Goal: Task Accomplishment & Management: Complete application form

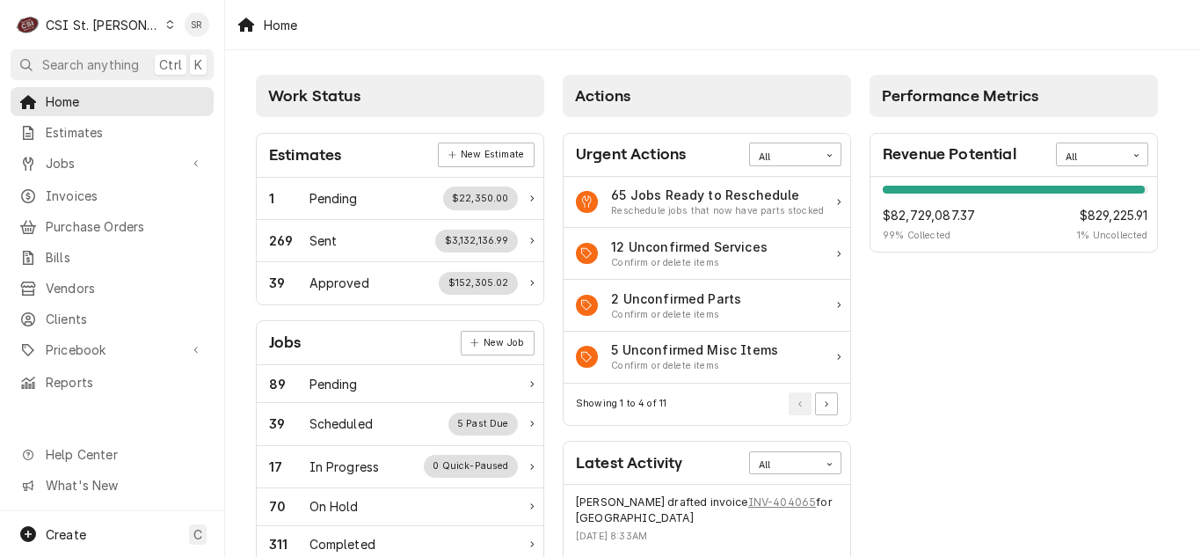
drag, startPoint x: 91, startPoint y: 123, endPoint x: 240, endPoint y: 212, distance: 173.1
click at [91, 123] on span "Estimates" at bounding box center [125, 132] width 159 height 18
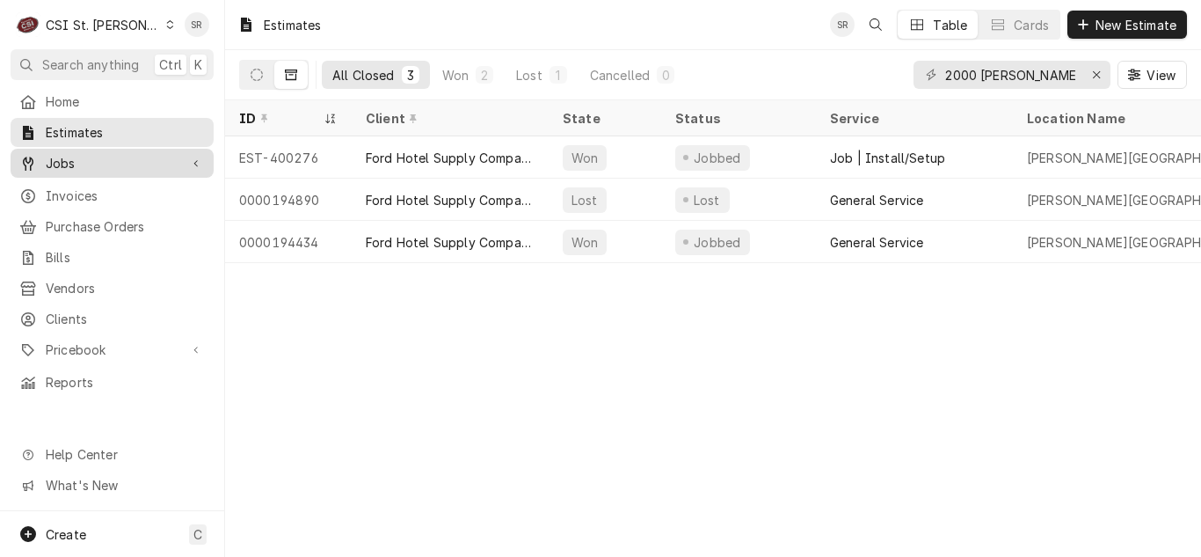
click at [91, 152] on div "Jobs" at bounding box center [112, 163] width 196 height 22
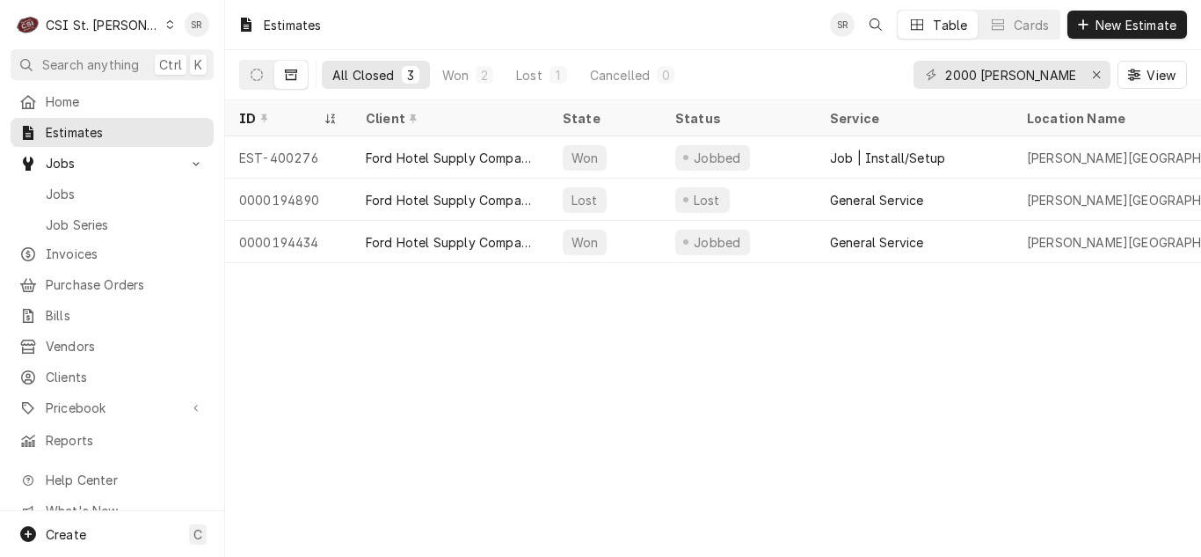
click at [84, 172] on div "Jobs Jobs Job Series" at bounding box center [112, 193] width 203 height 89
click at [106, 186] on span "Jobs" at bounding box center [125, 194] width 159 height 18
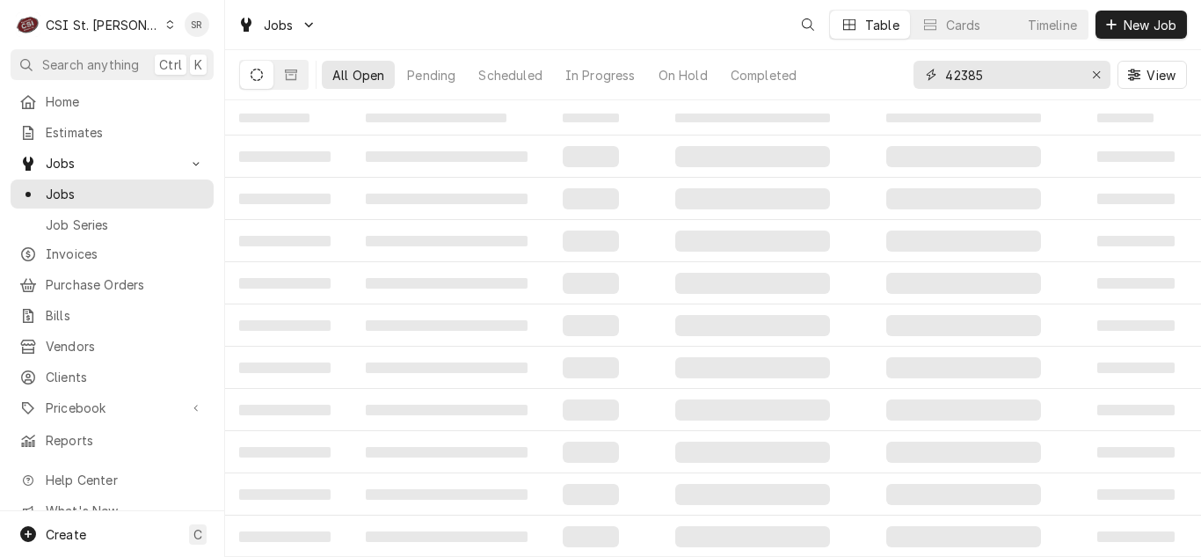
click at [1021, 69] on input "42385" at bounding box center [1011, 75] width 132 height 28
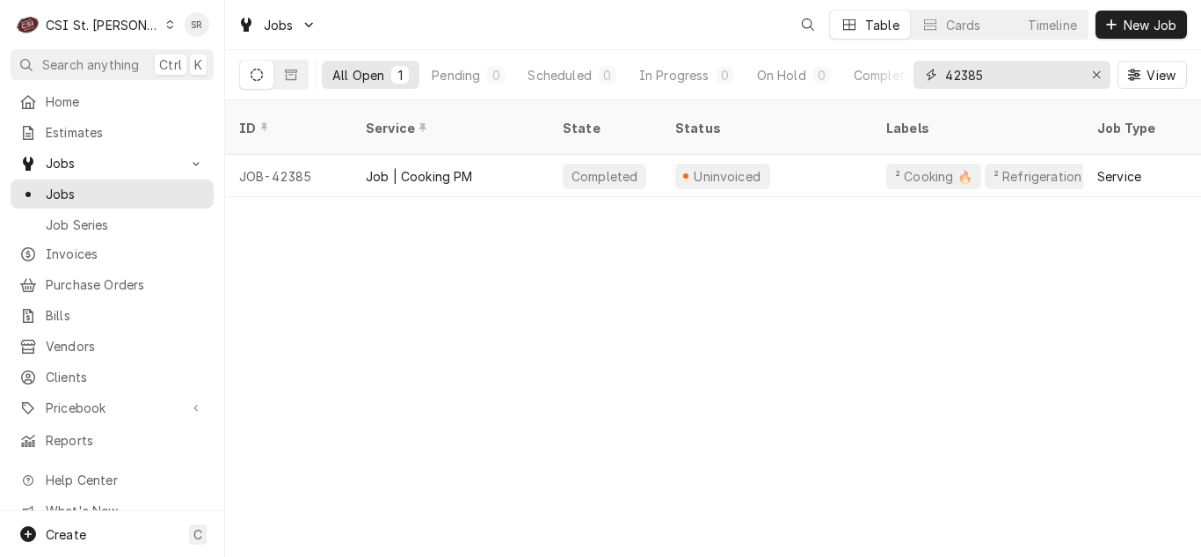
click at [935, 73] on div "42385" at bounding box center [1012, 75] width 197 height 28
type input "42487"
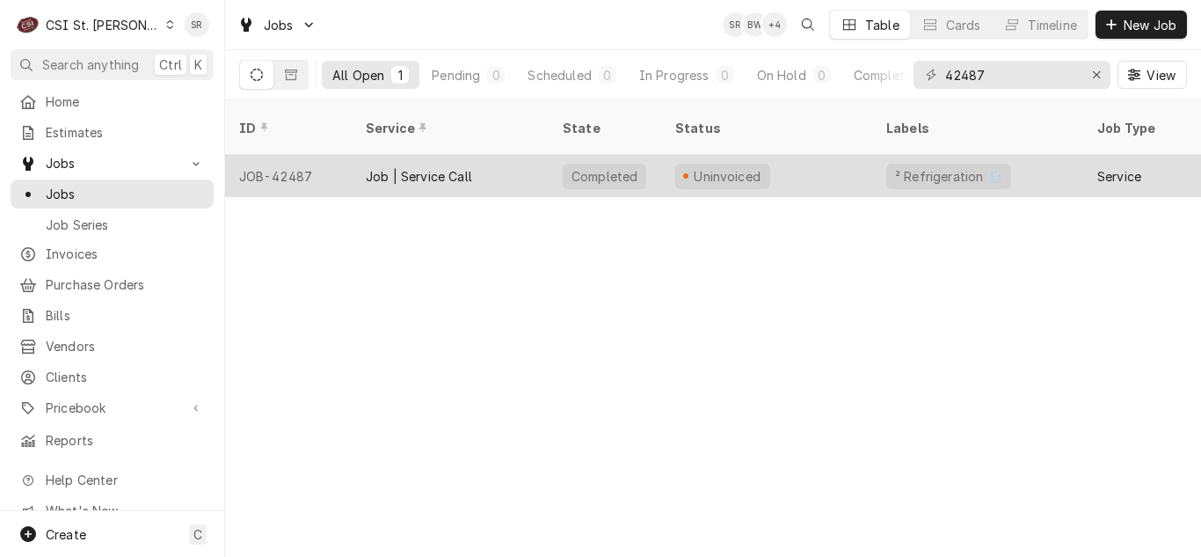
click at [404, 167] on div "Job | Service Call" at bounding box center [419, 176] width 106 height 18
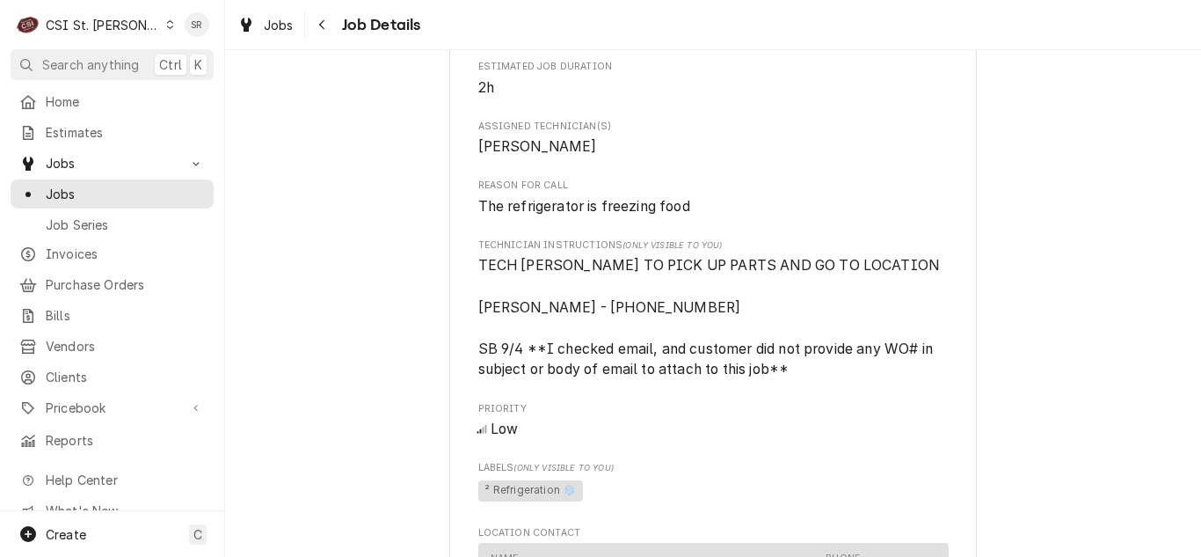
scroll to position [879, 0]
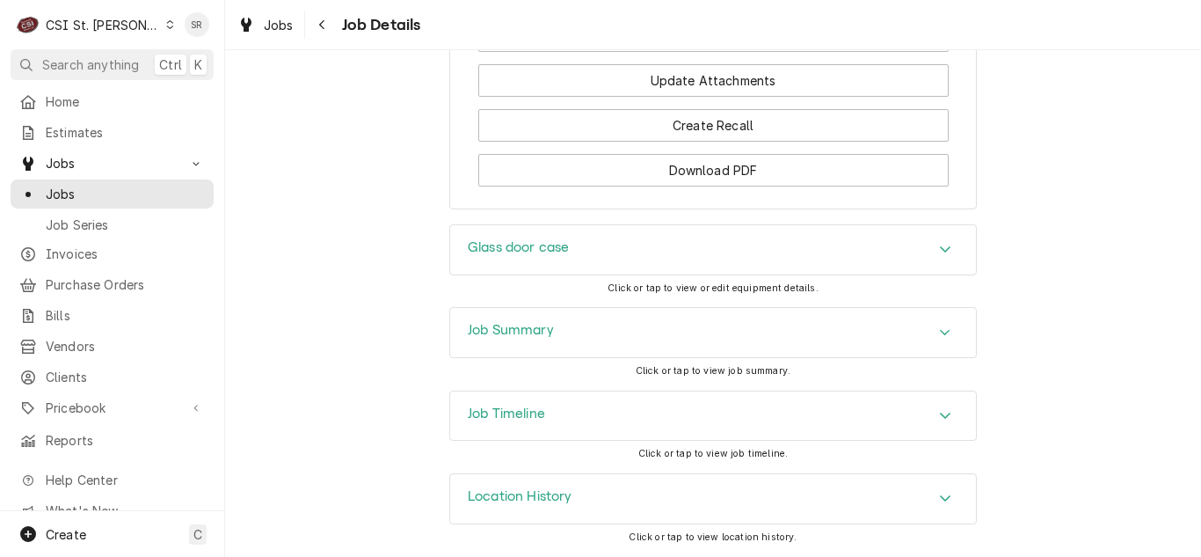
click at [529, 336] on h3 "Job Summary" at bounding box center [511, 330] width 86 height 17
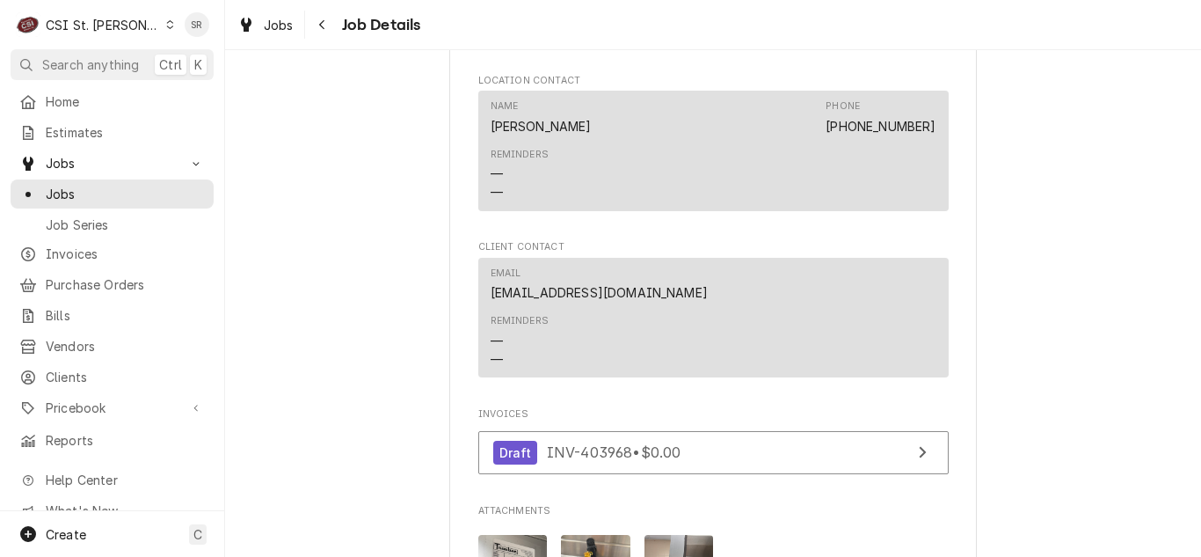
scroll to position [628, 0]
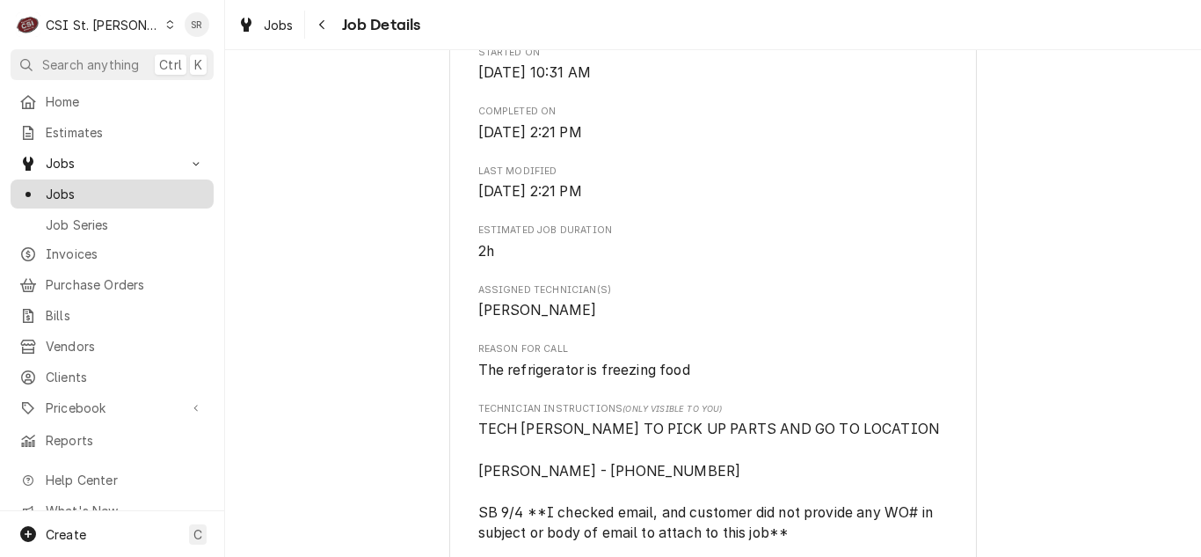
click at [93, 185] on span "Jobs" at bounding box center [125, 194] width 159 height 18
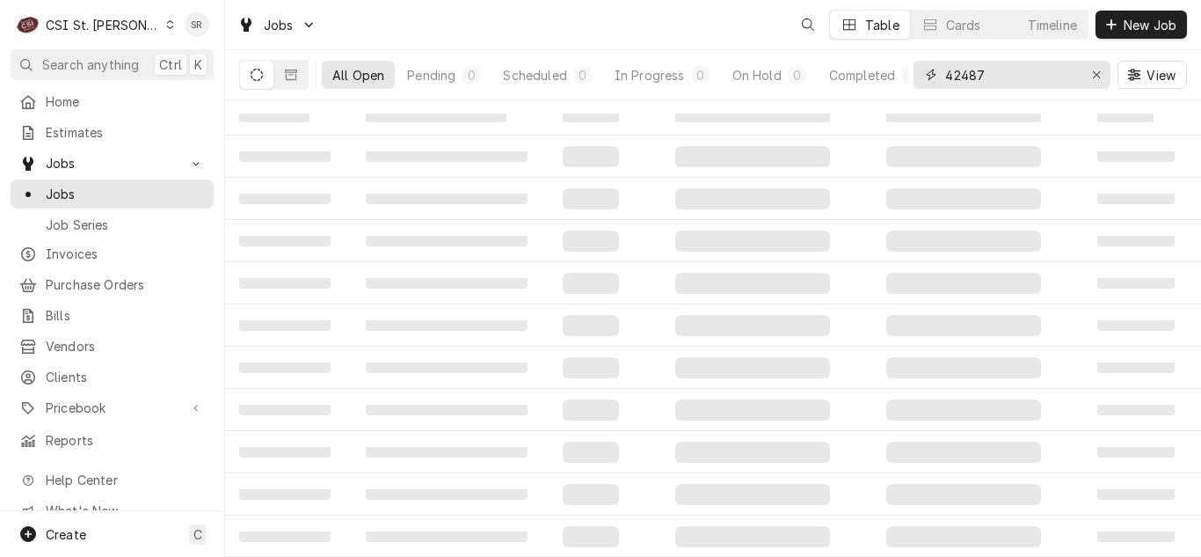
drag, startPoint x: 951, startPoint y: 75, endPoint x: 936, endPoint y: 76, distance: 15.0
click at [936, 76] on div "42487" at bounding box center [1012, 75] width 197 height 28
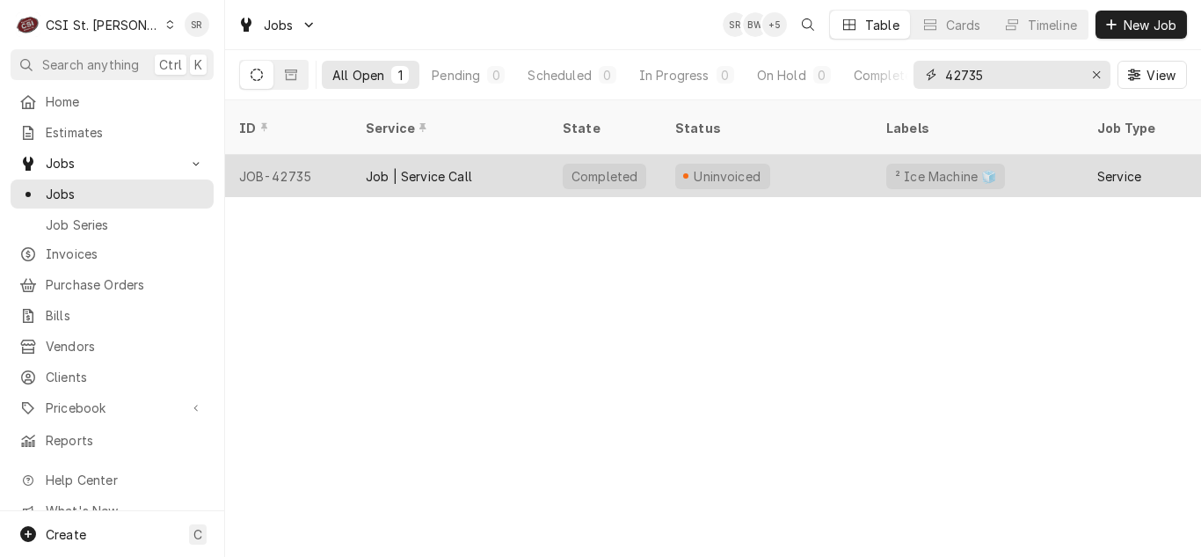
type input "42735"
click at [431, 169] on div "Job | Service Call" at bounding box center [450, 176] width 197 height 42
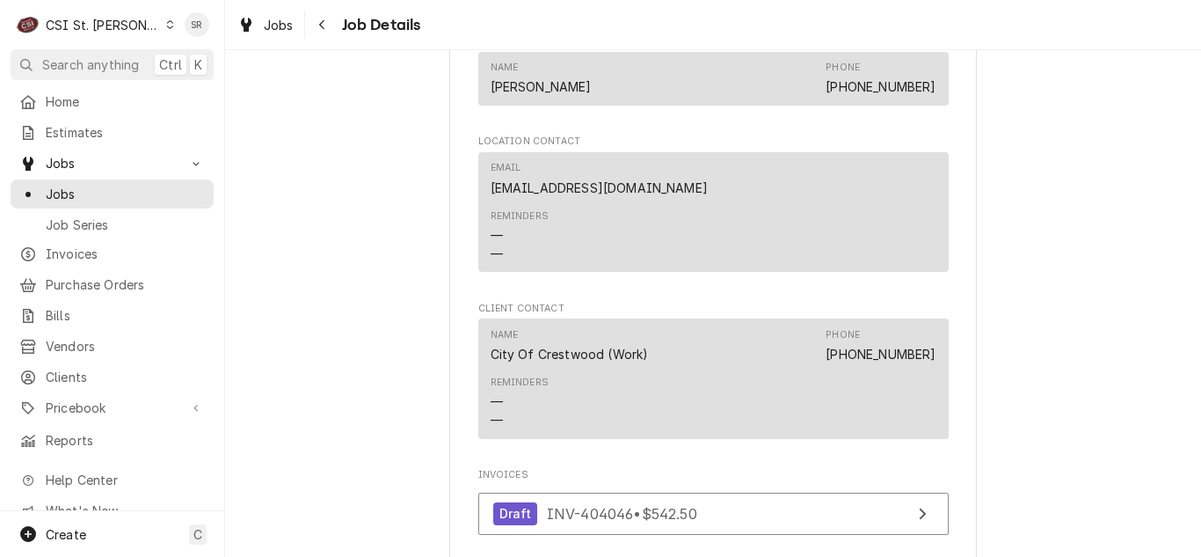
scroll to position [2562, 0]
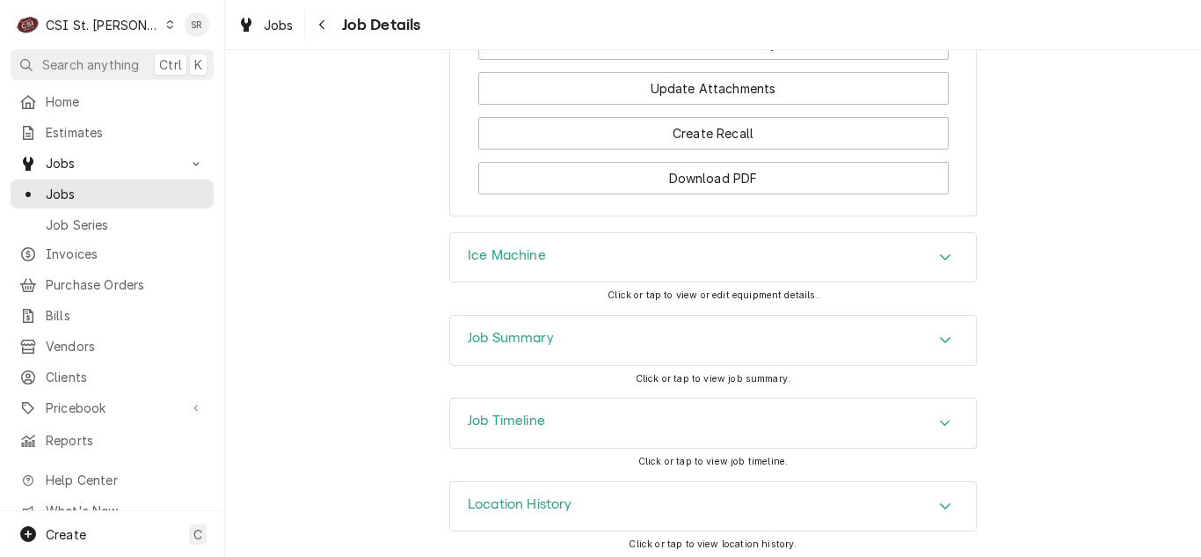
click at [532, 330] on h3 "Job Summary" at bounding box center [511, 338] width 86 height 17
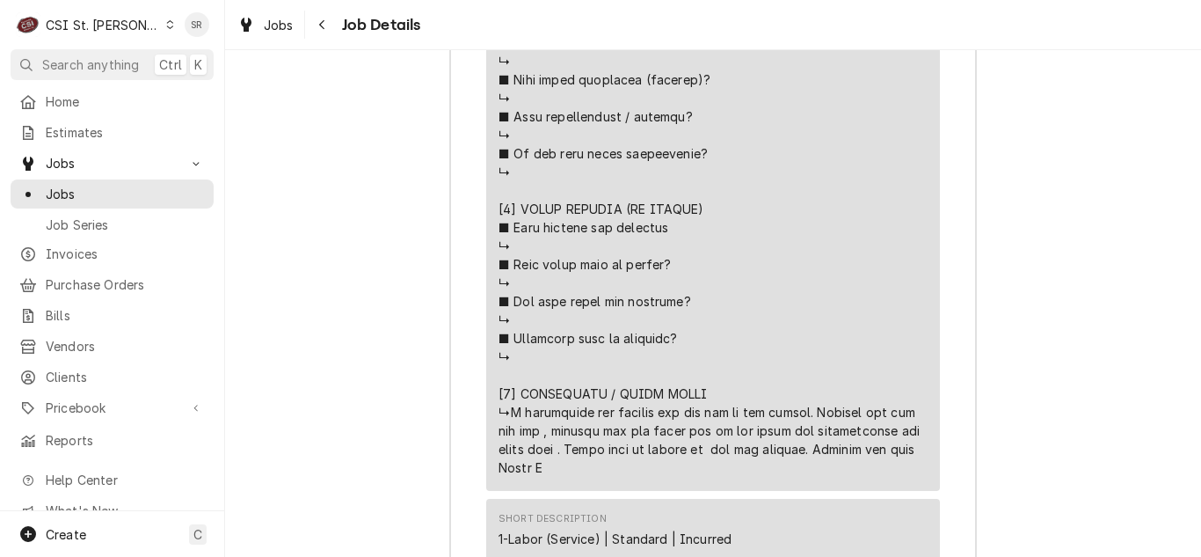
scroll to position [4057, 0]
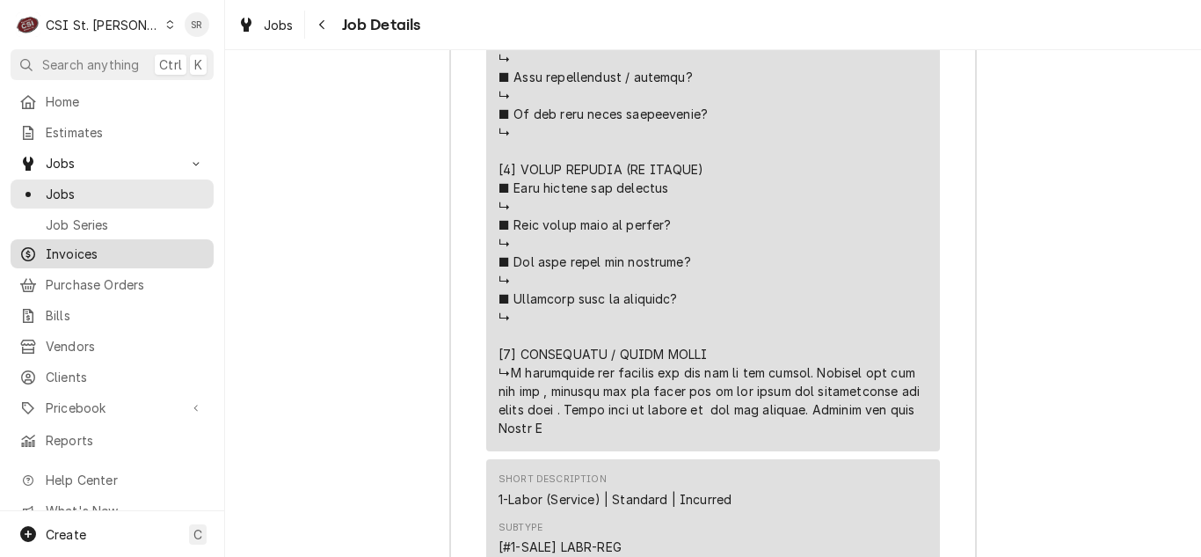
click at [88, 244] on span "Invoices" at bounding box center [125, 253] width 159 height 18
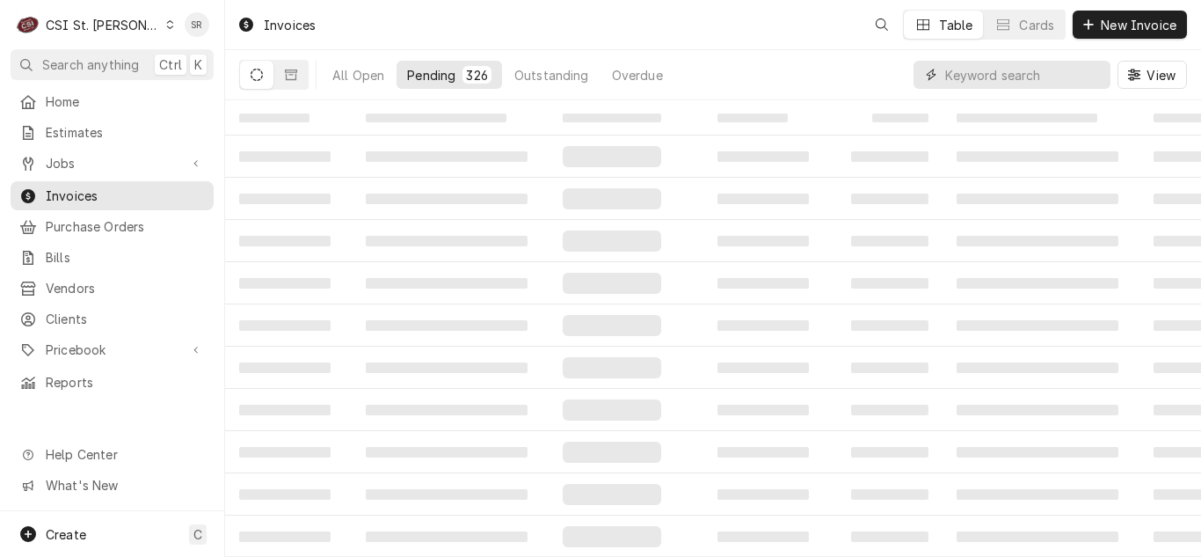
click at [973, 78] on input "Dynamic Content Wrapper" at bounding box center [1023, 75] width 157 height 28
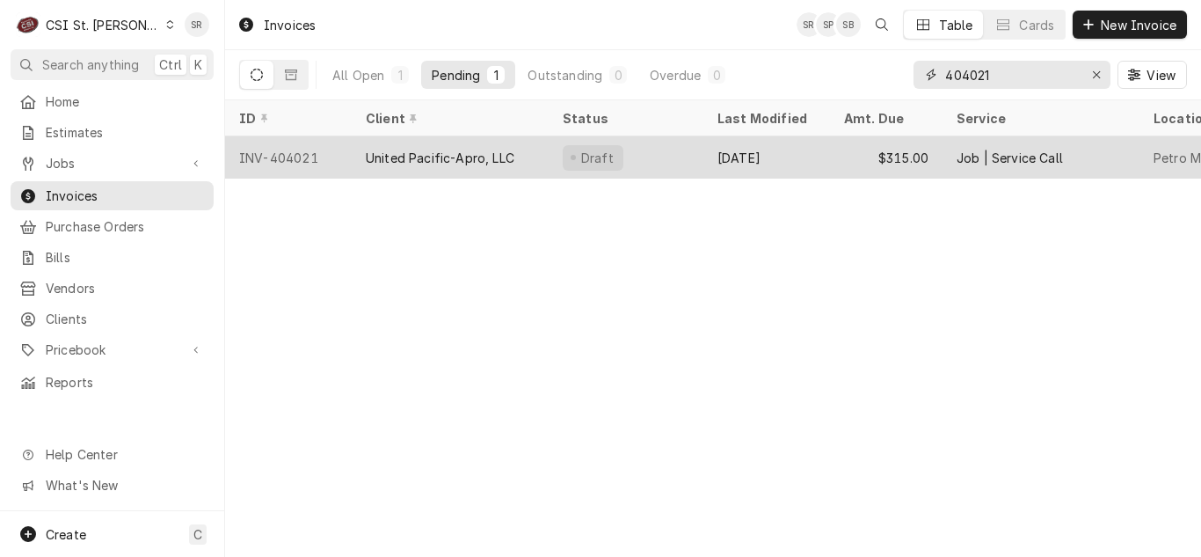
type input "404021"
click at [463, 153] on div "United Pacific-Apro, LLC" at bounding box center [440, 158] width 149 height 18
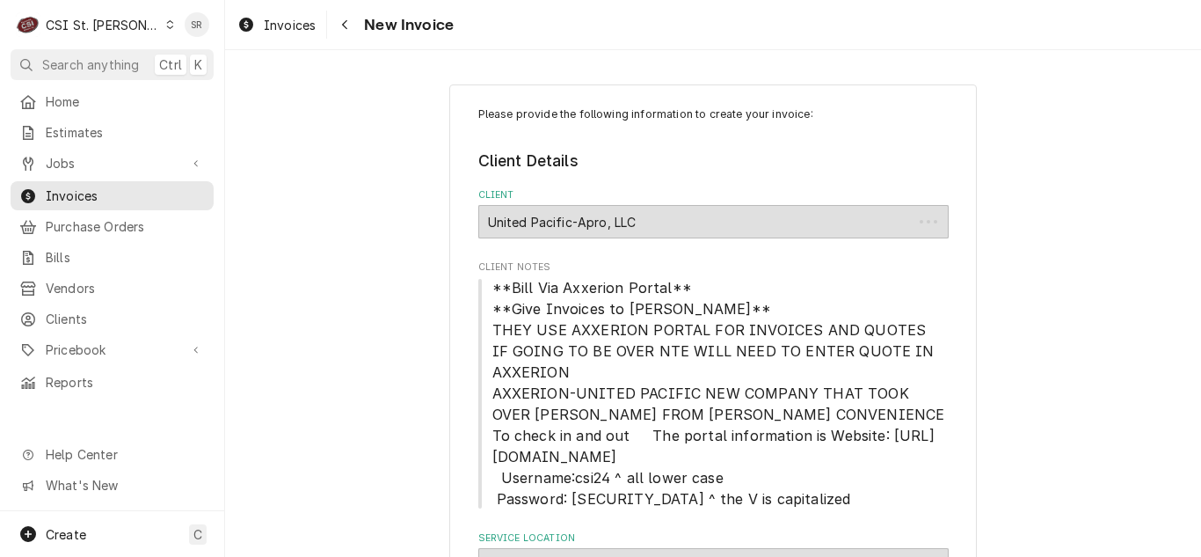
type textarea "x"
click at [86, 163] on span "Jobs" at bounding box center [112, 163] width 133 height 18
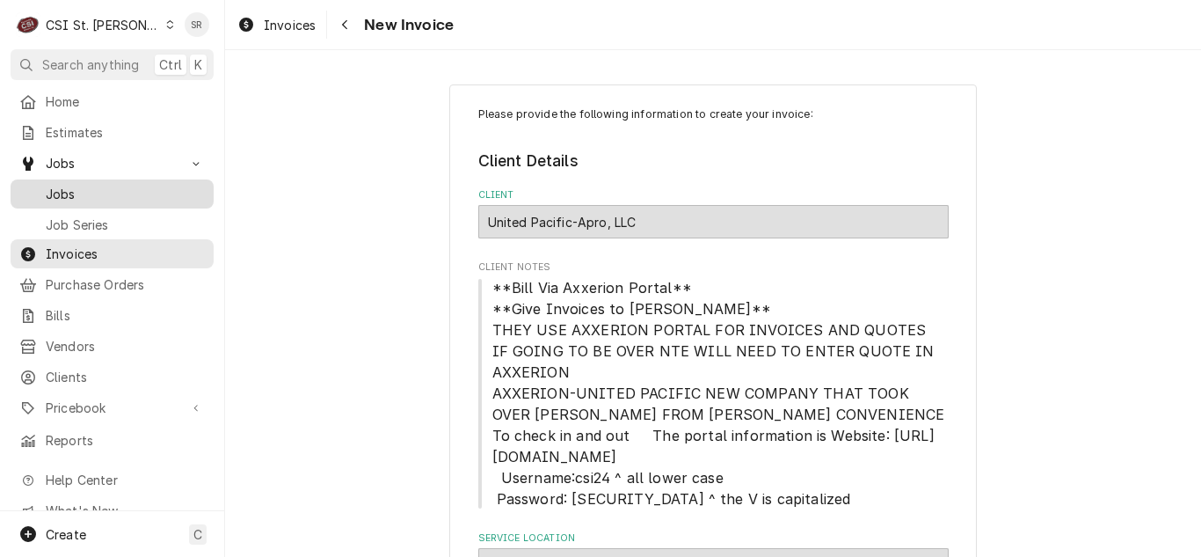
click at [83, 187] on span "Jobs" at bounding box center [125, 194] width 159 height 18
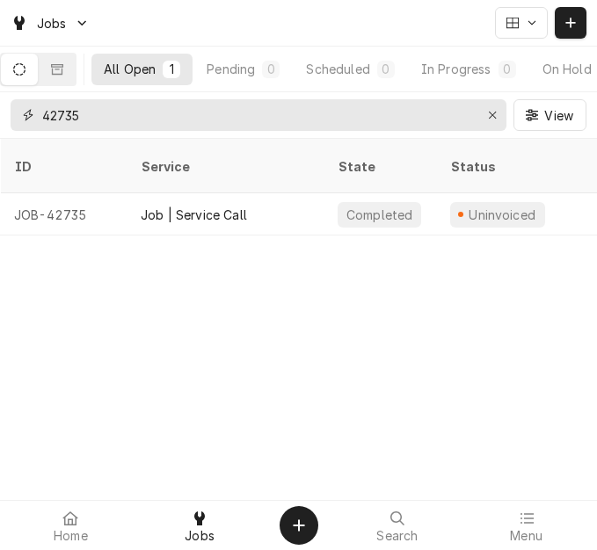
drag, startPoint x: 117, startPoint y: 117, endPoint x: 29, endPoint y: 113, distance: 88.0
click at [29, 113] on div "42735" at bounding box center [259, 115] width 496 height 32
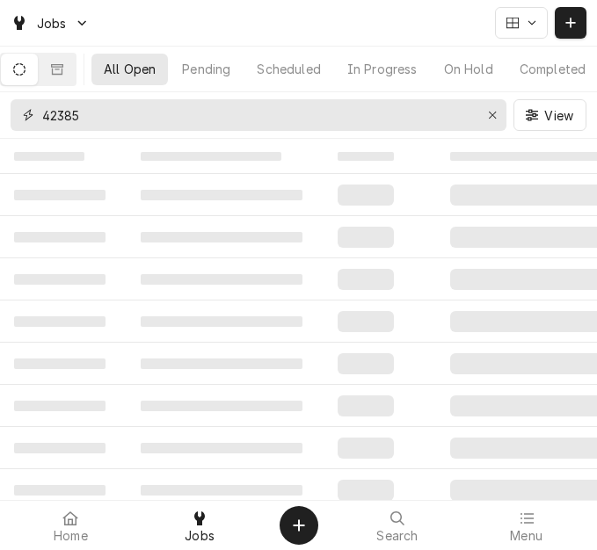
type input "42385"
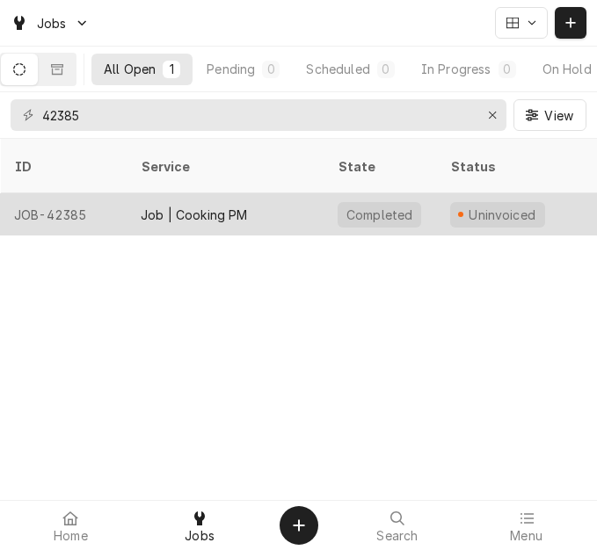
click at [335, 198] on div "Completed" at bounding box center [380, 214] width 113 height 42
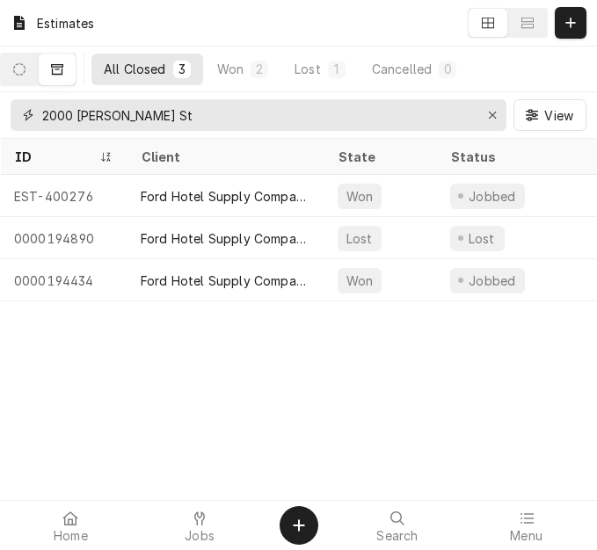
drag, startPoint x: 498, startPoint y: 115, endPoint x: 426, endPoint y: 31, distance: 111.0
click at [498, 115] on div "Erase input" at bounding box center [493, 115] width 18 height 18
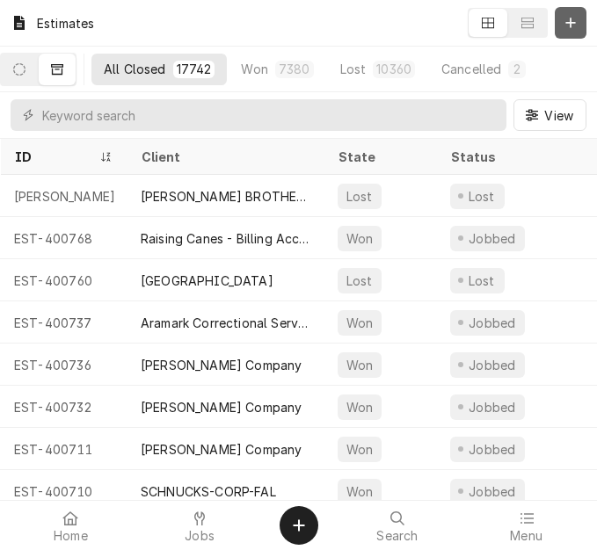
click at [562, 23] on div "Dynamic Content Wrapper" at bounding box center [571, 23] width 18 height 18
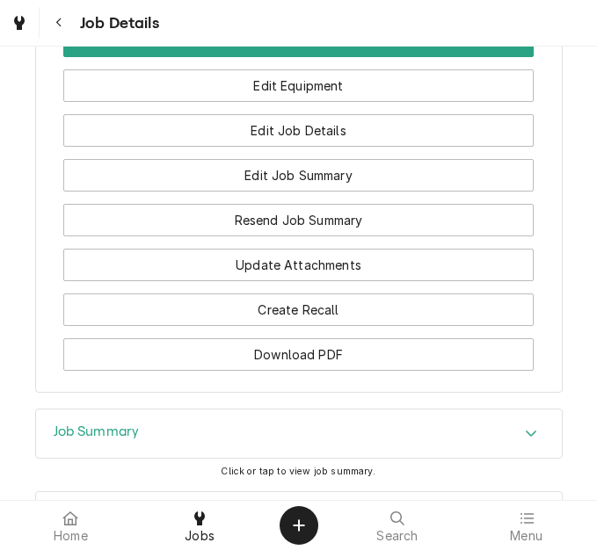
scroll to position [2134, 0]
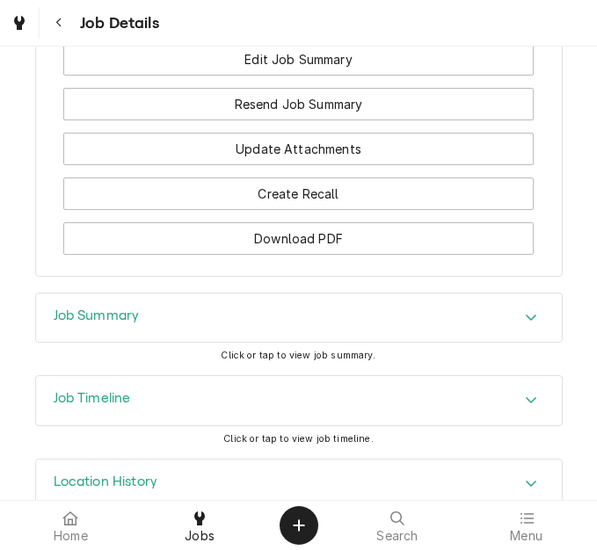
click at [192, 294] on div "Job Summary" at bounding box center [299, 318] width 526 height 49
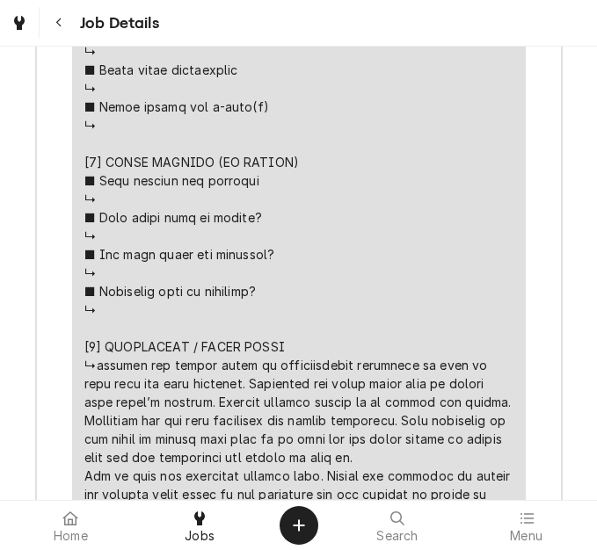
scroll to position [5124, 0]
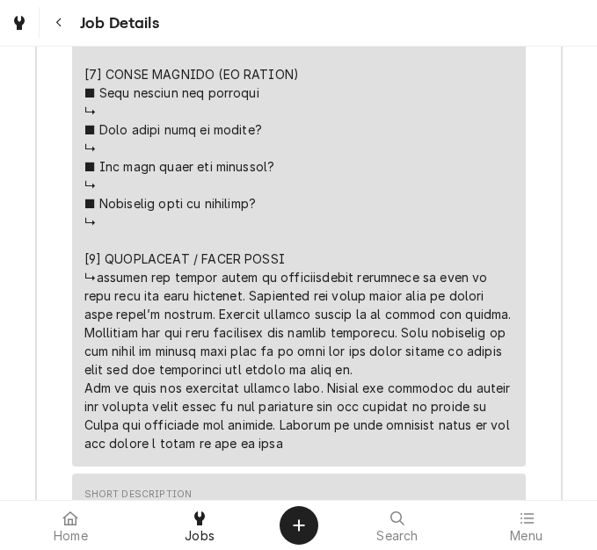
drag, startPoint x: 470, startPoint y: 272, endPoint x: 219, endPoint y: 260, distance: 251.7
copy div "⚠️ 𝗙𝗢𝗥𝗠 𝗜𝗡𝗦𝗧𝗥𝗨𝗖𝗧𝗜𝗢𝗡𝗦 ⚠️ ✪ 𝗖𝗼𝗺𝗽𝗹𝗲𝘁𝗲 𝗮𝗹𝗹 𝗿𝗲𝗹𝗲𝘃𝗮𝗻𝘁 𝘀𝗲𝗰𝘁𝗶𝗼𝗻𝘀 ✪ 𝗥𝗲𝗳𝗲𝗿 𝘁𝗼 𝗣𝗠 𝗔𝗴𝗿𝗲𝗲𝗺𝗲𝗻…"
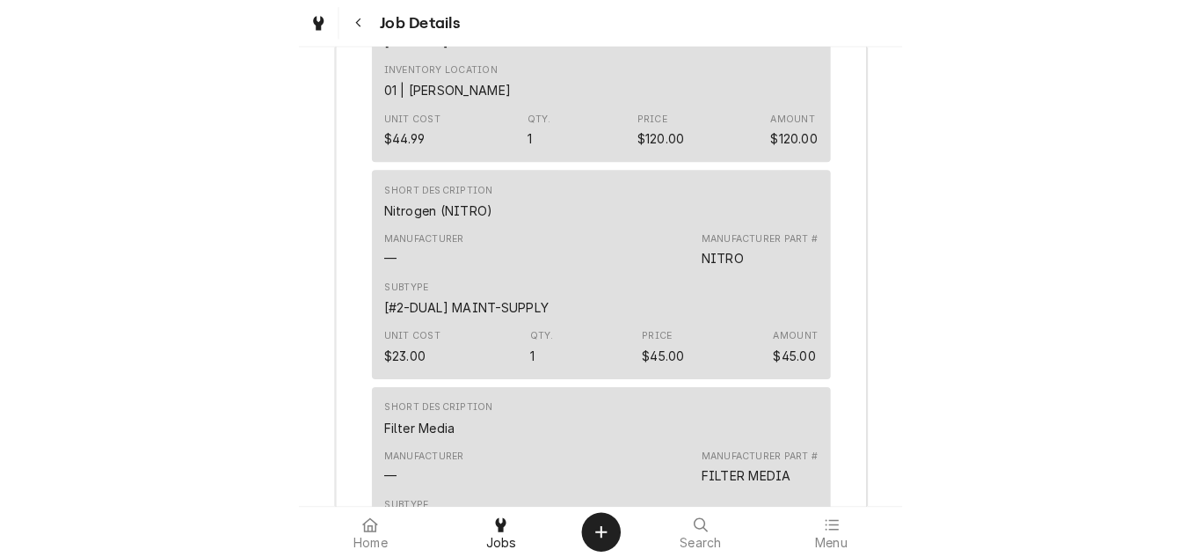
scroll to position [6706, 0]
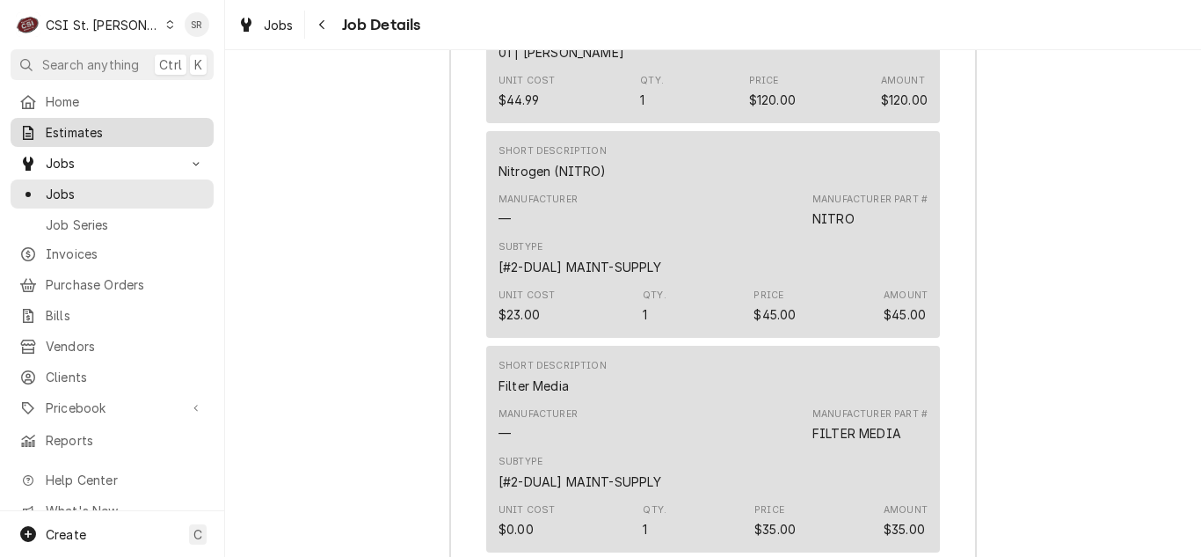
click at [78, 136] on span "Estimates" at bounding box center [125, 132] width 159 height 18
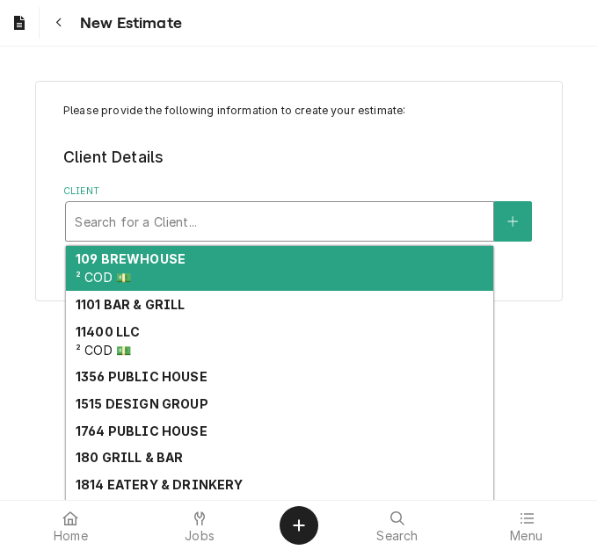
click at [207, 230] on div "Client" at bounding box center [280, 222] width 410 height 32
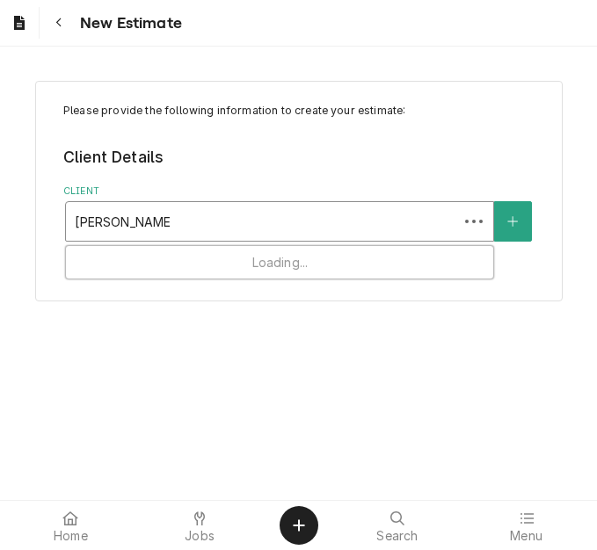
type input "[PERSON_NAME]-american"
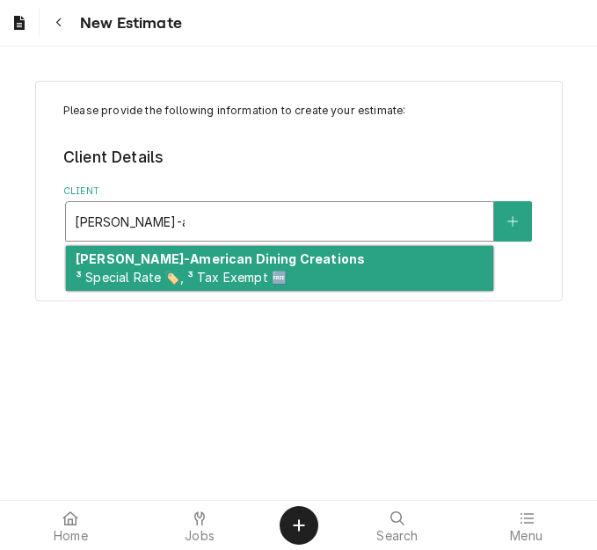
click at [211, 267] on div "[PERSON_NAME]-American Dining Creations ³ Special Rate 🏷️, ³ Tax Exempt 🆓" at bounding box center [279, 269] width 427 height 46
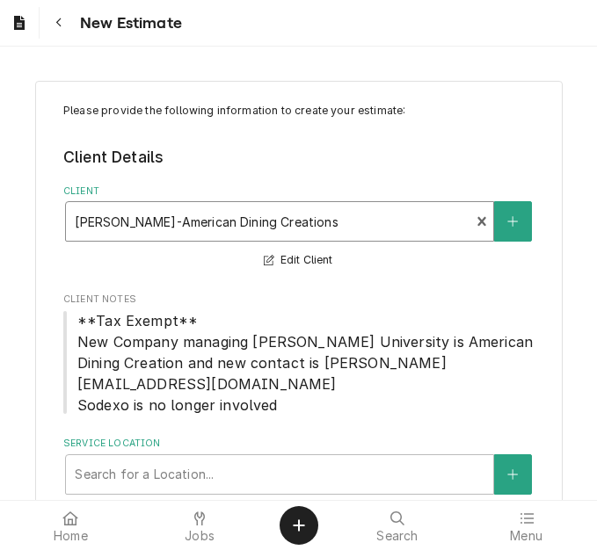
scroll to position [48, 0]
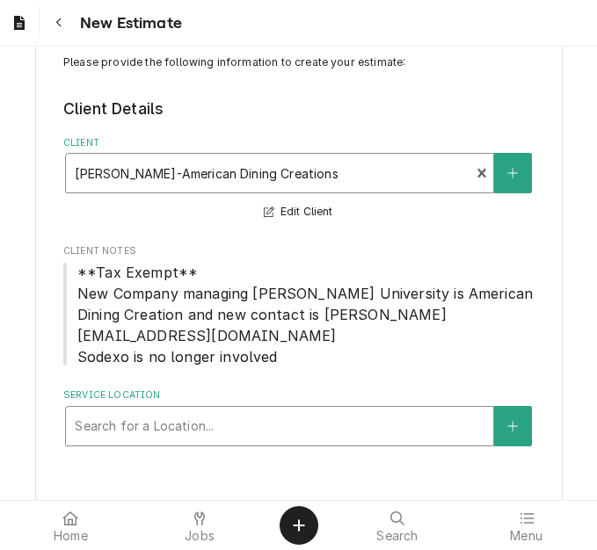
click at [163, 411] on div "Service Location" at bounding box center [280, 427] width 410 height 32
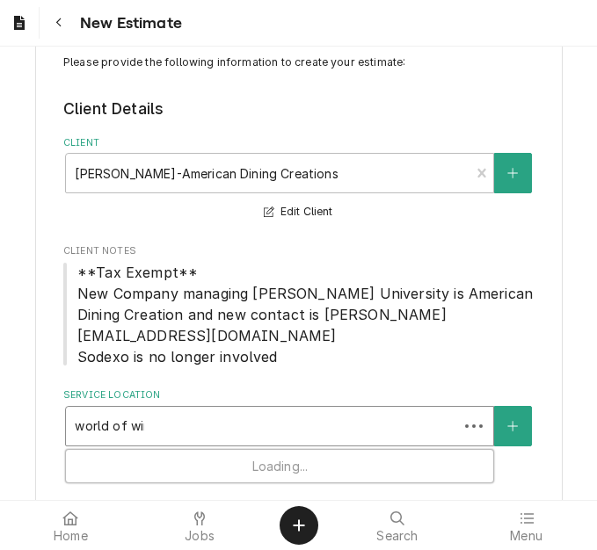
type input "world of wing"
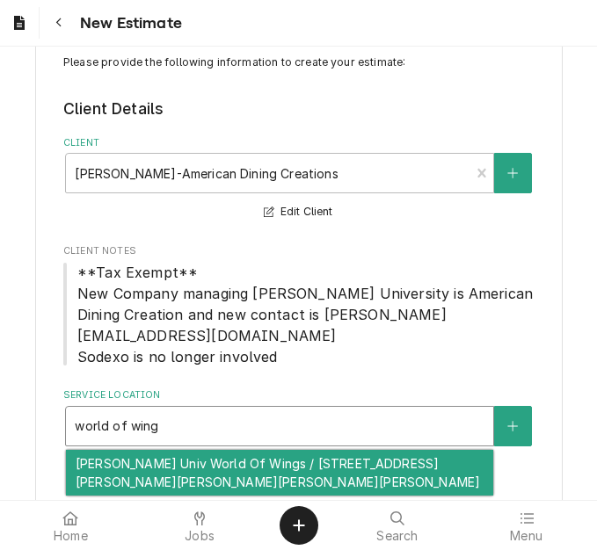
click at [183, 457] on div "Webster Univ World Of Wings / 175 Edgar Road Billing/AP - Danielle Jones, Webst…" at bounding box center [279, 473] width 427 height 46
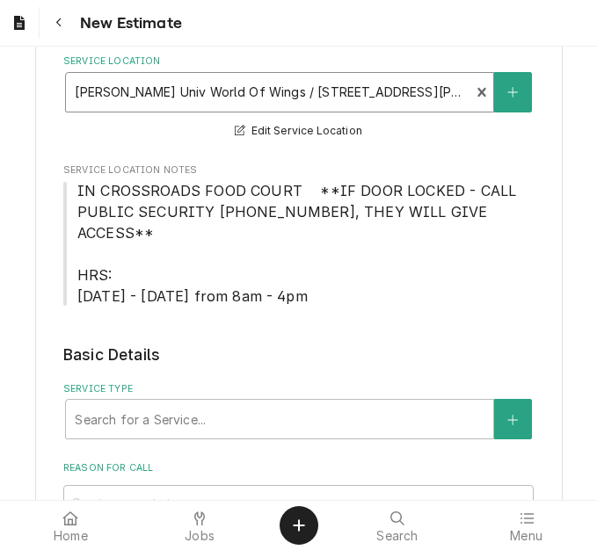
scroll to position [488, 0]
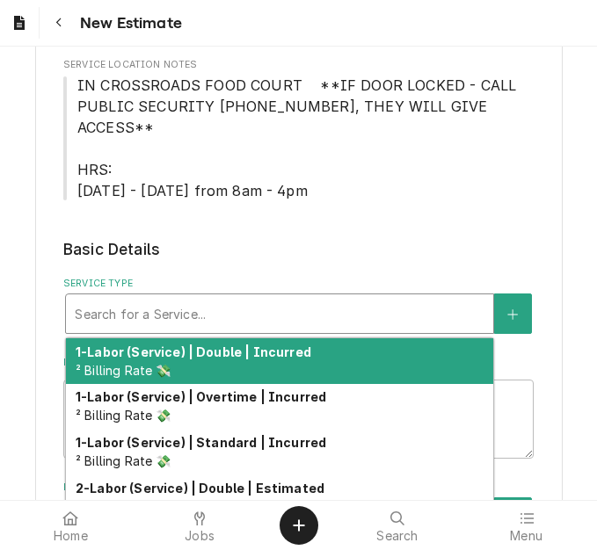
click at [151, 298] on div "Service Type" at bounding box center [280, 314] width 410 height 32
type textarea "x"
type input "s"
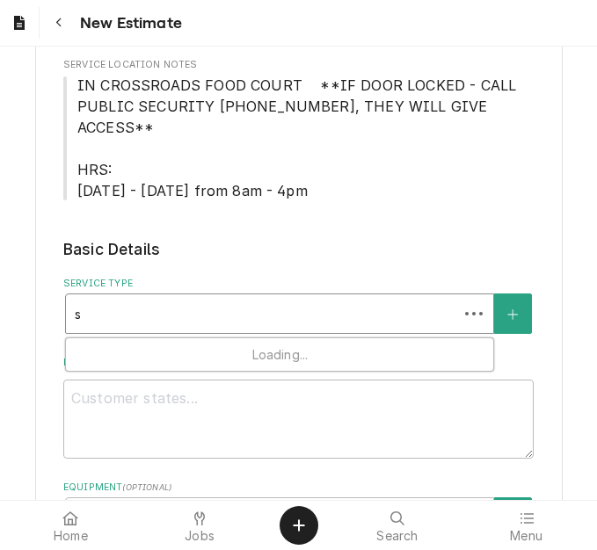
type textarea "x"
type input "se"
type textarea "x"
type input "ser"
type textarea "x"
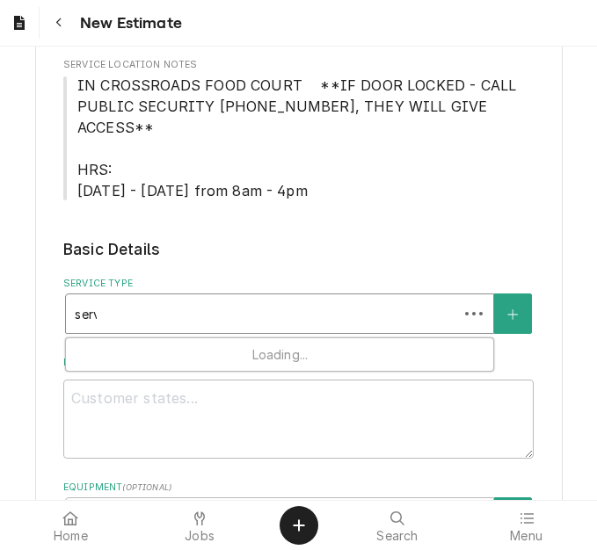
type input "servi"
type textarea "x"
type input "servic"
type textarea "x"
type input "service"
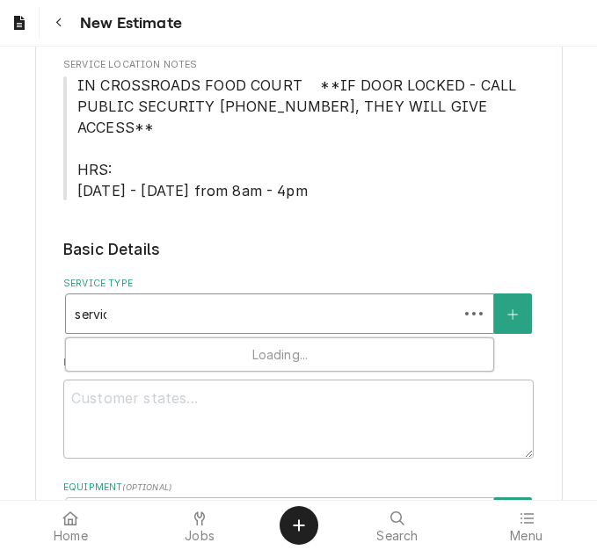
type textarea "x"
type input "service"
type textarea "x"
type input "service c"
type textarea "x"
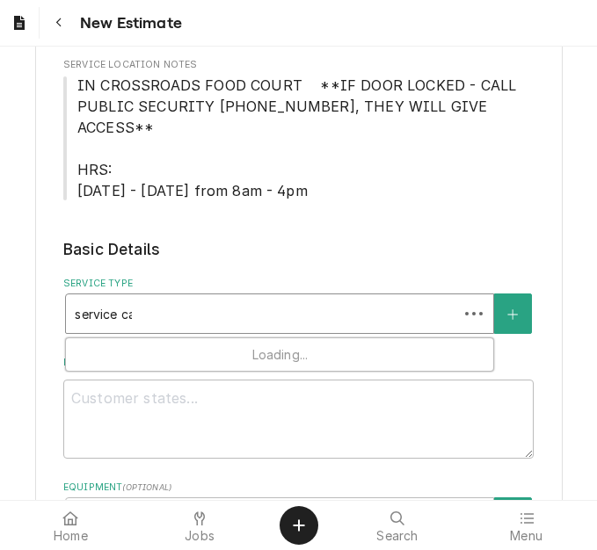
type input "service cal"
type textarea "x"
type input "service call"
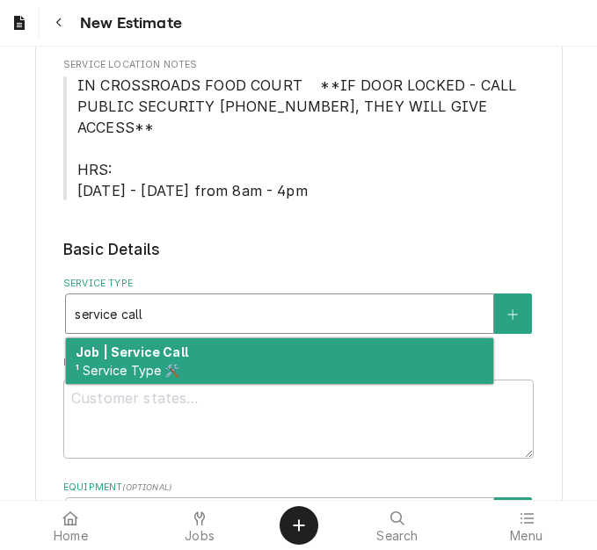
click at [164, 345] on strong "Job | Service Call" at bounding box center [132, 352] width 113 height 15
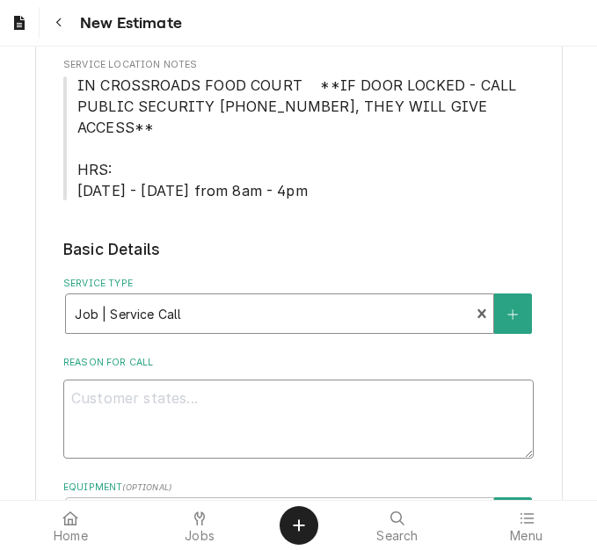
click at [159, 380] on textarea "Reason For Call" at bounding box center [298, 419] width 470 height 79
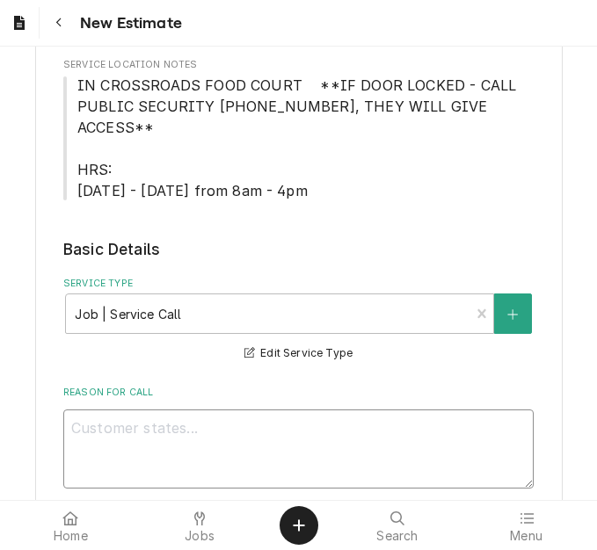
type textarea "x"
type textarea "Q"
type textarea "x"
type textarea "Qu"
type textarea "x"
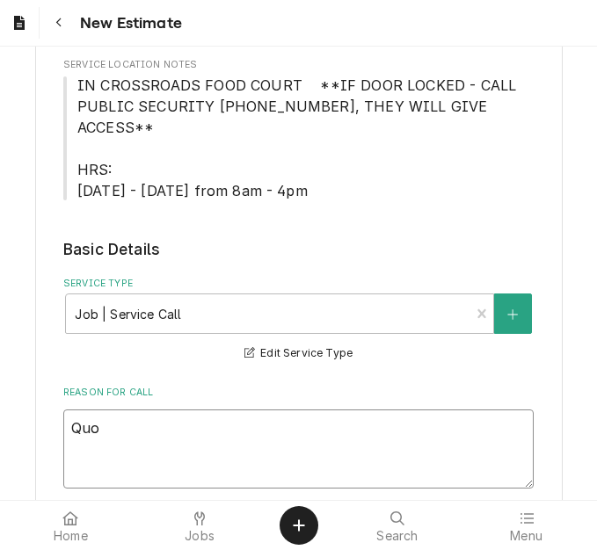
type textarea "Quot"
type textarea "x"
type textarea "Quote"
type textarea "x"
type textarea "Quote"
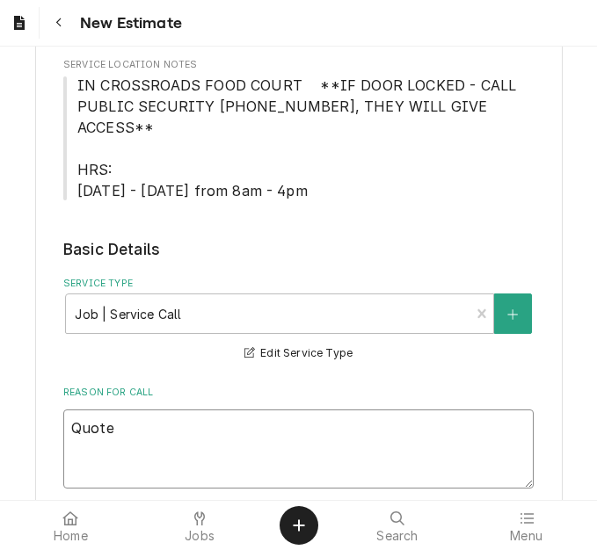
type textarea "x"
type textarea "Quote o"
type textarea "x"
type textarea "Quote on"
type textarea "x"
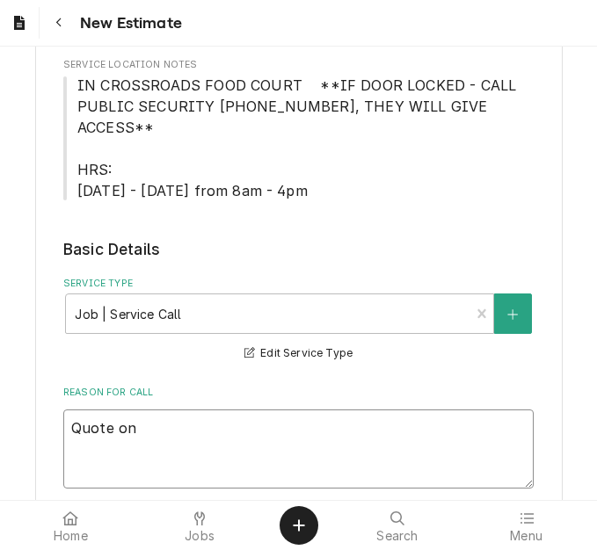
type textarea "Quote on"
type textarea "x"
type textarea "Quote on r"
type textarea "x"
type textarea "Quote on re"
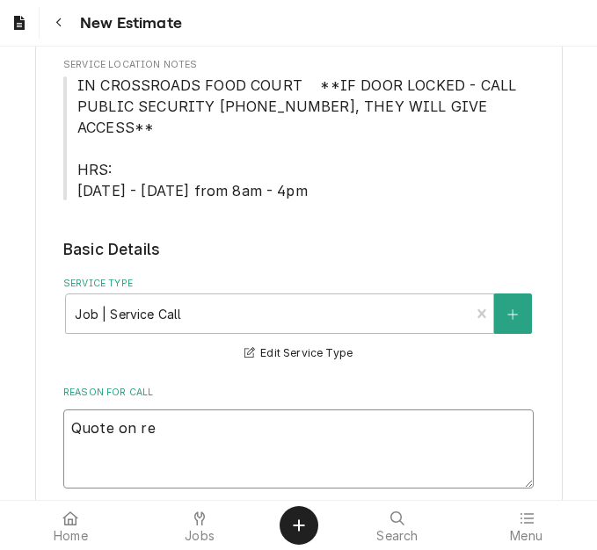
type textarea "x"
type textarea "Quote on rec"
type textarea "x"
type textarea "Quote on reco"
type textarea "x"
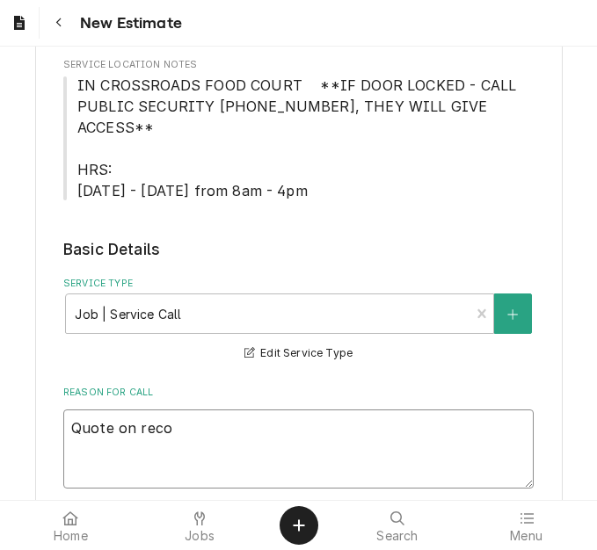
type textarea "Quote on recom"
type textarea "x"
type textarea "Quote on recomm"
type textarea "x"
type textarea "Quote on recomme"
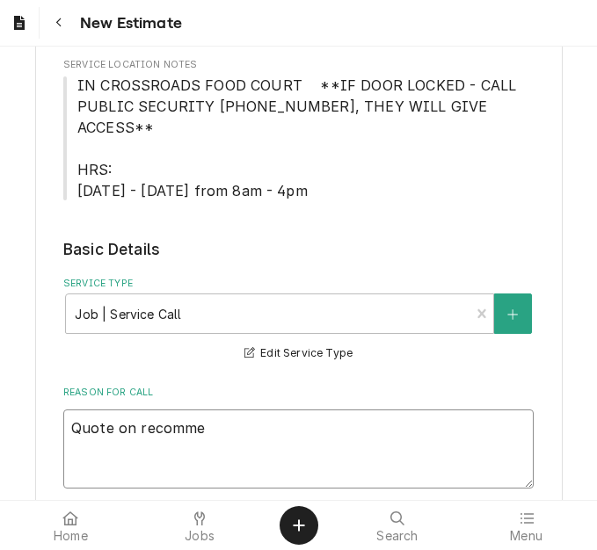
type textarea "x"
type textarea "Quote on recommen"
type textarea "x"
type textarea "Quote on recommend"
type textarea "x"
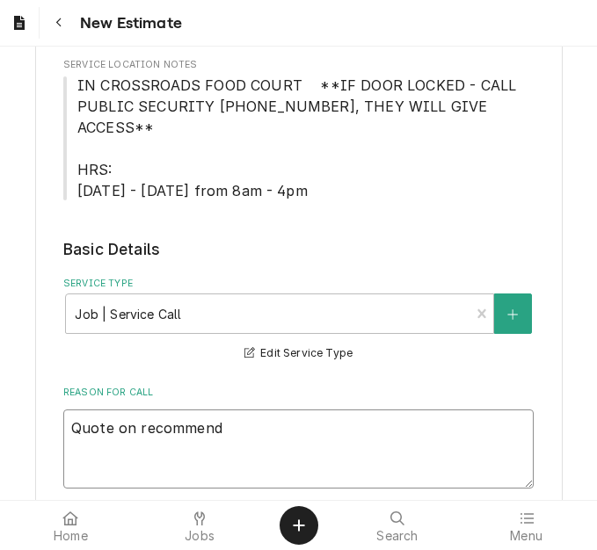
type textarea "Quote on recommende"
type textarea "x"
type textarea "Quote on recommended"
type textarea "x"
type textarea "Quote on recommended"
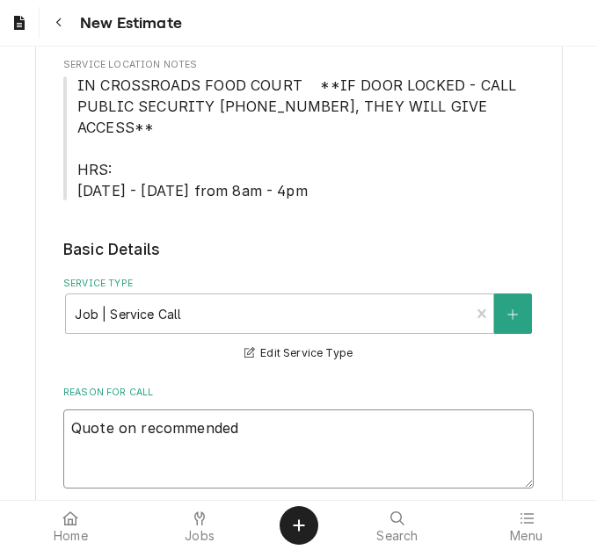
type textarea "x"
type textarea "Quote on recommended r"
type textarea "x"
type textarea "Quote on recommended re"
type textarea "x"
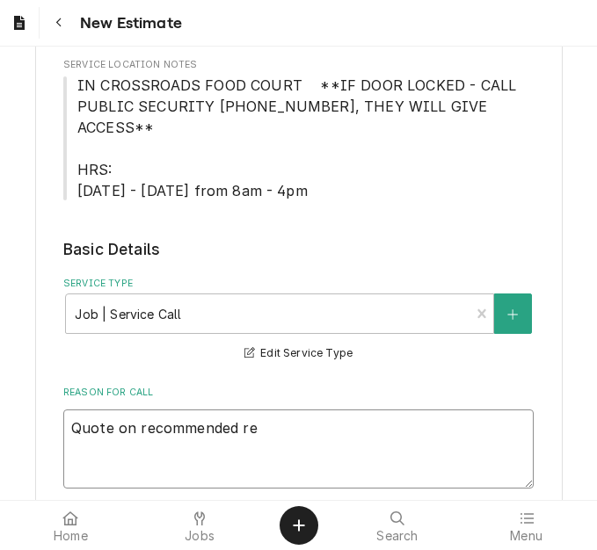
type textarea "Quote on recommended rep"
type textarea "x"
type textarea "Quote on recommended repa"
type textarea "x"
type textarea "Quote on recommended repair"
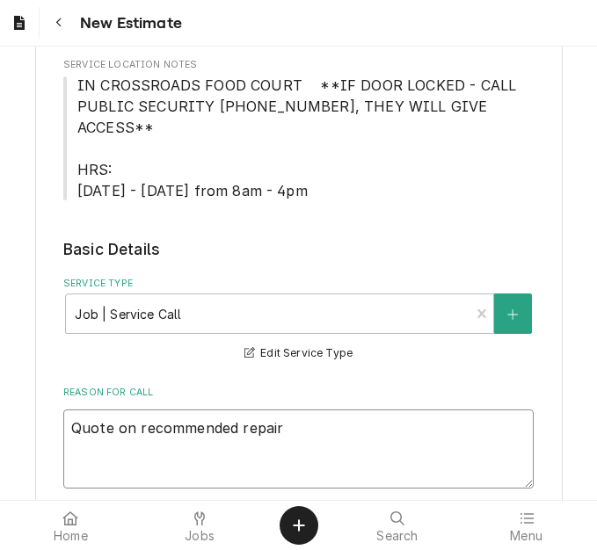
type textarea "x"
type textarea "Quote on recommended repairs"
type textarea "x"
type textarea "Quote on recommended repairs"
type textarea "x"
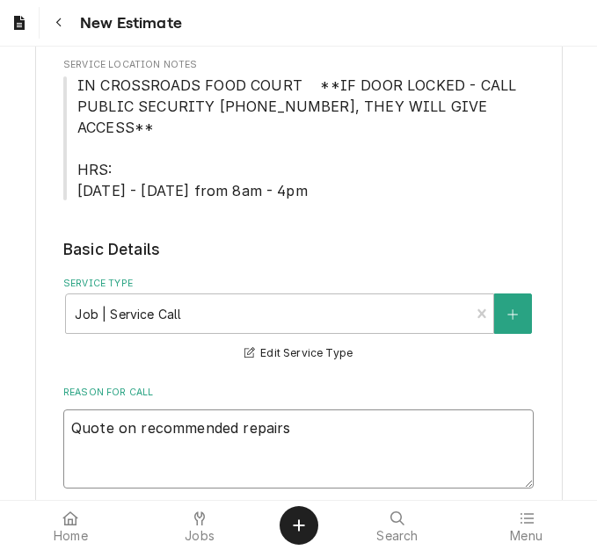
type textarea "Quote on recommended repairs f"
type textarea "x"
type textarea "Quote on recommended repairs fo"
type textarea "x"
type textarea "Quote on recommended repairs fou"
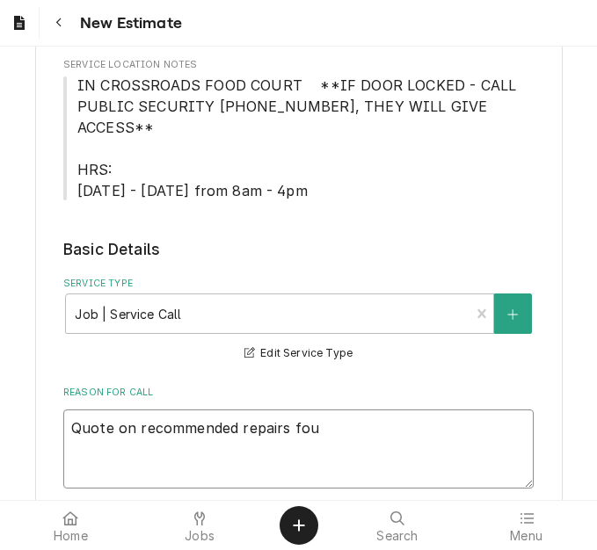
type textarea "x"
type textarea "Quote on recommended repairs foun"
type textarea "x"
type textarea "Quote on recommended repairs found"
type textarea "x"
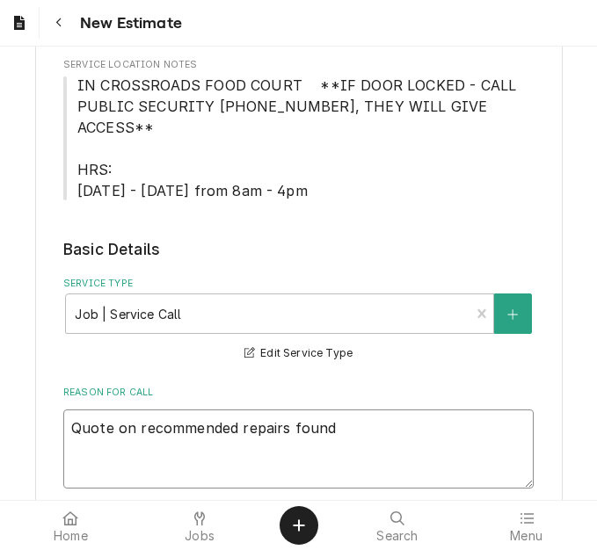
type textarea "Quote on recommended repairs found"
type textarea "x"
type textarea "Quote on recommended repairs found du"
type textarea "x"
type textarea "Quote on recommended repairs found duri"
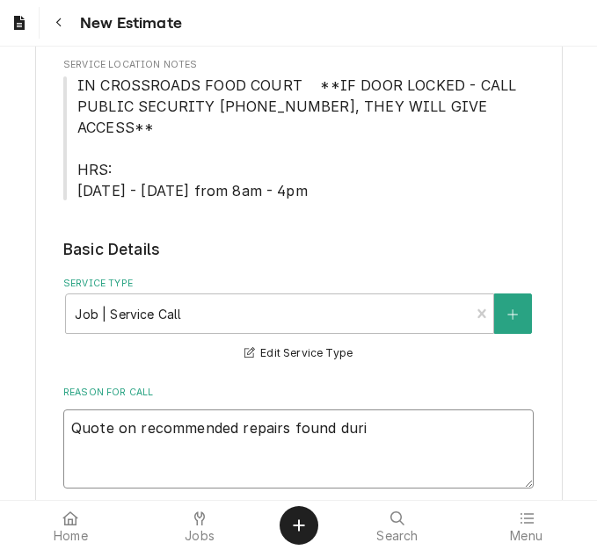
type textarea "x"
type textarea "Quote on recommended repairs found during"
type textarea "x"
type textarea "Quote on recommended repairs found during"
type textarea "x"
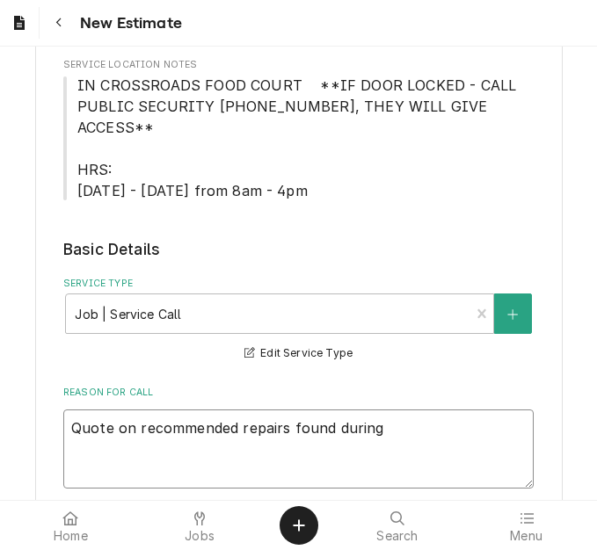
type textarea "Quote on recommended repairs found during m"
type textarea "x"
type textarea "Quote on recommended repairs found during mai"
type textarea "x"
type textarea "Quote on recommended repairs found during maint"
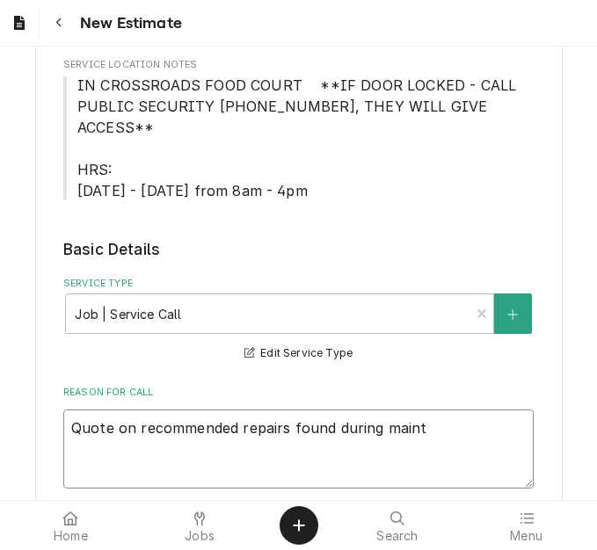
type textarea "x"
type textarea "Quote on recommended repairs found during mainte"
type textarea "x"
type textarea "Quote on recommended repairs found during mainten"
type textarea "x"
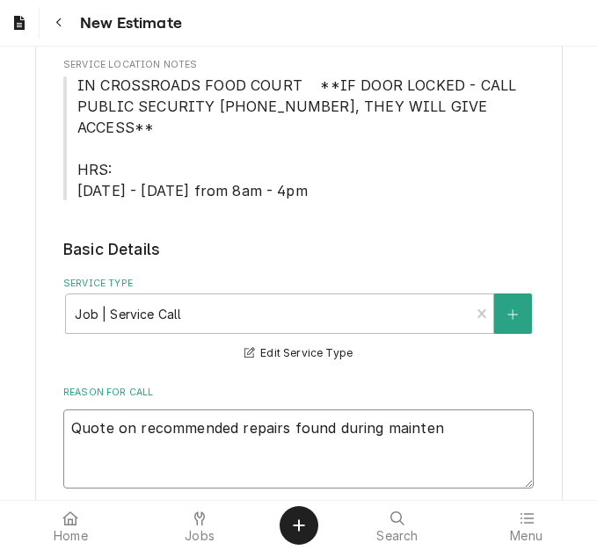
type textarea "Quote on recommended repairs found during maintena"
type textarea "x"
type textarea "Quote on recommended repairs found during maintenan"
type textarea "x"
type textarea "Quote on recommended repairs found during maintenanc"
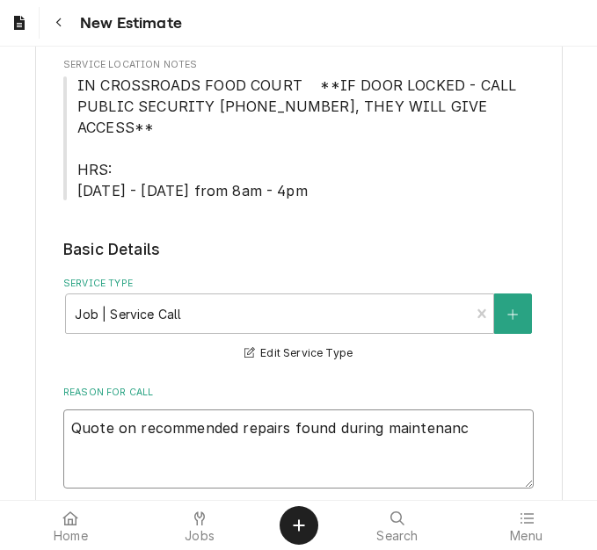
type textarea "x"
type textarea "Quote on recommended repairs found during maintenance"
type textarea "x"
type textarea "Quote on recommended repairs found during maintenance."
type textarea "x"
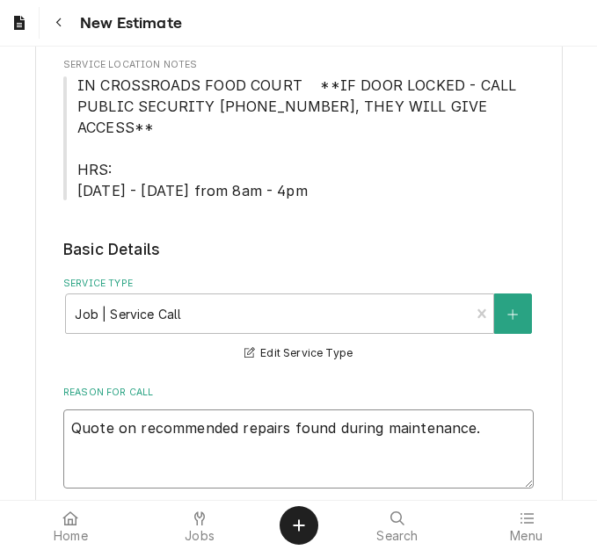
type textarea "Quote on recommended repairs found during maintenance."
type textarea "x"
type textarea "Quote on recommended repairs found during maintenance."
click at [513, 410] on textarea "Quote on recommended repairs found during maintenance." at bounding box center [298, 449] width 470 height 79
type textarea "x"
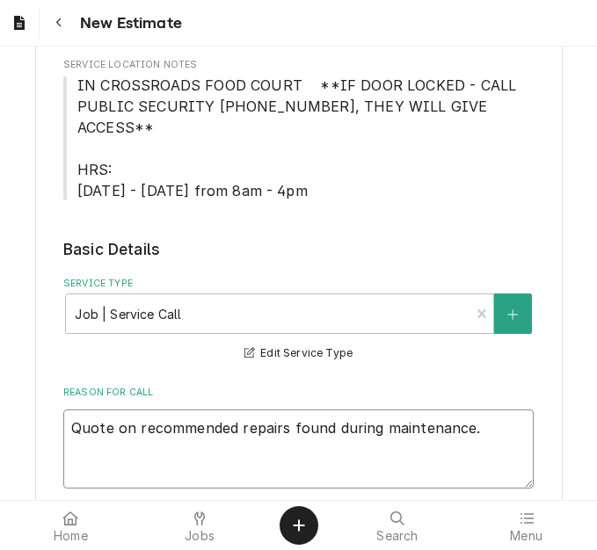
type textarea "Quote on recommended repairs found during maintenance. T"
type textarea "x"
type textarea "Quote on recommended repairs found during maintenance. T"
type textarea "x"
type textarea "Quote on recommended repairs found during maintenance. T o"
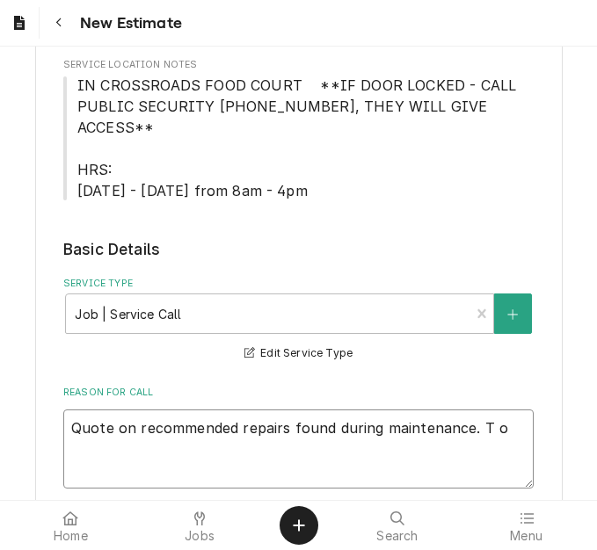
type textarea "x"
type textarea "Quote on recommended repairs found during maintenance. T"
type textarea "x"
type textarea "Quote on recommended repairs found during maintenance. T"
type textarea "x"
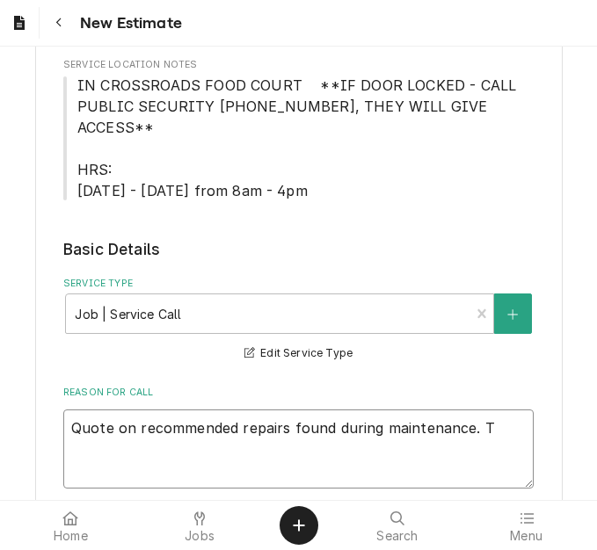
type textarea "Quote on recommended repairs found during maintenance. To"
type textarea "x"
type textarea "Quote on recommended repairs found during maintenance. To"
type textarea "x"
type textarea "Quote on recommended repairs found during maintenance. To r"
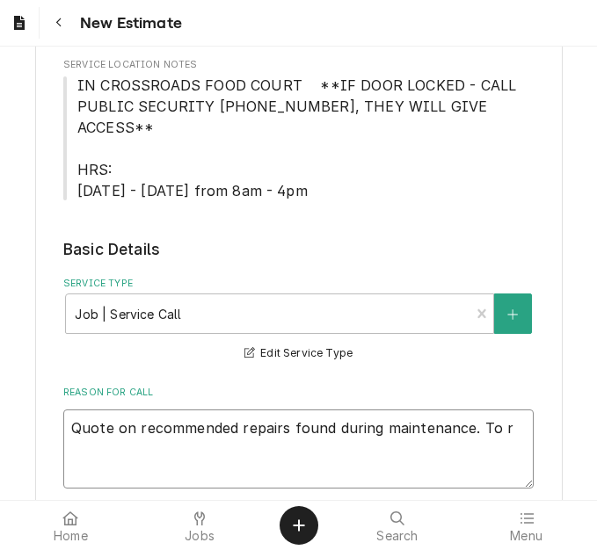
type textarea "x"
type textarea "Quote on recommended repairs found during maintenance. To re"
type textarea "x"
type textarea "Quote on recommended repairs found during maintenance. To repl"
type textarea "x"
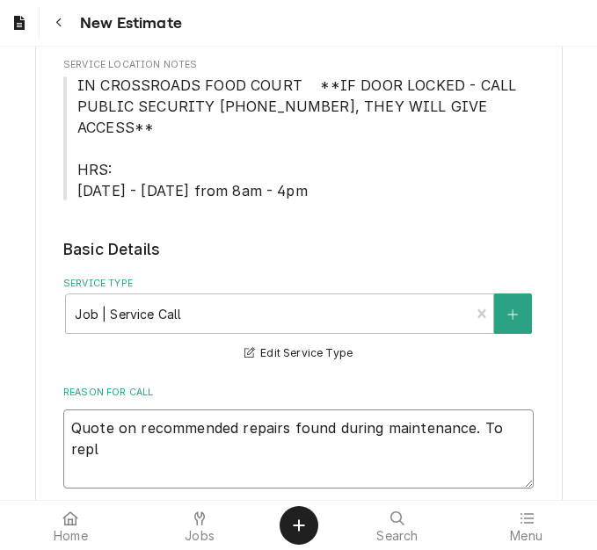
type textarea "Quote on recommended repairs found during maintenance. To repla"
type textarea "x"
type textarea "Quote on recommended repairs found during maintenance. To replac"
type textarea "x"
type textarea "Quote on recommended repairs found during maintenance. To replace"
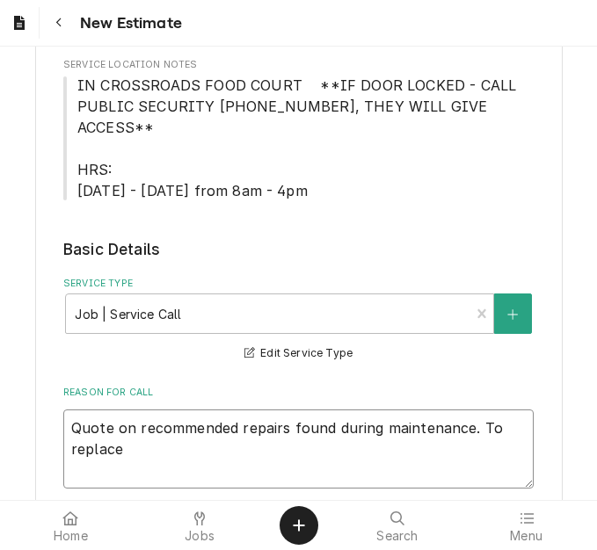
type textarea "x"
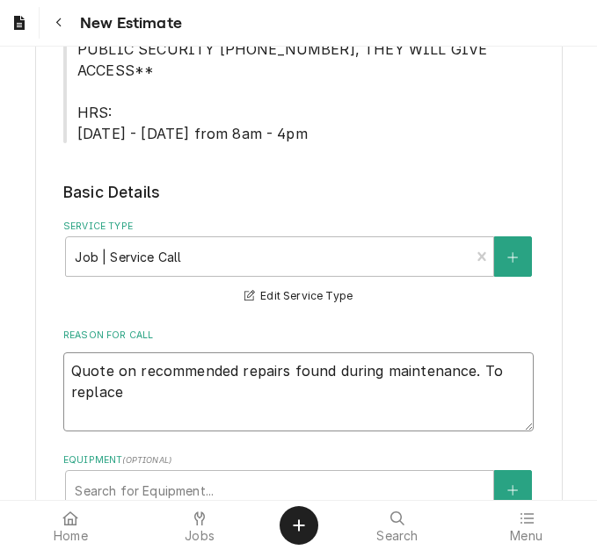
scroll to position [664, 0]
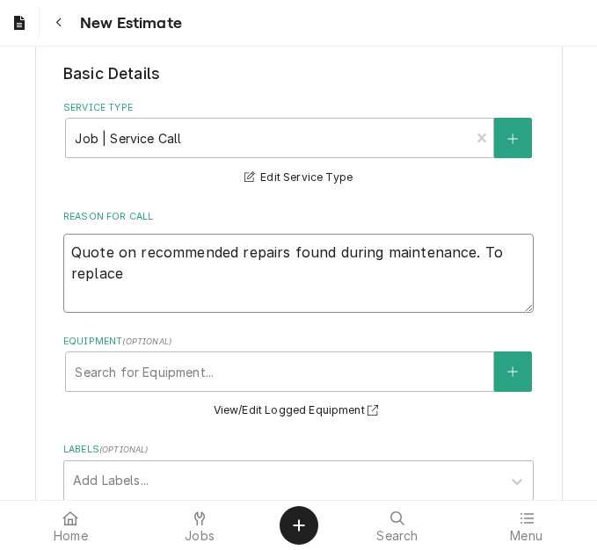
type textarea "Quote on recommended repairs found during maintenance. To replace"
drag, startPoint x: 20, startPoint y: 28, endPoint x: 9, endPoint y: 28, distance: 11.4
click at [20, 28] on icon "Dynamic Content Wrapper" at bounding box center [19, 23] width 11 height 14
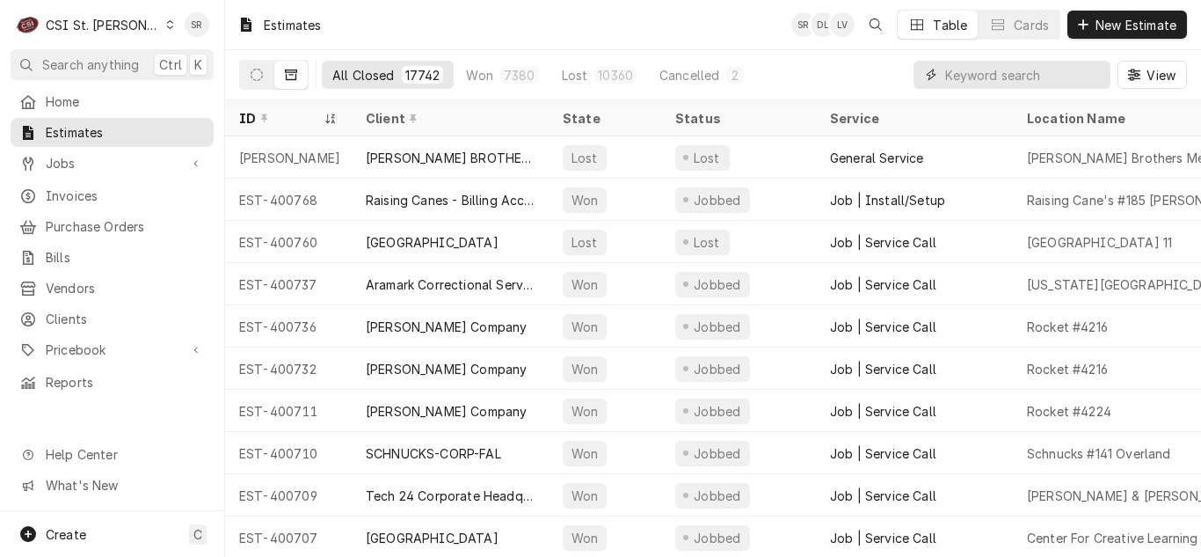
click at [596, 75] on input "Dynamic Content Wrapper" at bounding box center [1023, 75] width 157 height 28
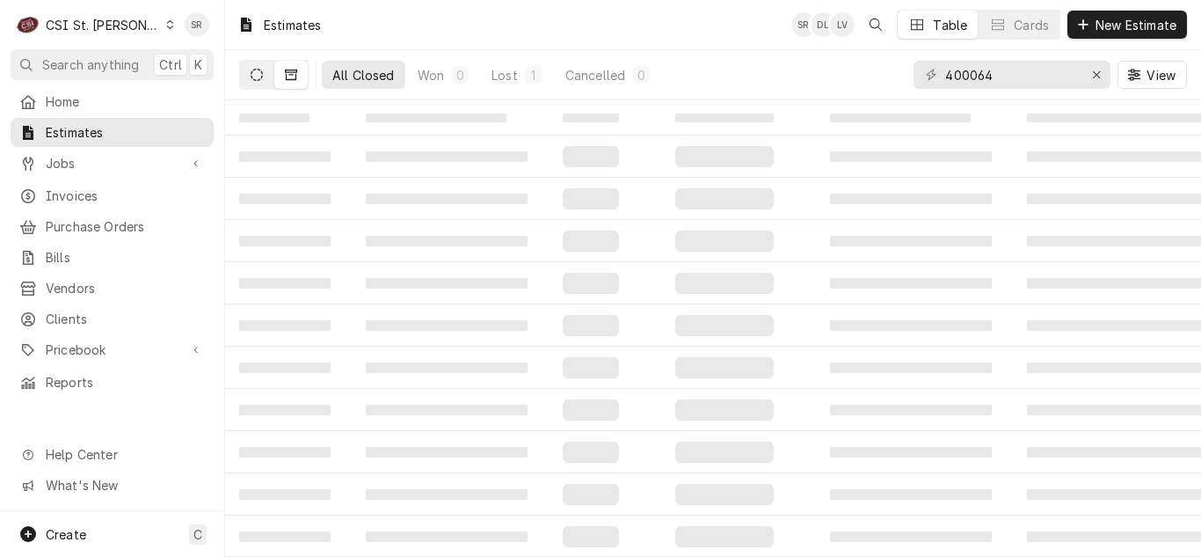
click at [251, 71] on icon "Dynamic Content Wrapper" at bounding box center [257, 75] width 12 height 12
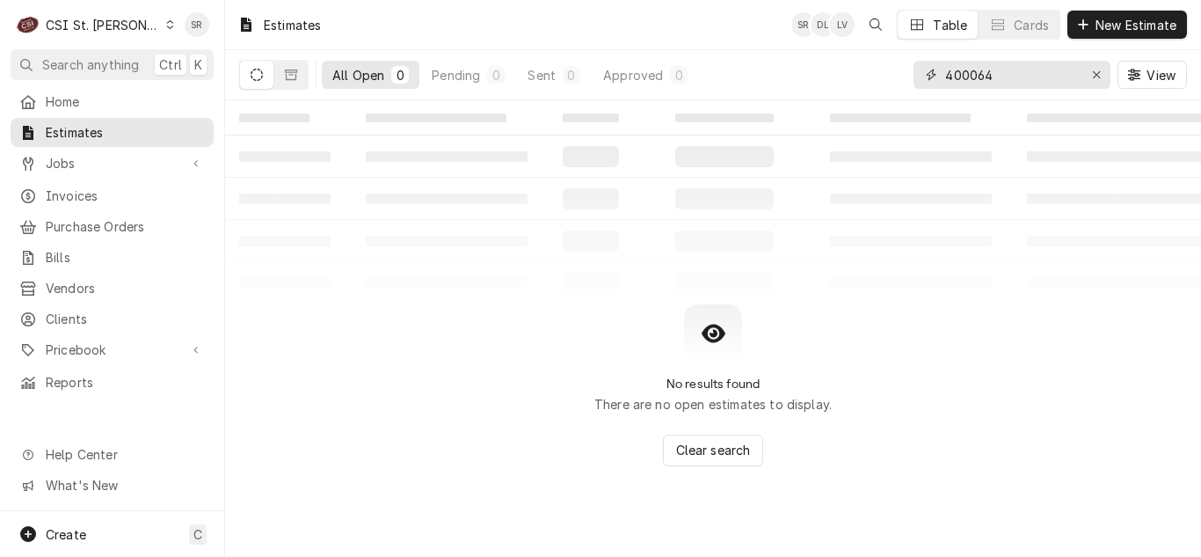
click at [596, 71] on input "400064" at bounding box center [1011, 75] width 132 height 28
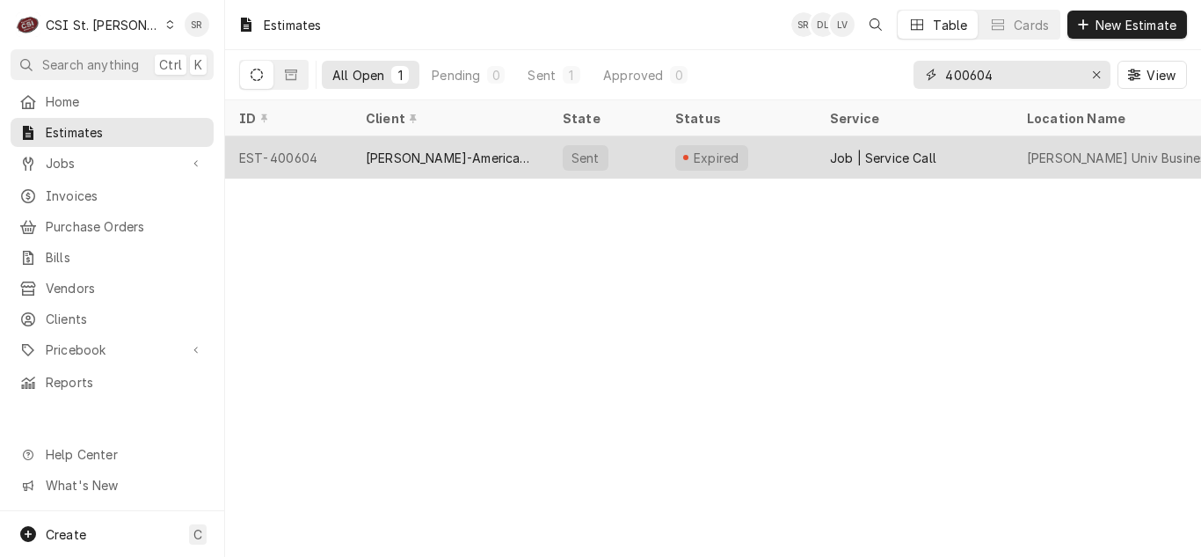
type input "400604"
click at [412, 156] on div "Webster-American Dining Creations" at bounding box center [450, 158] width 169 height 18
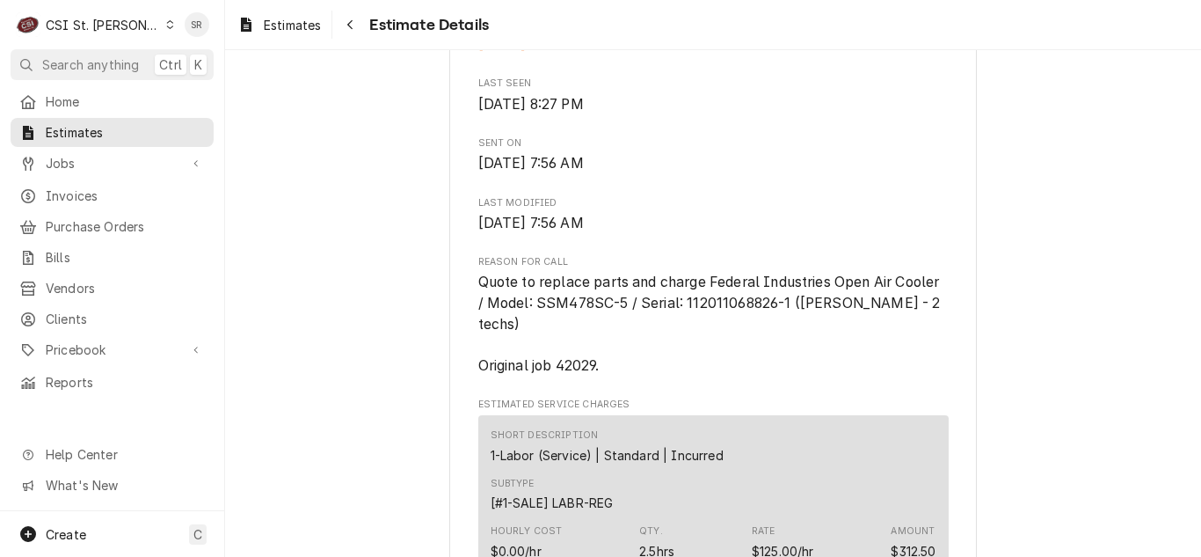
scroll to position [879, 0]
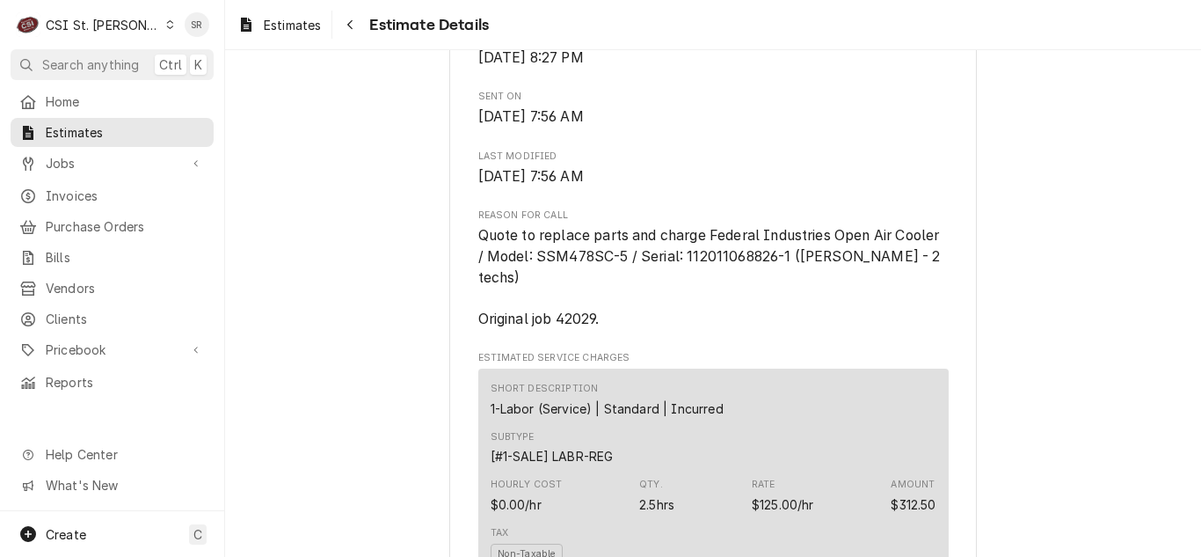
click at [113, 167] on div "Jobs" at bounding box center [112, 163] width 196 height 22
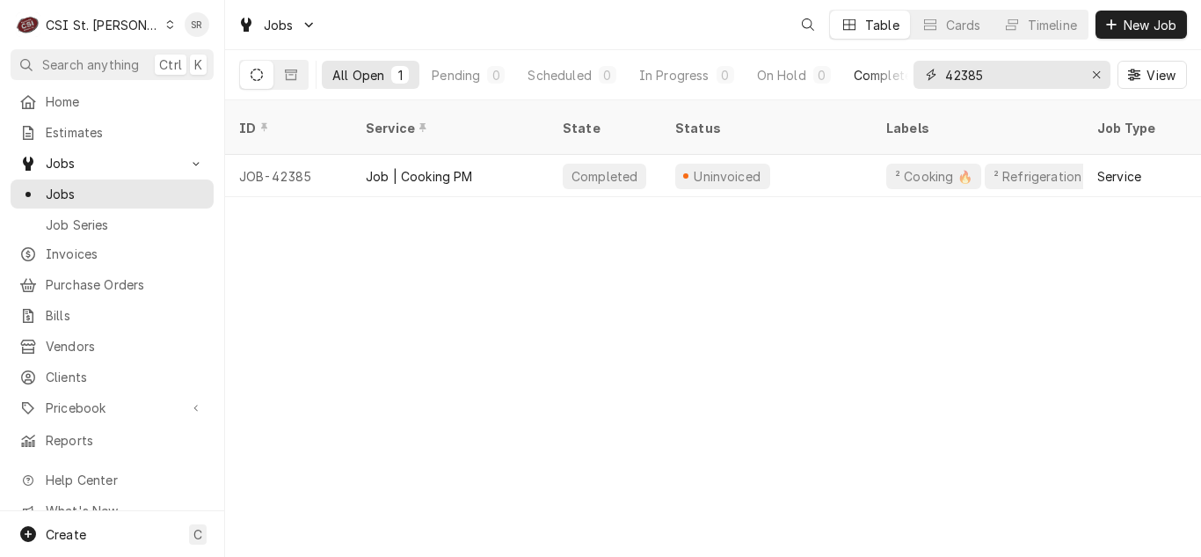
drag, startPoint x: 985, startPoint y: 82, endPoint x: 900, endPoint y: 61, distance: 87.9
click at [900, 61] on div "All Open 1 Pending 0 Scheduled 0 In Progress 0 On Hold 0 Completed 1 42385 View" at bounding box center [713, 74] width 948 height 49
type input "42029"
click at [441, 167] on div "Job | Service Call" at bounding box center [419, 176] width 106 height 18
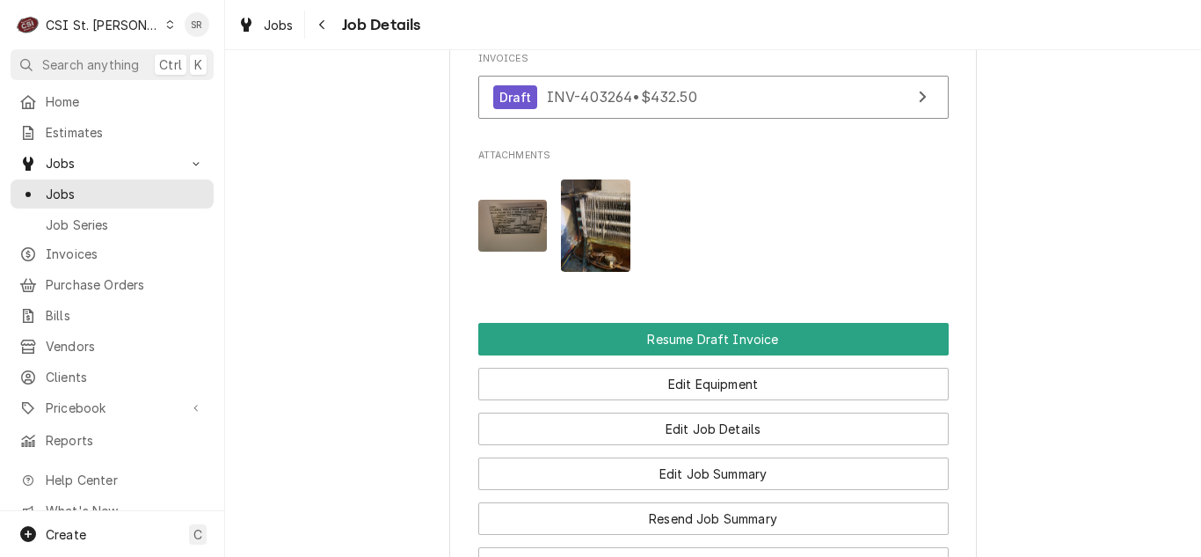
scroll to position [1934, 0]
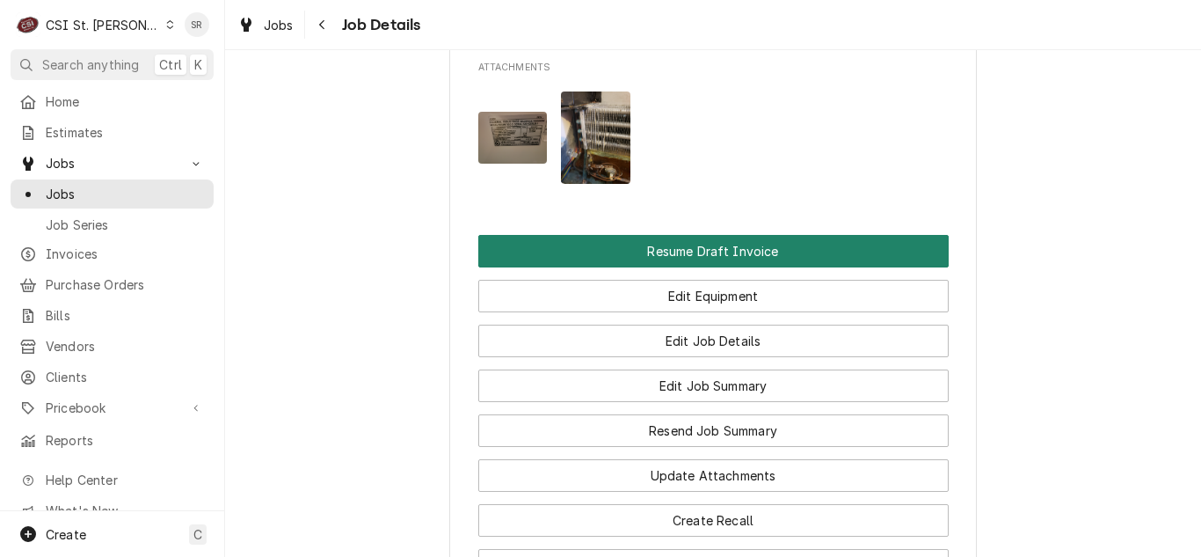
click at [681, 235] on button "Resume Draft Invoice" at bounding box center [713, 251] width 470 height 33
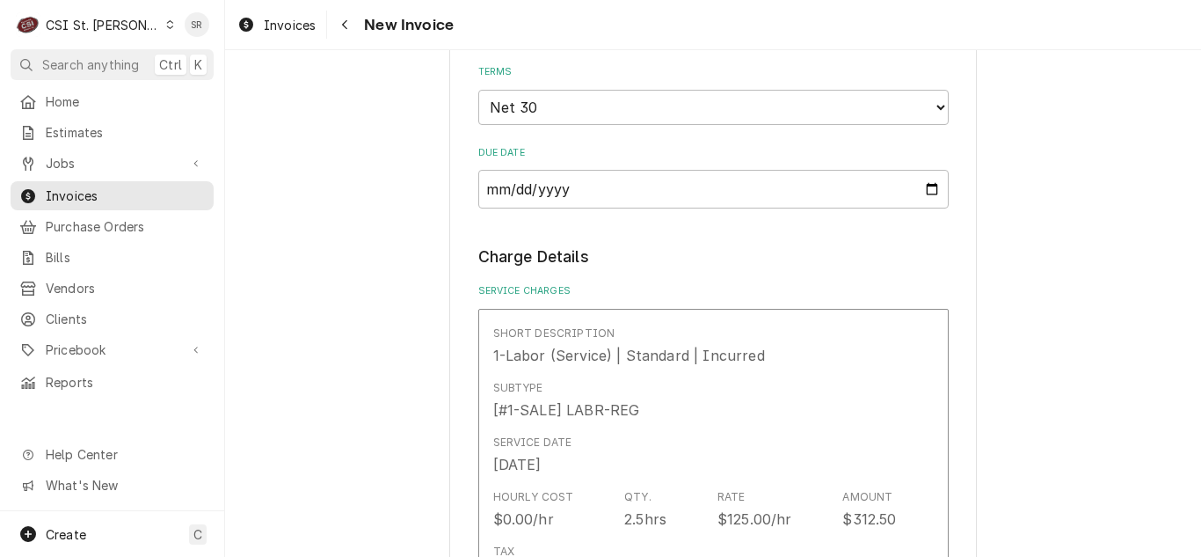
scroll to position [1231, 0]
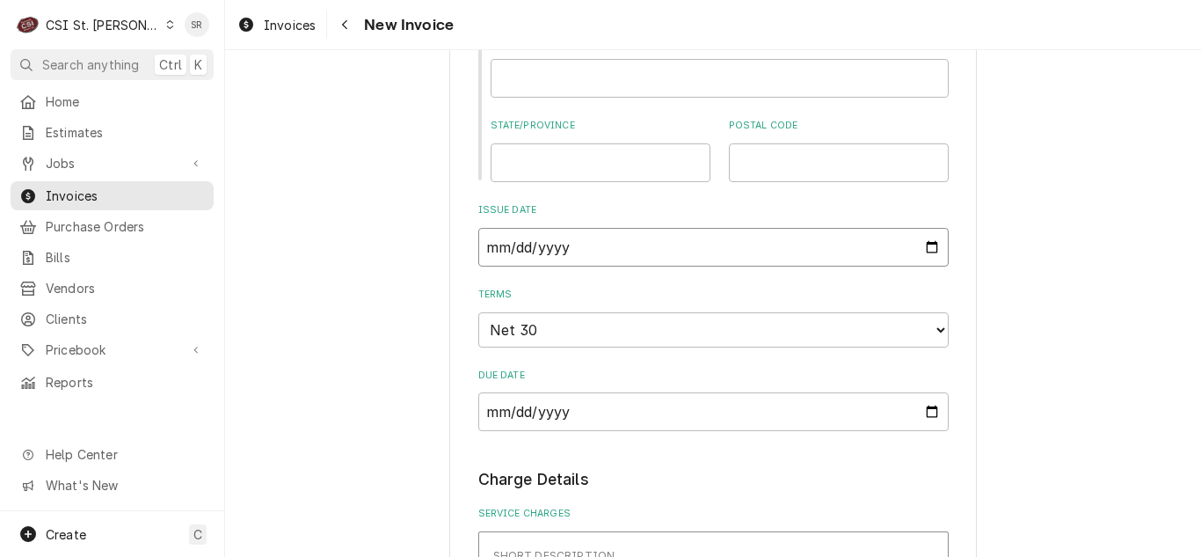
click at [928, 228] on input "2025-09-01" at bounding box center [713, 247] width 470 height 39
type textarea "x"
type input "2025-09-22"
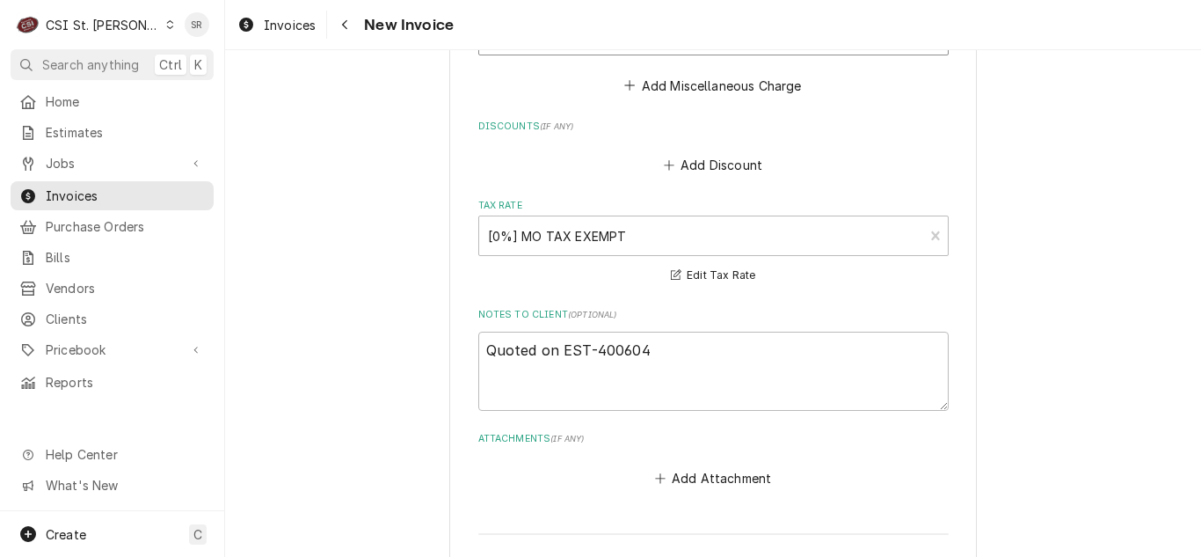
scroll to position [2990, 0]
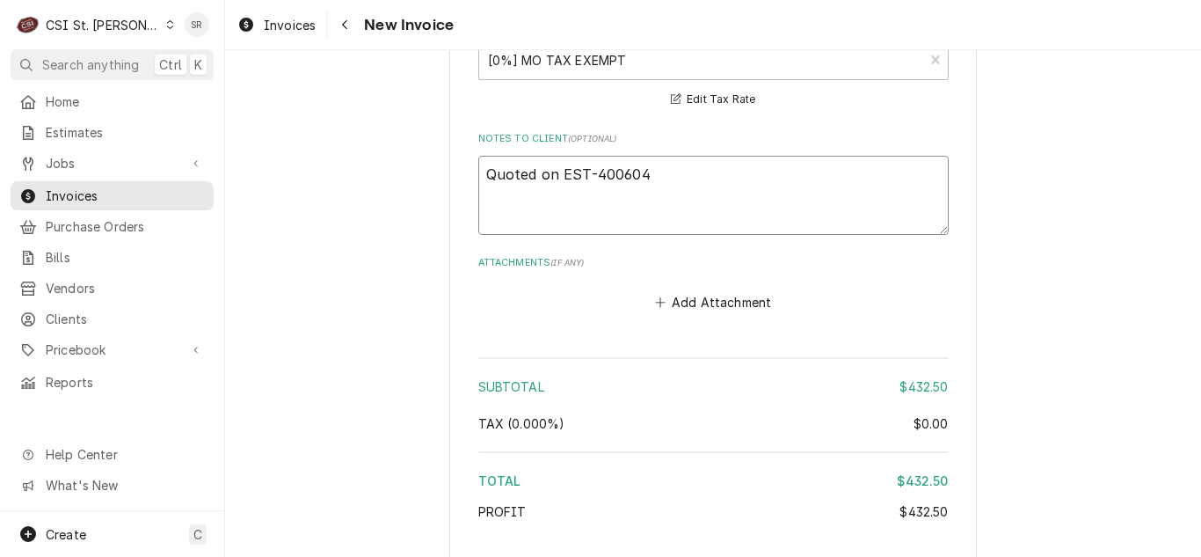
click at [680, 156] on textarea "Quoted on EST-400604" at bounding box center [713, 195] width 470 height 79
type textarea "x"
type textarea "Quoted on EST-400604"
type textarea "x"
type textarea "Quoted on EST-400604 -"
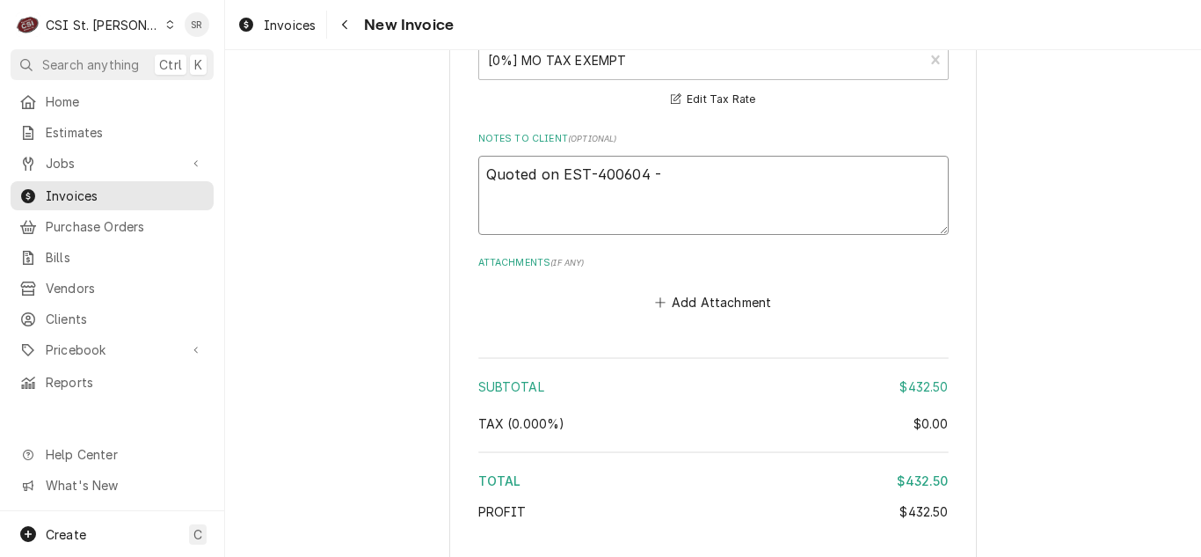
type textarea "x"
type textarea "Quoted on EST-400604 -"
type textarea "x"
type textarea "Quoted on EST-400604 - n"
type textarea "x"
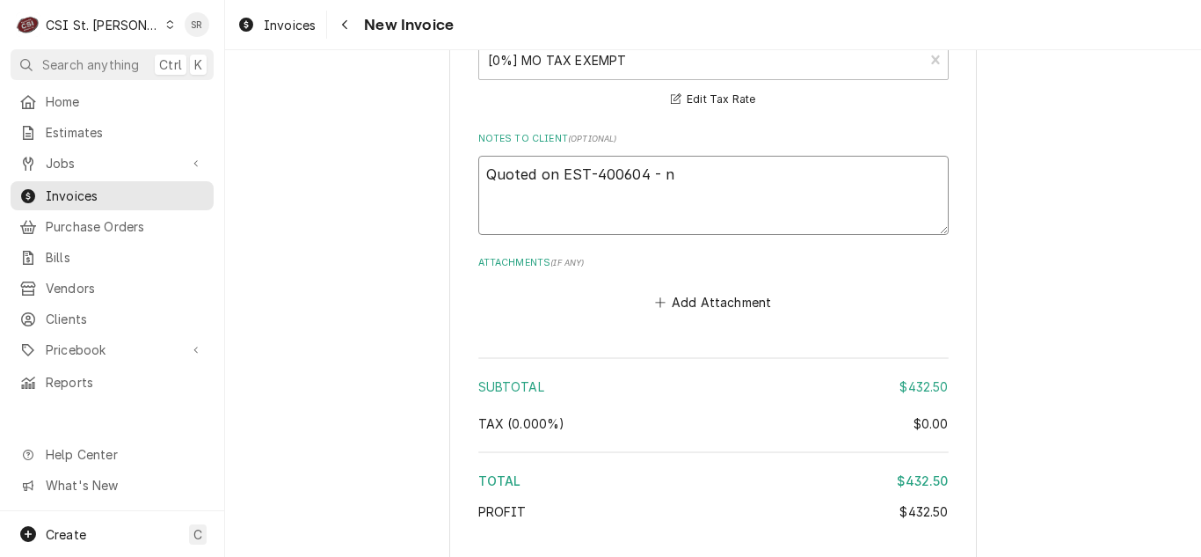
type textarea "Quoted on EST-400604 - no"
type textarea "x"
type textarea "Quoted on EST-400604 - no"
type textarea "x"
type textarea "Quoted on EST-400604 - no r"
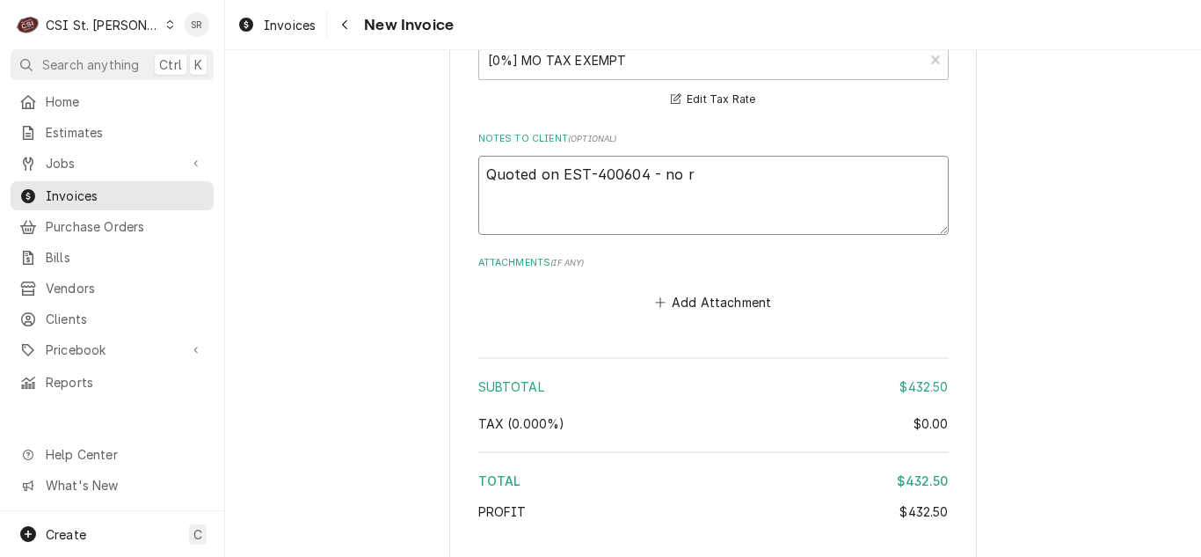
type textarea "x"
type textarea "Quoted on EST-400604 - no re"
type textarea "x"
type textarea "Quoted on EST-400604 - no res"
type textarea "x"
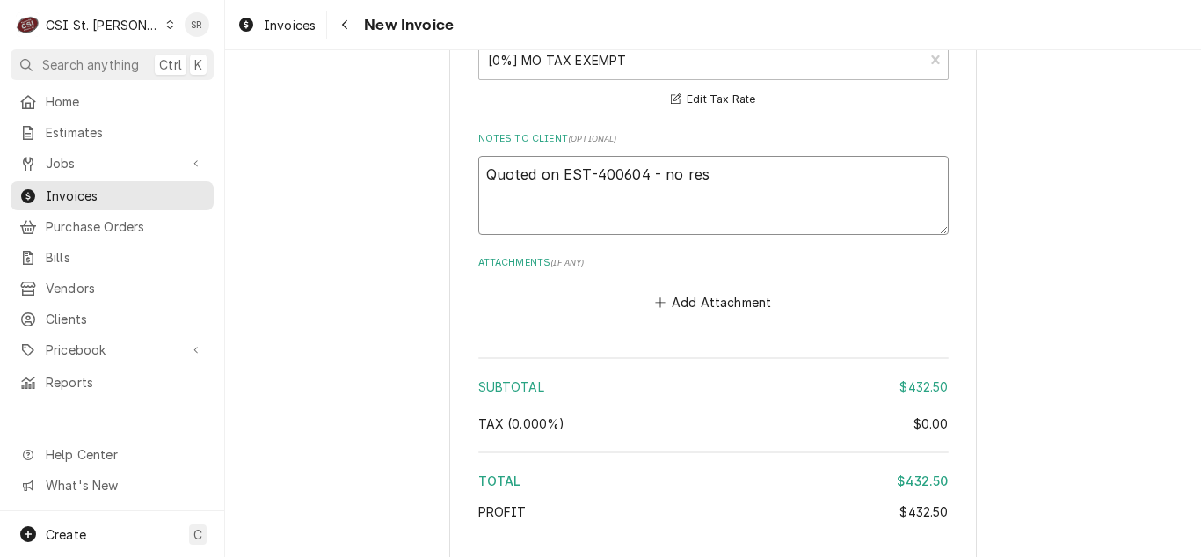
type textarea "Quoted on EST-400604 - no resp"
type textarea "x"
type textarea "Quoted on EST-400604 - no respo"
type textarea "x"
type textarea "Quoted on EST-400604 - no respons"
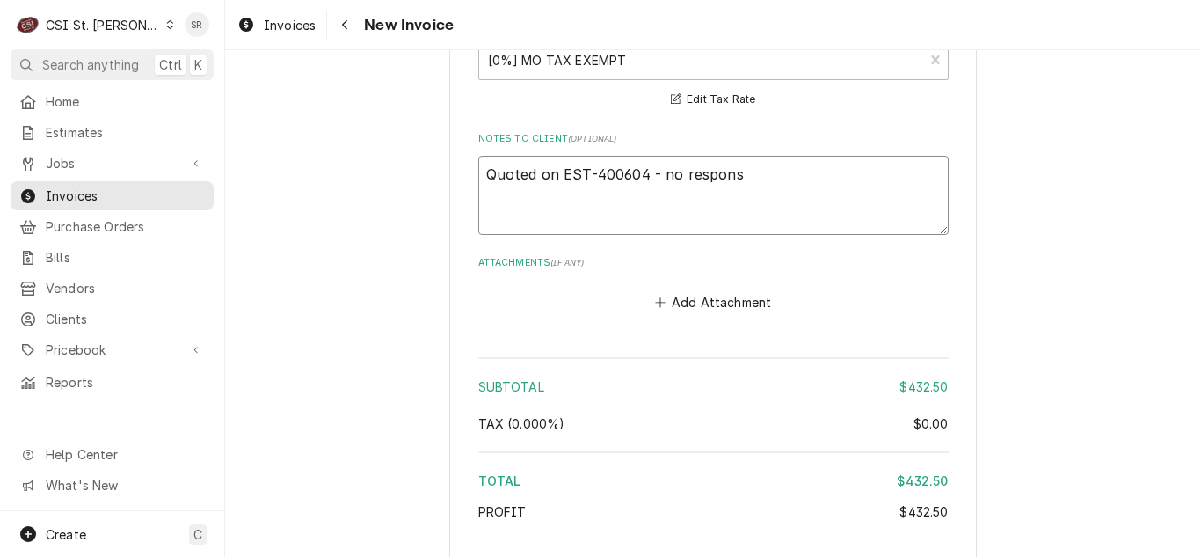
type textarea "x"
type textarea "Quoted on EST-400604 - no response"
type textarea "x"
type textarea "Quoted on EST-400604 - no response"
type textarea "x"
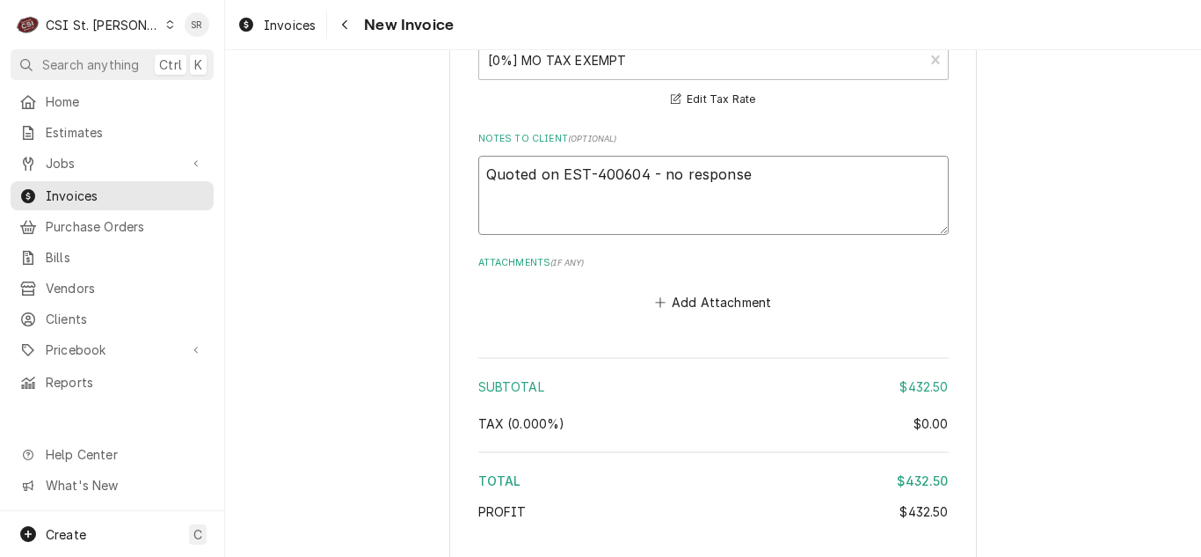
type textarea "Quoted on EST-400604 - no response f"
type textarea "x"
type textarea "Quoted on EST-400604 - no response fr"
type textarea "x"
type textarea "Quoted on EST-400604 - no response fro"
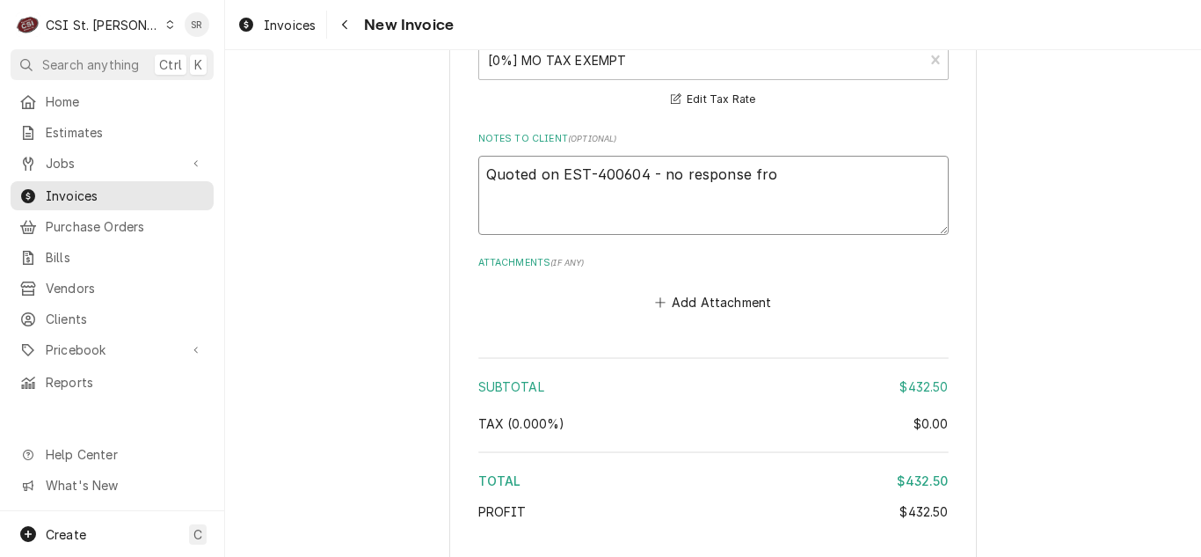
type textarea "x"
type textarea "Quoted on EST-400604 - no response from"
type textarea "x"
type textarea "Quoted on EST-400604 - no response from"
type textarea "x"
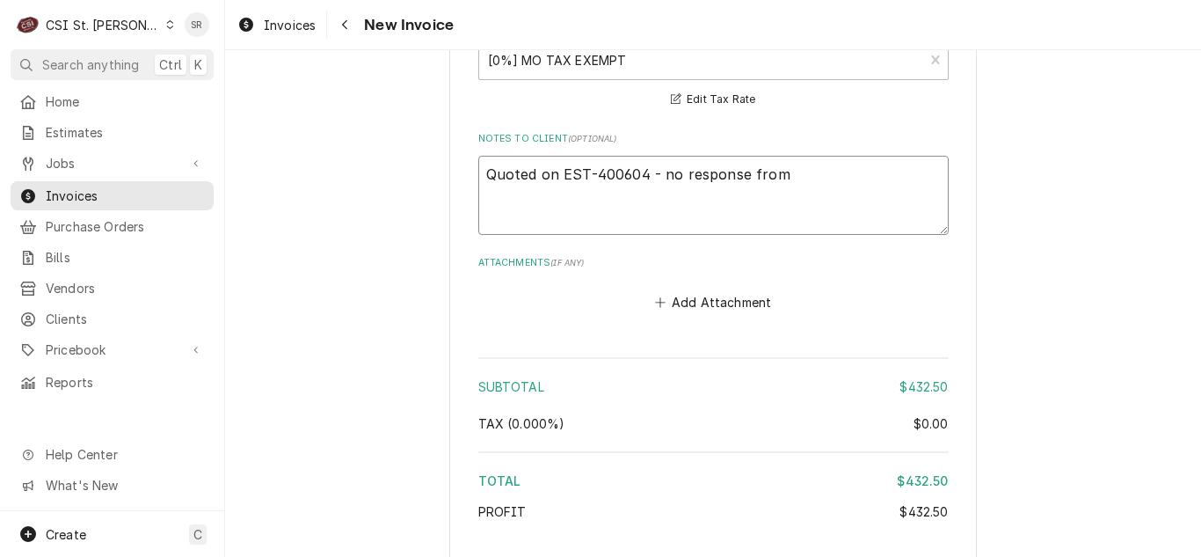
type textarea "Quoted on EST-400604 - no response from c"
type textarea "x"
type textarea "Quoted on EST-400604 - no response from cu"
type textarea "x"
type textarea "Quoted on EST-400604 - no response from cus"
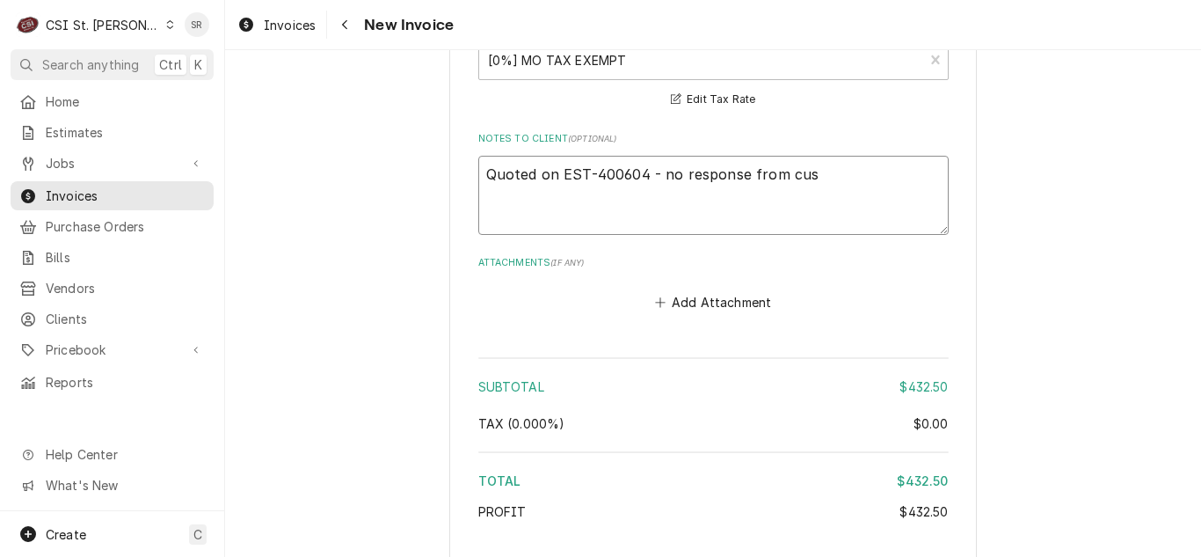
type textarea "x"
type textarea "Quoted on EST-400604 - no response from cust"
type textarea "x"
type textarea "Quoted on EST-400604 - no response from custoe"
type textarea "x"
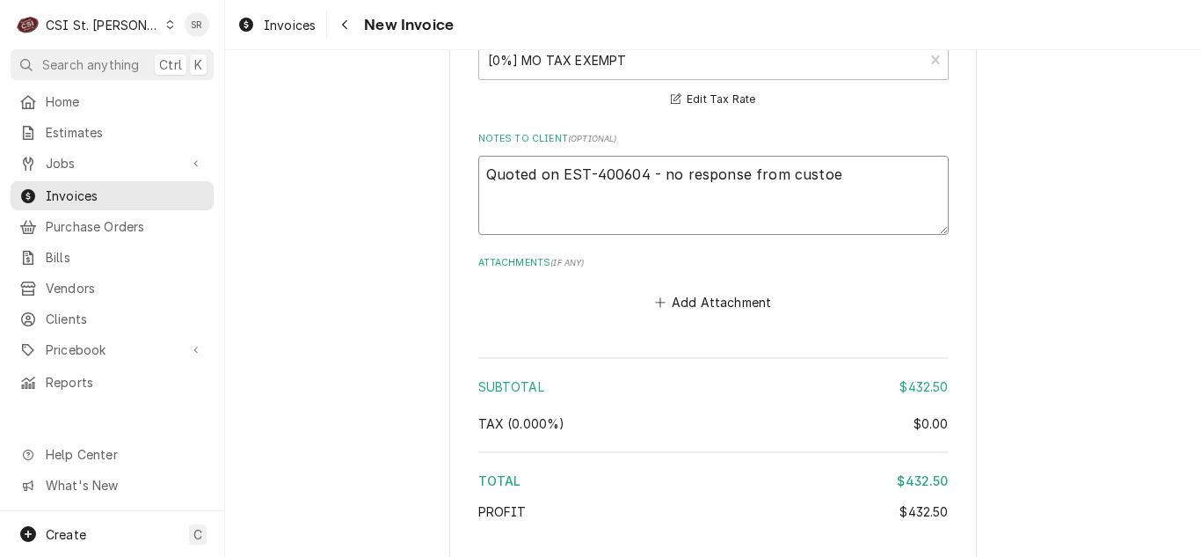
type textarea "Quoted on EST-400604 - no response from custoem"
type textarea "x"
type textarea "Quoted on EST-400604 - no response from custoemr"
type textarea "x"
type textarea "Quoted on EST-400604 - no response from custoemr"
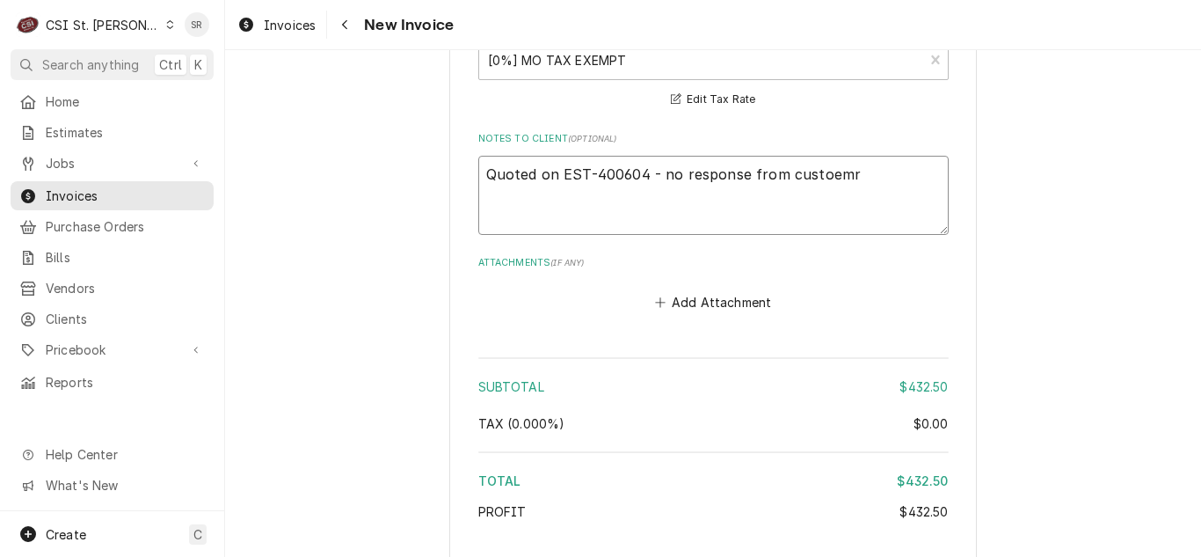
type textarea "x"
type textarea "Quoted on EST-400604 - no response from custoemr"
type textarea "x"
type textarea "Quoted on EST-400604 - no response from custoemr"
type textarea "x"
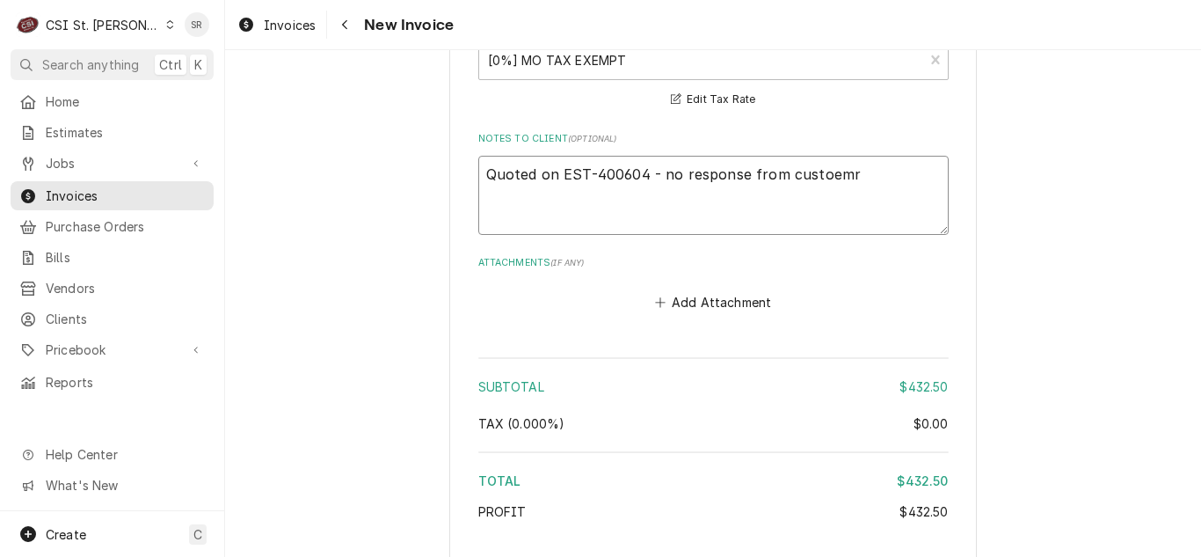
type textarea "Quoted on EST-400604 - no response from custoemr"
type textarea "x"
type textarea "Quoted on EST-400604 - no response from custoem"
type textarea "x"
type textarea "Quoted on EST-400604 - no response from custoe"
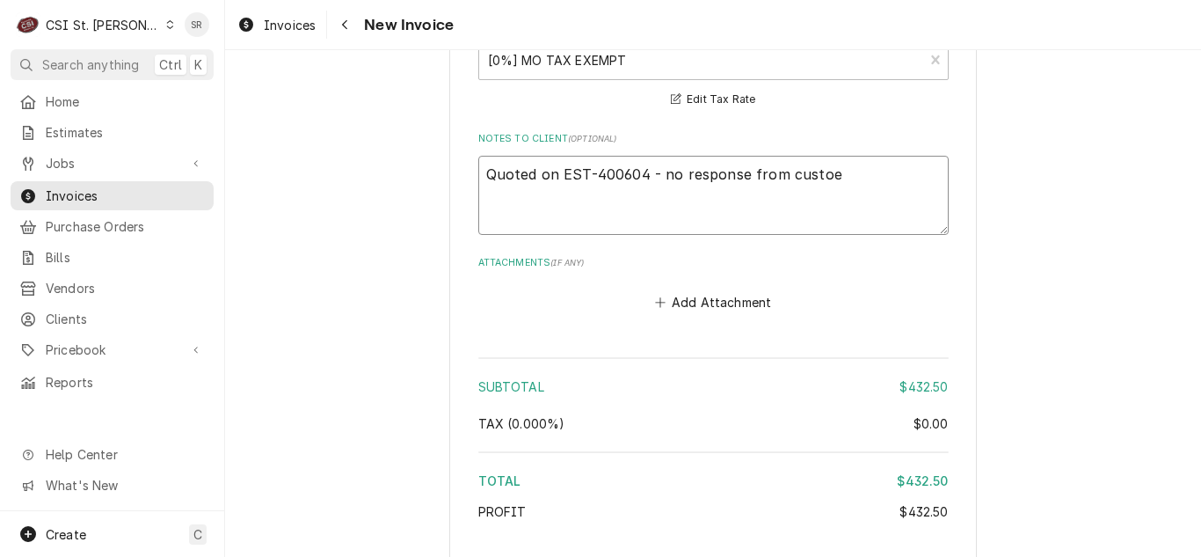
type textarea "x"
type textarea "Quoted on EST-400604 - no response from custo"
type textarea "x"
type textarea "Quoted on EST-400604 - no response from custom"
type textarea "x"
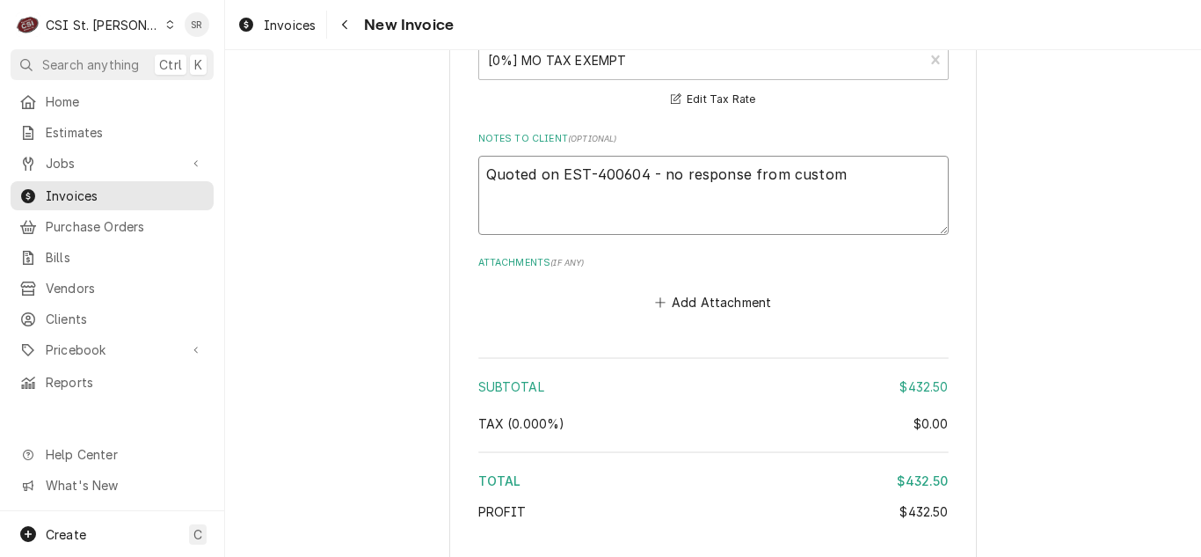
type textarea "Quoted on EST-400604 - no response from custome"
type textarea "x"
type textarea "Quoted on EST-400604 - no response from customer"
type textarea "x"
type textarea "Quoted on EST-400604 - no response from customer -"
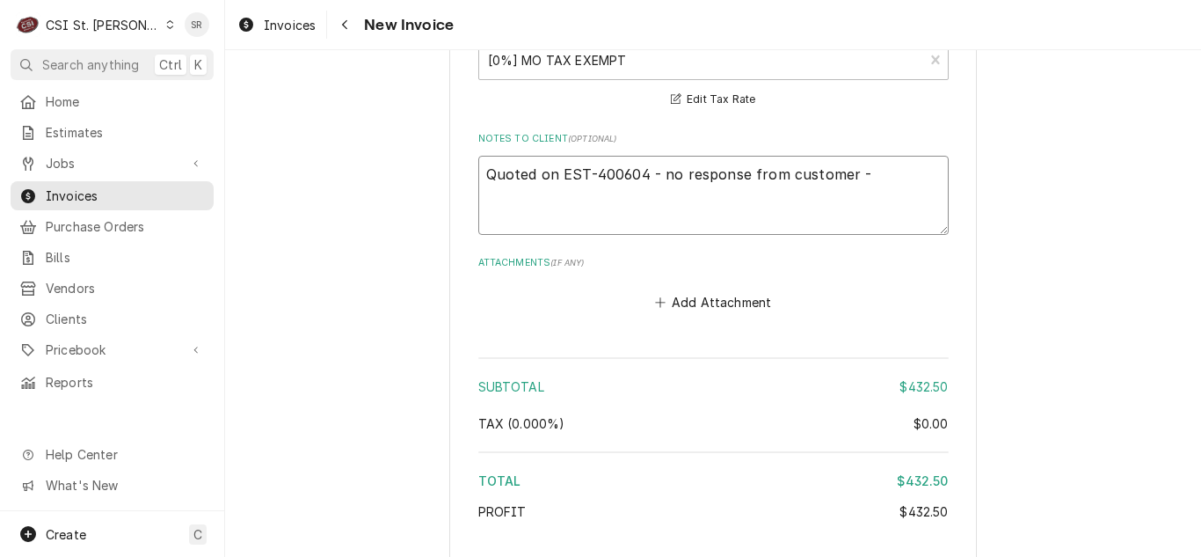
type textarea "x"
type textarea "Quoted on EST-400604 - no response from customer -"
type textarea "x"
type textarea "Quoted on EST-400604 - no response from customer - q"
type textarea "x"
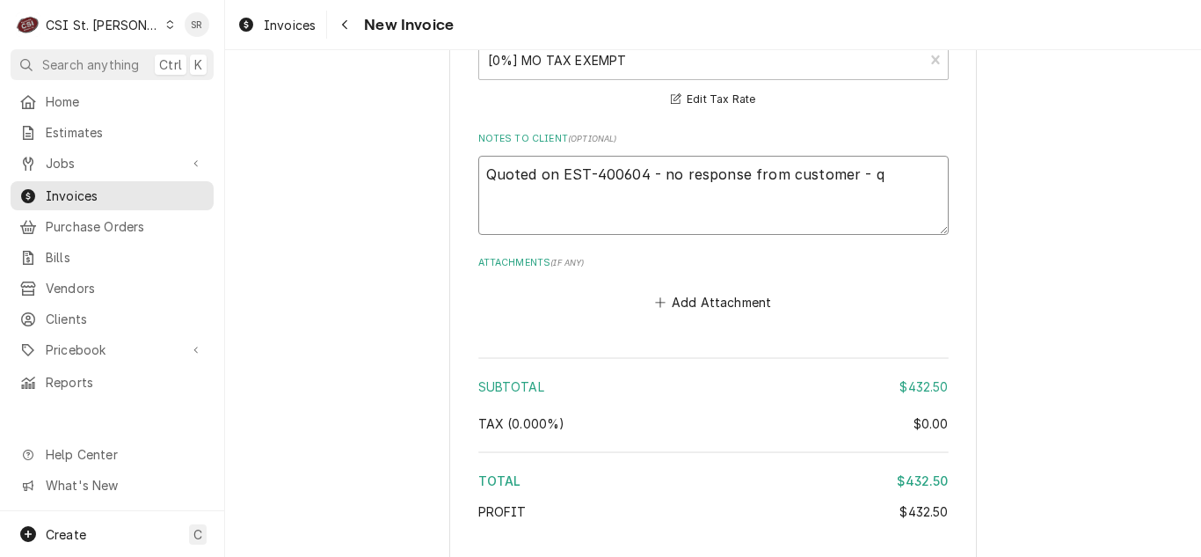
type textarea "Quoted on EST-400604 - no response from customer - qu"
type textarea "x"
type textarea "Quoted on EST-400604 - no response from customer - quo"
type textarea "x"
type textarea "Quoted on EST-400604 - no response from customer - quot"
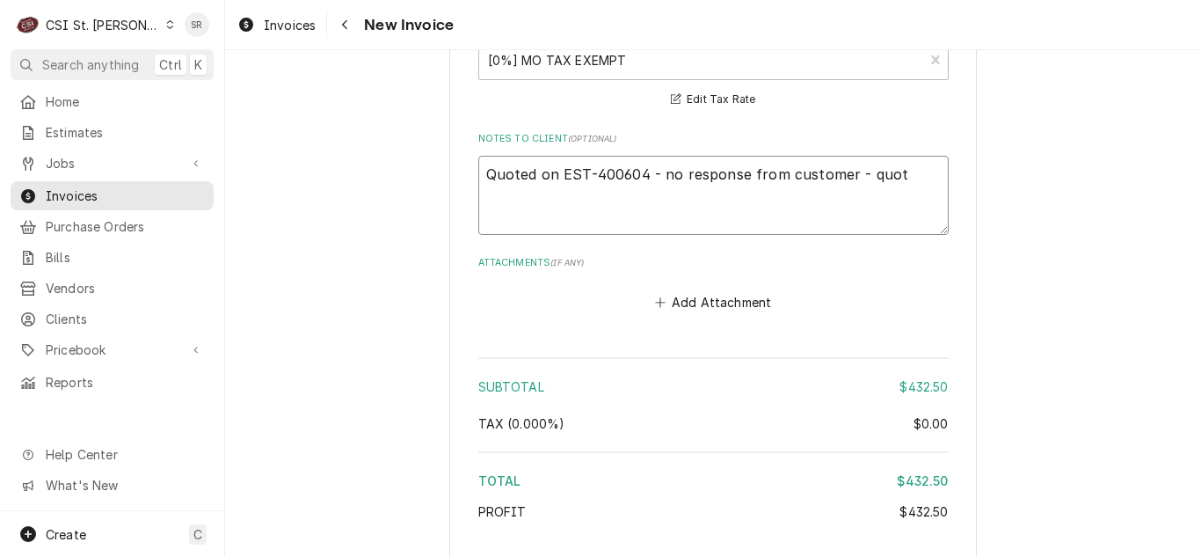
type textarea "x"
type textarea "Quoted on EST-400604 - no response from customer - quote"
type textarea "x"
type textarea "Quoted on EST-400604 - no response from customer - quote e"
type textarea "x"
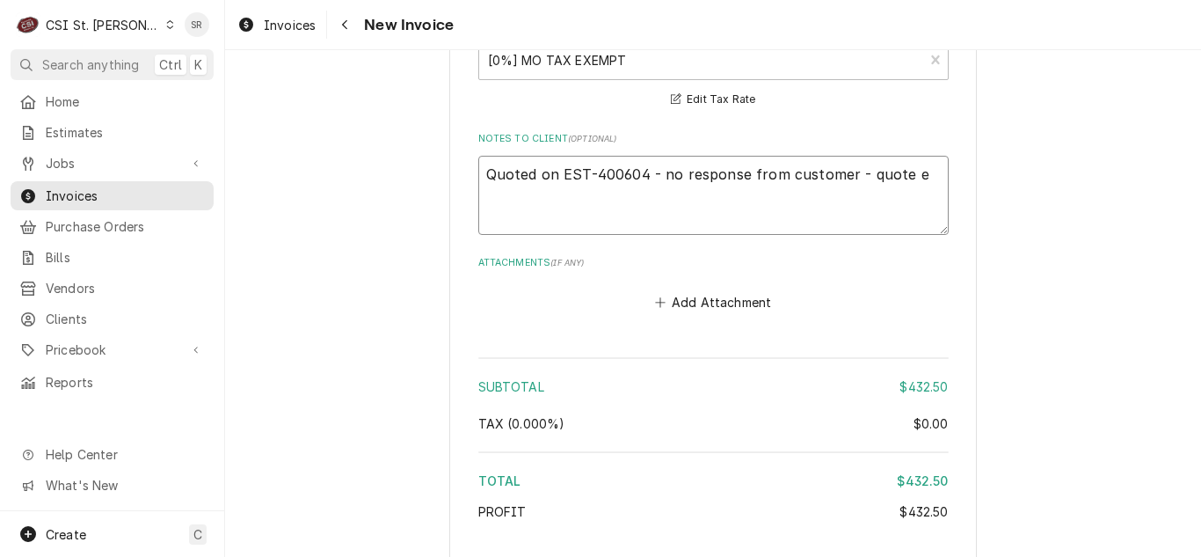
type textarea "Quoted on EST-400604 - no response from customer - quote ex"
type textarea "x"
type textarea "Quoted on EST-400604 - no response from customer - quote exp"
type textarea "x"
type textarea "Quoted on EST-400604 - no response from customer - quote expi"
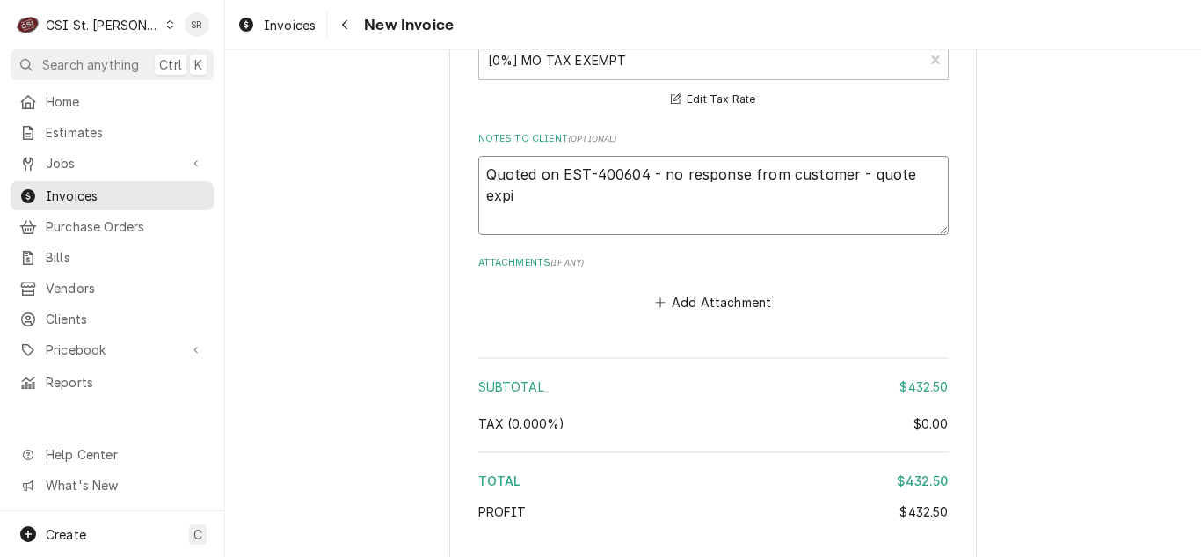
type textarea "x"
type textarea "Quoted on EST-400604 - no response from customer - quote expir"
type textarea "x"
type textarea "Quoted on EST-400604 - no response from customer - quote expire"
type textarea "x"
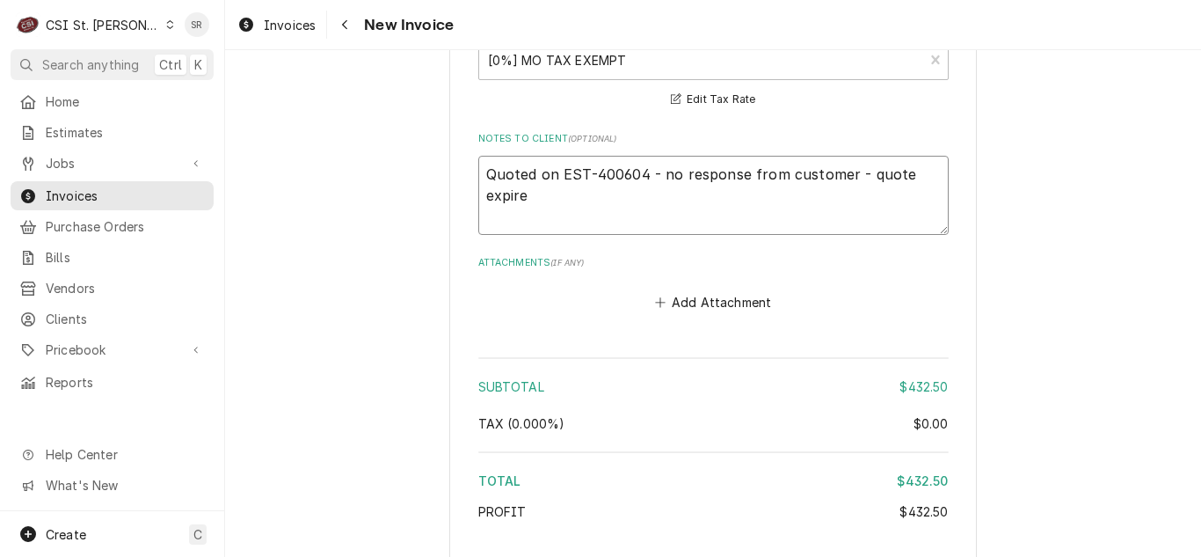
type textarea "Quoted on EST-400604 - no response from customer - quote expired"
type textarea "x"
type textarea "Quoted on EST-400604 - no response from customer - quote expired,"
type textarea "x"
type textarea "Quoted on EST-400604 - no response from customer - quote expired,"
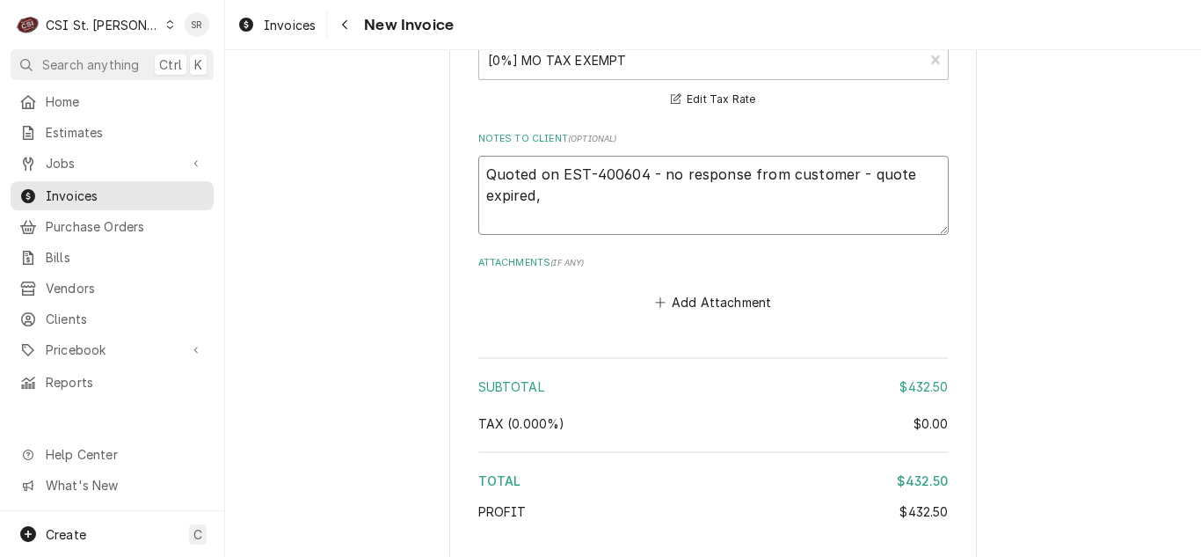
type textarea "x"
type textarea "Quoted on EST-400604 - no response from customer - quote expired, b"
type textarea "x"
type textarea "Quoted on EST-400604 - no response from customer - quote expired, bi"
type textarea "x"
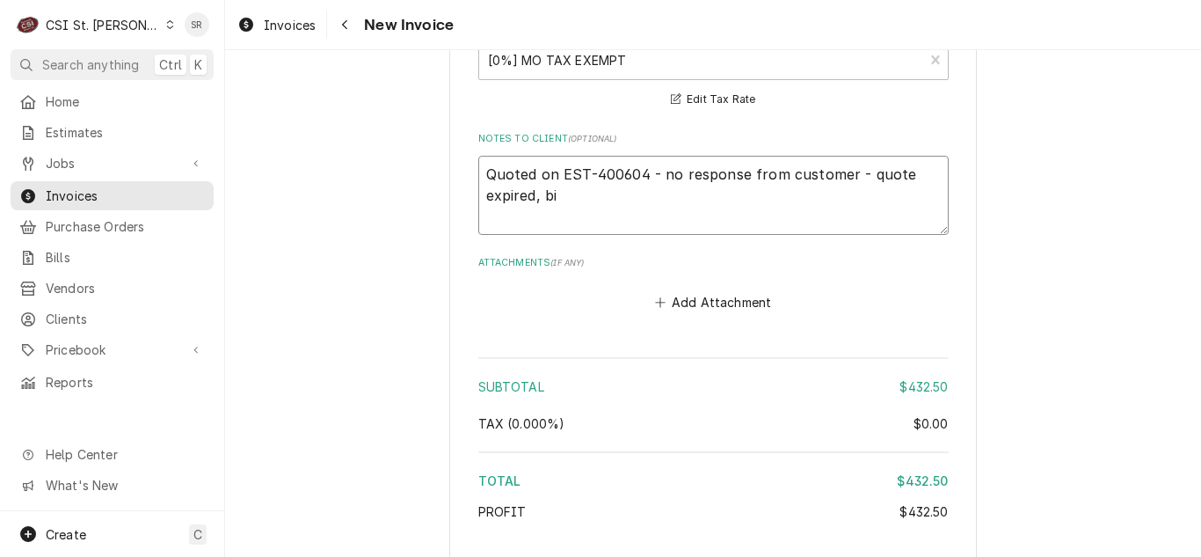
type textarea "Quoted on EST-400604 - no response from customer - quote expired, bil"
type textarea "x"
type textarea "Quoted on EST-400604 - no response from customer - quote expired, bill"
type textarea "x"
type textarea "Quoted on EST-400604 - no response from customer - quote expired, billi"
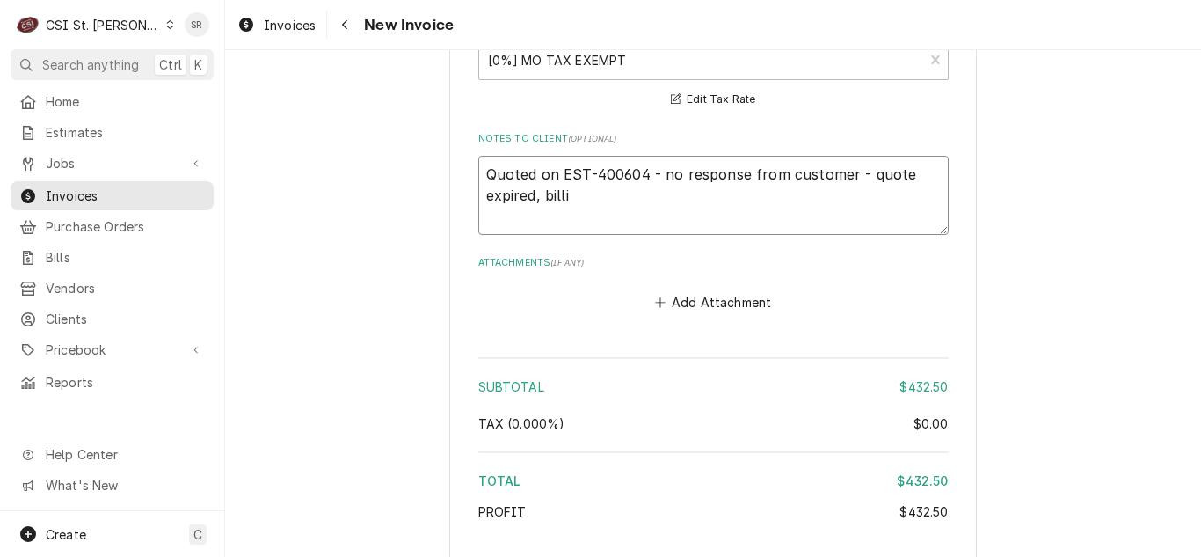
type textarea "x"
type textarea "Quoted on EST-400604 - no response from customer - quote expired, billing"
type textarea "x"
type textarea "Quoted on EST-400604 - no response from customer - quote expired, billing"
type textarea "x"
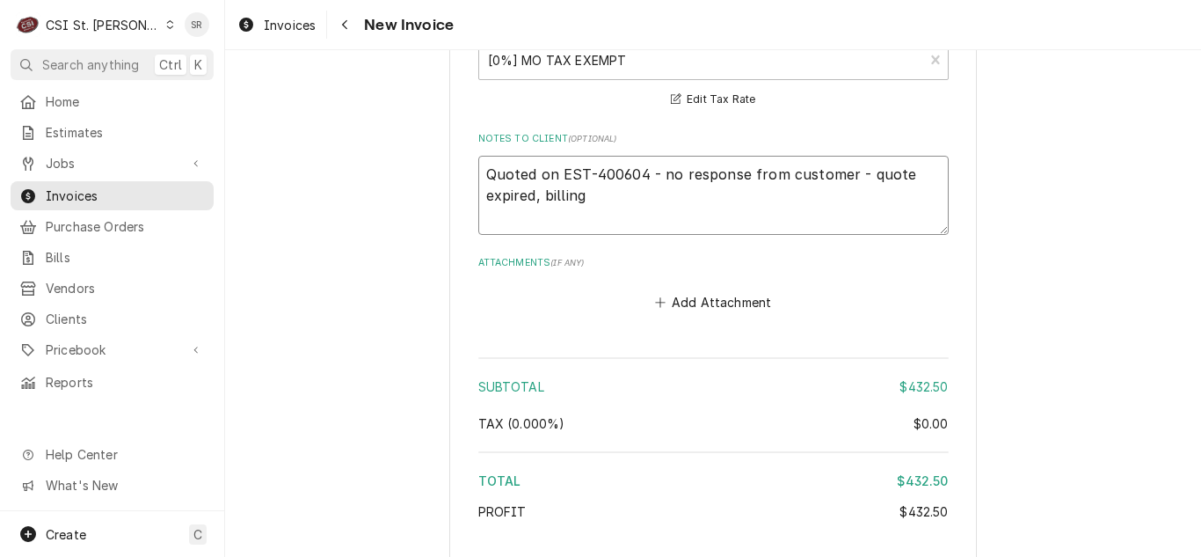
type textarea "Quoted on EST-400604 - no response from customer - quote expired, billing i"
type textarea "x"
type textarea "Quoted on EST-400604 - no response from customer - quote expired, billing inc"
type textarea "x"
type textarea "Quoted on EST-400604 - no response from customer - quote expired, billing incur"
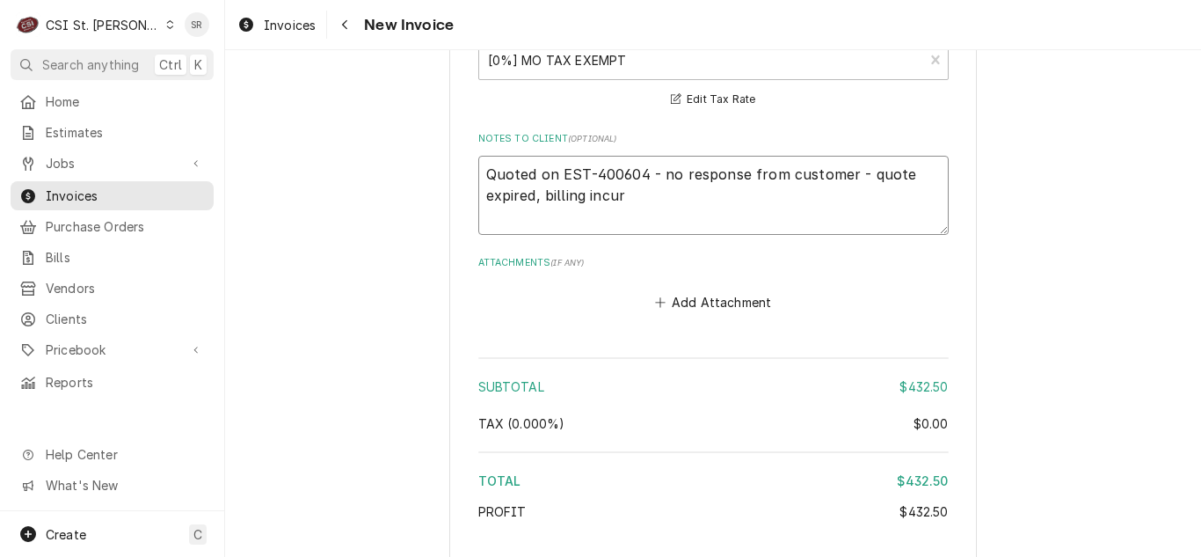
type textarea "x"
type textarea "Quoted on EST-400604 - no response from customer - quote expired, billing incurr"
type textarea "x"
type textarea "Quoted on EST-400604 - no response from customer - quote expired, billing incur…"
type textarea "x"
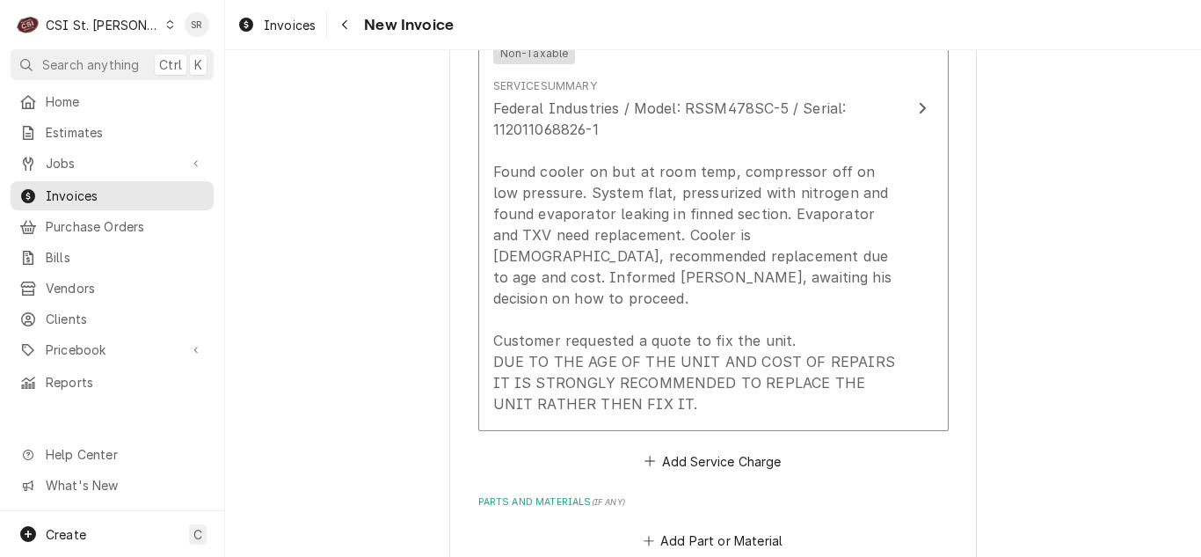
scroll to position [1934, 0]
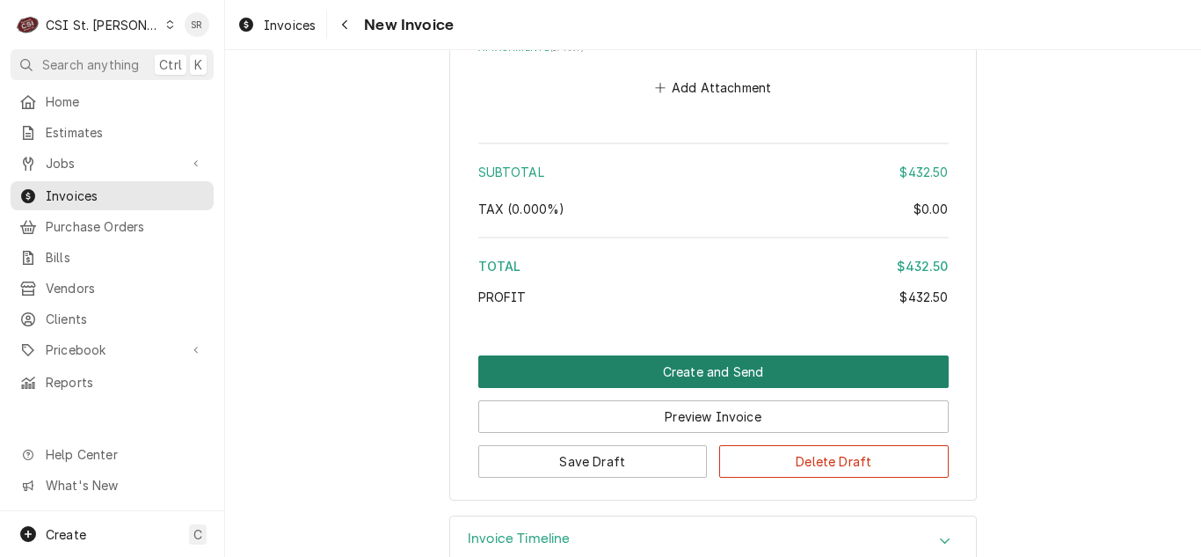
type textarea "Quoted on EST-400604 - no response from customer - quote expired, billing incur…"
click at [722, 355] on button "Create and Send" at bounding box center [713, 371] width 470 height 33
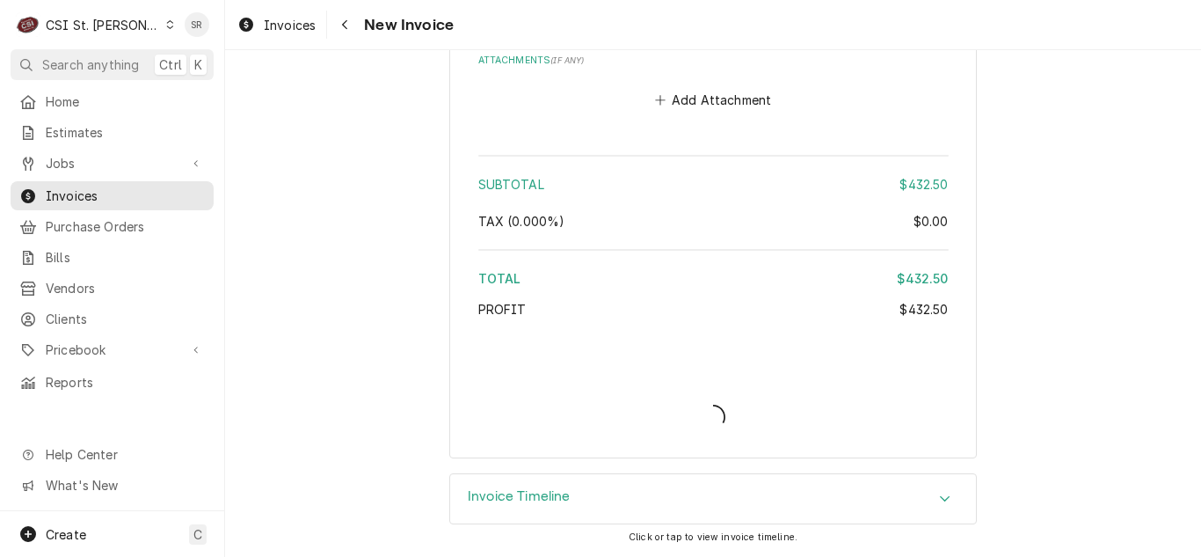
scroll to position [3150, 0]
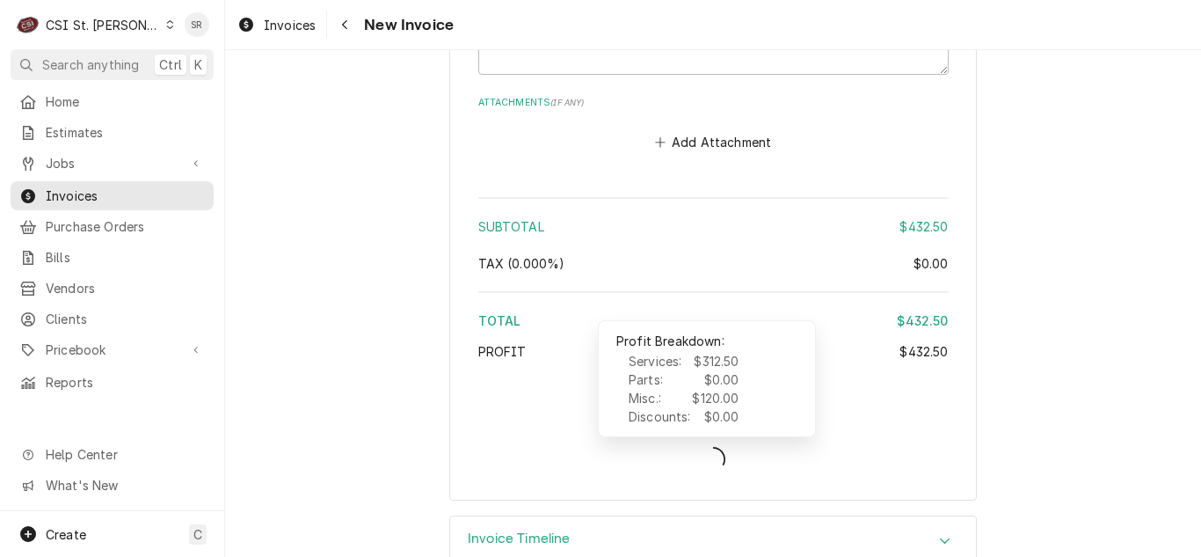
type textarea "x"
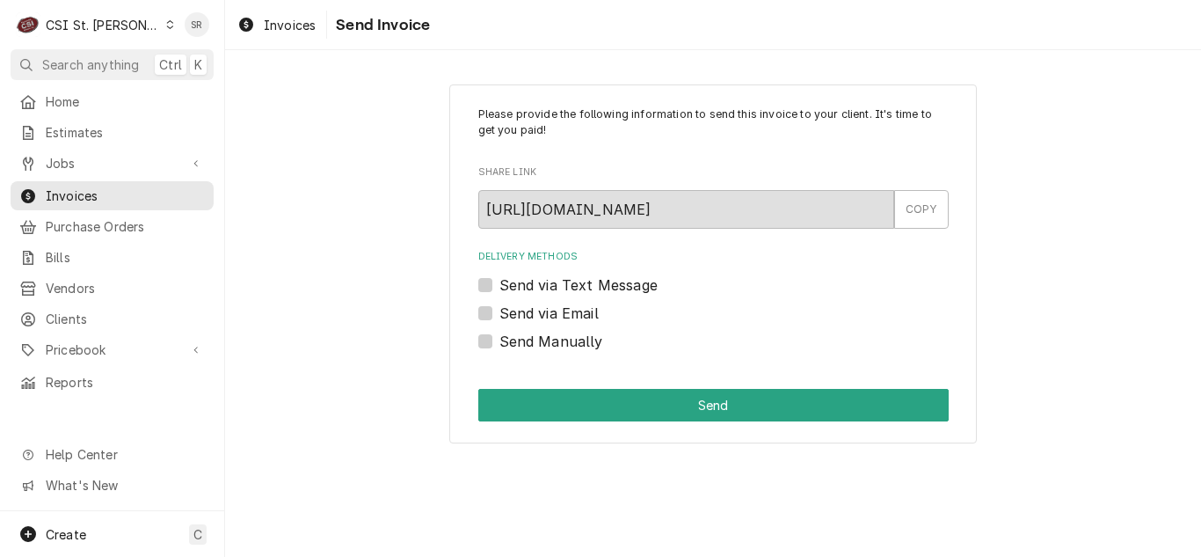
click at [549, 317] on label "Send via Email" at bounding box center [548, 312] width 99 height 21
click at [549, 317] on input "Send via Email" at bounding box center [734, 321] width 470 height 39
checkbox input "true"
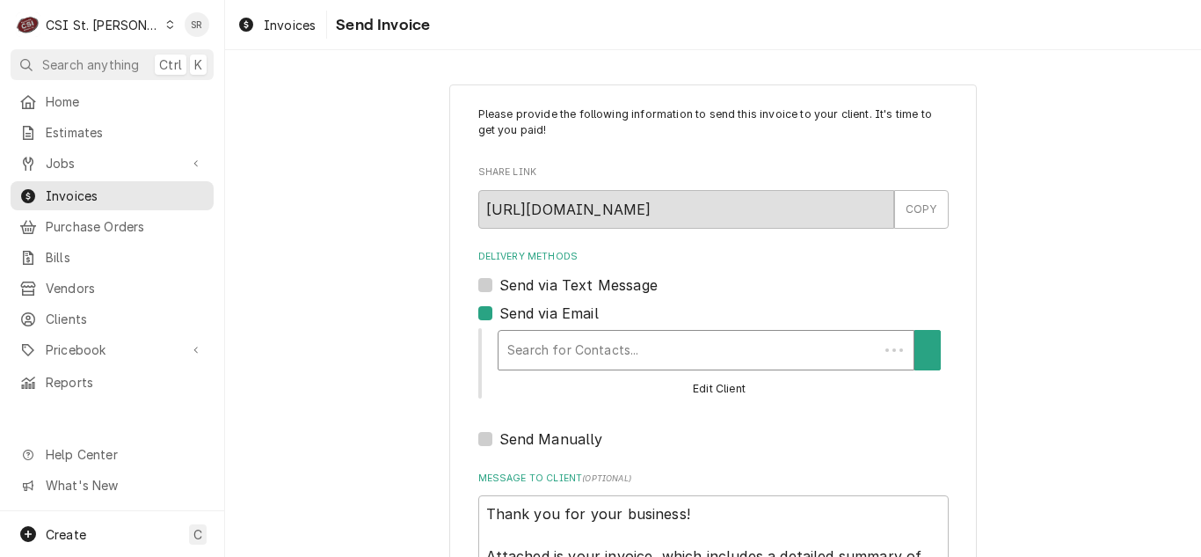
click at [584, 345] on div "Delivery Methods" at bounding box center [688, 350] width 362 height 32
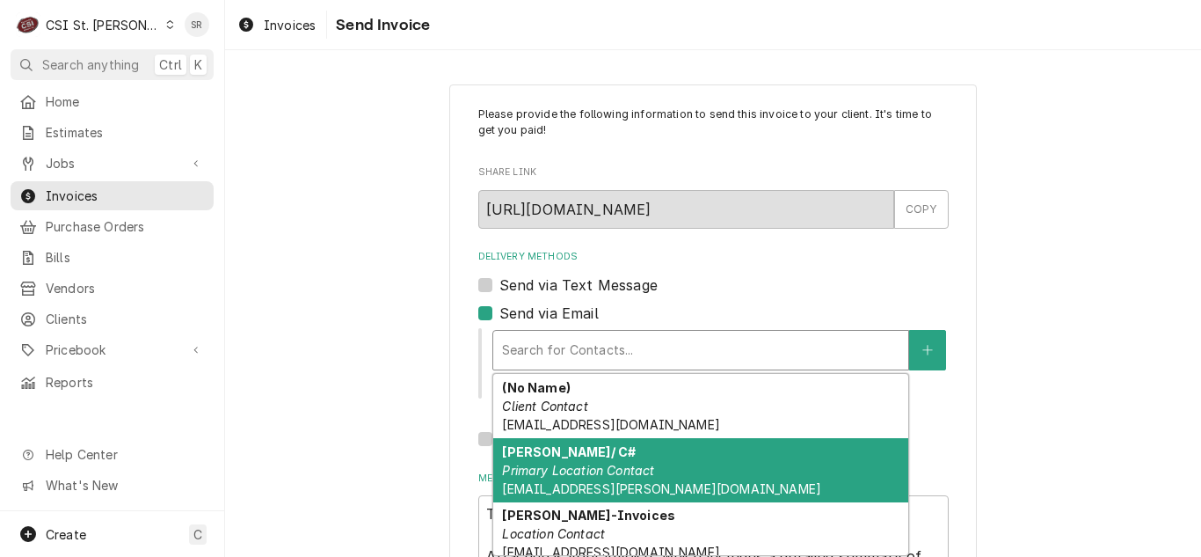
scroll to position [88, 0]
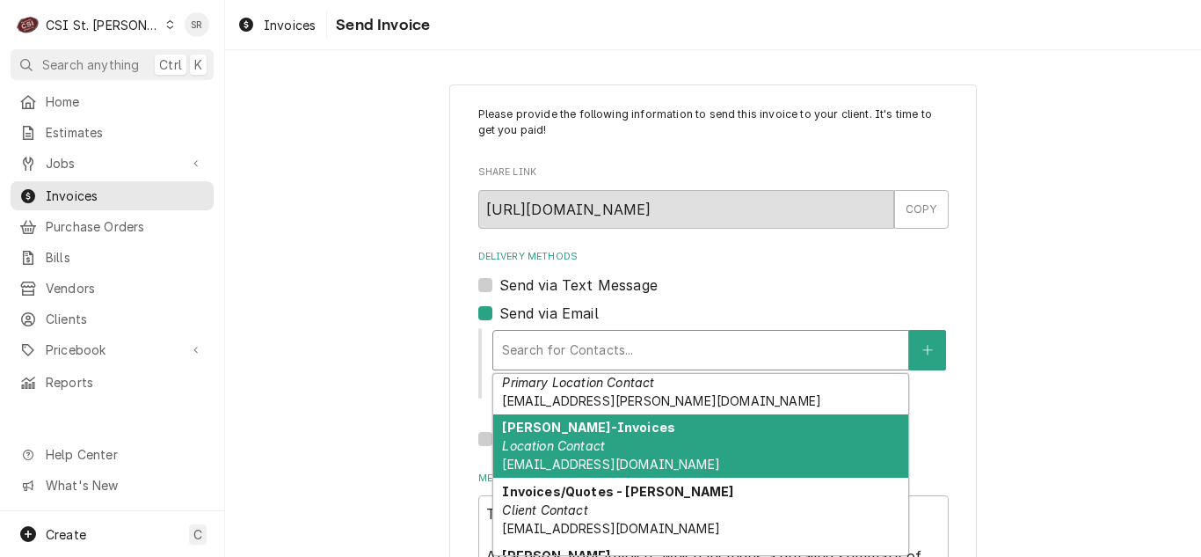
click at [637, 450] on div "[PERSON_NAME]-Invoices Location Contact [EMAIL_ADDRESS][DOMAIN_NAME]" at bounding box center [700, 446] width 415 height 64
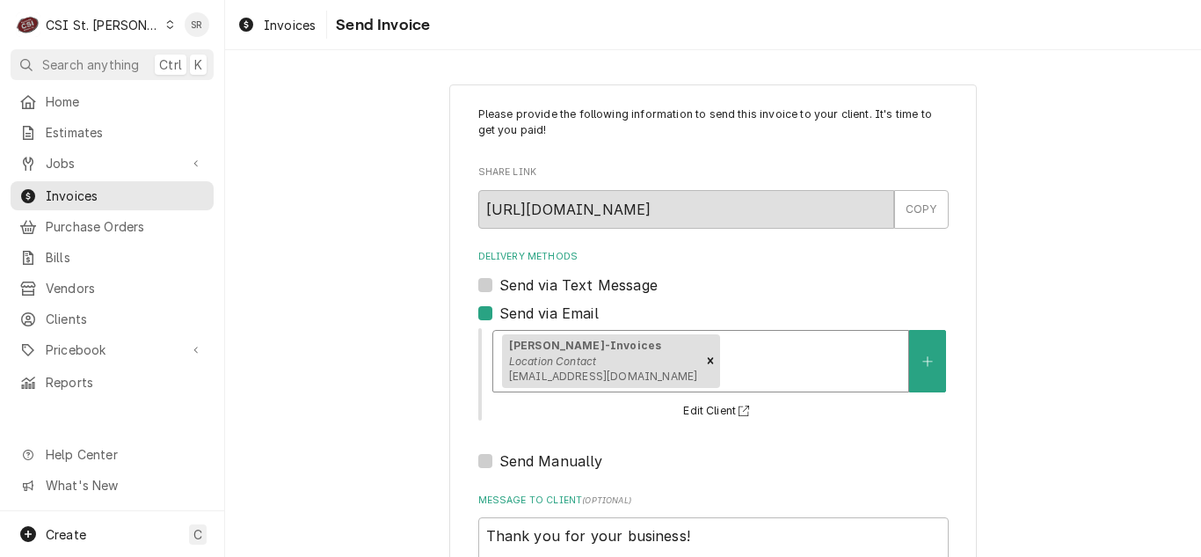
scroll to position [210, 0]
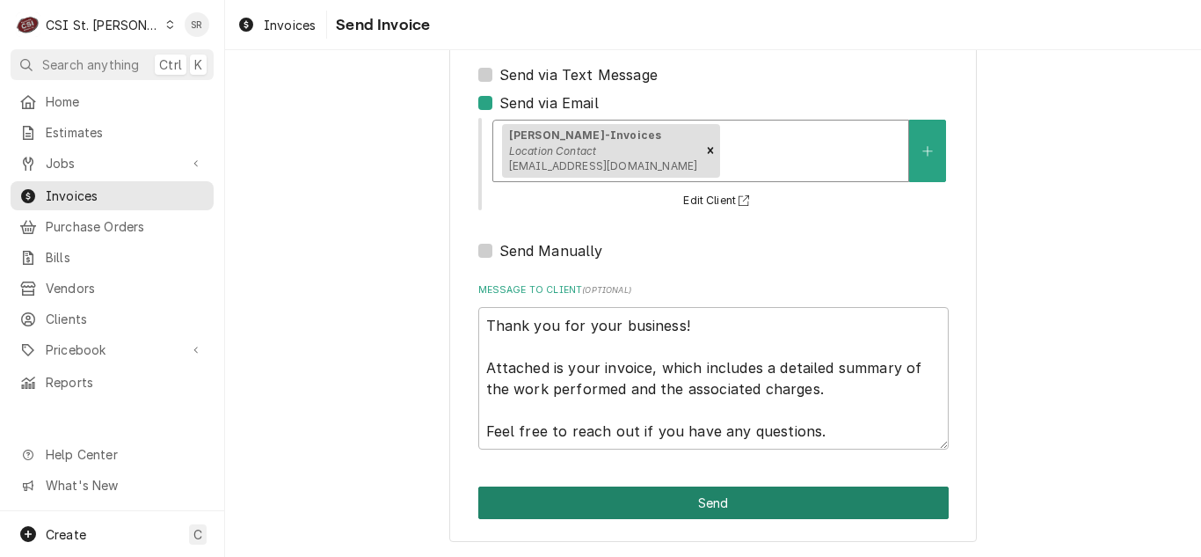
click at [697, 493] on button "Send" at bounding box center [713, 502] width 470 height 33
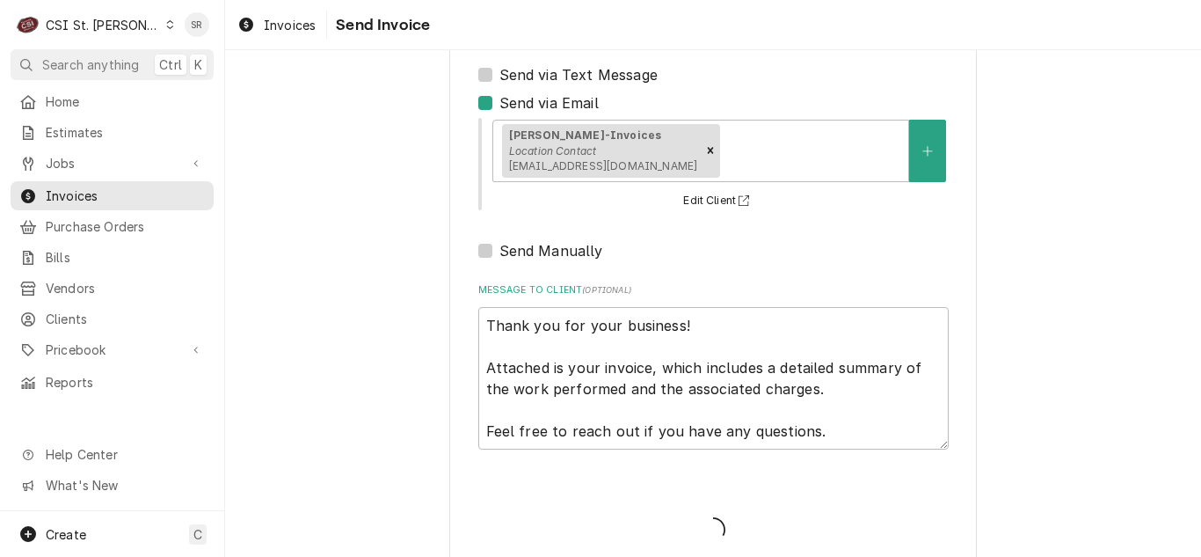
type textarea "x"
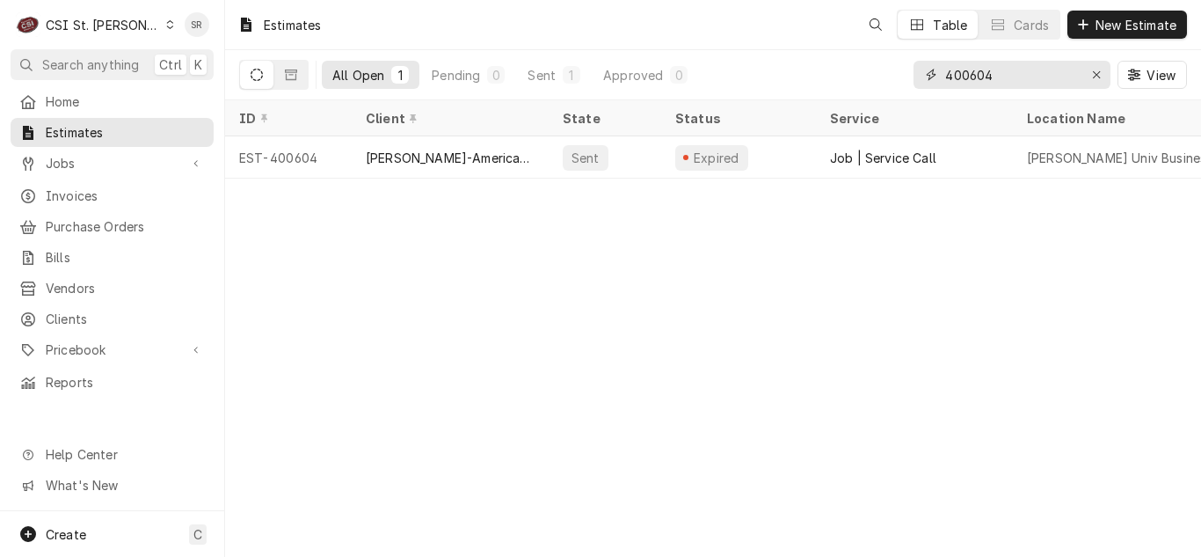
drag, startPoint x: 984, startPoint y: 76, endPoint x: 905, endPoint y: 69, distance: 79.4
click at [905, 69] on div "All Open 1 Pending 0 Sent 1 Approved 0 400604 View" at bounding box center [713, 74] width 948 height 49
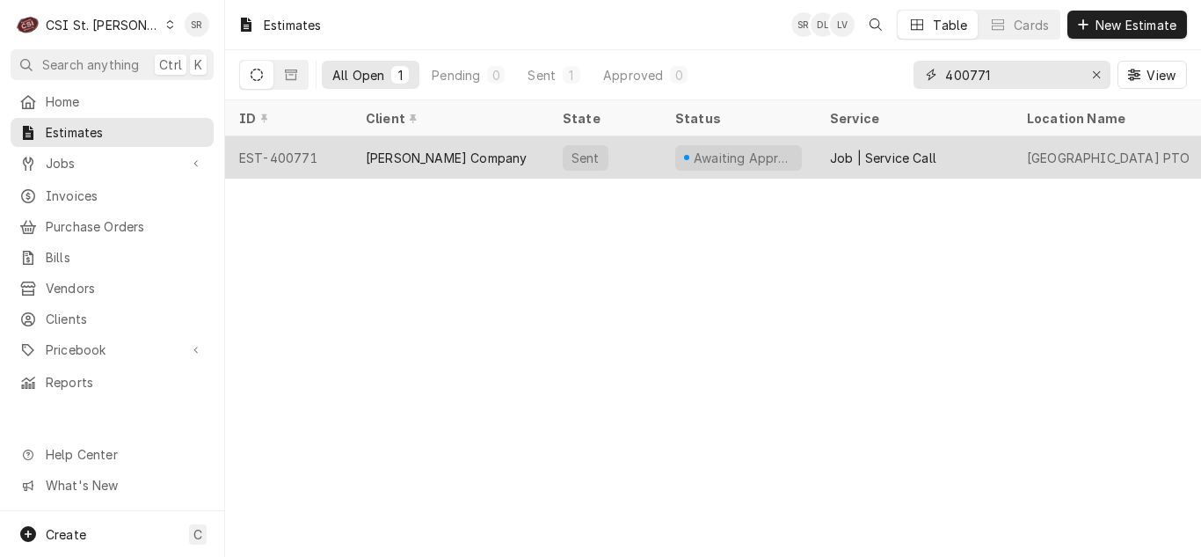
type input "400771"
click at [485, 158] on div "[PERSON_NAME] Company" at bounding box center [450, 157] width 197 height 42
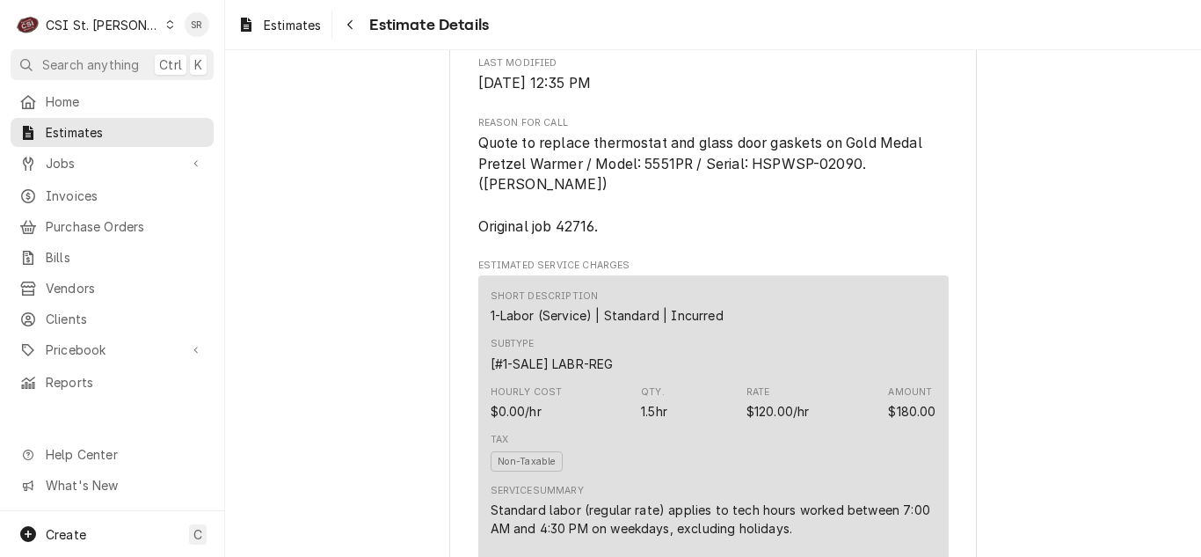
scroll to position [1055, 0]
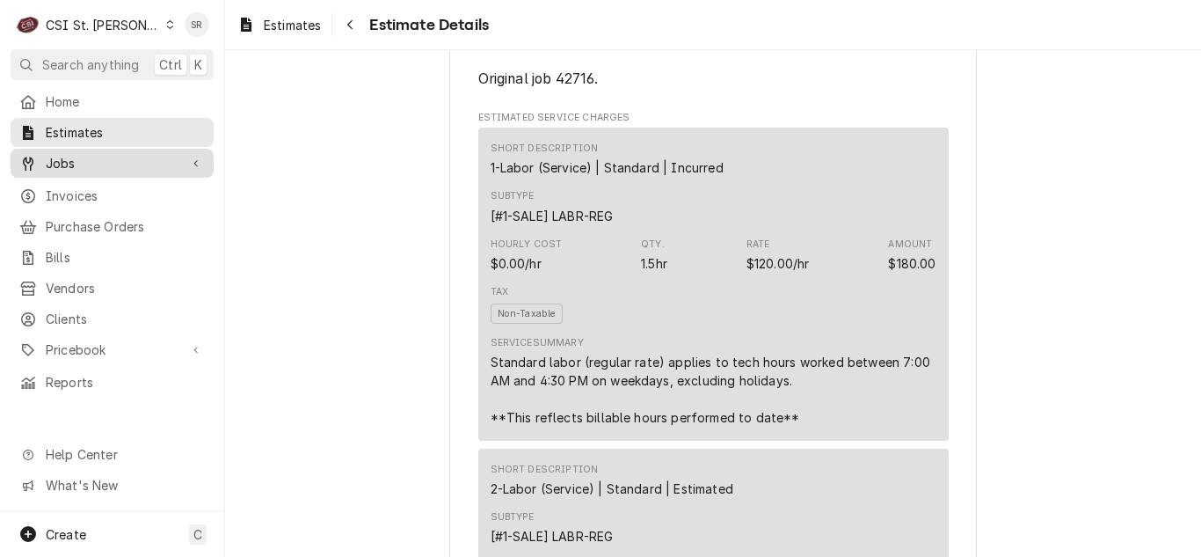
click at [101, 155] on span "Jobs" at bounding box center [112, 163] width 133 height 18
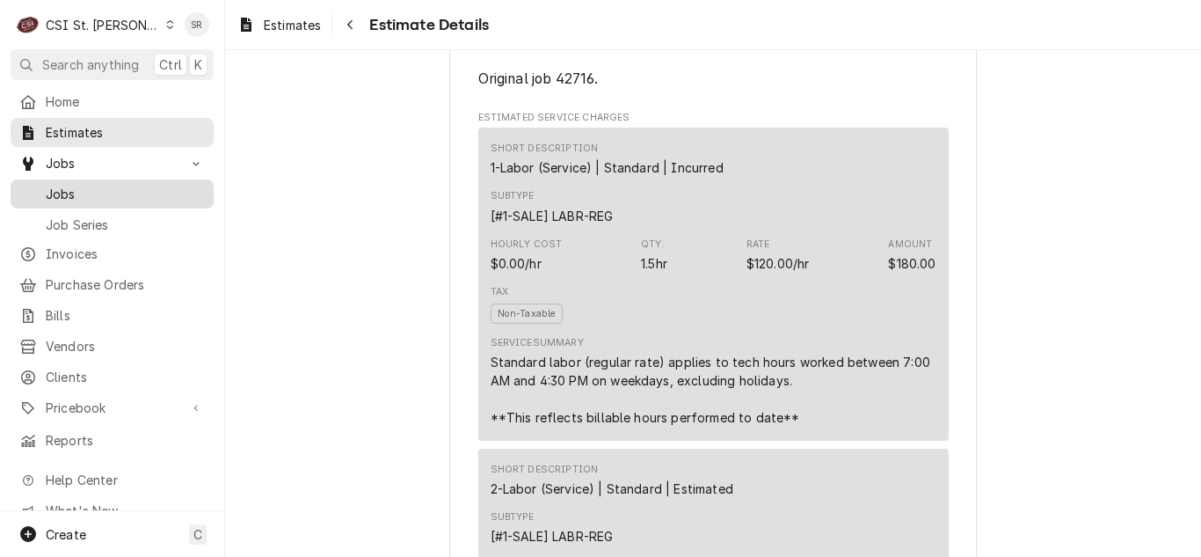
click at [93, 188] on span "Jobs" at bounding box center [125, 194] width 159 height 18
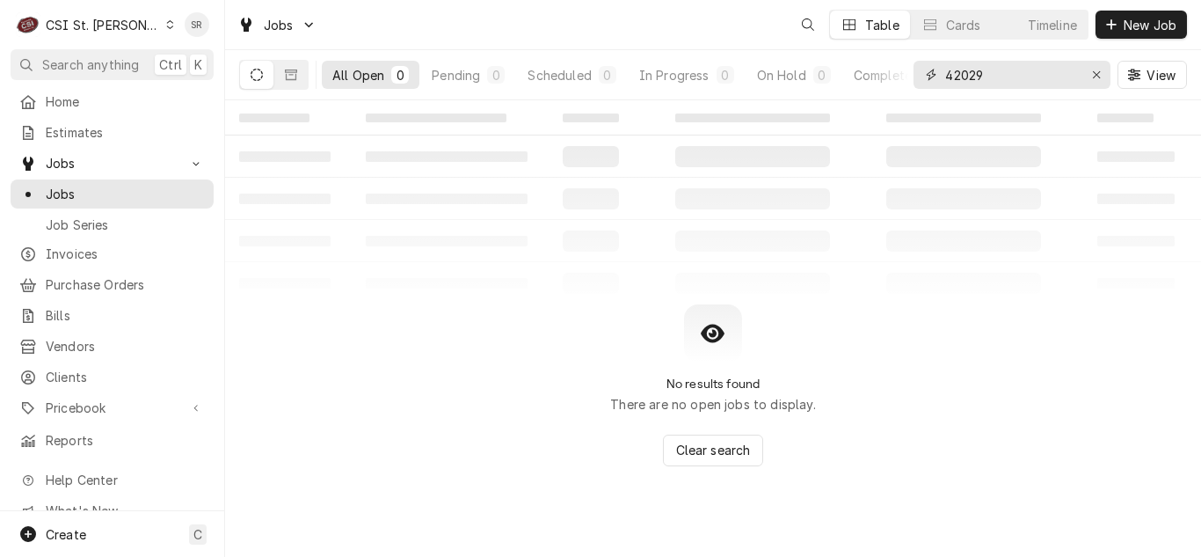
drag, startPoint x: 1016, startPoint y: 69, endPoint x: 929, endPoint y: 73, distance: 88.0
click at [929, 73] on div "42029" at bounding box center [1012, 75] width 197 height 28
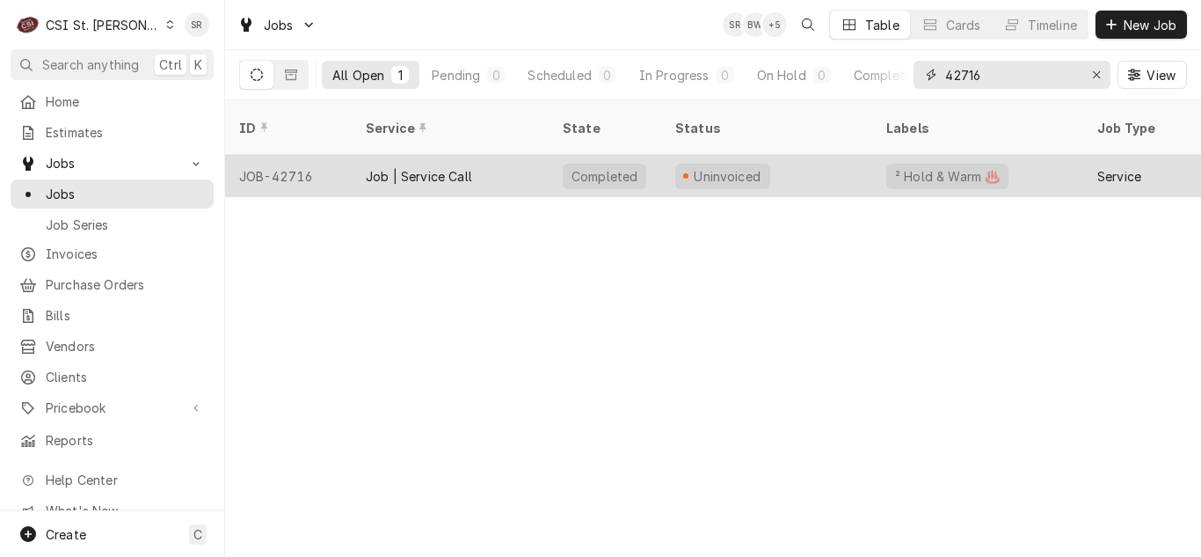
type input "42716"
click at [507, 155] on div "Job | Service Call" at bounding box center [450, 176] width 197 height 42
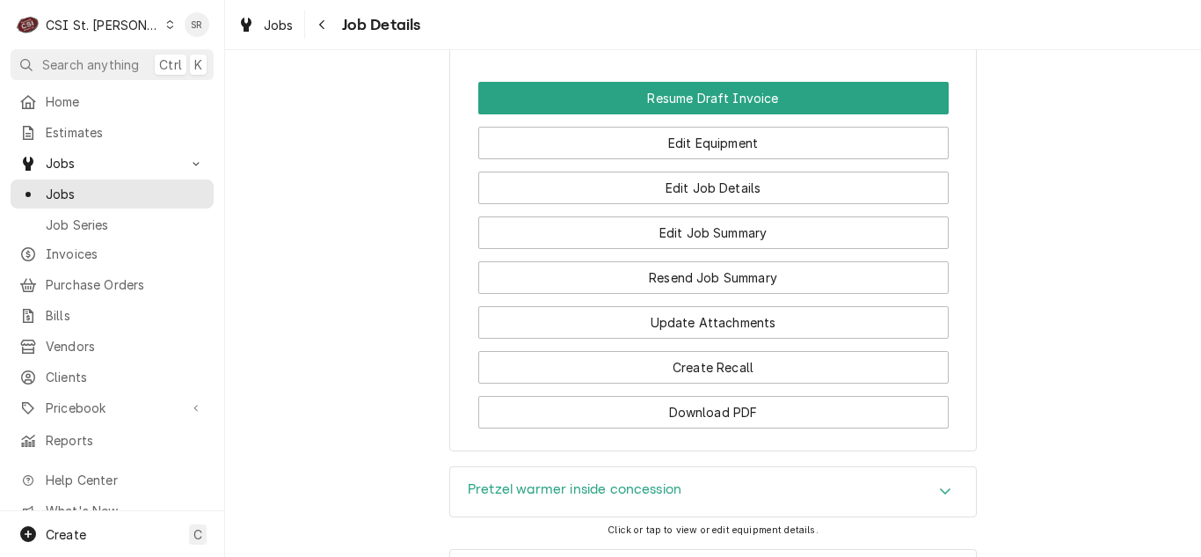
scroll to position [2110, 0]
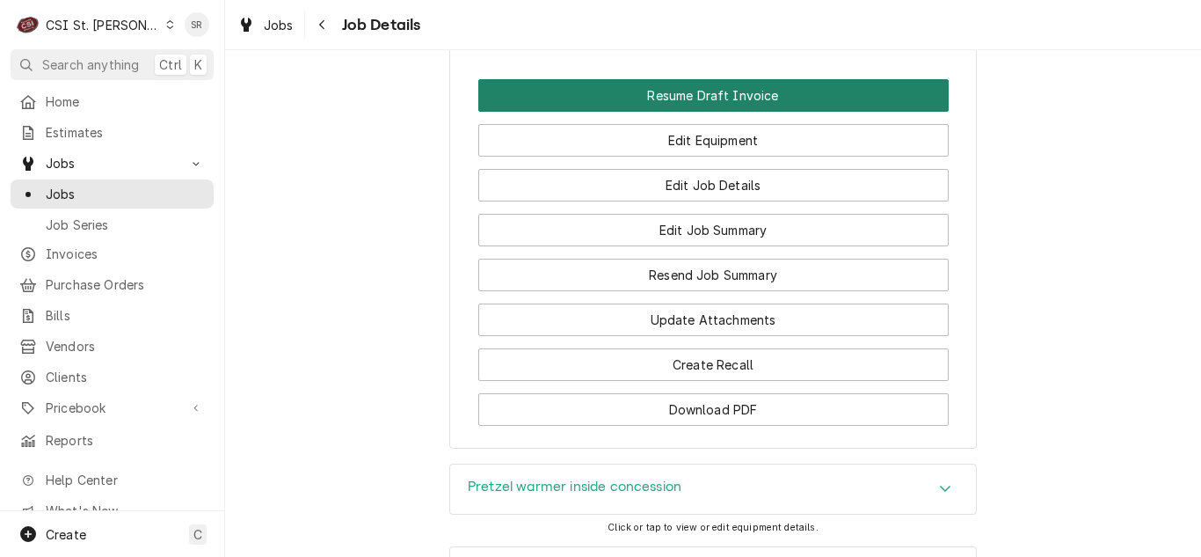
click at [700, 79] on button "Resume Draft Invoice" at bounding box center [713, 95] width 470 height 33
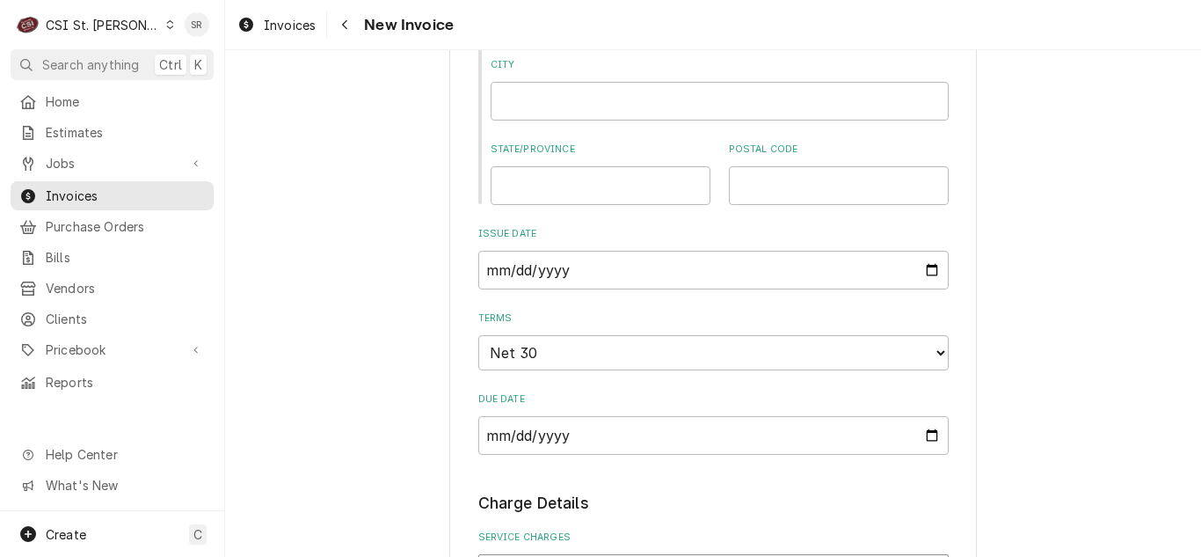
scroll to position [1231, 0]
click at [921, 263] on input "2025-09-18" at bounding box center [713, 267] width 470 height 39
type textarea "x"
type input "2025-09-22"
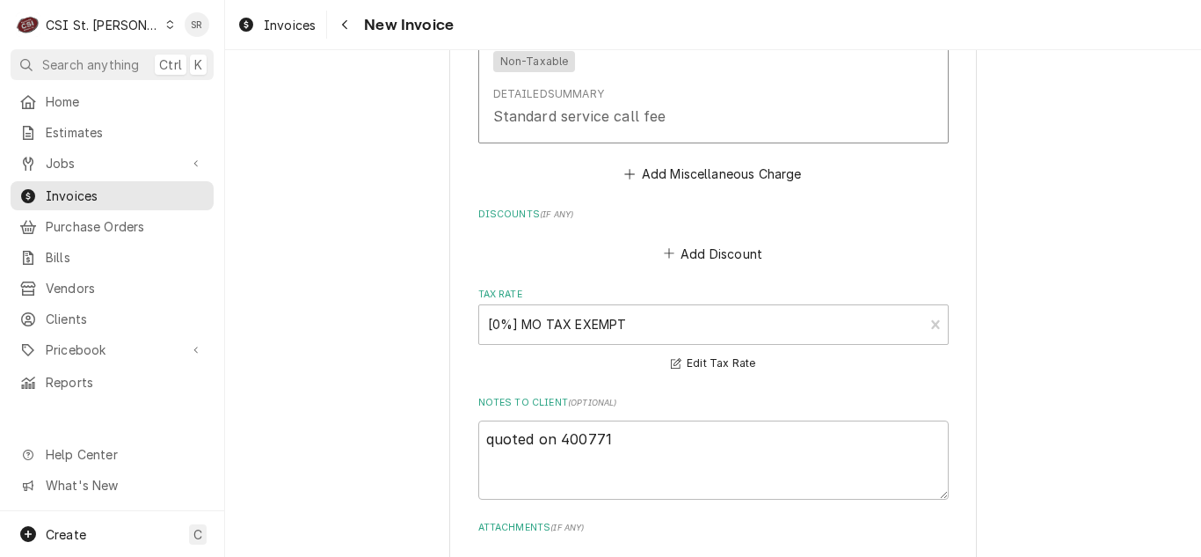
scroll to position [2902, 0]
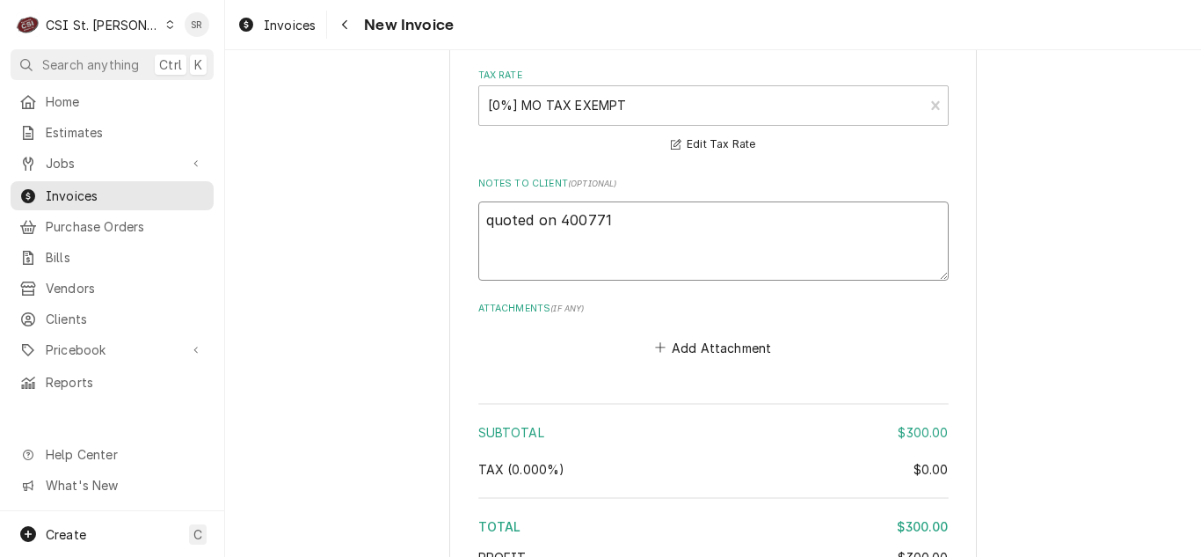
click at [628, 215] on textarea "quoted on 400771" at bounding box center [713, 240] width 470 height 79
type textarea "x"
type textarea "quoted on 400771"
type textarea "x"
type textarea "quoted on 400771 -"
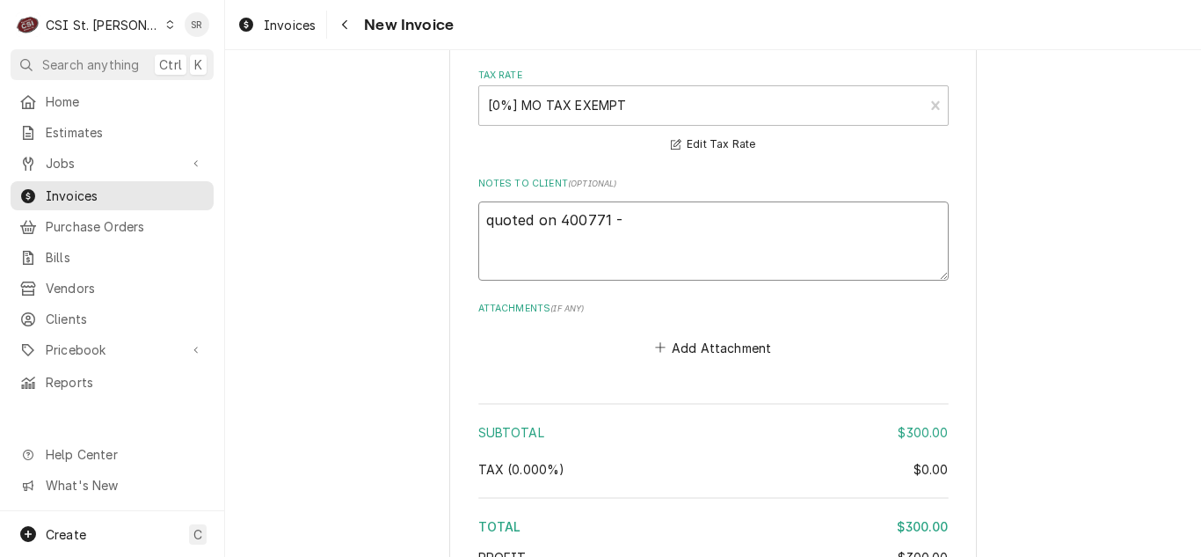
type textarea "x"
type textarea "quoted on 400771 - d"
type textarea "x"
type textarea "quoted on 400771 - de"
type textarea "x"
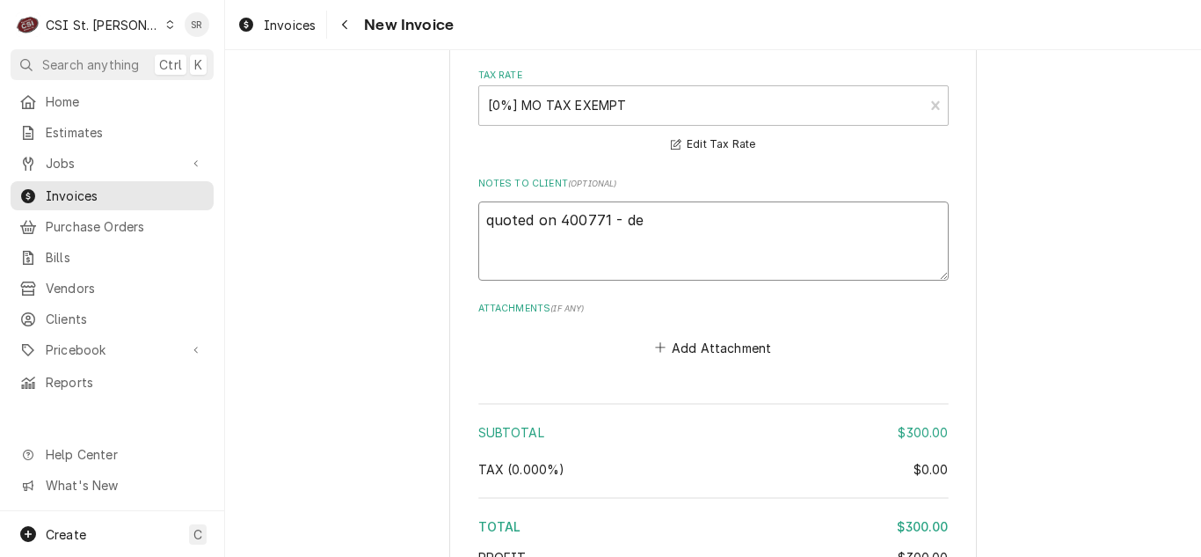
type textarea "quoted on 400771 - dec"
type textarea "x"
type textarea "quoted on 400771 - decl"
type textarea "x"
type textarea "quoted on 400771 - decli"
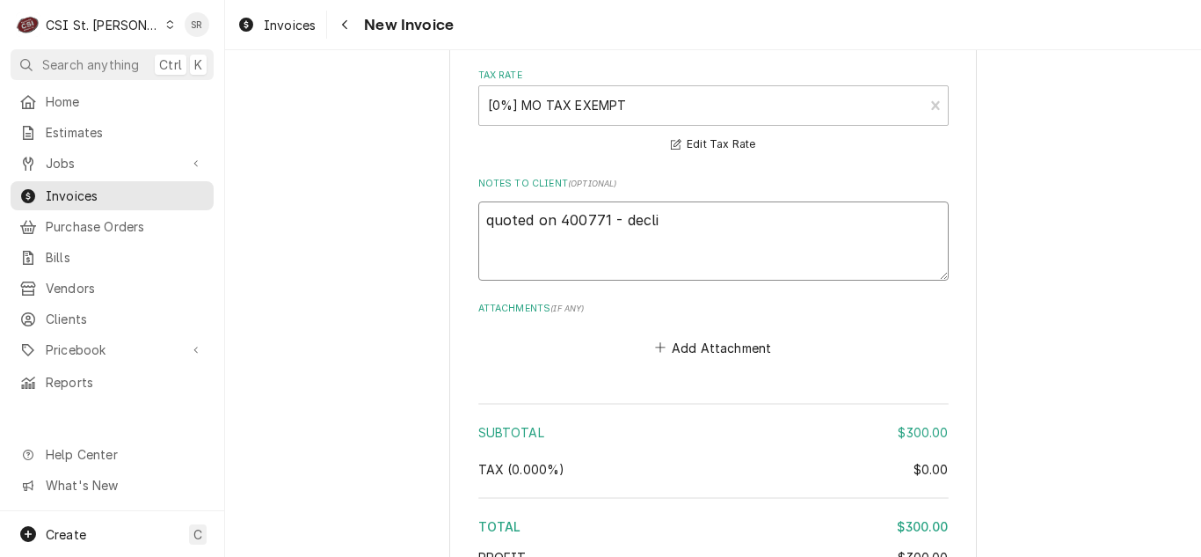
type textarea "x"
type textarea "quoted on 400771 - declin"
type textarea "x"
type textarea "quoted on 400771 - decline"
type textarea "x"
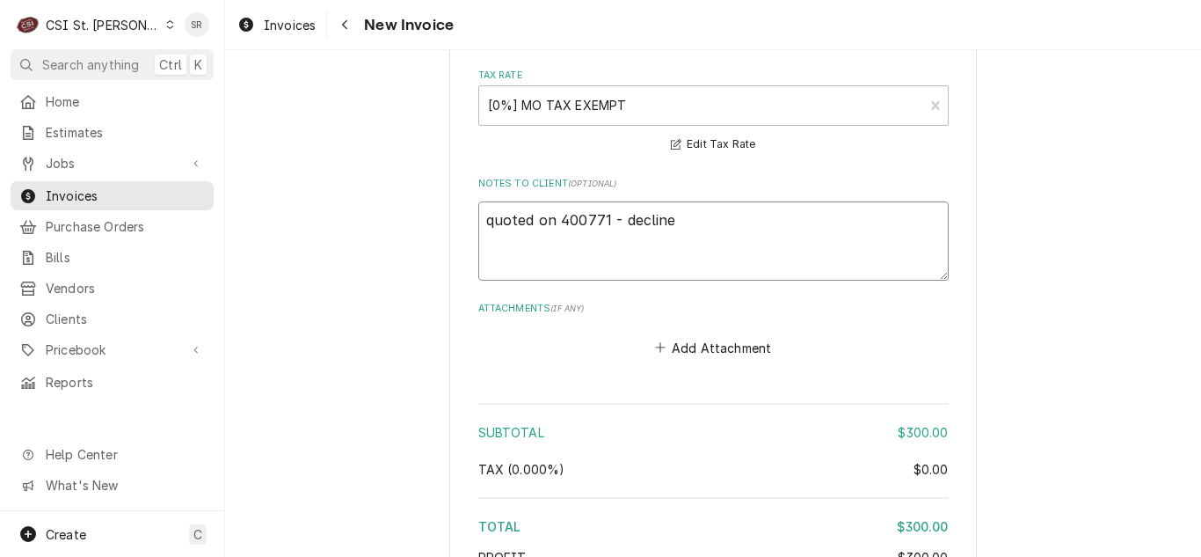
type textarea "quoted on 400771 - declined"
type textarea "x"
type textarea "quoted on 400771 - declined,"
type textarea "x"
type textarea "quoted on 400771 - declined,"
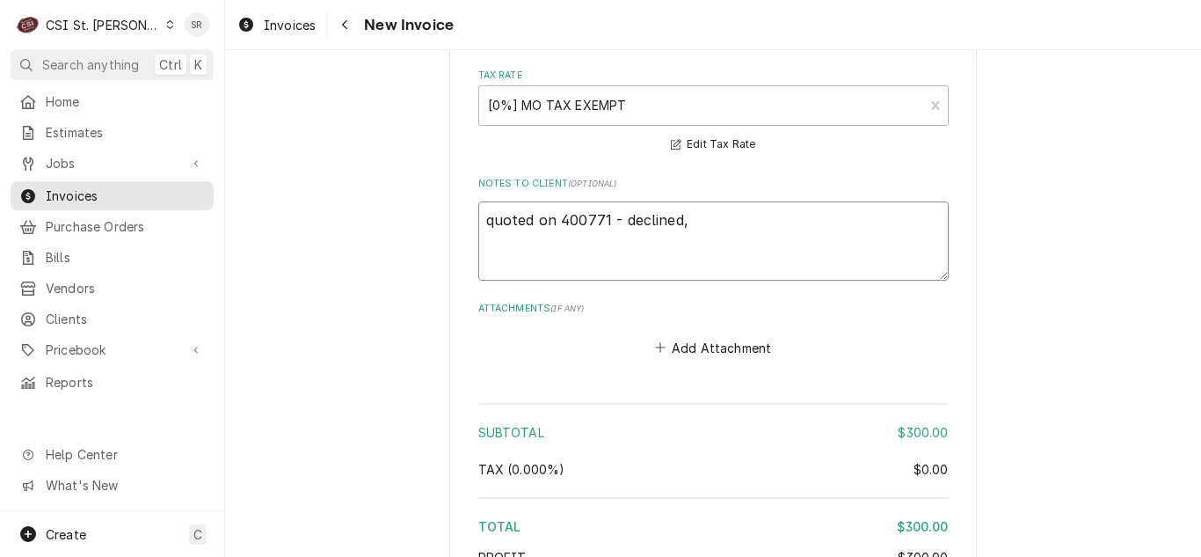
type textarea "x"
type textarea "quoted on 400771 - declined, b"
type textarea "x"
type textarea "quoted on 400771 - declined, bi"
type textarea "x"
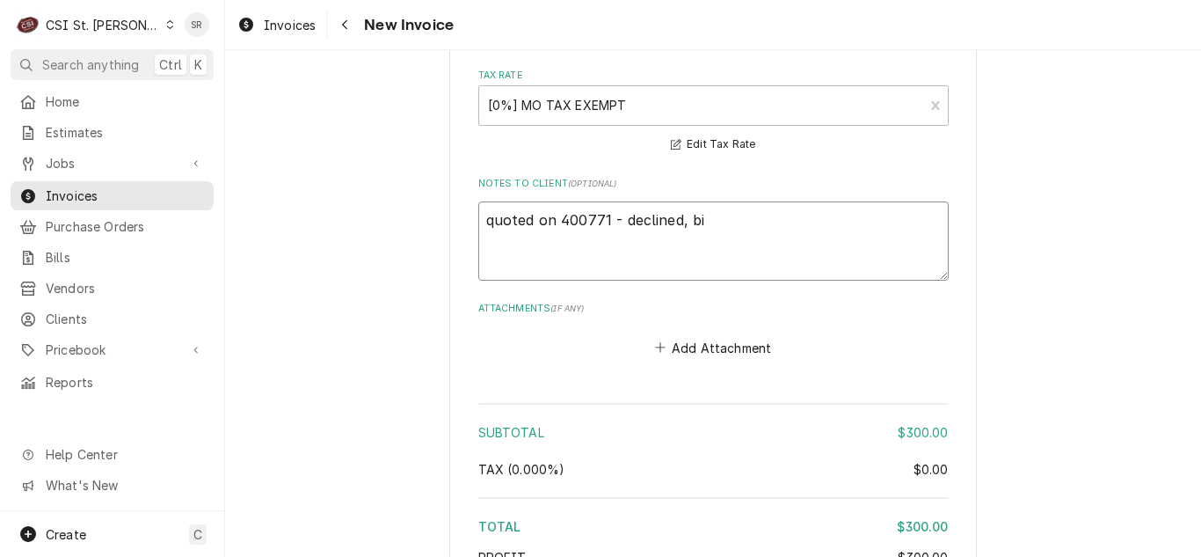
type textarea "quoted on 400771 - declined, bil"
type textarea "x"
type textarea "quoted on 400771 - declined, bill"
type textarea "x"
type textarea "quoted on 400771 - declined, billi"
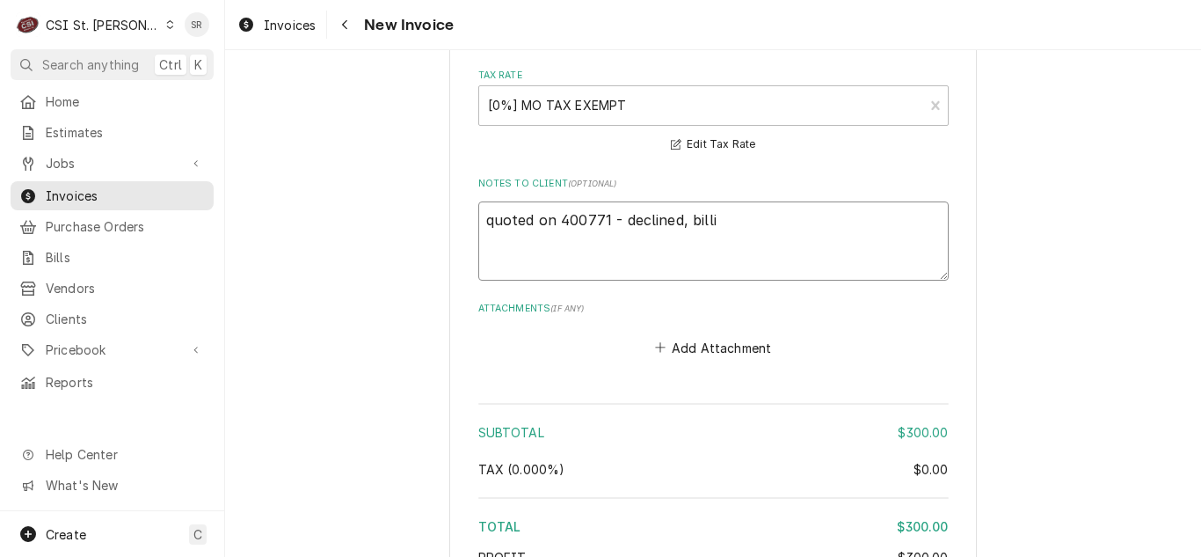
type textarea "x"
type textarea "quoted on 400771 - declined, billin"
type textarea "x"
type textarea "quoted on 400771 - declined, billing"
type textarea "x"
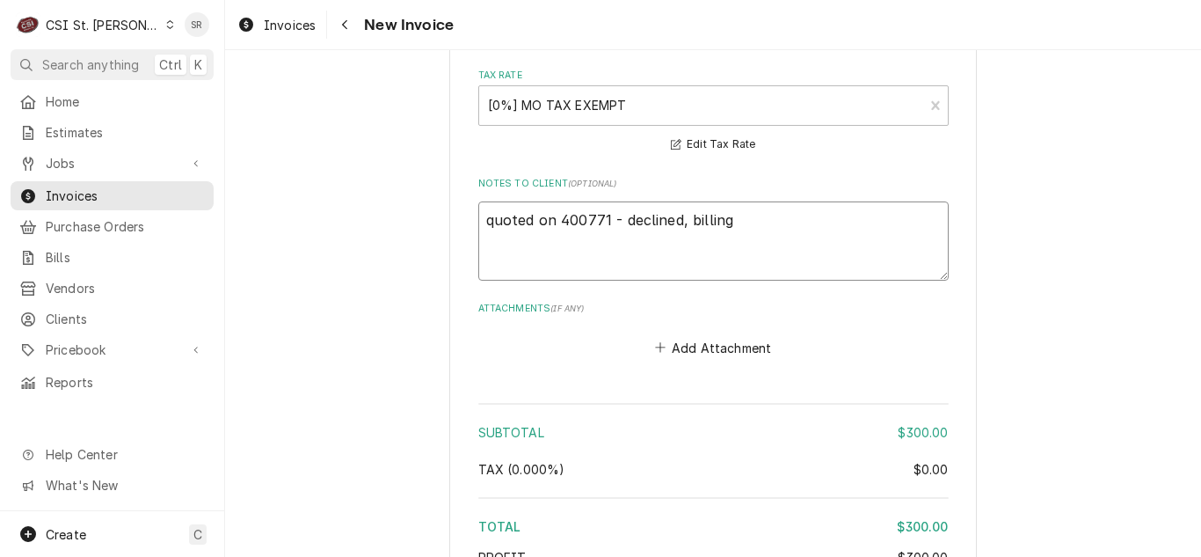
type textarea "quoted on 400771 - declined, billing"
type textarea "x"
type textarea "quoted on 400771 - declined, billing i"
type textarea "x"
type textarea "quoted on 400771 - declined, billing inc"
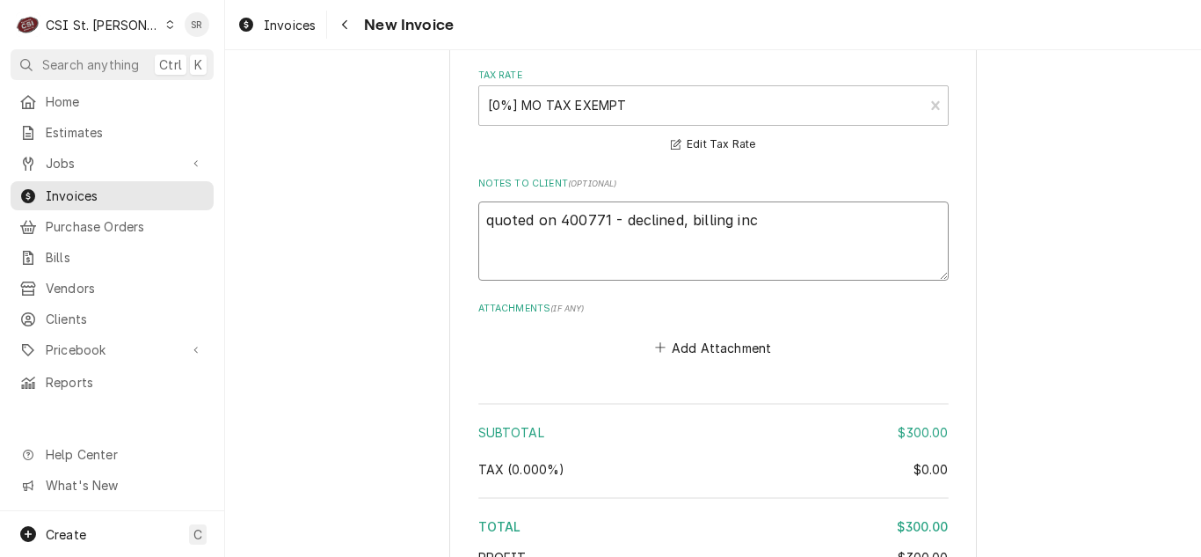
type textarea "x"
type textarea "quoted on 400771 - declined, billing incu"
type textarea "x"
type textarea "quoted on 400771 - declined, billing incur"
type textarea "x"
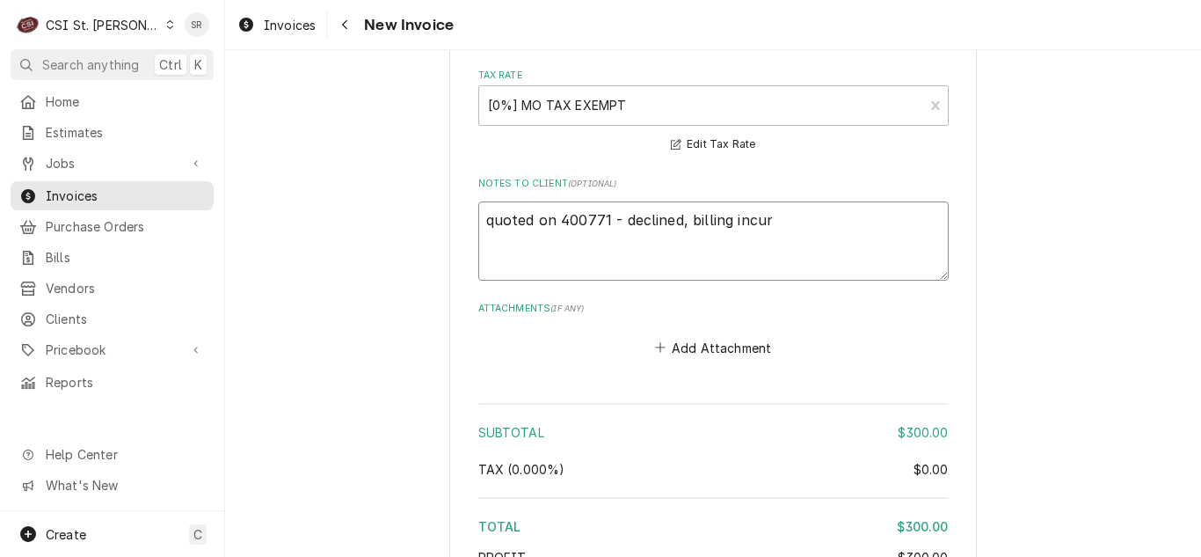
type textarea "quoted on 400771 - declined, billing incurr"
type textarea "x"
type textarea "quoted on 400771 - declined, billing incurre"
type textarea "x"
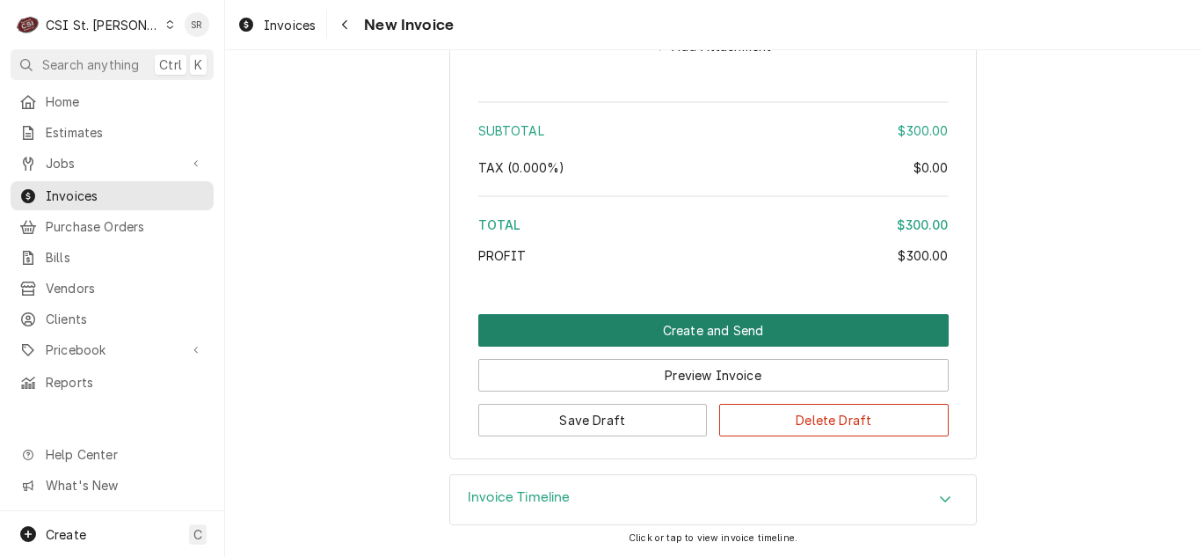
type textarea "quoted on 400771 - declined, billing incurred"
click at [715, 325] on button "Create and Send" at bounding box center [713, 330] width 470 height 33
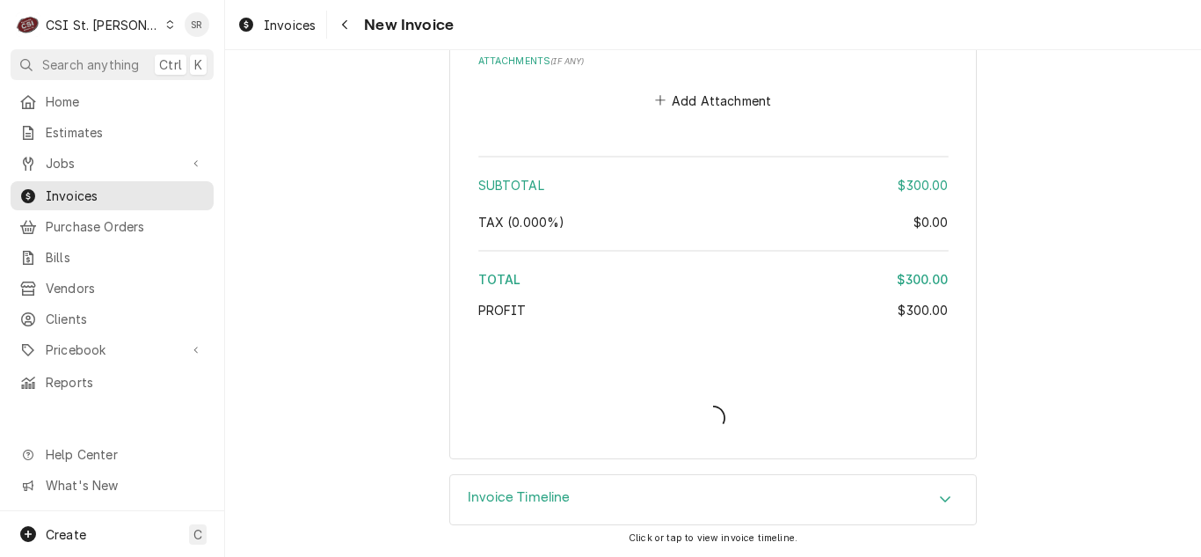
type textarea "x"
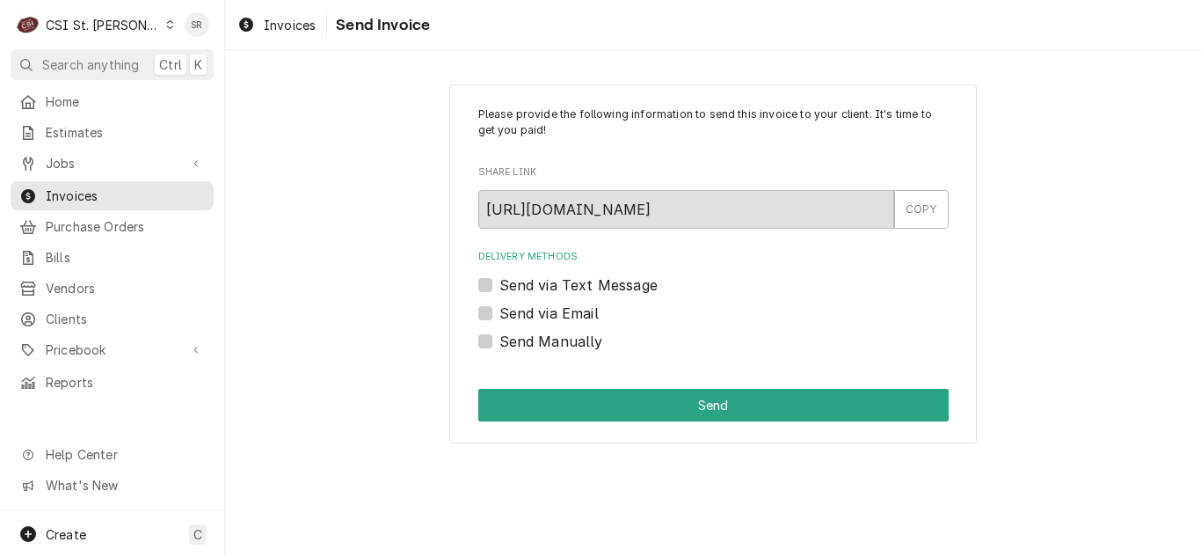
drag, startPoint x: 494, startPoint y: 314, endPoint x: 505, endPoint y: 317, distance: 10.9
click at [494, 313] on div "Send via Email" at bounding box center [713, 312] width 470 height 21
click at [499, 309] on label "Send via Email" at bounding box center [548, 312] width 99 height 21
click at [499, 309] on input "Send via Email" at bounding box center [734, 321] width 470 height 39
checkbox input "true"
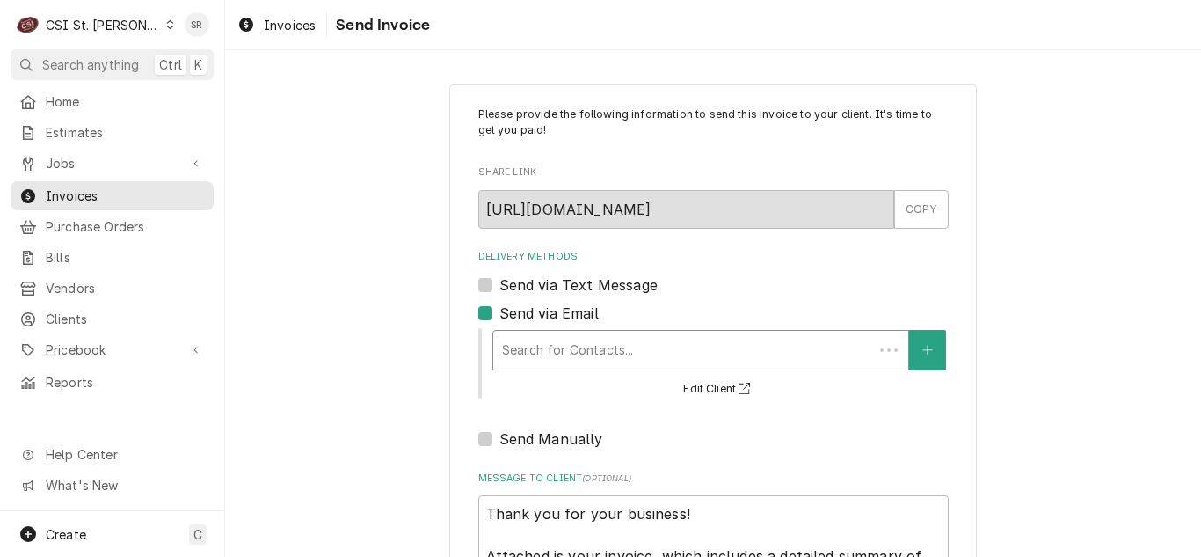
click at [601, 340] on div "Delivery Methods" at bounding box center [683, 350] width 362 height 32
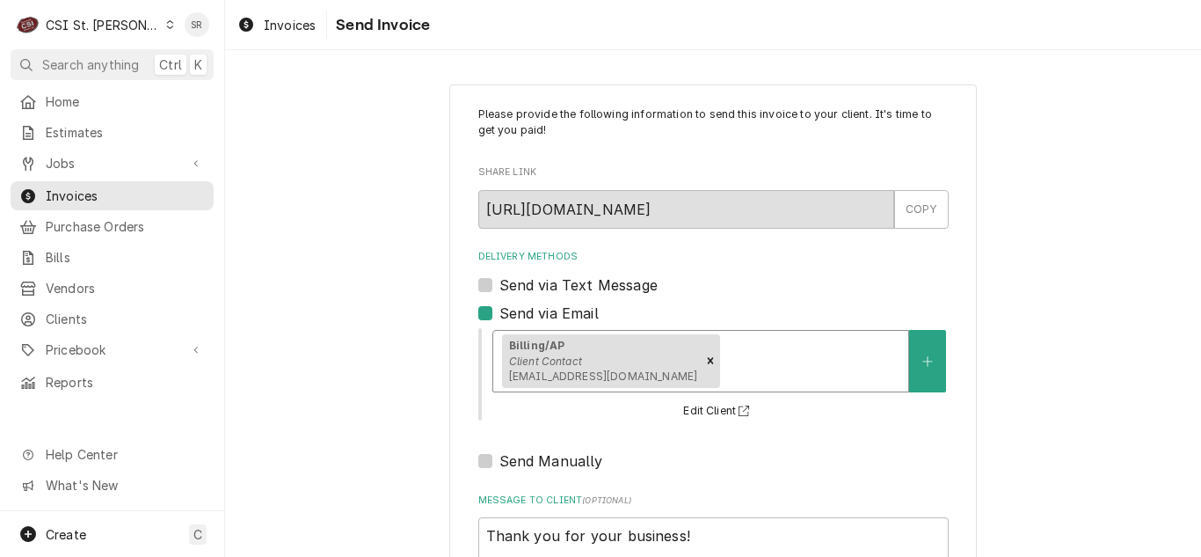
scroll to position [210, 0]
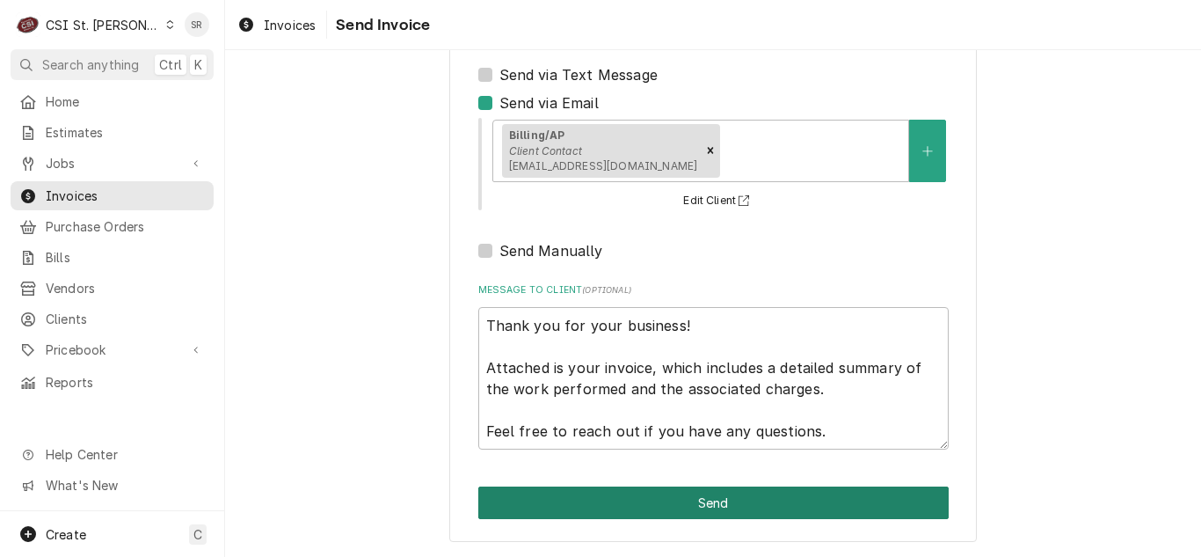
click at [720, 501] on button "Send" at bounding box center [713, 502] width 470 height 33
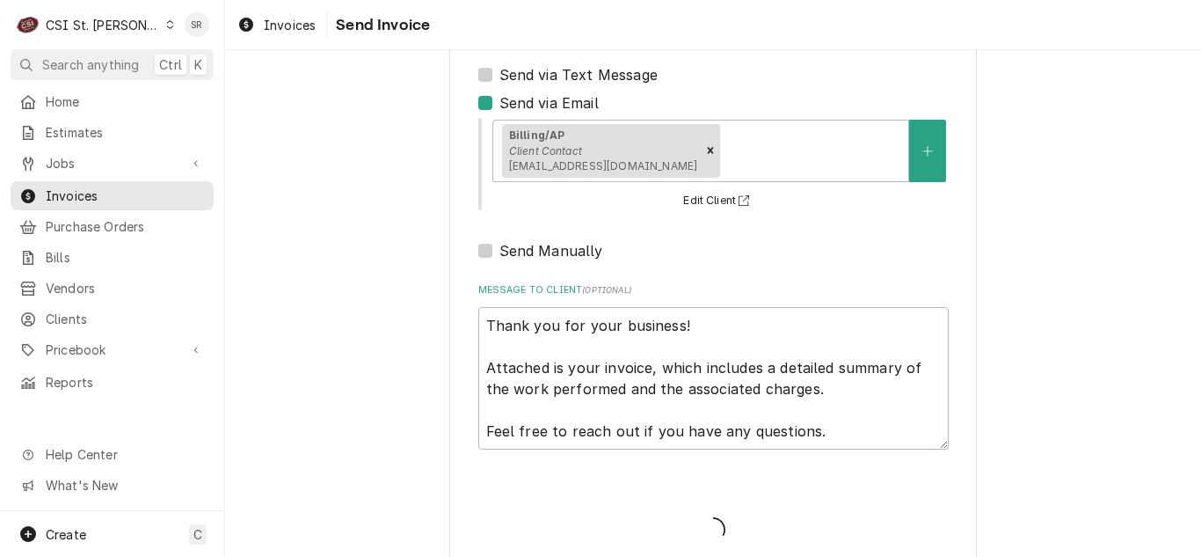
type textarea "x"
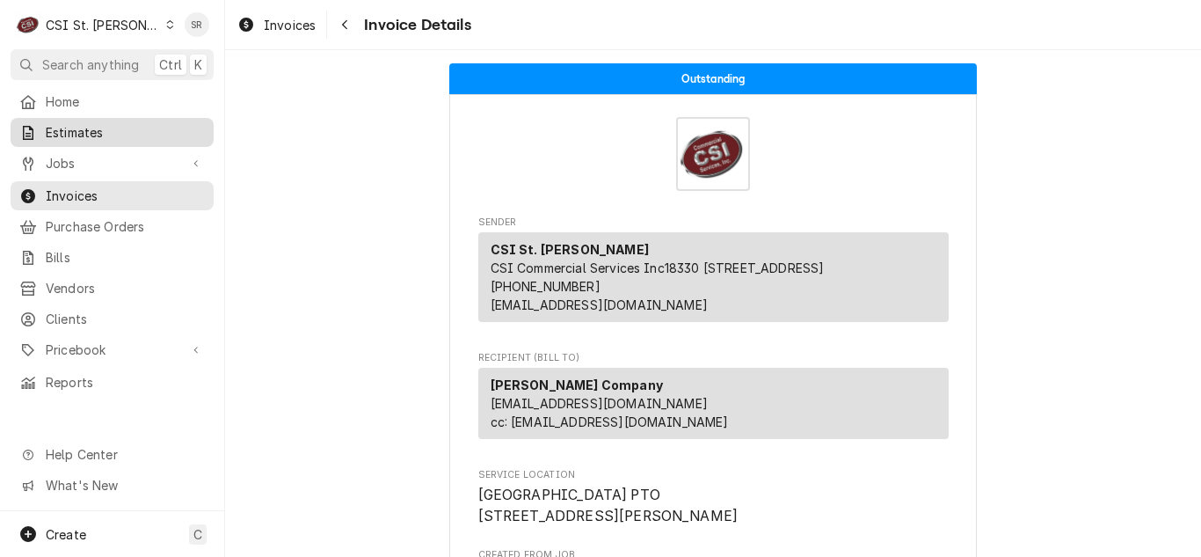
click at [73, 141] on link "Estimates" at bounding box center [112, 132] width 203 height 29
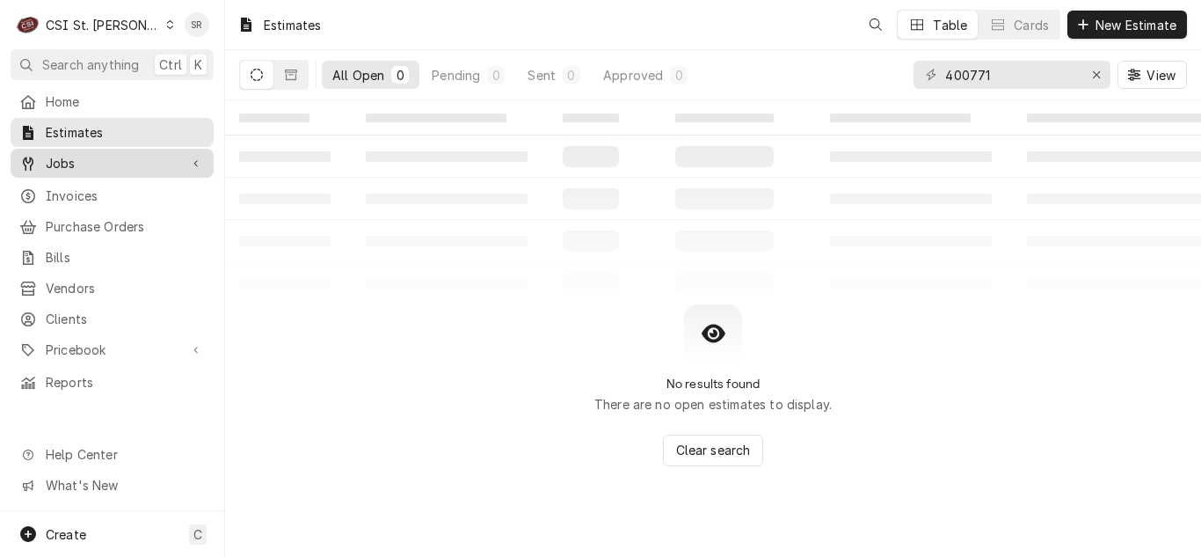
click at [72, 165] on span "Jobs" at bounding box center [112, 163] width 133 height 18
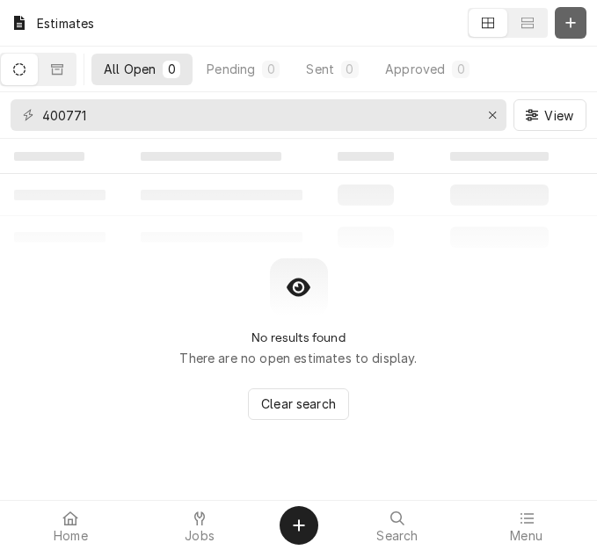
click at [575, 18] on icon "Dynamic Content Wrapper" at bounding box center [570, 23] width 11 height 12
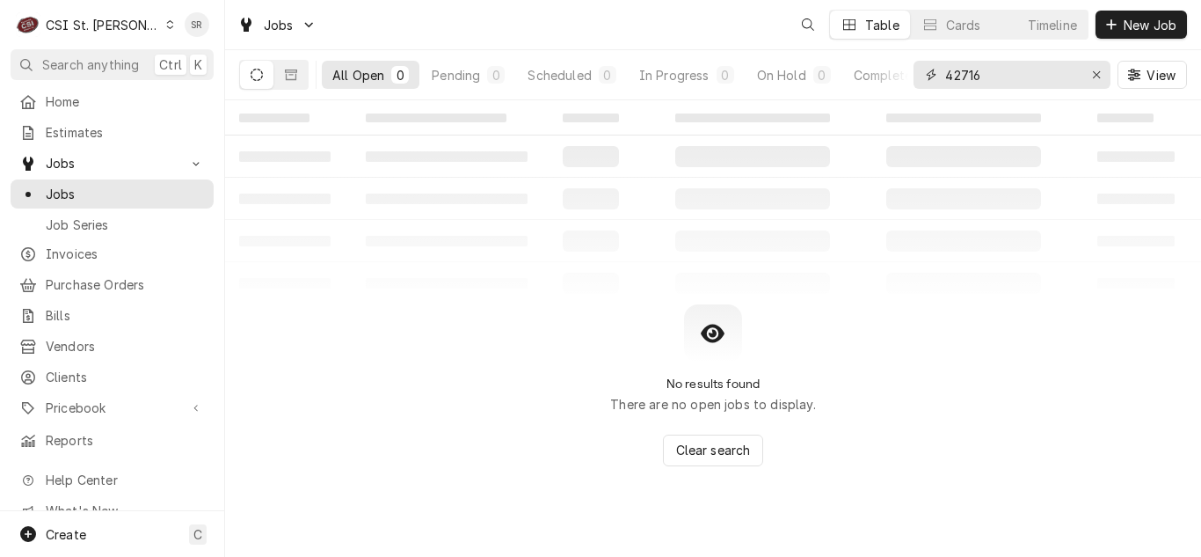
drag, startPoint x: 996, startPoint y: 71, endPoint x: 911, endPoint y: 66, distance: 85.5
click at [911, 66] on div "All Open 0 Pending 0 Scheduled 0 In Progress 0 On Hold 0 Completed 0 42716 View" at bounding box center [713, 74] width 948 height 49
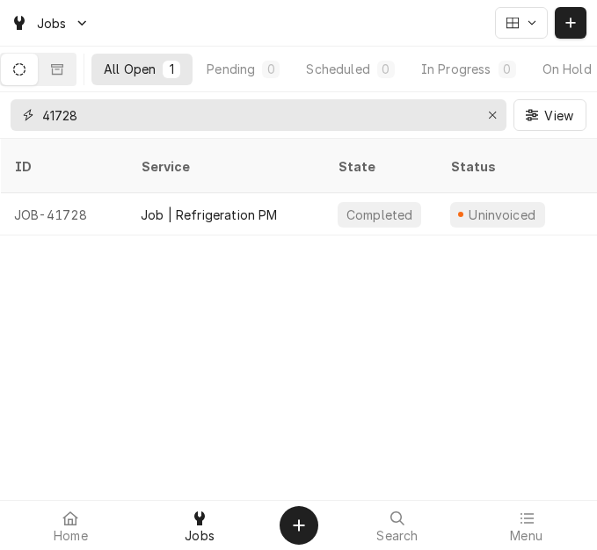
type input "41728"
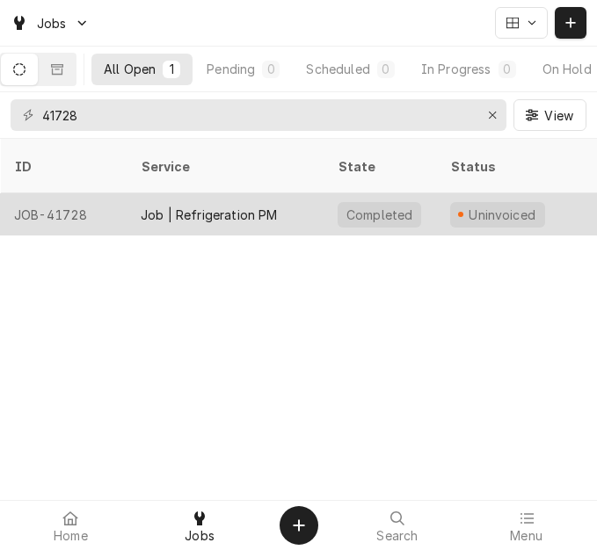
click at [240, 206] on div "Job | Refrigeration PM" at bounding box center [209, 215] width 137 height 18
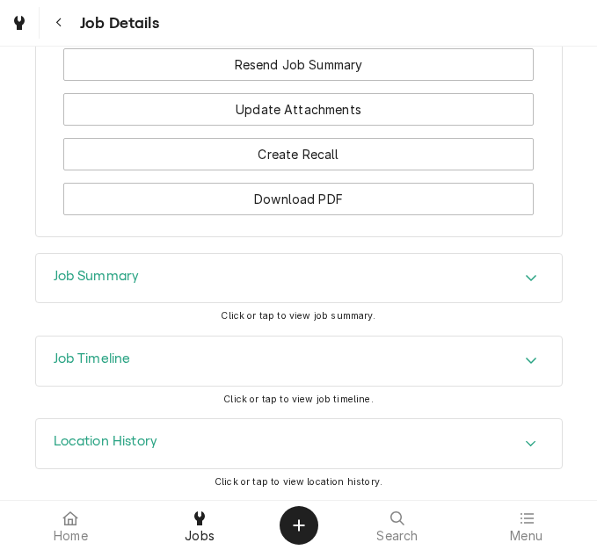
click at [120, 285] on h3 "Job Summary" at bounding box center [97, 276] width 86 height 17
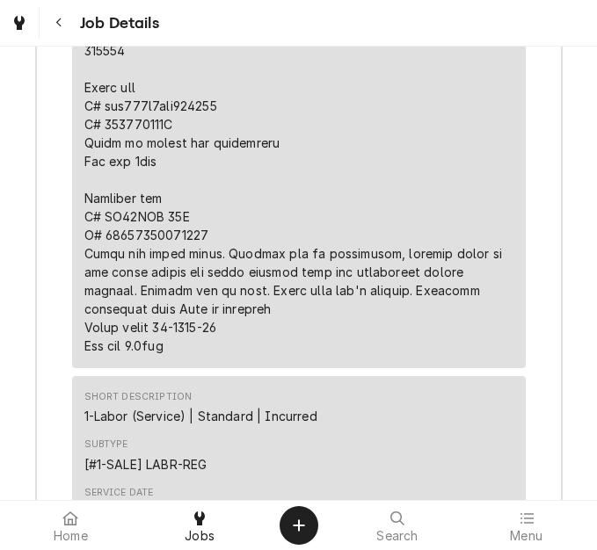
scroll to position [3869, 0]
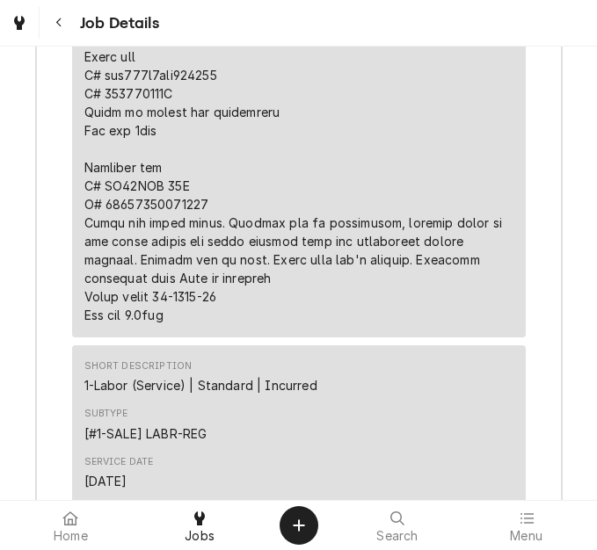
copy div "ysc092h3ela260000"
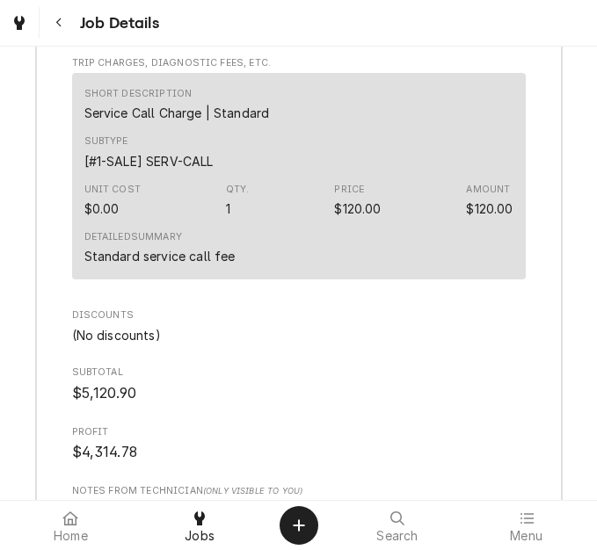
scroll to position [11095, 0]
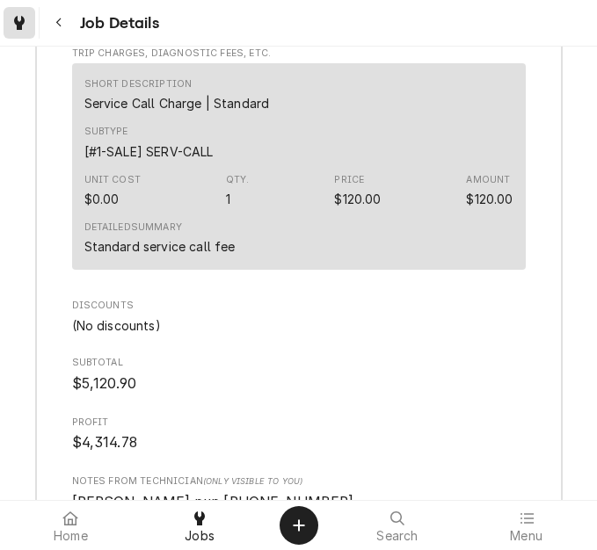
click at [28, 25] on div "Dynamic Content Wrapper" at bounding box center [19, 23] width 25 height 25
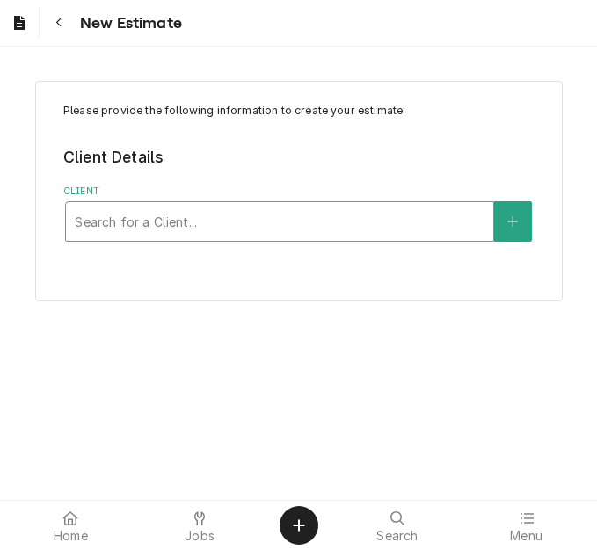
click at [224, 229] on div "Client" at bounding box center [280, 222] width 410 height 32
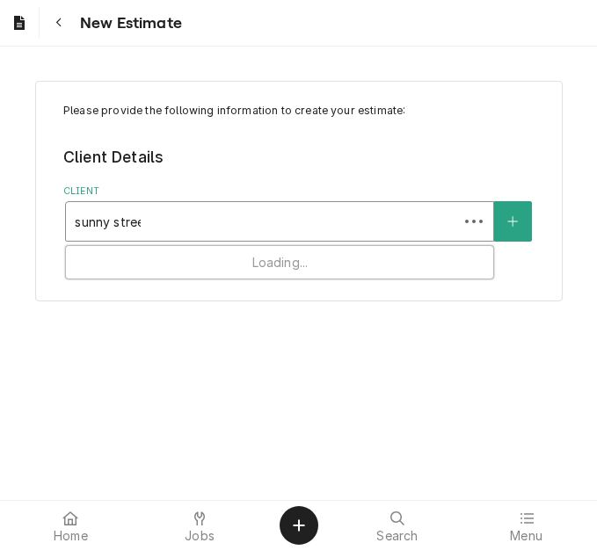
type input "[GEOGRAPHIC_DATA]"
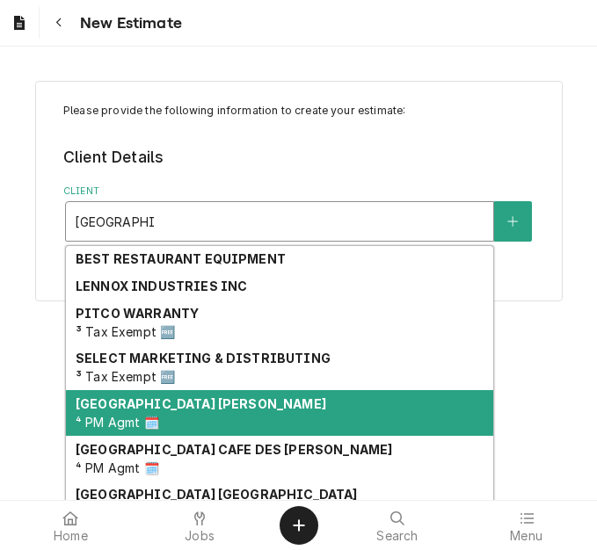
click at [197, 419] on div "Sunny Street Cafe [PERSON_NAME] ⁴ PM Agmt 🗓️" at bounding box center [279, 413] width 427 height 46
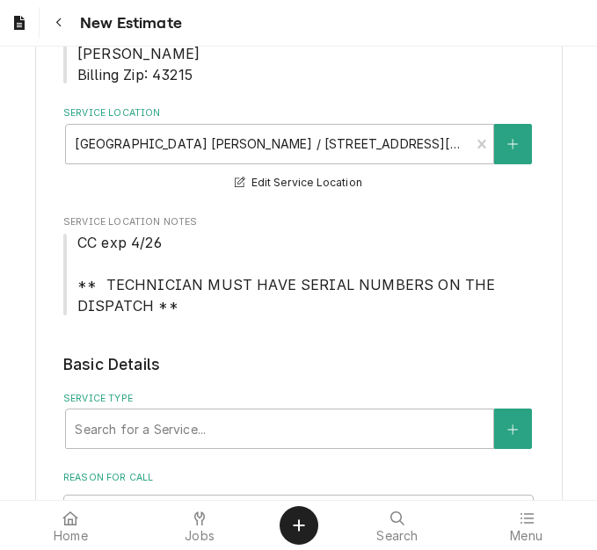
scroll to position [528, 0]
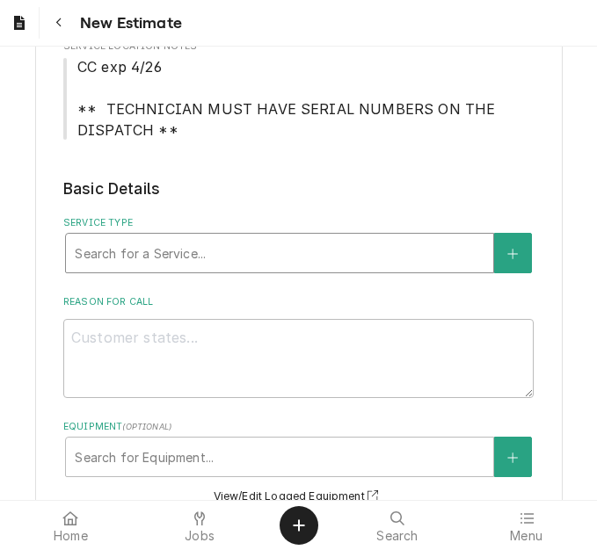
click at [171, 258] on div "Service Type" at bounding box center [280, 253] width 410 height 32
type textarea "x"
type input "s"
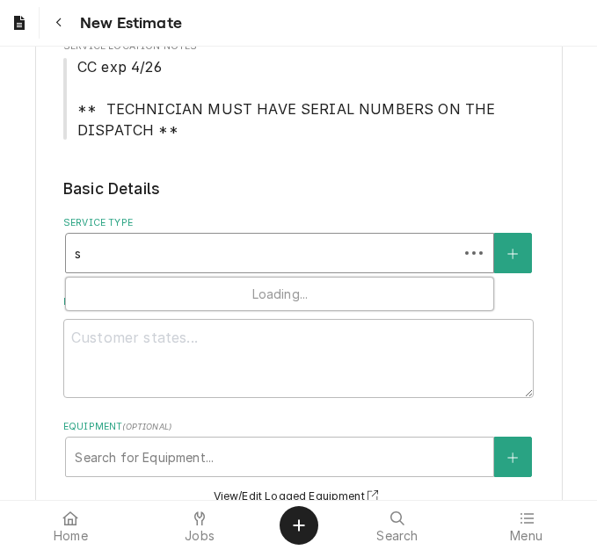
type textarea "x"
type input "se"
type textarea "x"
type input "ser"
type textarea "x"
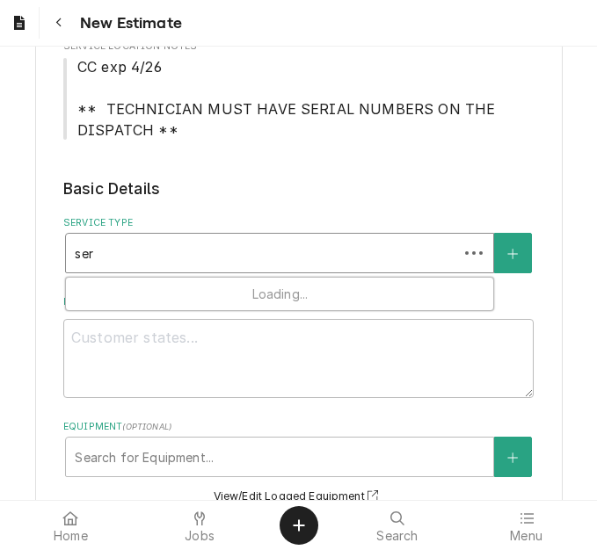
type input "serv"
type textarea "x"
type input "servi"
type textarea "x"
type input "servic"
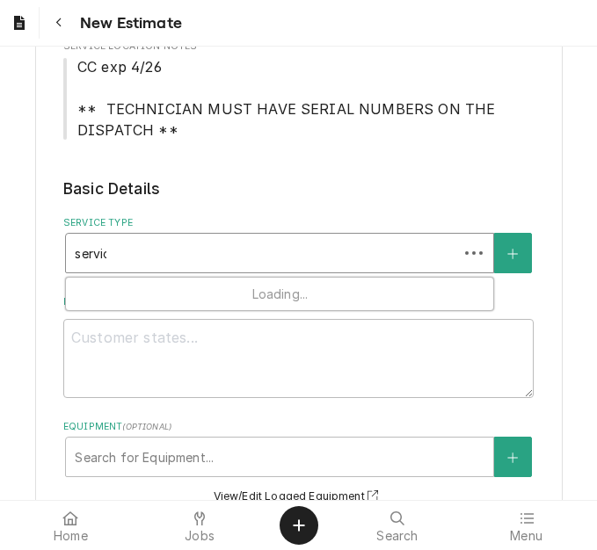
type textarea "x"
type input "service"
type textarea "x"
type input "service"
type textarea "x"
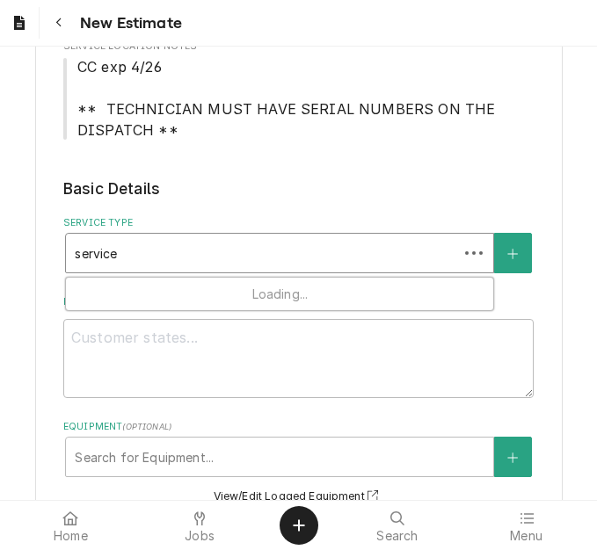
type input "service c"
type textarea "x"
type input "service ca"
type textarea "x"
type input "service cal"
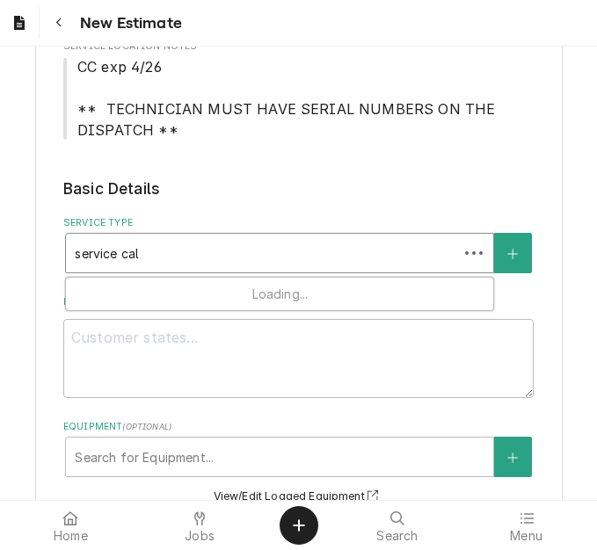
type textarea "x"
type input "service call"
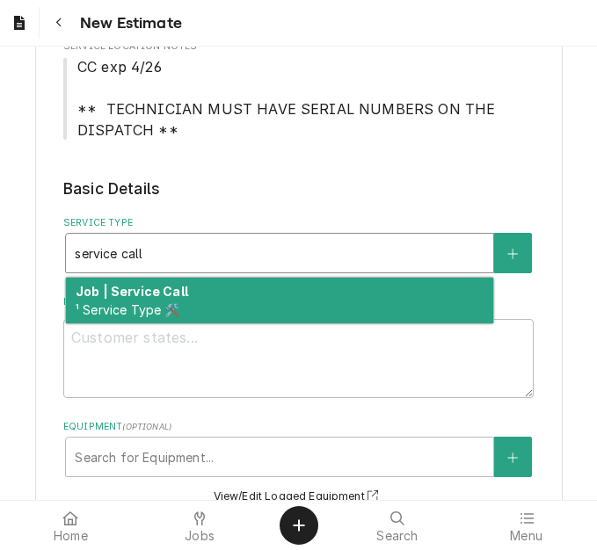
click at [171, 294] on strong "Job | Service Call" at bounding box center [132, 291] width 113 height 15
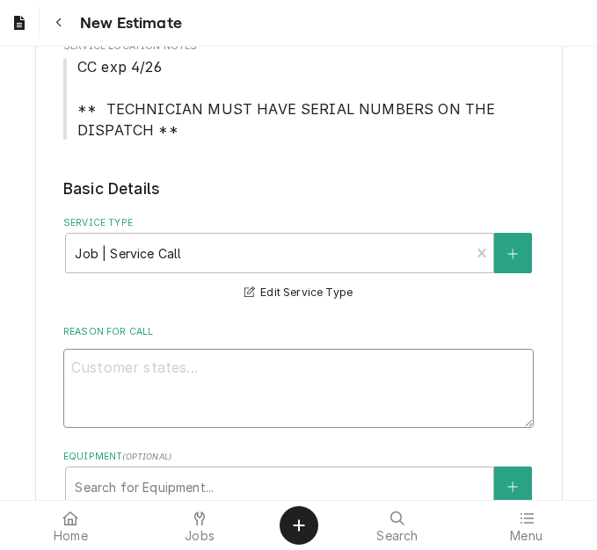
click at [226, 373] on textarea "Reason For Call" at bounding box center [298, 388] width 470 height 79
type textarea "x"
type textarea "Q"
type textarea "x"
type textarea "Qu"
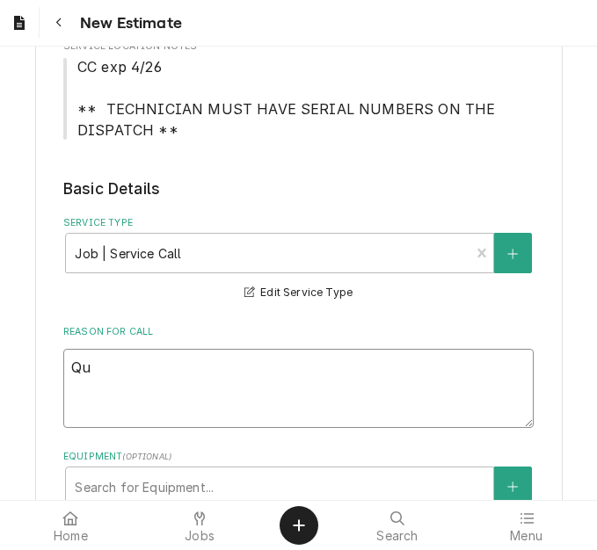
type textarea "x"
type textarea "Quo"
type textarea "x"
type textarea "Quot"
type textarea "x"
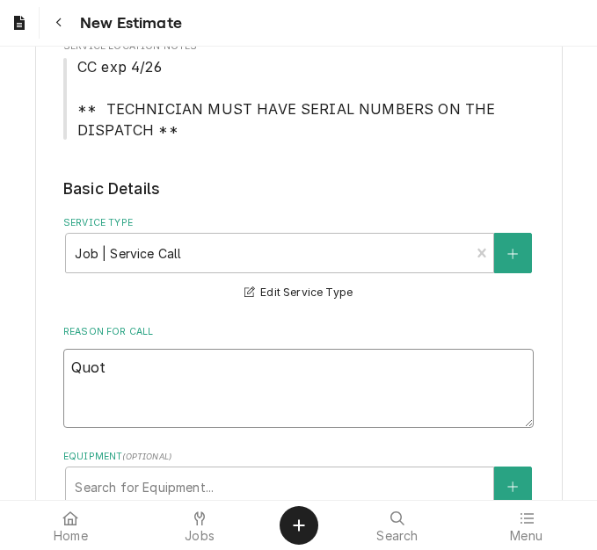
type textarea "Quote"
type textarea "x"
type textarea "Quote"
type textarea "x"
type textarea "Quote o"
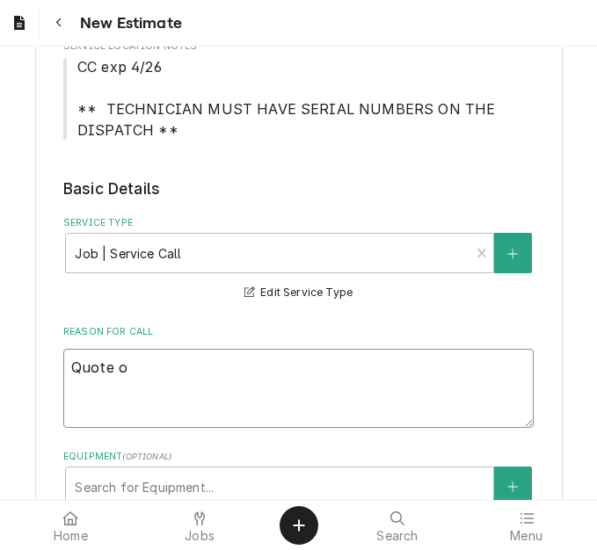
type textarea "x"
type textarea "Quote on"
type textarea "x"
type textarea "Quote on"
type textarea "x"
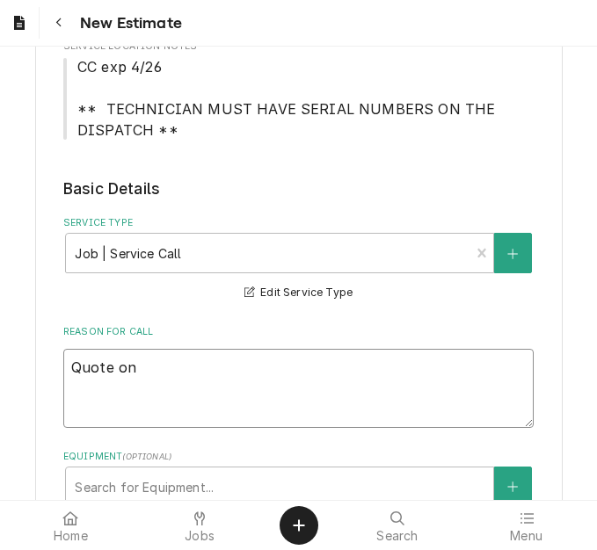
type textarea "Quote on r"
type textarea "x"
type textarea "Quote on re"
type textarea "x"
type textarea "Quote on reco"
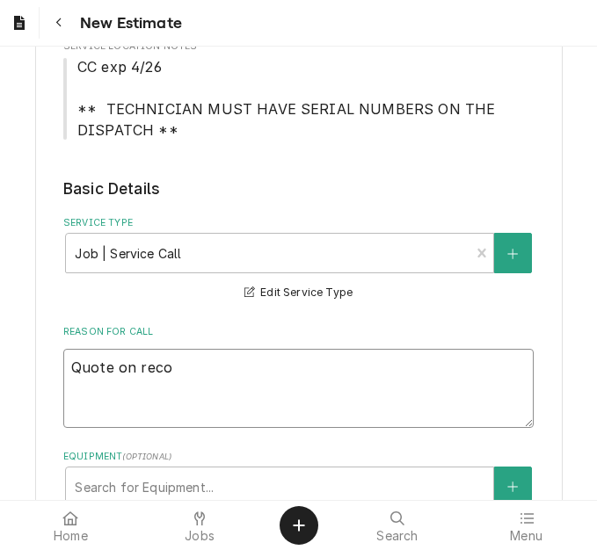
type textarea "x"
type textarea "Quote on recom"
type textarea "x"
type textarea "Quote on recomm"
type textarea "x"
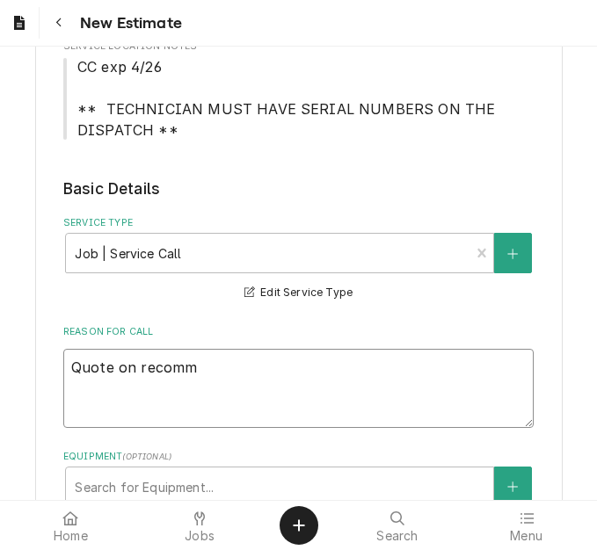
type textarea "Quote on recomme"
type textarea "x"
type textarea "Quote on recommen"
type textarea "x"
type textarea "Quote on recommend"
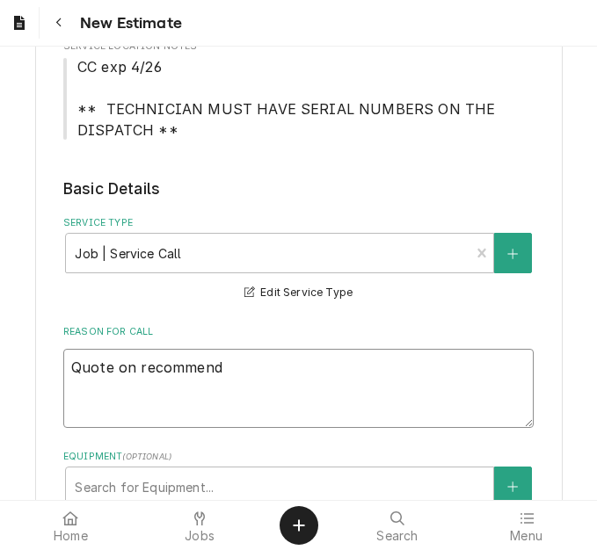
type textarea "x"
type textarea "Quote on recommende"
type textarea "x"
type textarea "Quote on recommended"
type textarea "x"
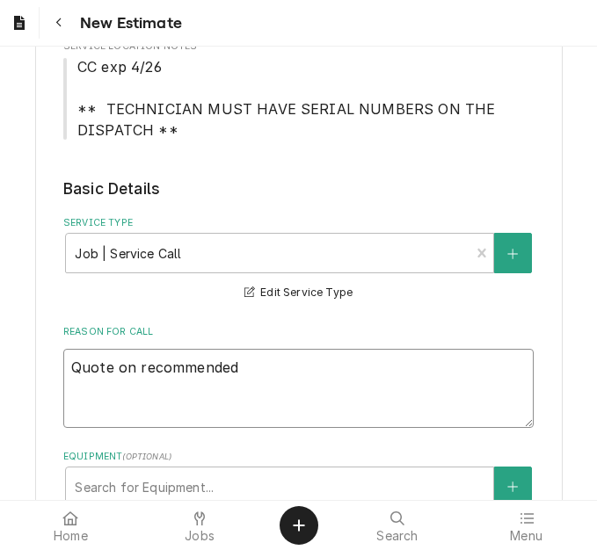
type textarea "Quote on recommended r"
type textarea "x"
type textarea "Quote on recommended rep"
type textarea "x"
type textarea "Quote on recommended repa"
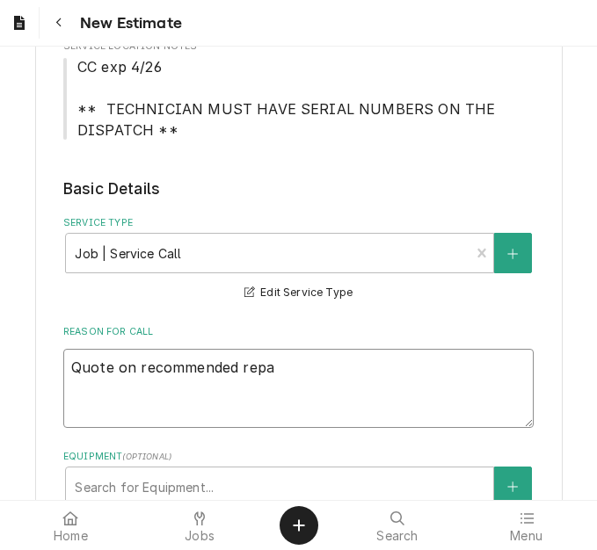
type textarea "x"
type textarea "Quote on recommended repai"
type textarea "x"
type textarea "Quote on recommended repair"
type textarea "x"
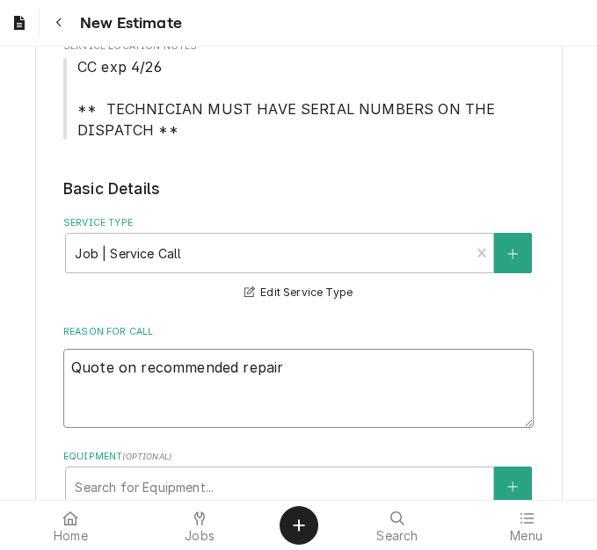
type textarea "Quote on recommended repairs"
type textarea "x"
type textarea "Quote on recommended repairs"
type textarea "x"
type textarea "Quote on recommended repairs d"
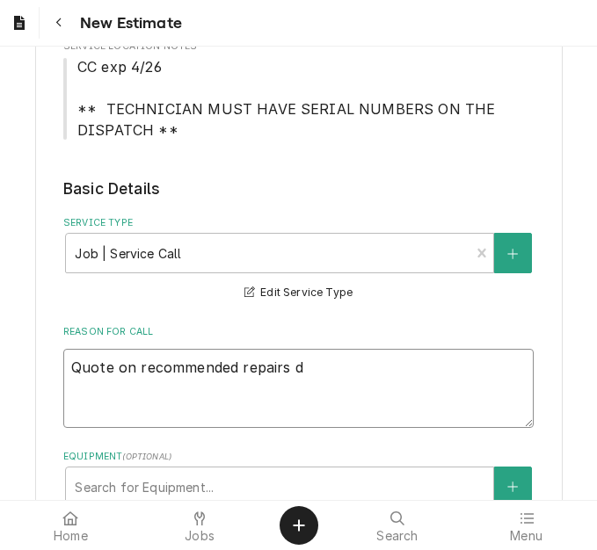
type textarea "x"
type textarea "Quote on recommended repairs"
type textarea "x"
type textarea "Quote on recommended repairs f"
type textarea "x"
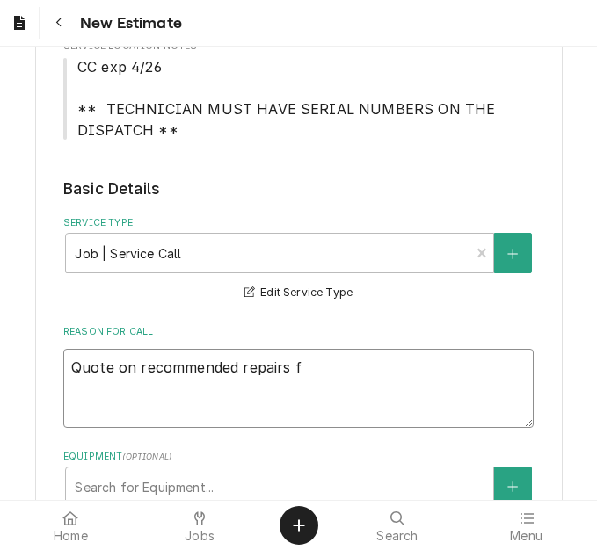
type textarea "Quote on recommended repairs fo"
type textarea "x"
type textarea "Quote on recommended repairs fou"
type textarea "x"
type textarea "Quote on recommended repairs foun"
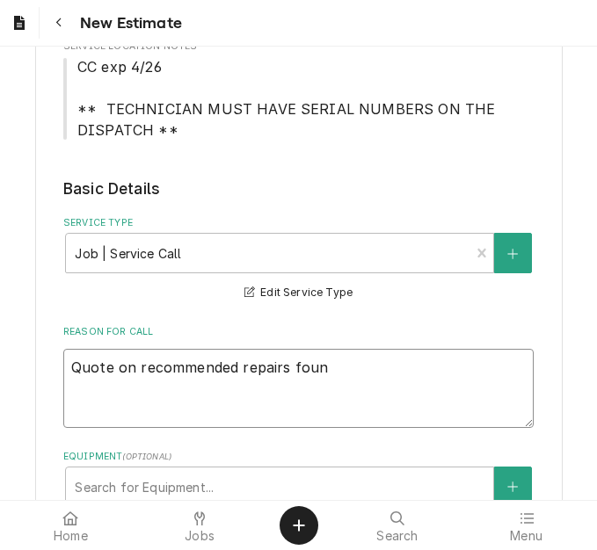
type textarea "x"
type textarea "Quote on recommended repairs foun"
type textarea "x"
type textarea "Quote on recommended repairs foun d"
type textarea "x"
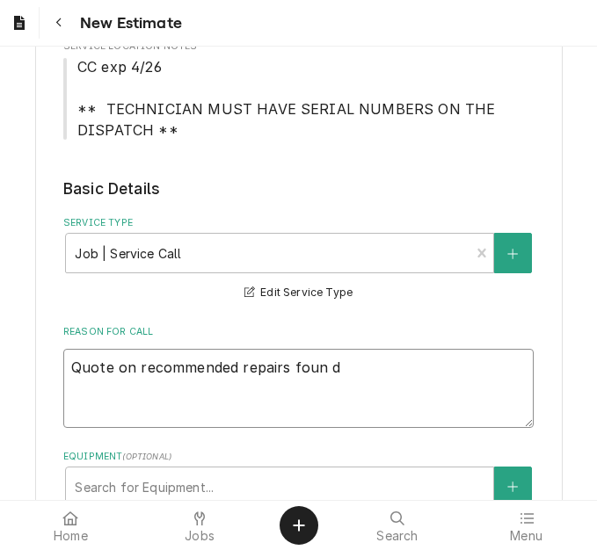
type textarea "Quote on recommended repairs foun"
type textarea "x"
type textarea "Quote on recommended repairs found"
type textarea "x"
type textarea "Quote on recommended repairs found d"
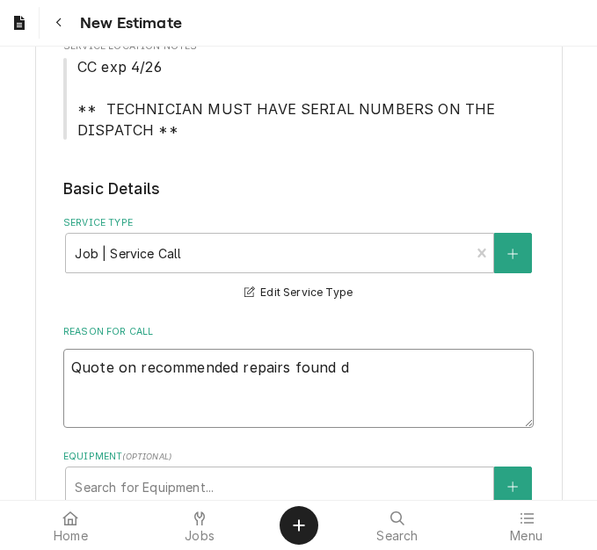
type textarea "x"
type textarea "Quote on recommended repairs found du"
type textarea "x"
type textarea "Quote on recommended repairs found dur"
type textarea "x"
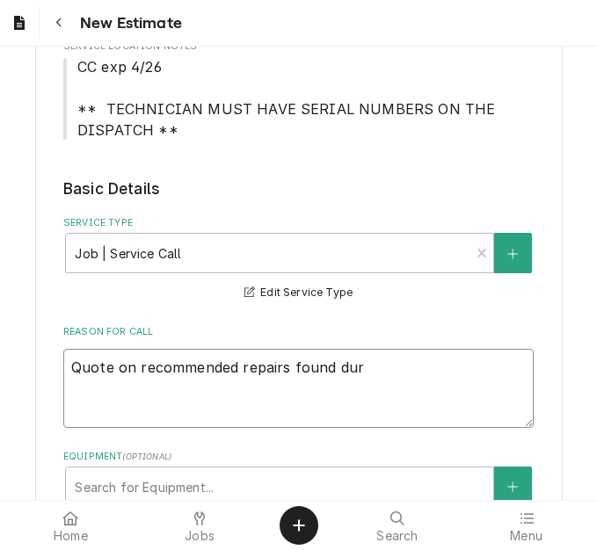
type textarea "Quote on recommended repairs found duri"
type textarea "x"
type textarea "Quote on recommended repairs found durin"
type textarea "x"
type textarea "Quote on recommended repairs found during"
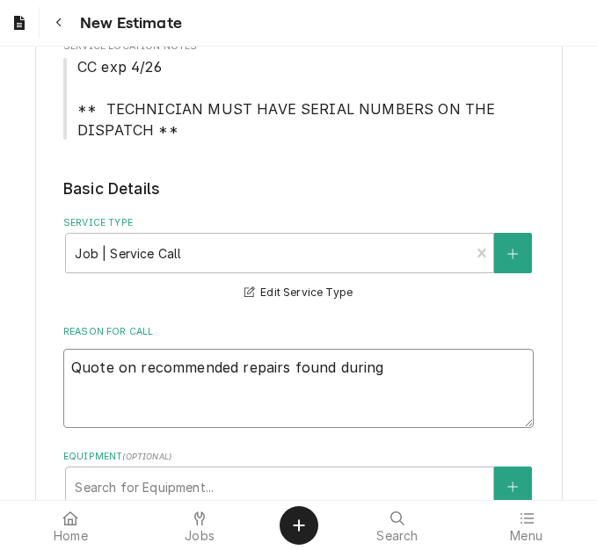
type textarea "x"
type textarea "Quote on recommended repairs found during"
type textarea "x"
type textarea "Quote on recommended repairs found during m"
type textarea "x"
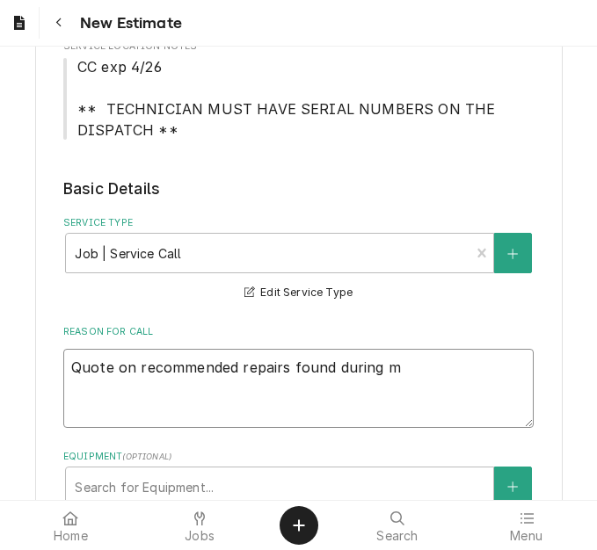
type textarea "Quote on recommended repairs found during ma"
type textarea "x"
type textarea "Quote on recommended repairs found during mai"
type textarea "x"
type textarea "Quote on recommended repairs found during maint"
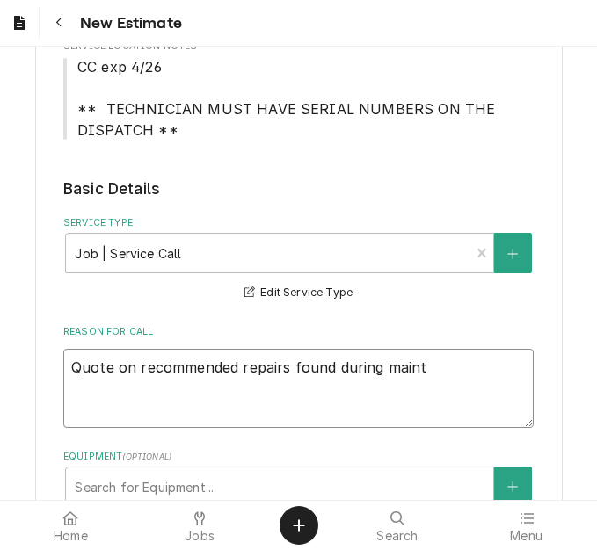
type textarea "x"
type textarea "Quote on recommended repairs found during mainte"
type textarea "x"
type textarea "Quote on recommended repairs found during maintei"
type textarea "x"
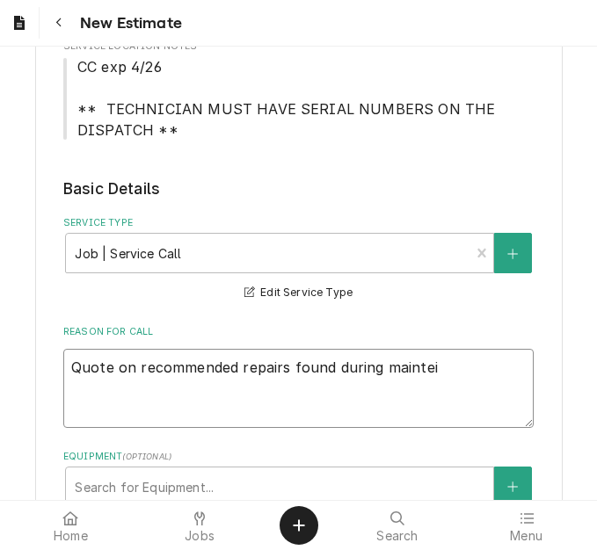
type textarea "Quote on recommended repairs found during maintein"
type textarea "x"
type textarea "Quote on recommended repairs found during mainteina"
type textarea "x"
type textarea "Quote on recommended repairs found during mainteinac"
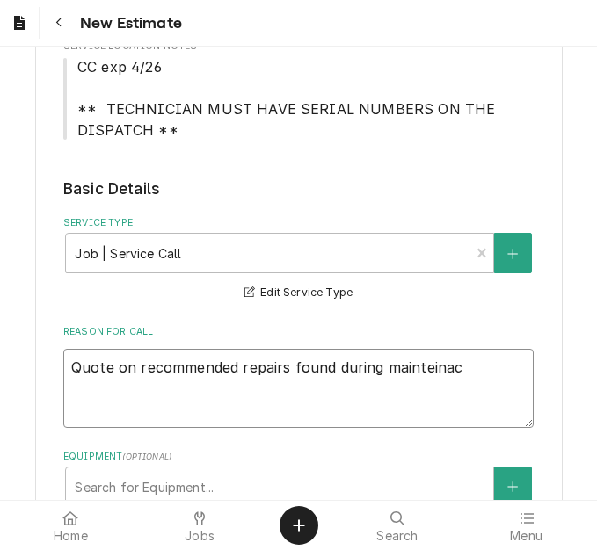
type textarea "x"
type textarea "Quote on recommended repairs found during mainteinace"
type textarea "x"
type textarea "Quote on recommended repairs found during mainteinac"
type textarea "x"
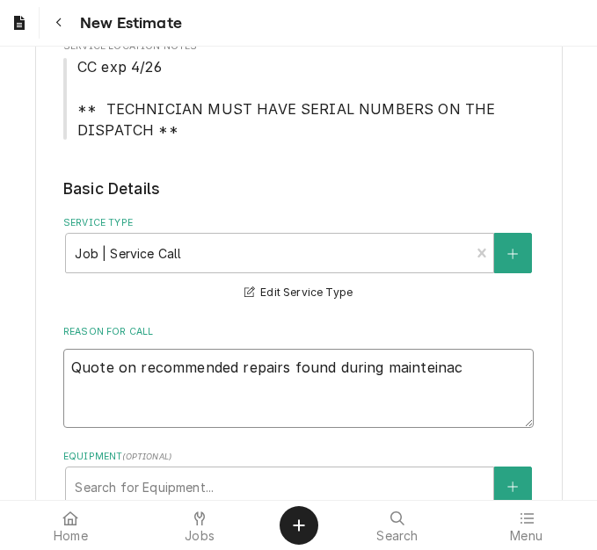
type textarea "Quote on recommended repairs found during mainteina"
type textarea "x"
type textarea "Quote on recommended repairs found during maintein"
type textarea "x"
type textarea "Quote on recommended repairs found during maintei"
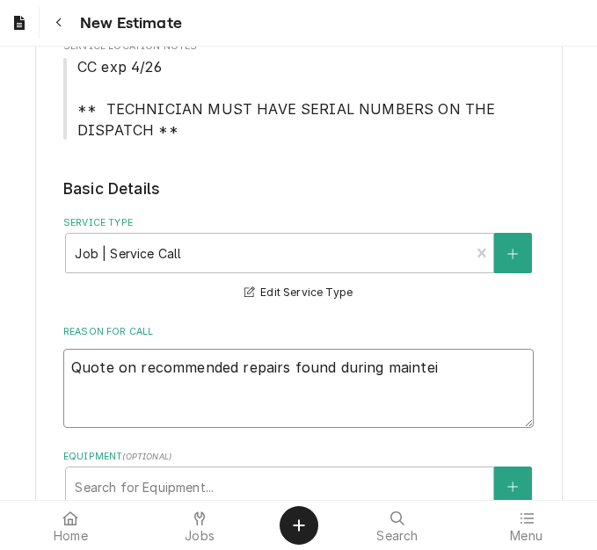
type textarea "x"
type textarea "Quote on recommended repairs found during mainte"
type textarea "x"
type textarea "Quote on recommended repairs found during maintena"
type textarea "x"
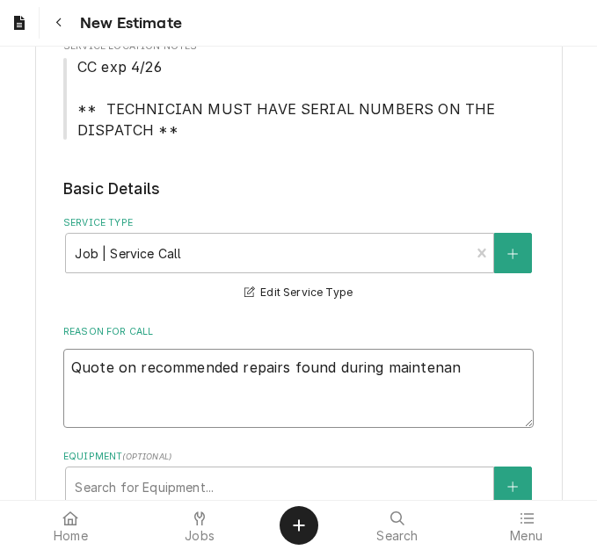
type textarea "Quote on recommended repairs found during maintenanc"
type textarea "x"
type textarea "Quote on recommended repairs found during maintenance"
type textarea "x"
type textarea "Quote on recommended repairs found during maintenance."
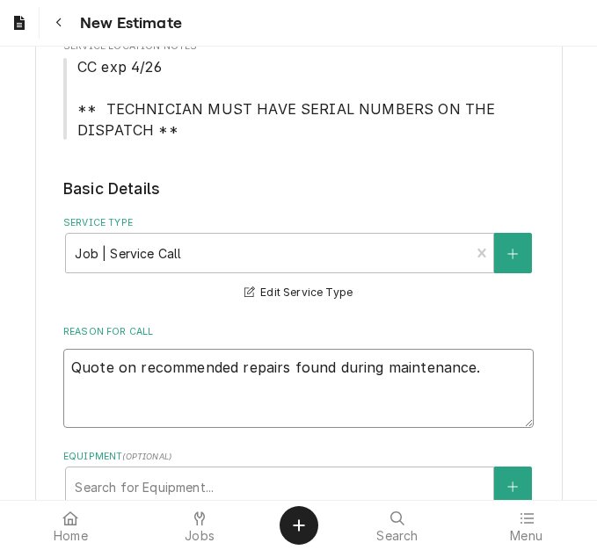
type textarea "x"
type textarea "Quote on recommended repairs found during maintenance. T"
type textarea "x"
type textarea "Quote on recommended repairs found during maintenance. To"
type textarea "x"
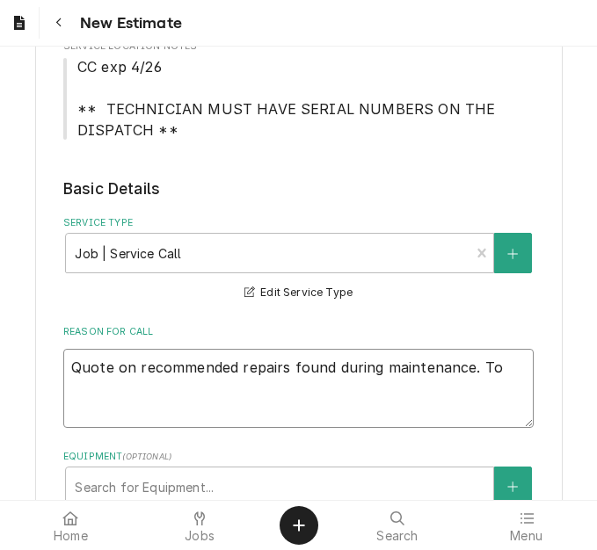
type textarea "Quote on recommended repairs found during maintenance. To"
type textarea "x"
type textarea "Quote on recommended repairs found during maintenance. To r"
type textarea "x"
type textarea "Quote on recommended repairs found during maintenance. To re"
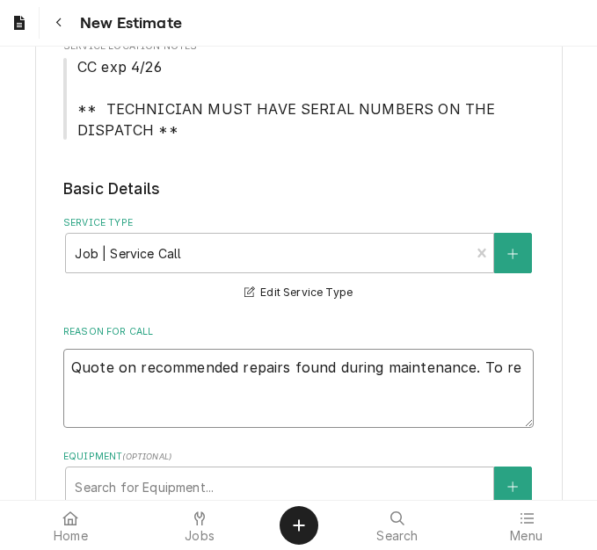
type textarea "x"
type textarea "Quote on recommended repairs found during maintenance. To repl"
type textarea "x"
type textarea "Quote on recommended repairs found during maintenance. To replac"
type textarea "x"
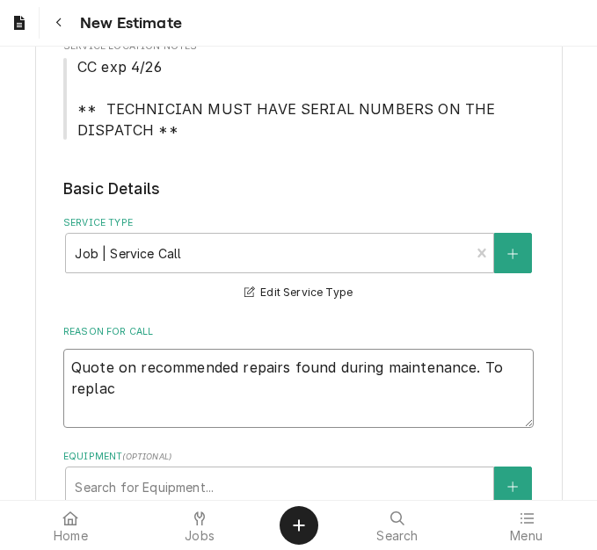
type textarea "Quote on recommended repairs found during maintenance. To replace"
type textarea "x"
type textarea "Quote on recommended repairs found during maintenance. To replace"
type textarea "x"
type textarea "Quote on recommended repairs found during maintenance. To replace d"
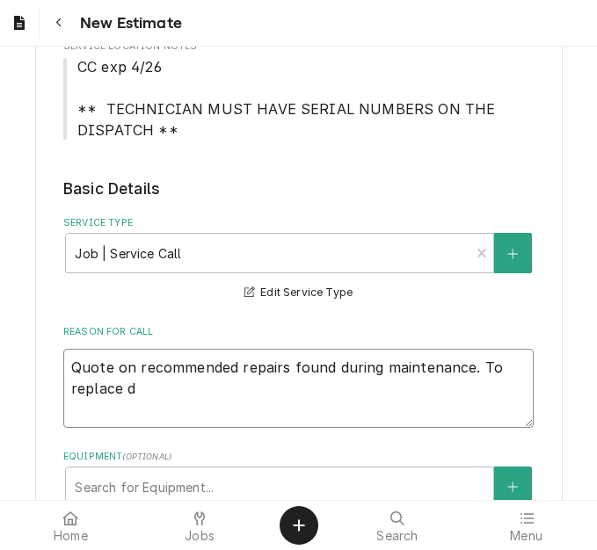
type textarea "x"
type textarea "Quote on recommended repairs found during maintenance. To replace do"
type textarea "x"
type textarea "Quote on recommended repairs found during maintenance. To replace doo"
type textarea "x"
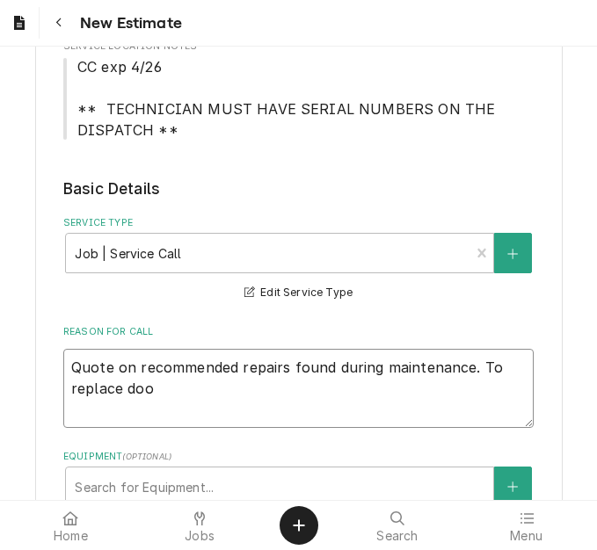
type textarea "Quote on recommended repairs found during maintenance. To replace door"
type textarea "x"
type textarea "Quote on recommended repairs found during maintenance. To replace door"
type textarea "x"
type textarea "Quote on recommended repairs found during maintenance. To replace door s"
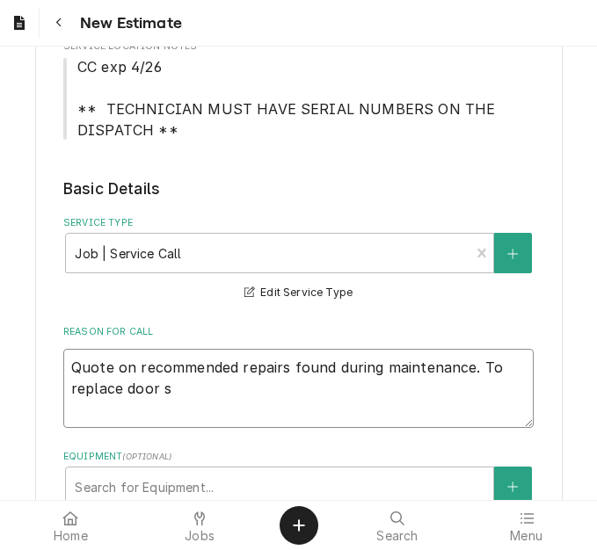
type textarea "x"
type textarea "Quote on recommended repairs found during maintenance. To replace door sw"
type textarea "x"
type textarea "Quote on recommended repairs found during maintenance. To replace door swwp"
type textarea "x"
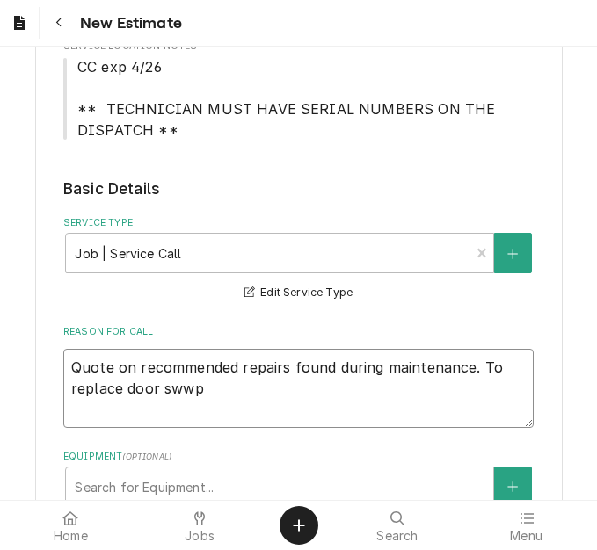
type textarea "Quote on recommended repairs found during maintenance. To replace door swwp"
type textarea "x"
type textarea "Quote on recommended repairs found during maintenance. To replace door swwp o"
type textarea "x"
type textarea "Quote on recommended repairs found during maintenance. To replace door swwp on"
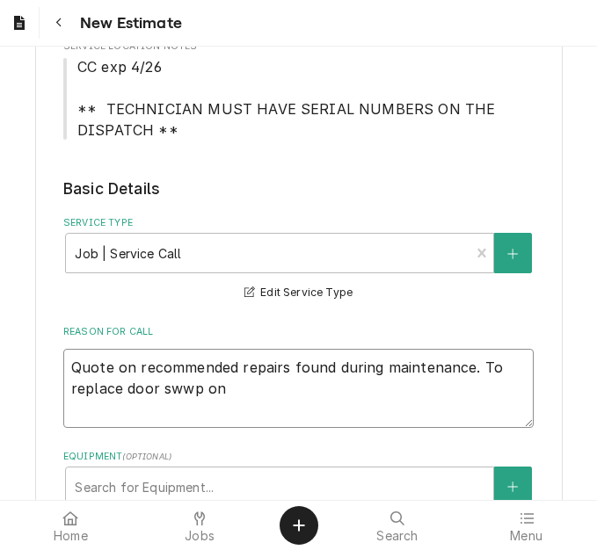
type textarea "x"
type textarea "Quote on recommended repairs found during maintenance. To replace door swwp o"
type textarea "x"
type textarea "Quote on recommended repairs found during maintenance. To replace door swwp"
type textarea "x"
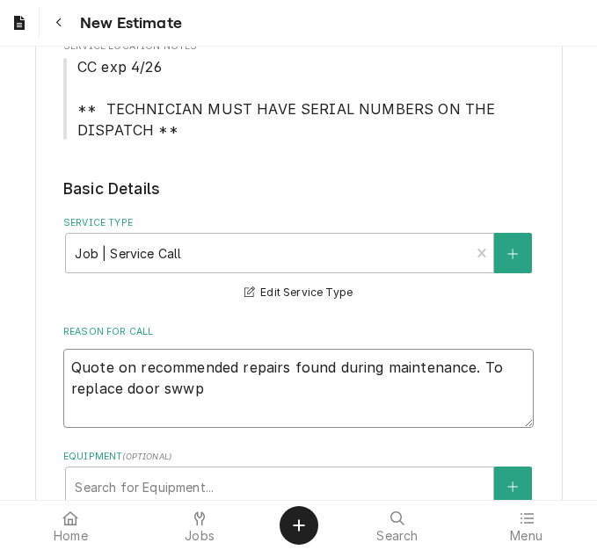
type textarea "Quote on recommended repairs found during maintenance. To replace door swwp"
type textarea "x"
type textarea "Quote on recommended repairs found during maintenance. To replace door sww"
type textarea "x"
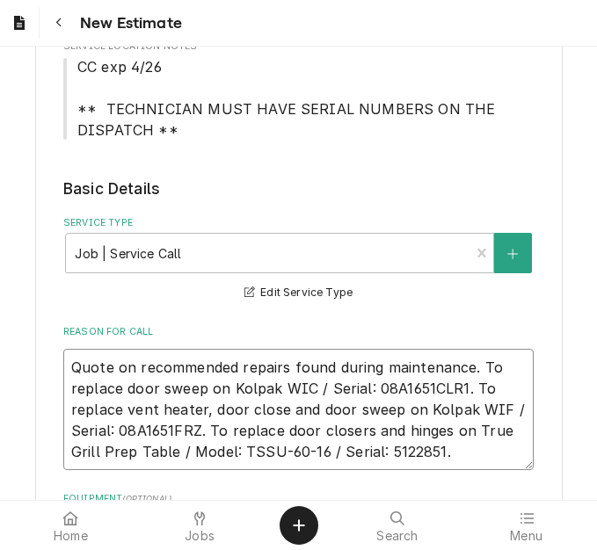
click at [443, 430] on textarea "Quote on recommended repairs found during maintenance. To replace door sweep on…" at bounding box center [298, 409] width 470 height 121
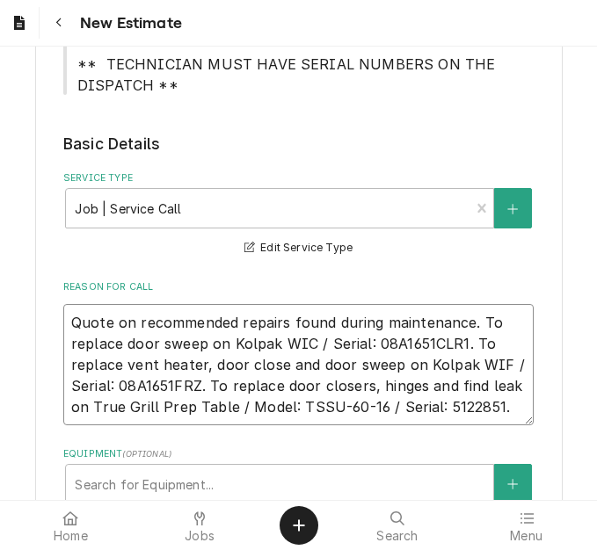
scroll to position [616, 0]
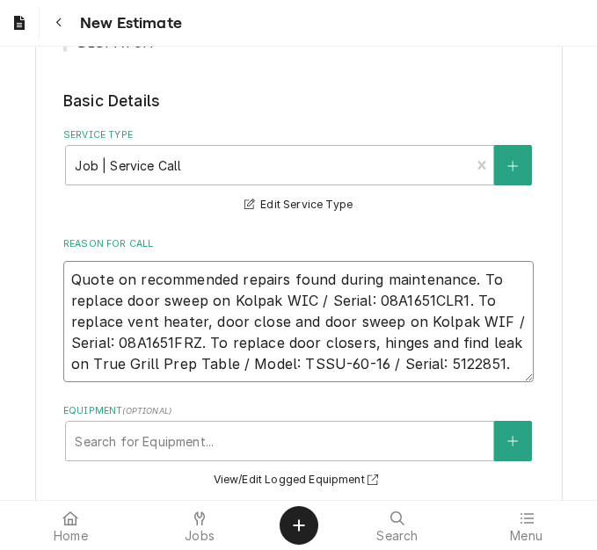
click at [507, 363] on textarea "Quote on recommended repairs found during maintenance. To replace door sweep on…" at bounding box center [298, 321] width 470 height 121
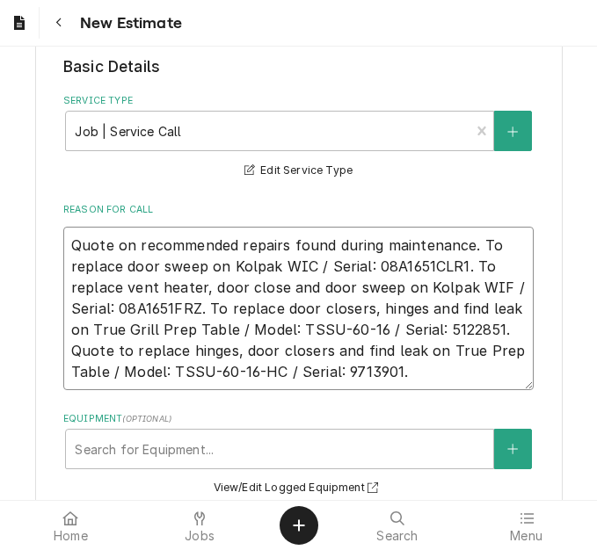
scroll to position [703, 0]
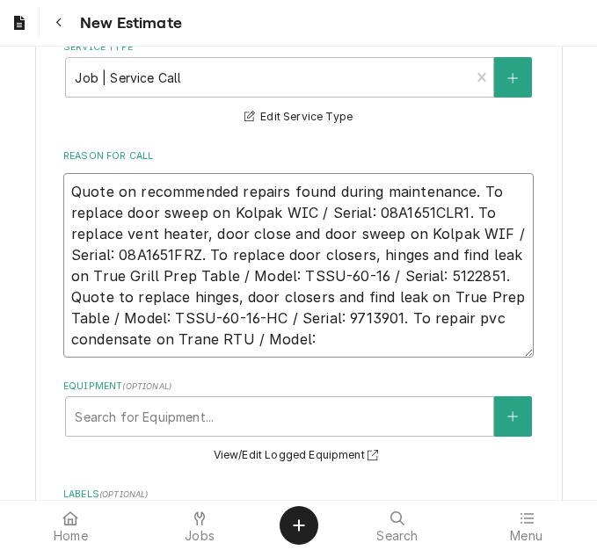
drag, startPoint x: 319, startPoint y: 339, endPoint x: 351, endPoint y: 349, distance: 33.4
click at [319, 339] on textarea "Quote on recommended repairs found during maintenance. To replace door sweep on…" at bounding box center [298, 265] width 470 height 185
paste textarea "ysc092h3ela260000"
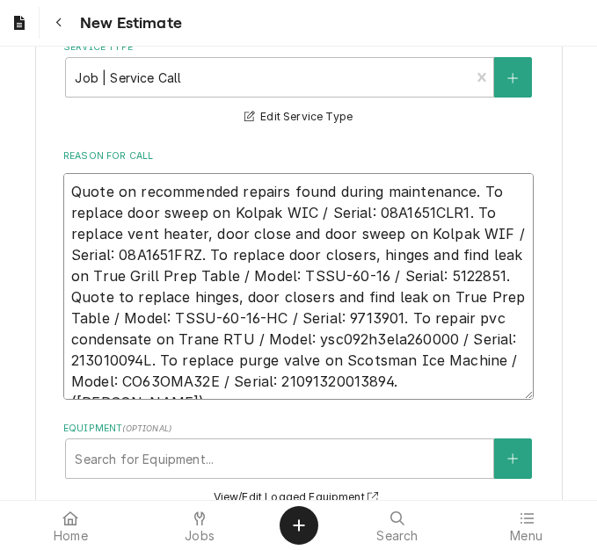
click at [397, 376] on textarea "Quote on recommended repairs found during maintenance. To replace door sweep on…" at bounding box center [298, 286] width 470 height 227
drag, startPoint x: 398, startPoint y: 385, endPoint x: 55, endPoint y: 180, distance: 400.2
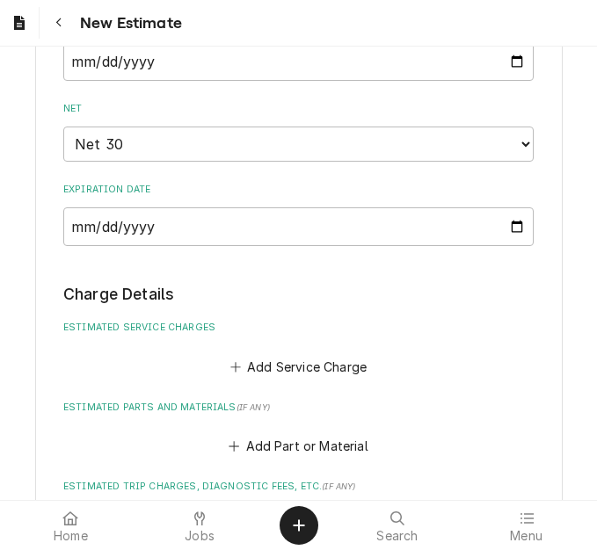
scroll to position [1934, 0]
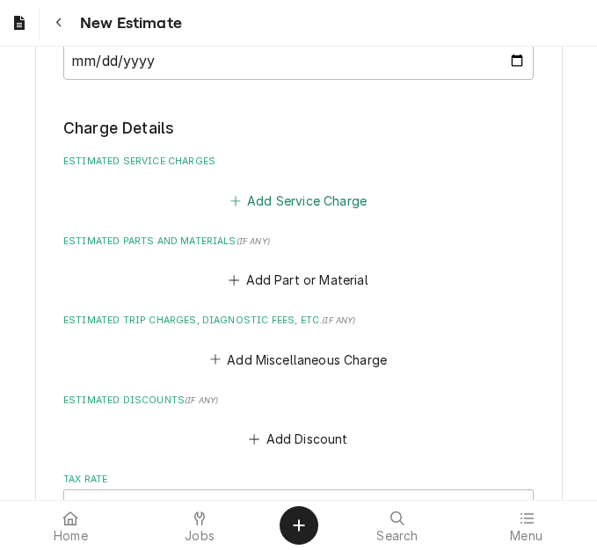
click at [287, 195] on button "Add Service Charge" at bounding box center [298, 200] width 142 height 25
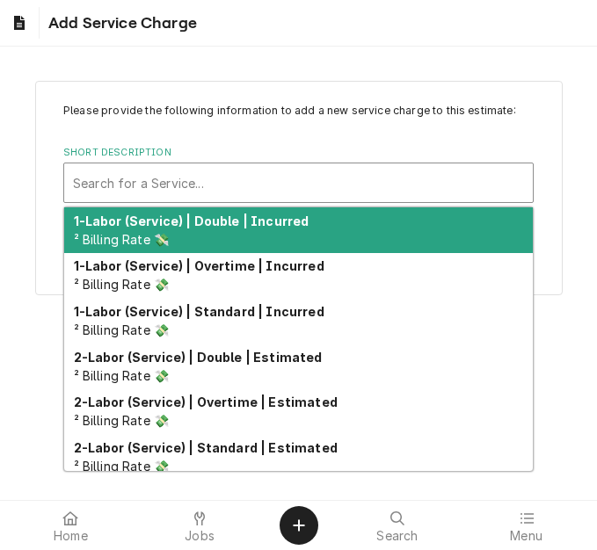
click at [203, 184] on div "Short Description" at bounding box center [298, 183] width 451 height 32
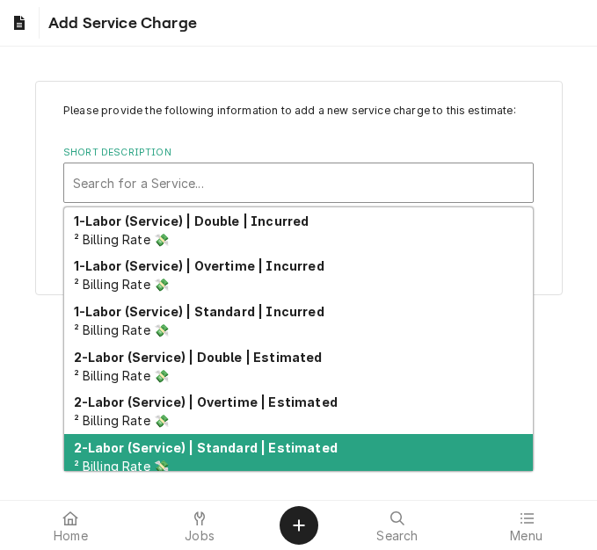
click at [227, 454] on strong "2-Labor (Service) | Standard | Estimated" at bounding box center [206, 448] width 264 height 15
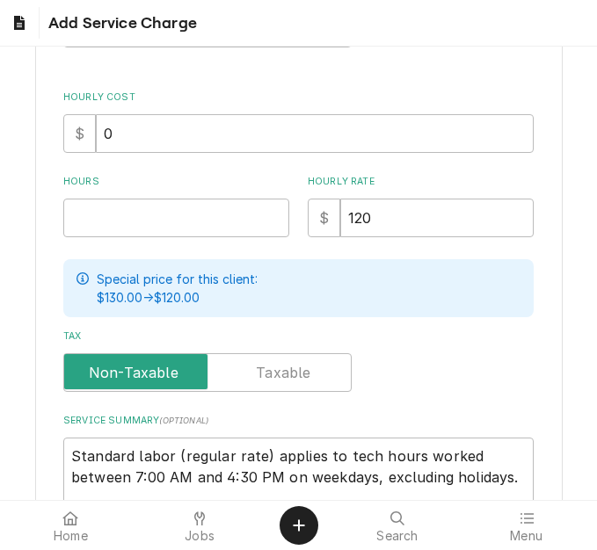
scroll to position [352, 0]
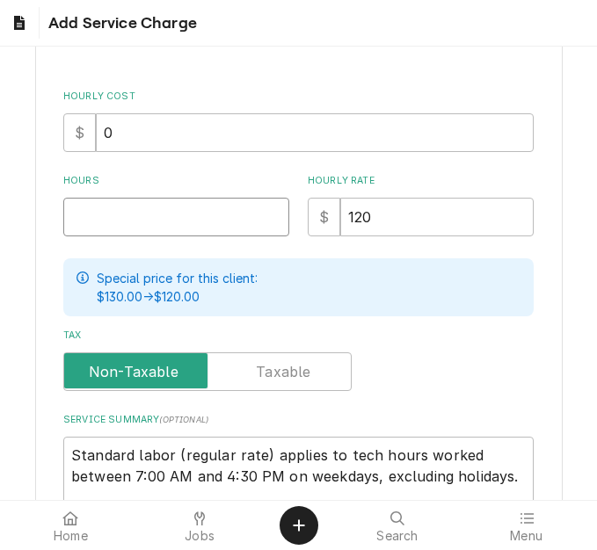
click at [99, 206] on input "Hours" at bounding box center [176, 217] width 226 height 39
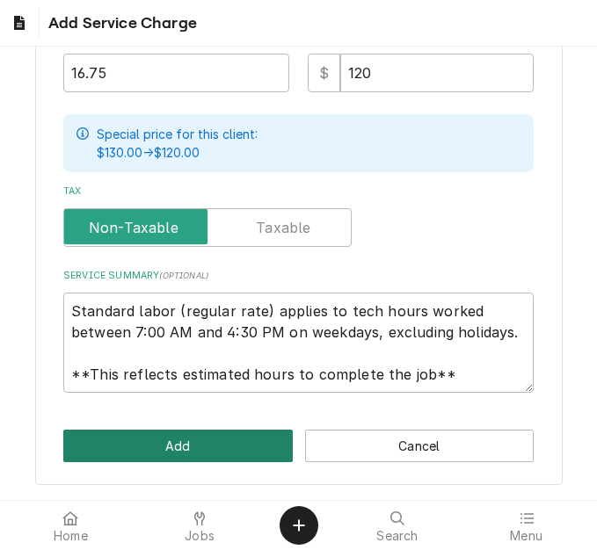
click at [192, 438] on button "Add" at bounding box center [177, 446] width 229 height 33
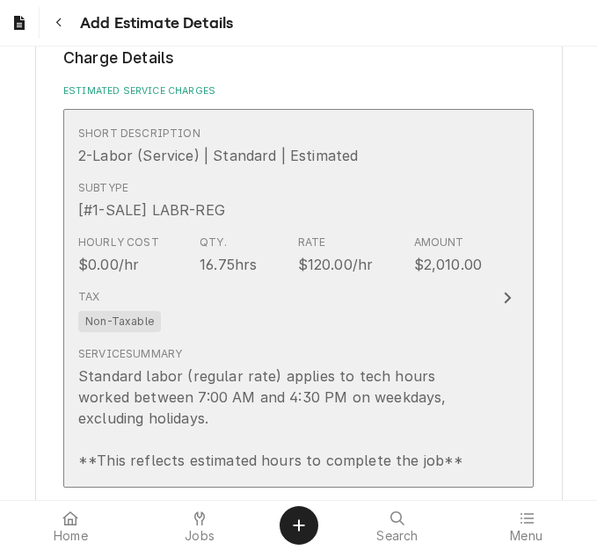
scroll to position [2089, 0]
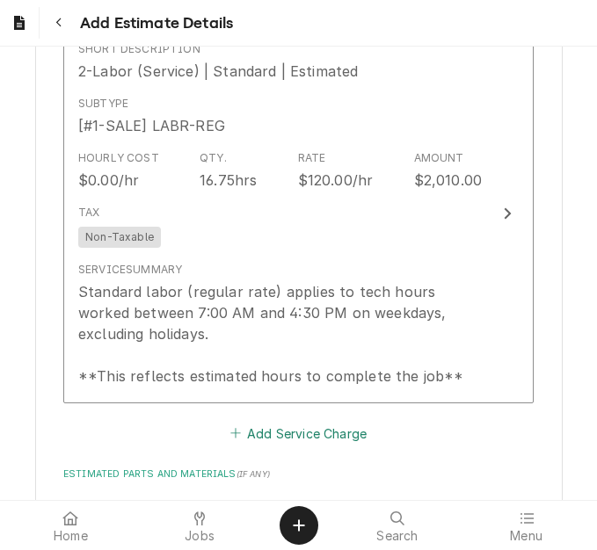
click at [305, 434] on button "Add Service Charge" at bounding box center [298, 433] width 142 height 25
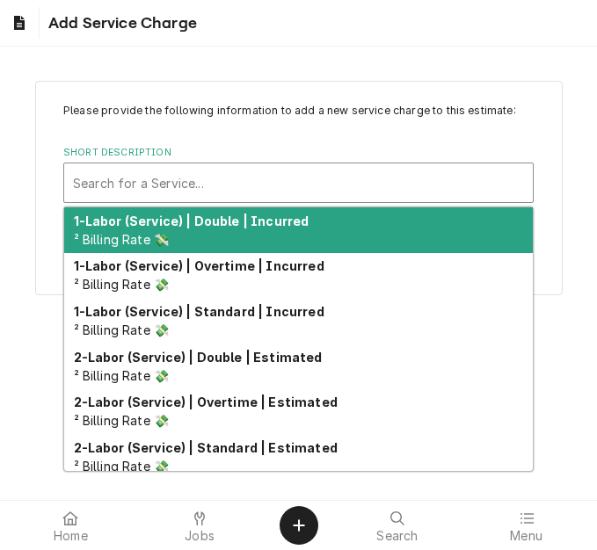
click at [218, 185] on div "Short Description" at bounding box center [298, 183] width 451 height 32
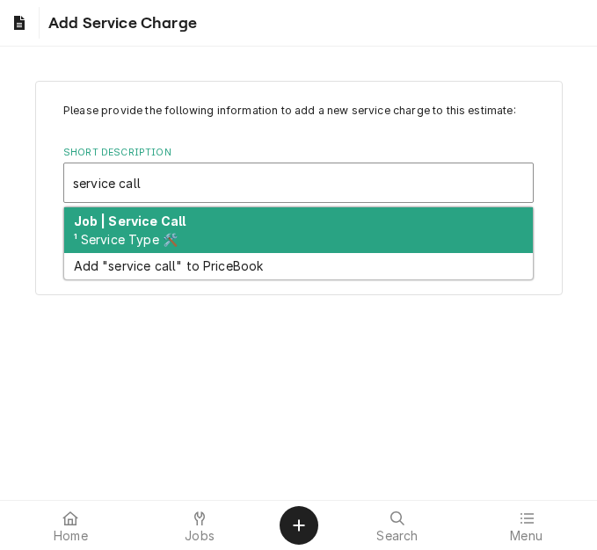
click at [211, 219] on div "Job | Service Call ¹ Service Type 🛠️" at bounding box center [298, 231] width 469 height 46
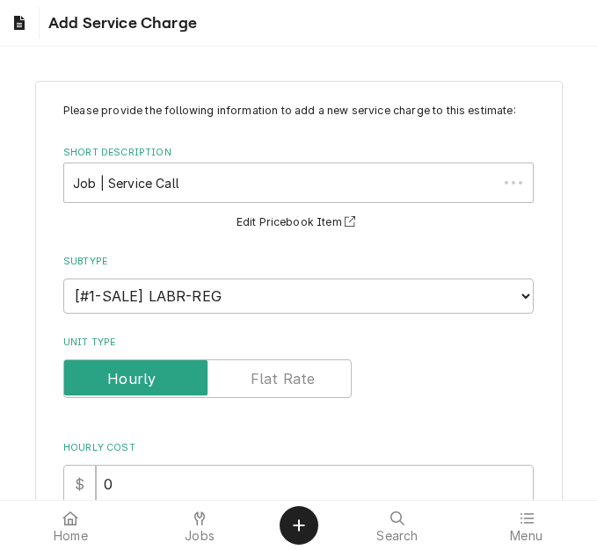
scroll to position [176, 0]
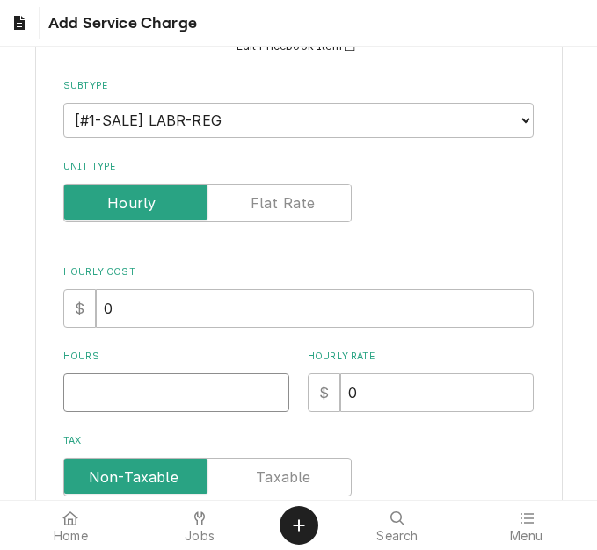
click at [124, 380] on input "Hours" at bounding box center [176, 393] width 226 height 39
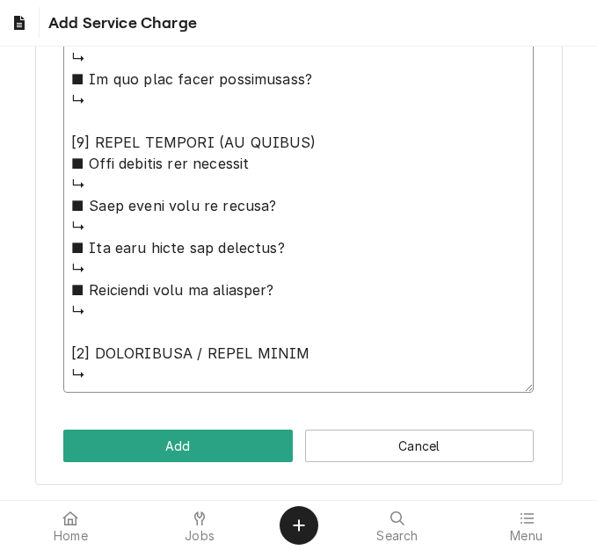
drag, startPoint x: 65, startPoint y: 295, endPoint x: 328, endPoint y: 550, distance: 366.3
click at [328, 550] on body "Add Service Charge Please provide the following information to add a new servic…" at bounding box center [298, 275] width 597 height 550
paste textarea "Quote on recommended repairs found during maintenance. To replace door sweep on…"
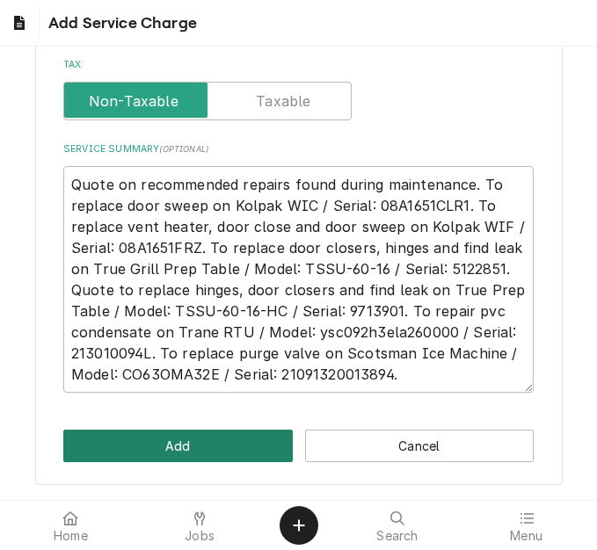
click at [184, 437] on button "Add" at bounding box center [177, 446] width 229 height 33
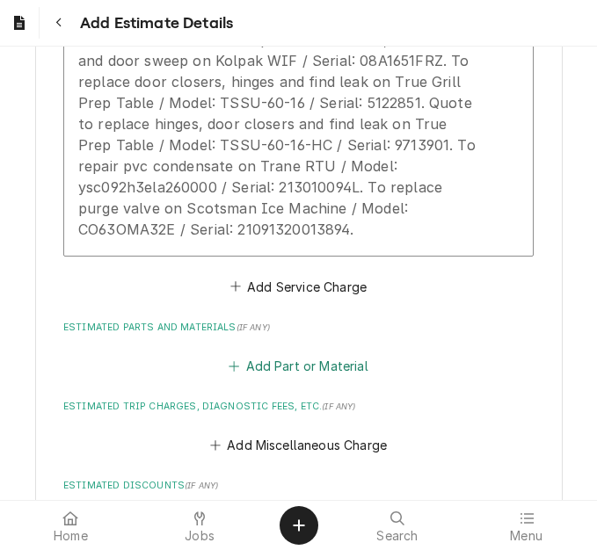
scroll to position [2947, 0]
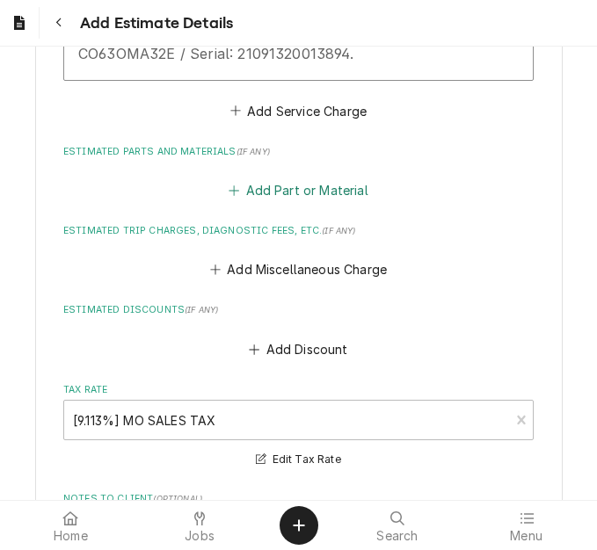
click at [284, 195] on button "Add Part or Material" at bounding box center [298, 190] width 145 height 25
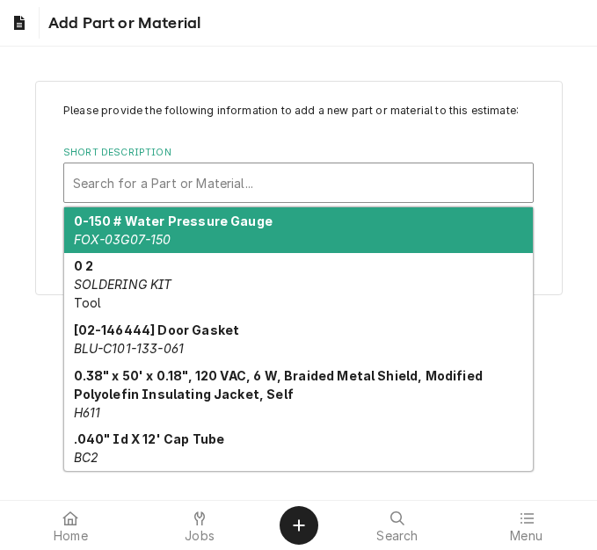
click at [235, 184] on div "Short Description" at bounding box center [298, 183] width 451 height 32
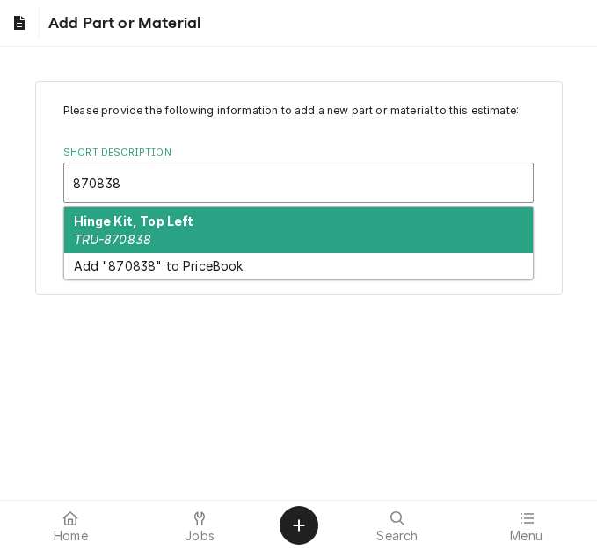
click at [211, 223] on div "Hinge Kit, Top Left TRU-870838" at bounding box center [298, 231] width 469 height 46
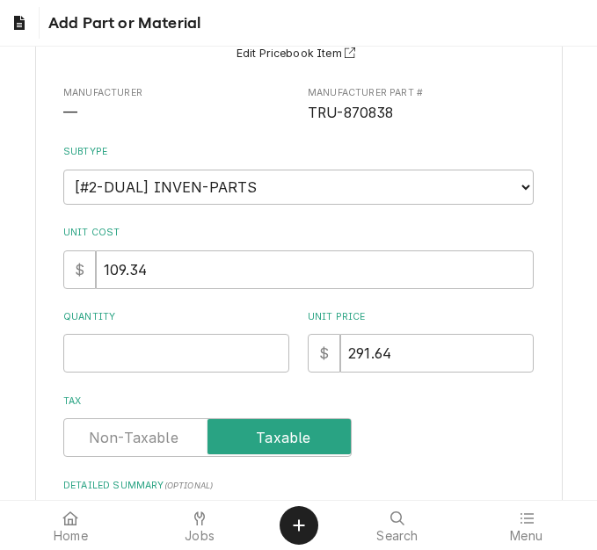
scroll to position [176, 0]
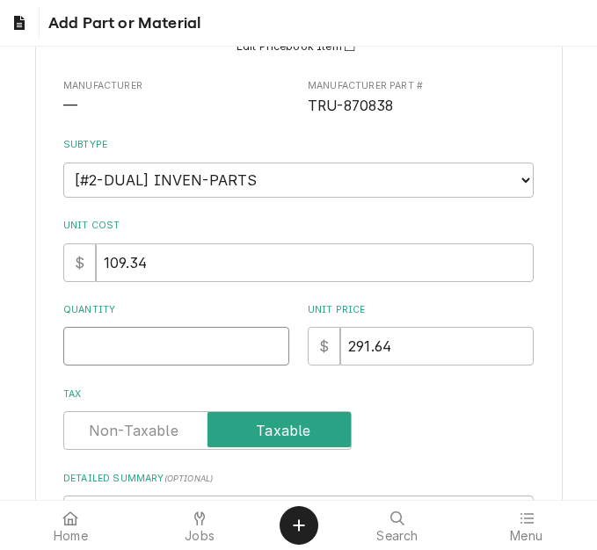
click at [87, 339] on input "Quantity" at bounding box center [176, 346] width 226 height 39
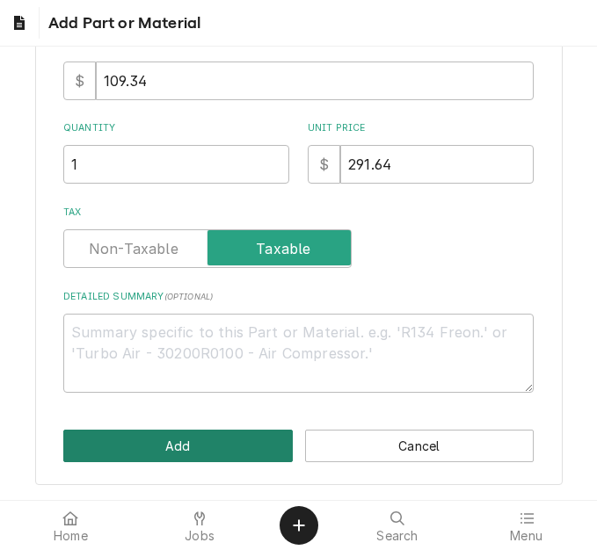
click at [166, 443] on button "Add" at bounding box center [177, 446] width 229 height 33
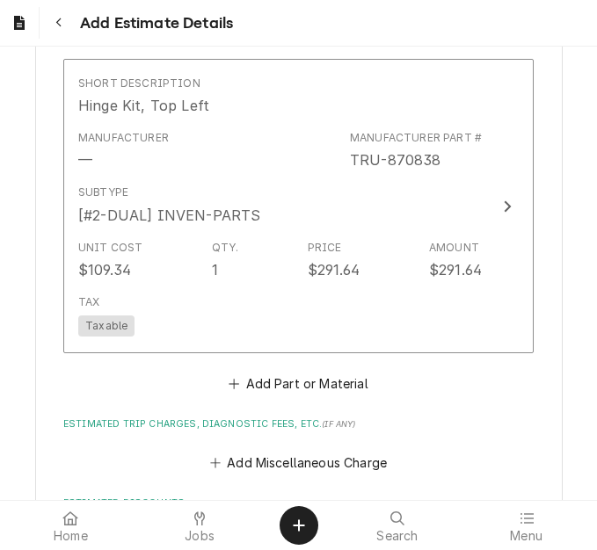
scroll to position [3233, 0]
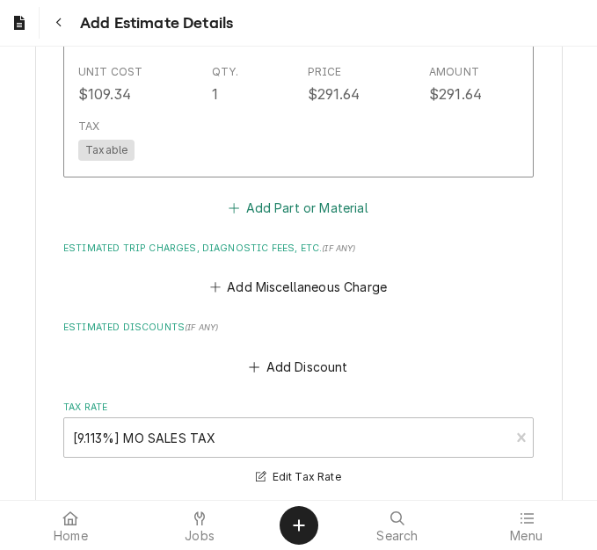
click at [291, 204] on button "Add Part or Material" at bounding box center [298, 208] width 145 height 25
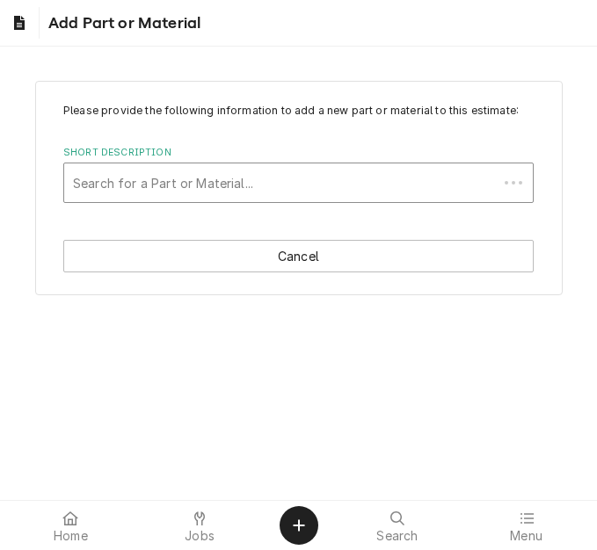
click at [198, 185] on div "Short Description" at bounding box center [281, 183] width 416 height 32
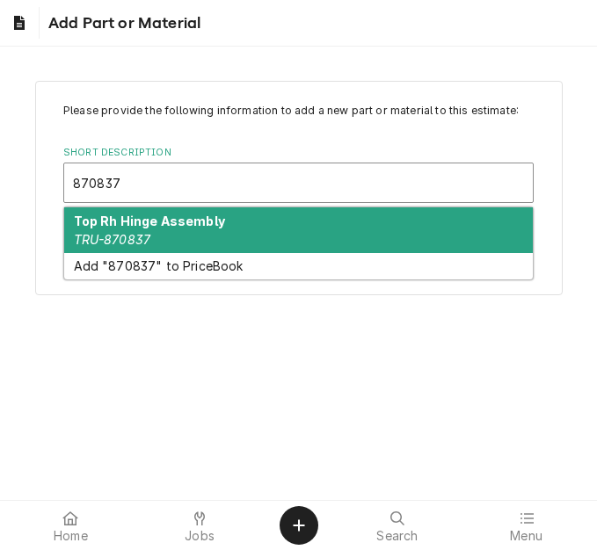
click at [180, 218] on strong "Top Rh Hinge Assembly" at bounding box center [149, 221] width 151 height 15
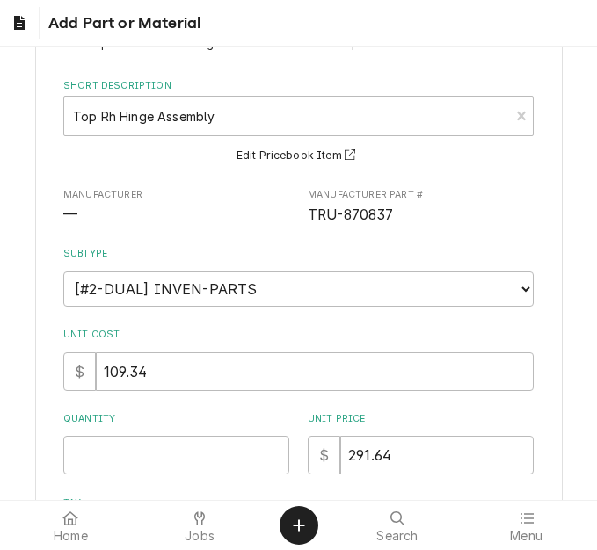
scroll to position [264, 0]
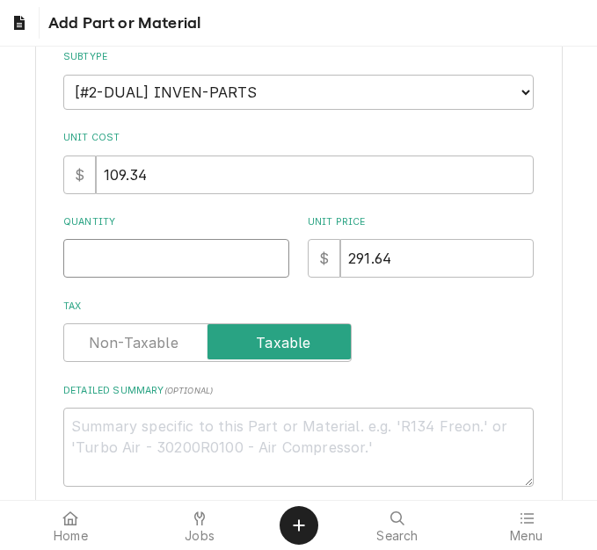
click at [113, 250] on input "Quantity" at bounding box center [176, 258] width 226 height 39
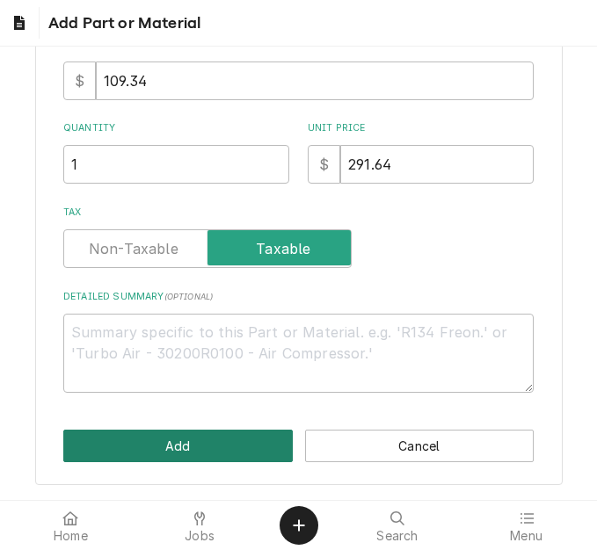
click at [138, 452] on button "Add" at bounding box center [177, 446] width 229 height 33
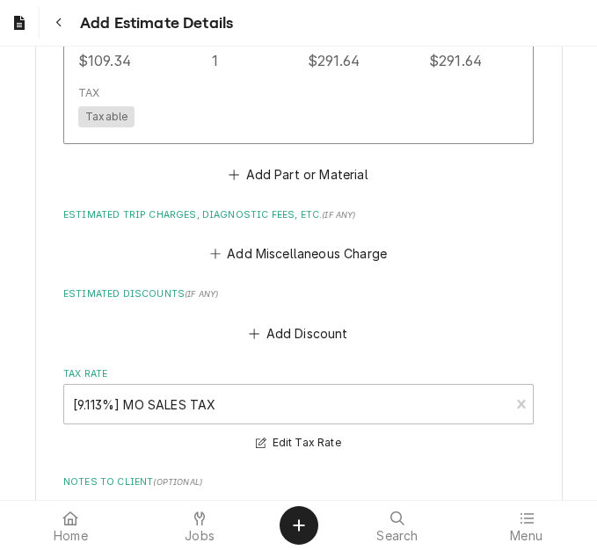
scroll to position [3573, 0]
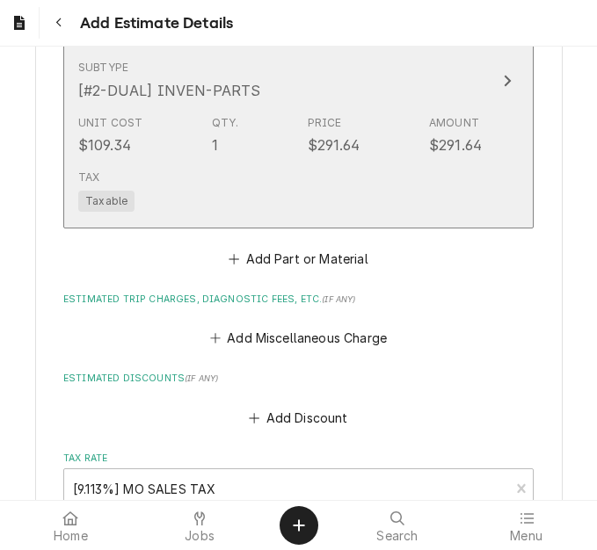
click at [295, 194] on div "Tax Taxable" at bounding box center [280, 191] width 404 height 56
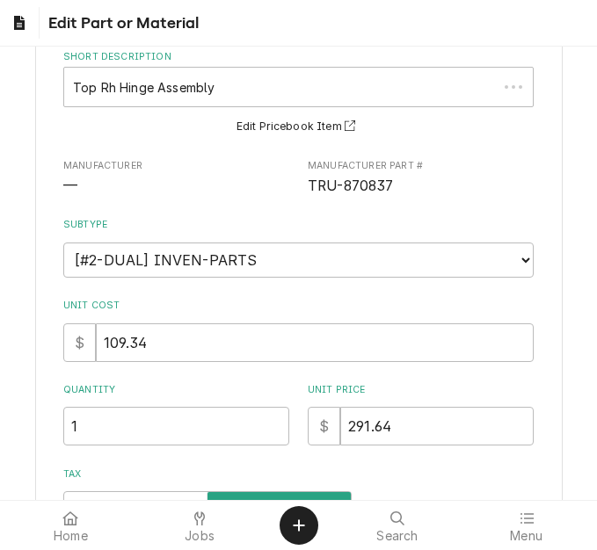
scroll to position [264, 0]
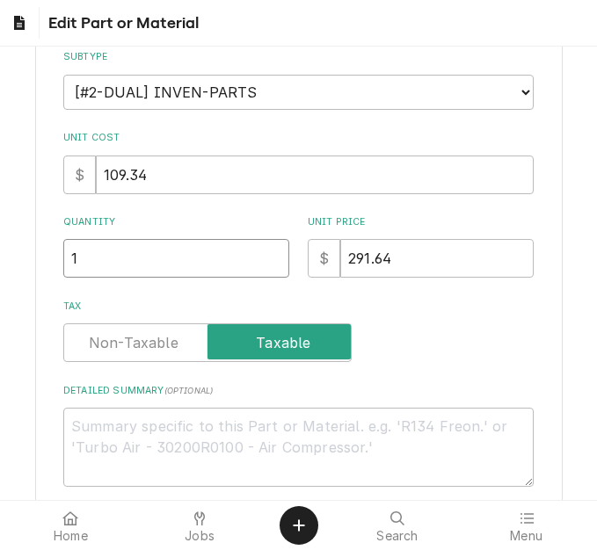
click at [66, 265] on input "1" at bounding box center [176, 258] width 226 height 39
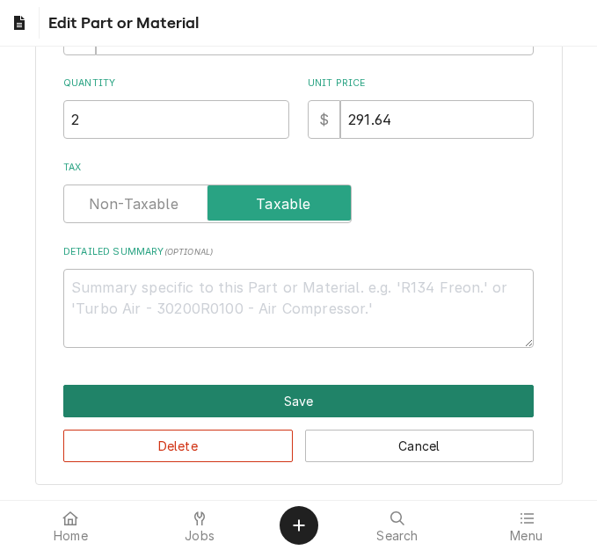
click at [201, 411] on button "Save" at bounding box center [298, 401] width 470 height 33
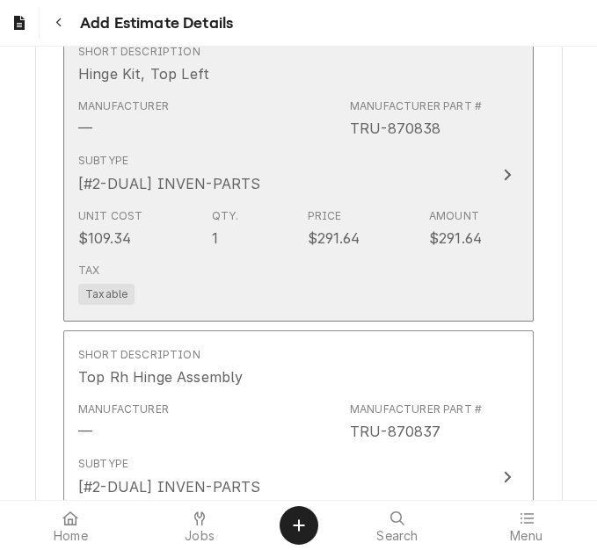
click at [272, 208] on div "Unit Cost $109.34 Qty. 1 Price $291.64 Amount $291.64" at bounding box center [280, 228] width 404 height 55
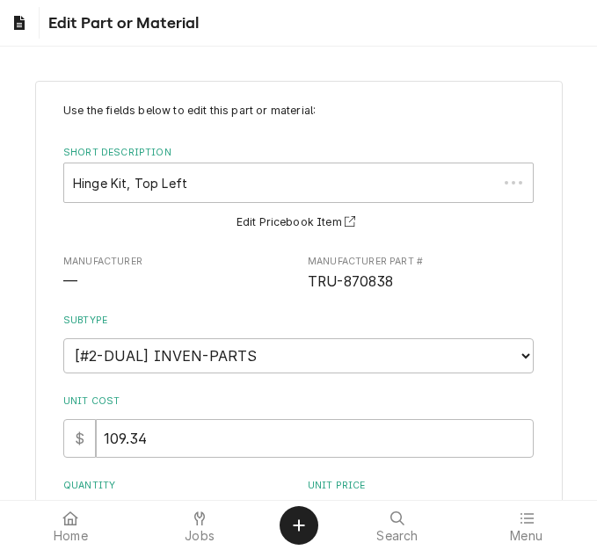
scroll to position [88, 0]
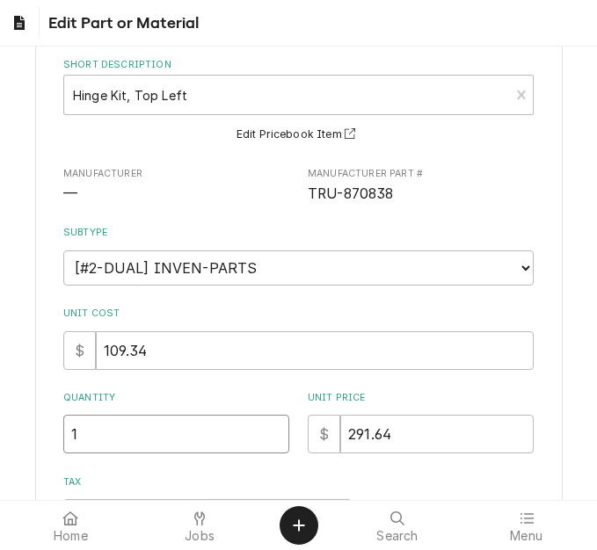
drag, startPoint x: 41, startPoint y: 426, endPoint x: 5, endPoint y: 423, distance: 36.2
click at [5, 423] on div "Use the fields below to edit this part or material: Short Description Hinge Kit…" at bounding box center [298, 396] width 597 height 838
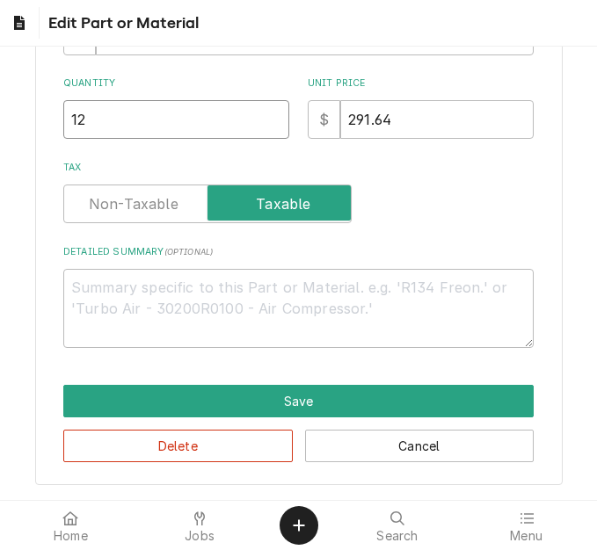
drag, startPoint x: 85, startPoint y: 135, endPoint x: 5, endPoint y: 107, distance: 84.5
click at [5, 107] on div "Use the fields below to edit this part or material: Short Description Hinge Kit…" at bounding box center [298, 81] width 597 height 838
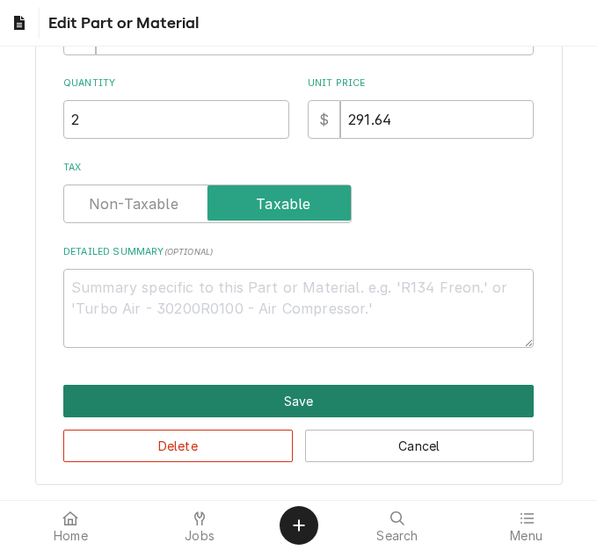
click at [290, 400] on button "Save" at bounding box center [298, 401] width 470 height 33
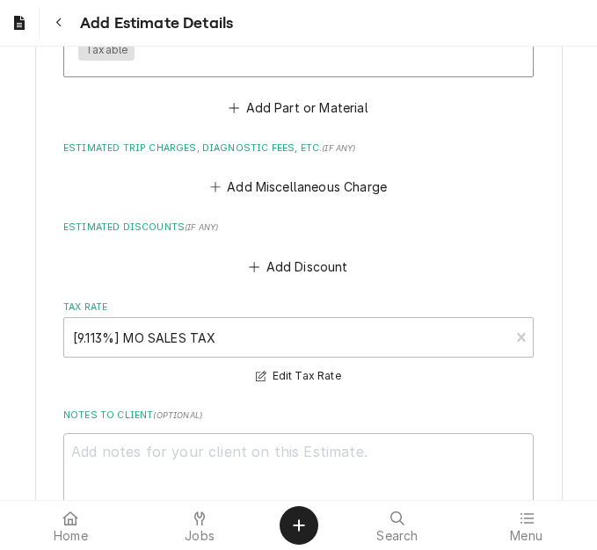
scroll to position [3693, 0]
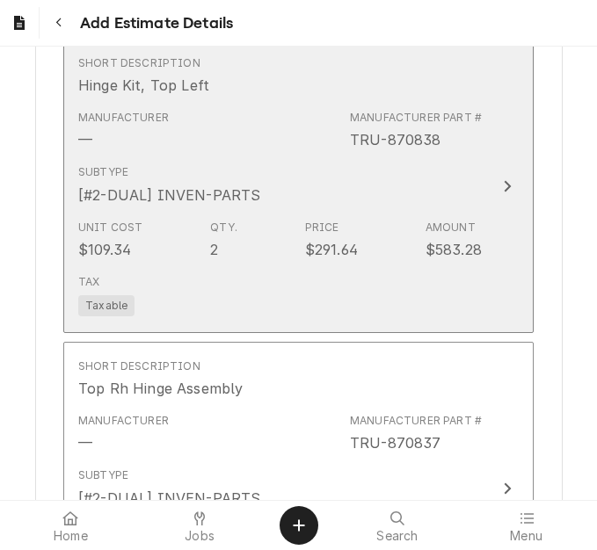
click at [208, 278] on div "Tax Taxable" at bounding box center [280, 295] width 404 height 56
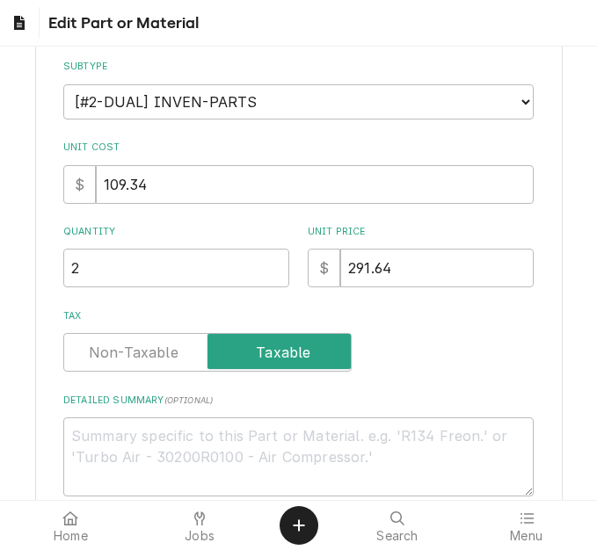
scroll to position [264, 0]
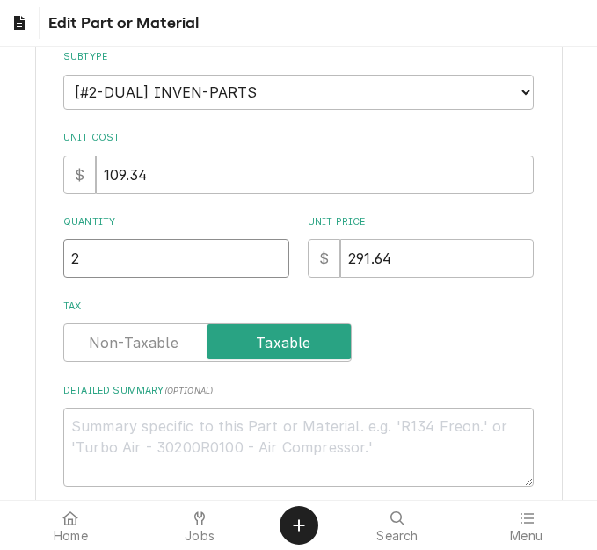
drag, startPoint x: 63, startPoint y: 247, endPoint x: 47, endPoint y: 247, distance: 15.8
click at [47, 247] on div "Use the fields below to edit this part or material: Short Description Hinge Kit…" at bounding box center [299, 220] width 528 height 807
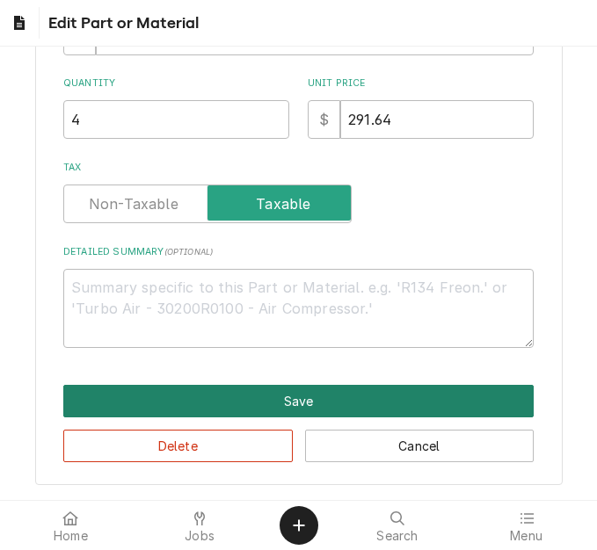
click at [268, 401] on button "Save" at bounding box center [298, 401] width 470 height 33
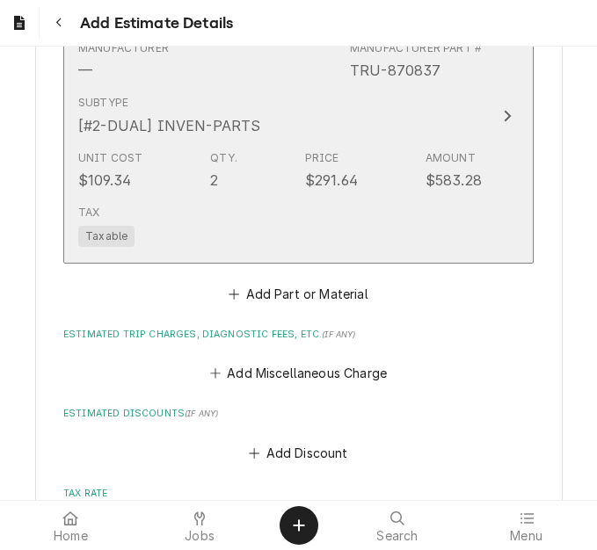
click at [285, 243] on div "Tax Taxable" at bounding box center [280, 226] width 404 height 56
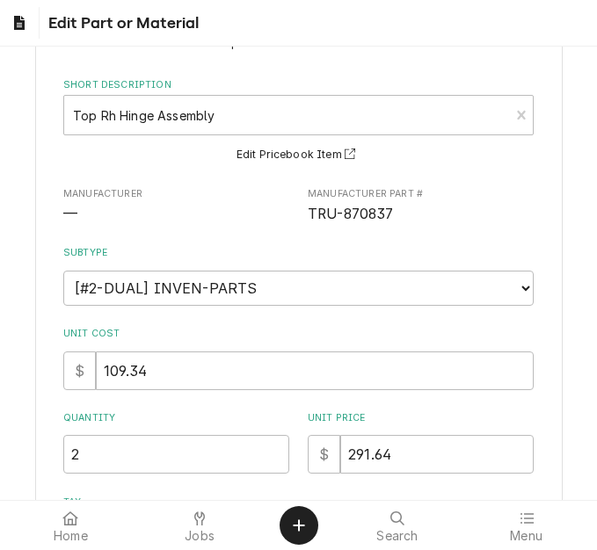
scroll to position [176, 0]
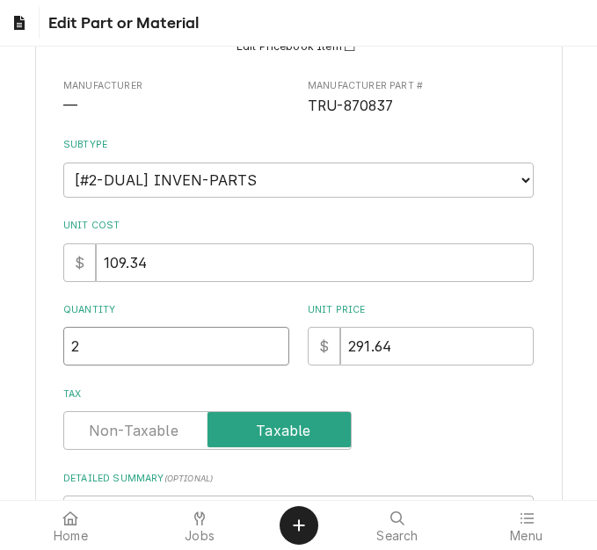
drag, startPoint x: 84, startPoint y: 347, endPoint x: 11, endPoint y: 339, distance: 73.5
click at [11, 339] on div "Use the fields below to edit this part or material: Short Description Top Rh Hi…" at bounding box center [298, 308] width 597 height 838
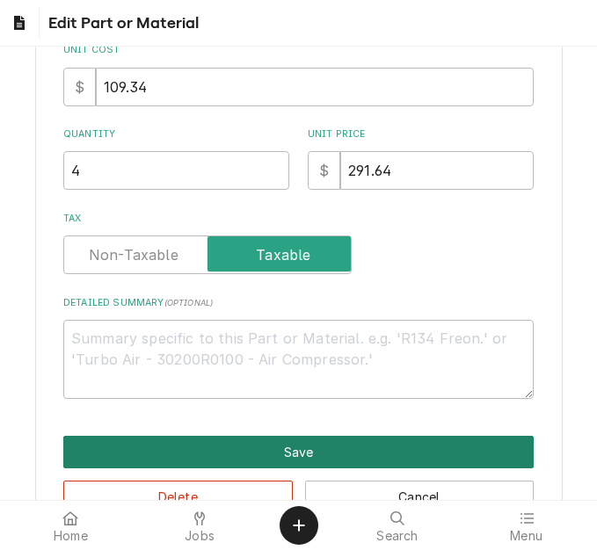
click at [256, 453] on button "Save" at bounding box center [298, 452] width 470 height 33
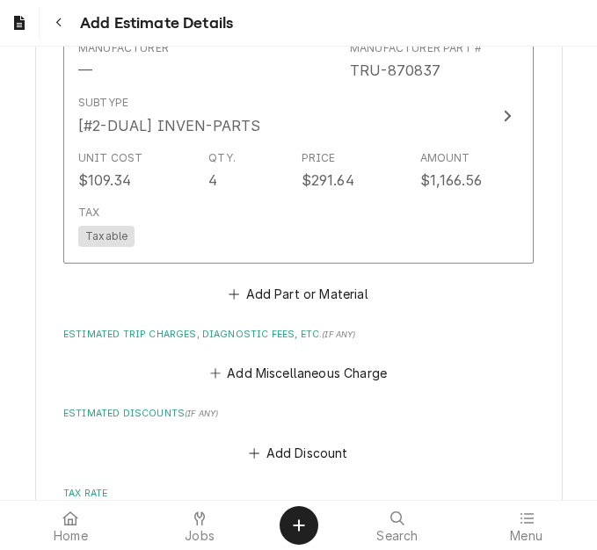
scroll to position [3559, 0]
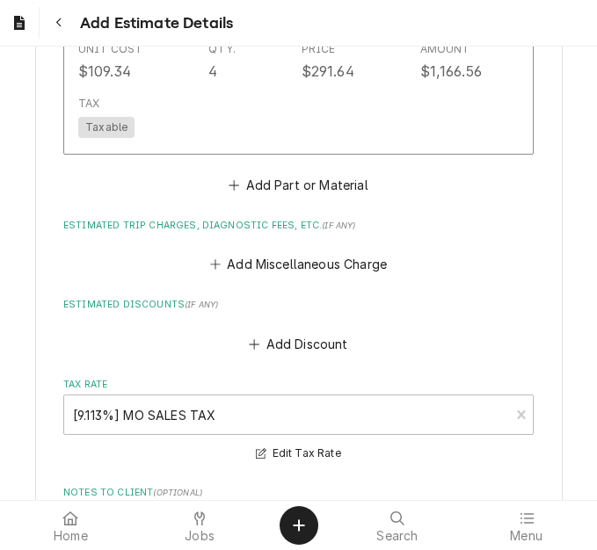
click at [238, 188] on button "Add Part or Material" at bounding box center [298, 184] width 145 height 25
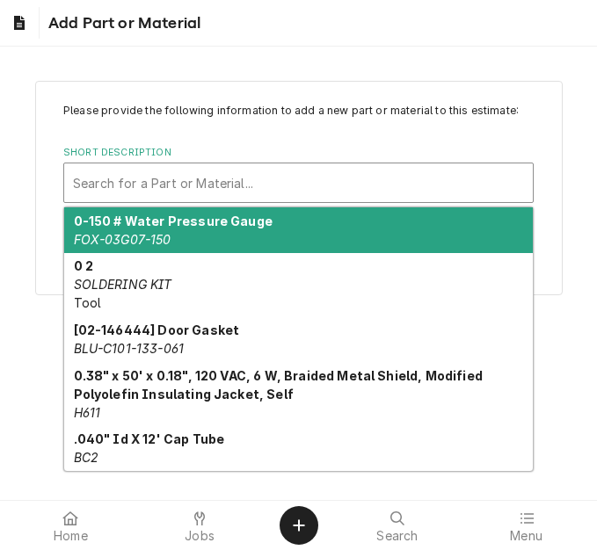
click at [207, 186] on div "Short Description" at bounding box center [298, 183] width 451 height 32
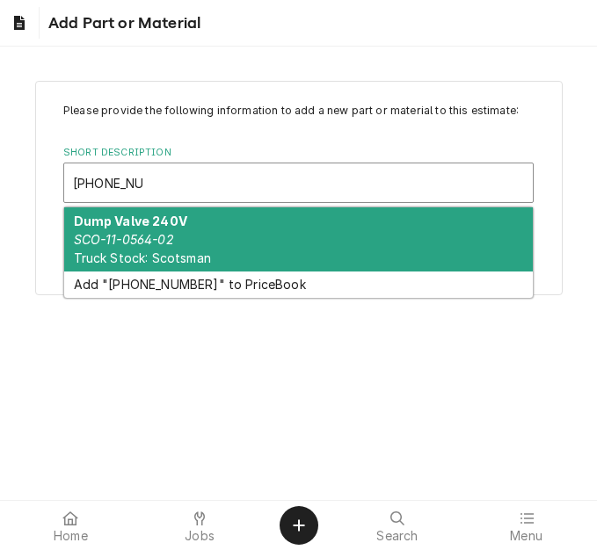
click at [197, 233] on div "Dump Valve 240V SCO-11-0564-02 Truck Stock: Scotsman" at bounding box center [298, 240] width 469 height 64
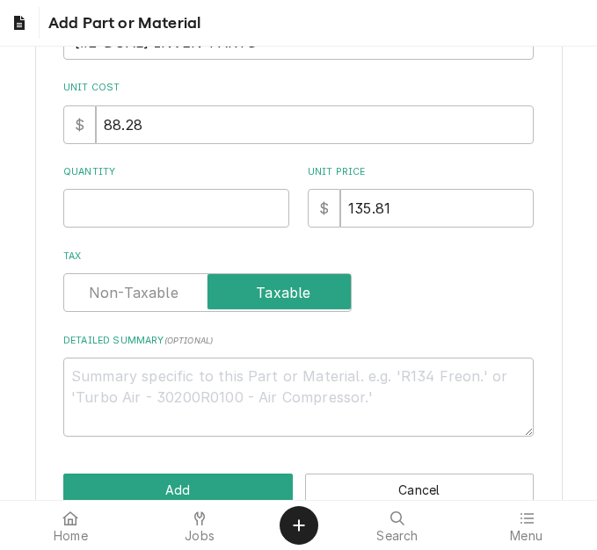
scroll to position [358, 0]
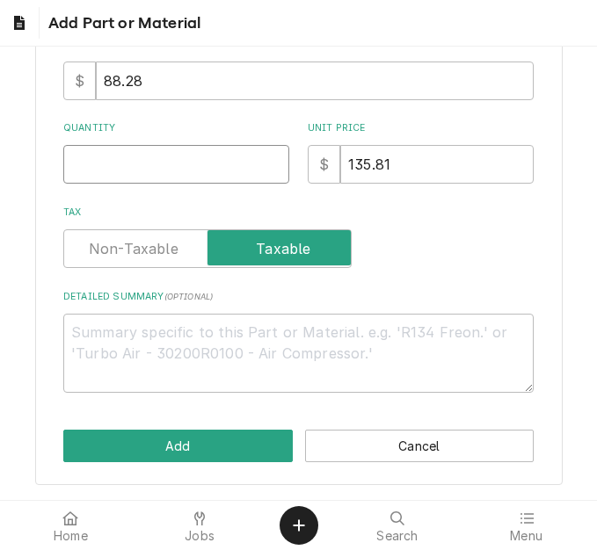
click at [122, 170] on input "Quantity" at bounding box center [176, 164] width 226 height 39
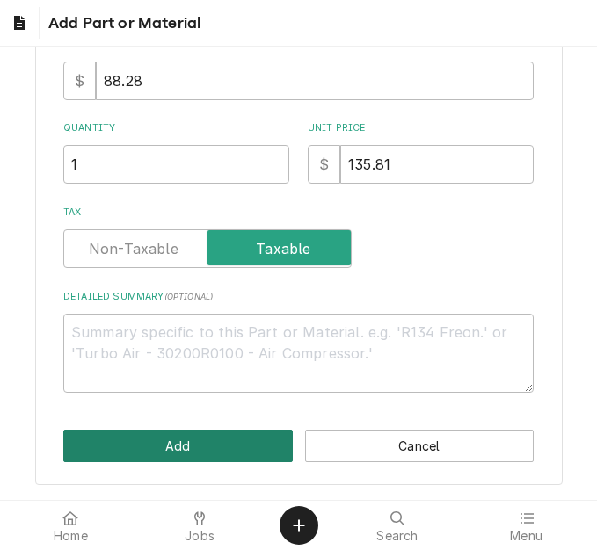
click at [165, 462] on button "Add" at bounding box center [177, 446] width 229 height 33
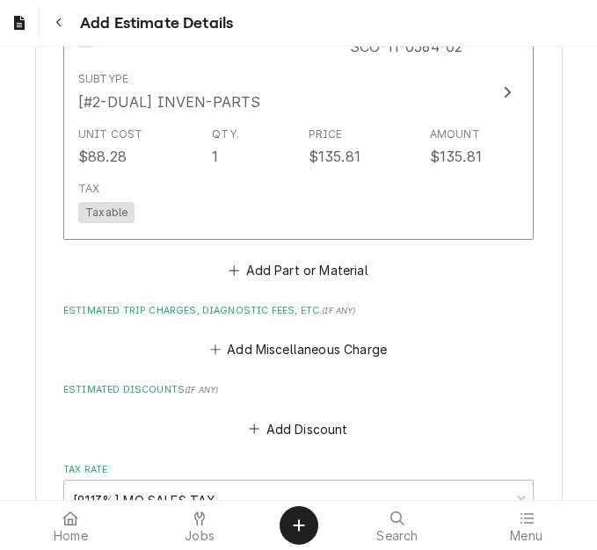
scroll to position [3777, 0]
click at [312, 267] on button "Add Part or Material" at bounding box center [298, 270] width 145 height 25
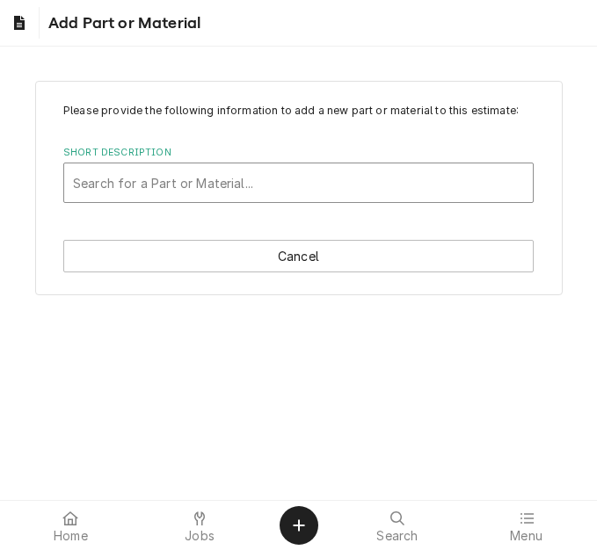
click at [274, 186] on div "Short Description" at bounding box center [298, 183] width 451 height 32
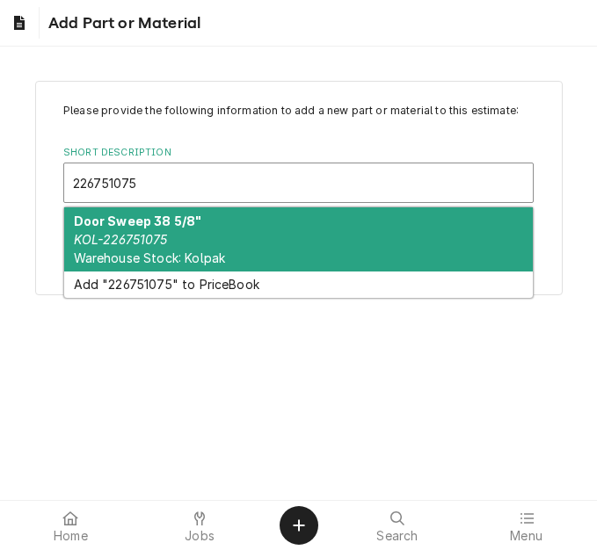
click at [162, 232] on em "KOL-226751075" at bounding box center [121, 239] width 94 height 15
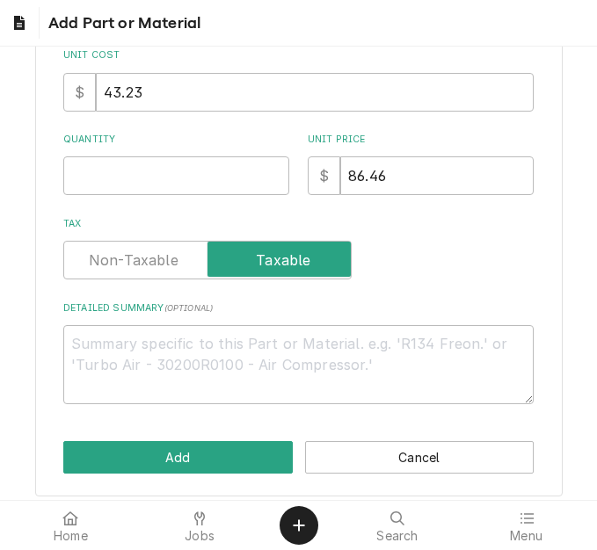
scroll to position [352, 0]
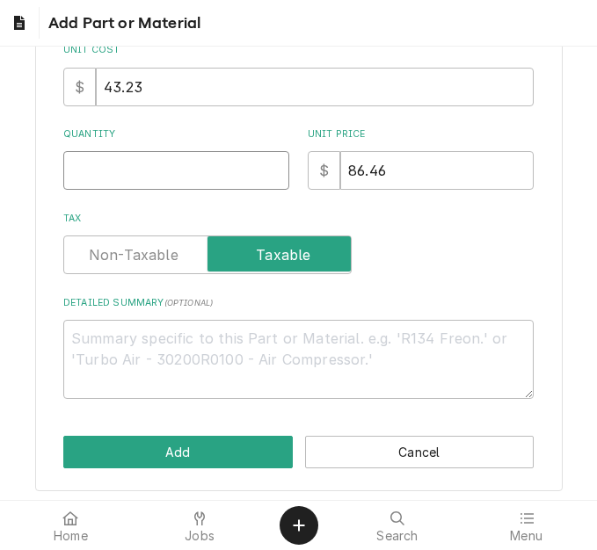
click at [108, 164] on input "Quantity" at bounding box center [176, 170] width 226 height 39
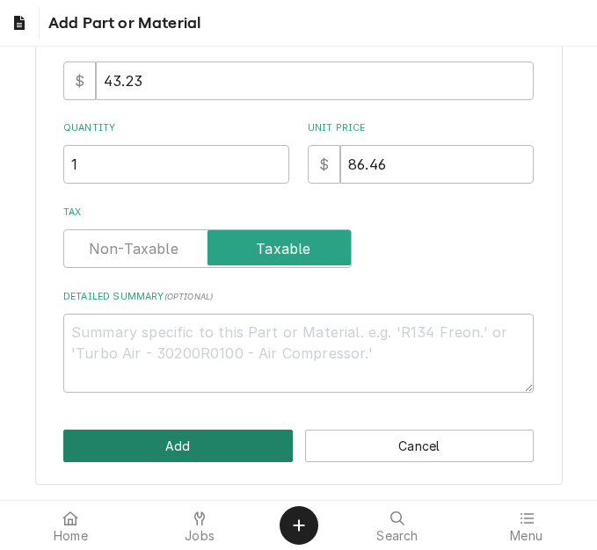
click at [175, 434] on button "Add" at bounding box center [177, 446] width 229 height 33
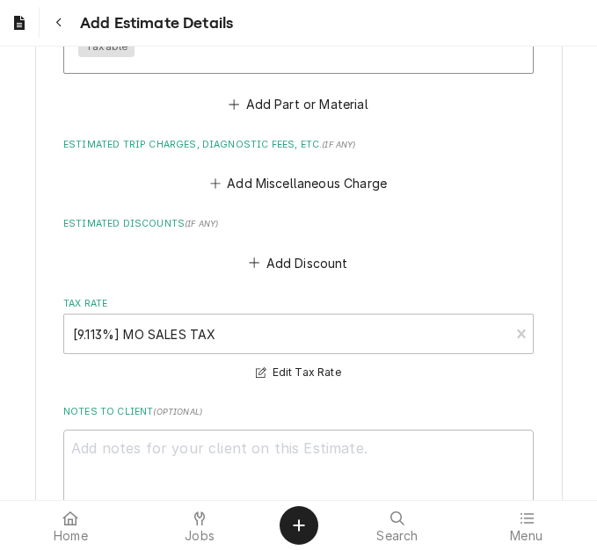
scroll to position [4227, 0]
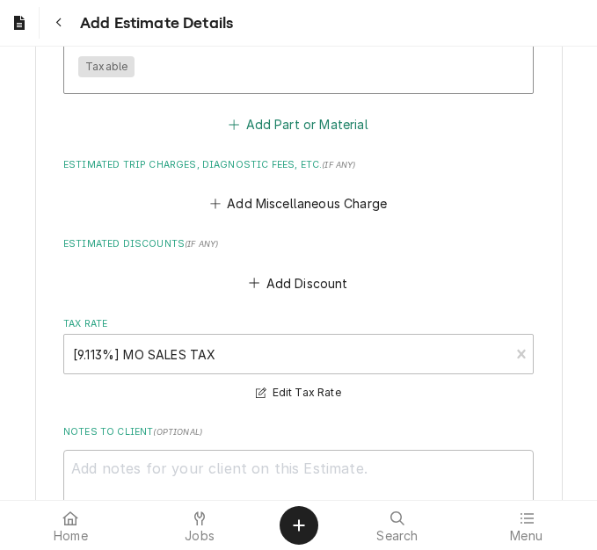
click at [287, 121] on button "Add Part or Material" at bounding box center [298, 124] width 145 height 25
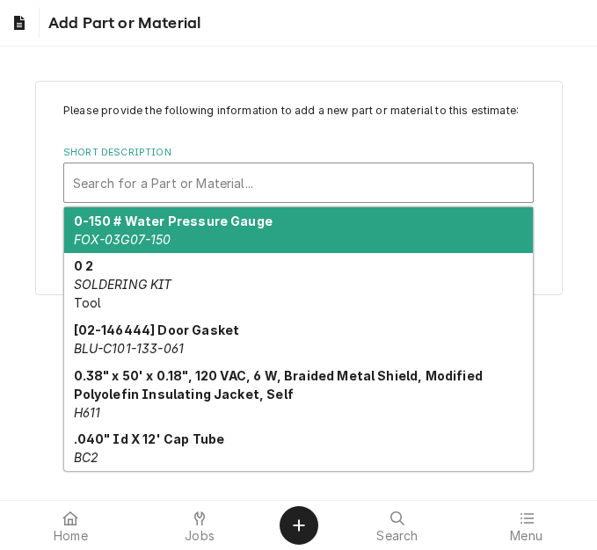
click at [179, 181] on div "Short Description" at bounding box center [298, 183] width 451 height 32
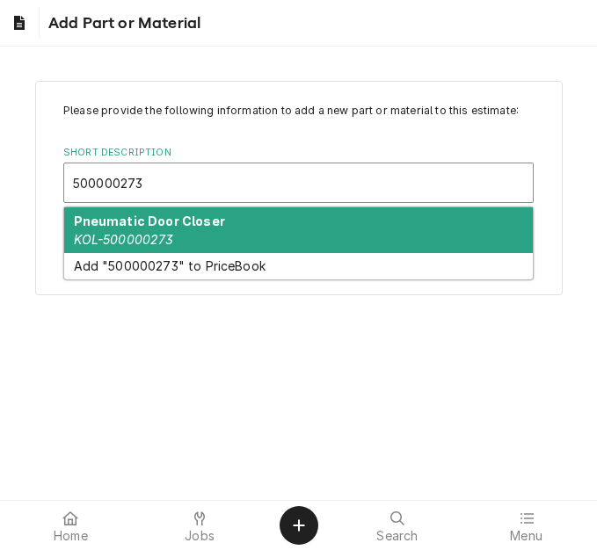
click at [192, 223] on strong "Pneumatic Door Closer" at bounding box center [149, 221] width 151 height 15
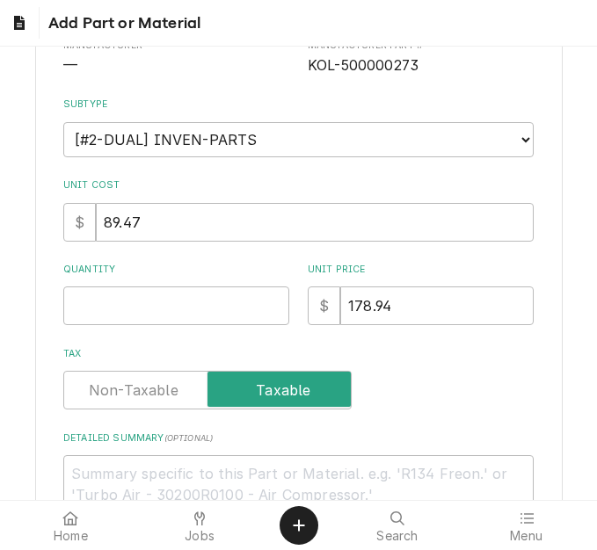
scroll to position [264, 0]
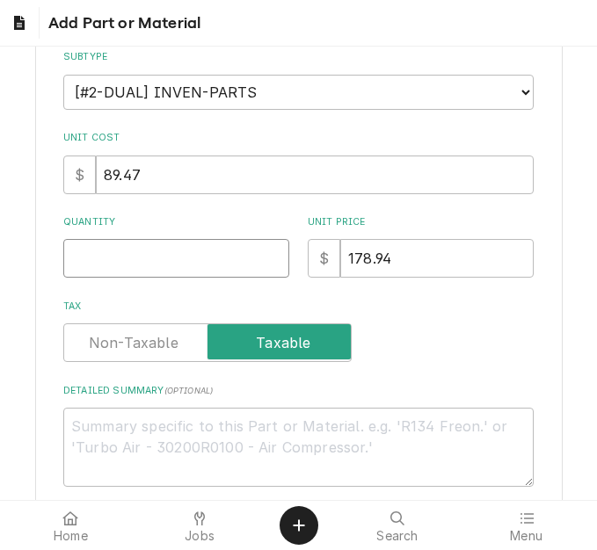
click at [133, 247] on input "Quantity" at bounding box center [176, 258] width 226 height 39
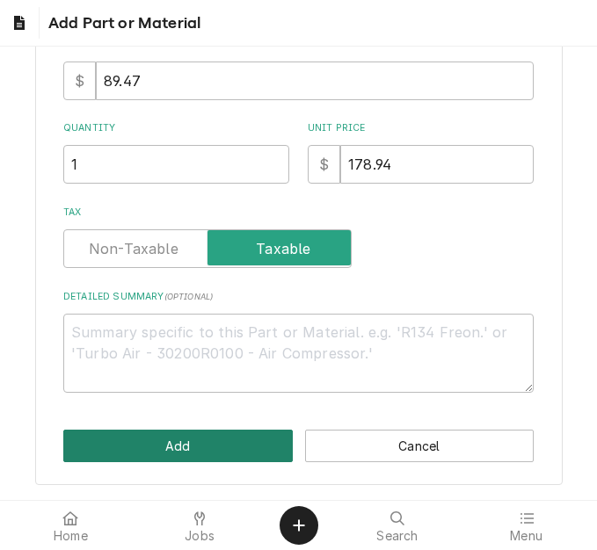
click at [182, 441] on button "Add" at bounding box center [177, 446] width 229 height 33
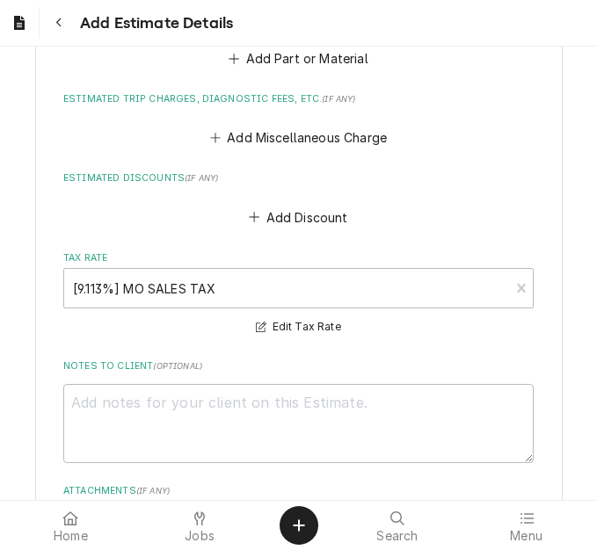
scroll to position [4522, 0]
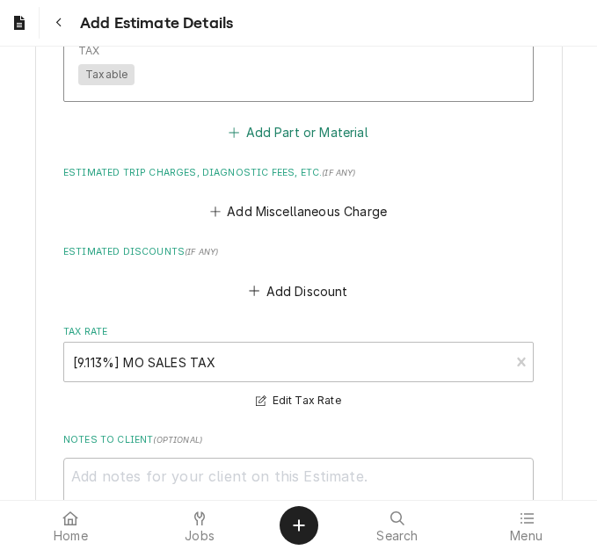
click at [291, 137] on button "Add Part or Material" at bounding box center [298, 132] width 145 height 25
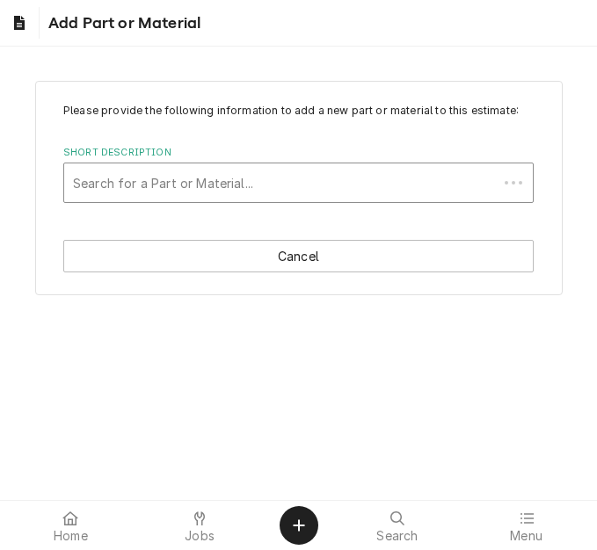
click at [198, 183] on div "Short Description" at bounding box center [281, 183] width 416 height 32
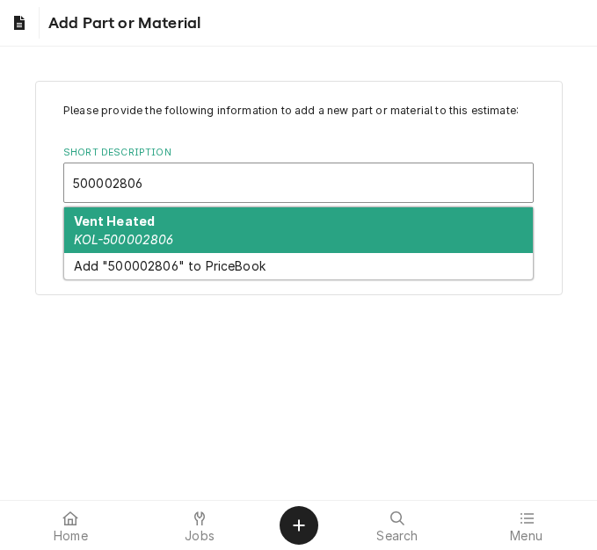
click at [164, 222] on div "Vent Heated KOL-500002806" at bounding box center [298, 231] width 469 height 46
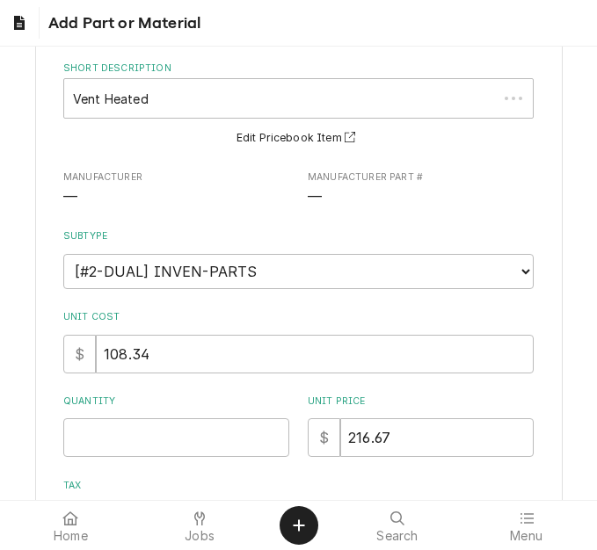
scroll to position [176, 0]
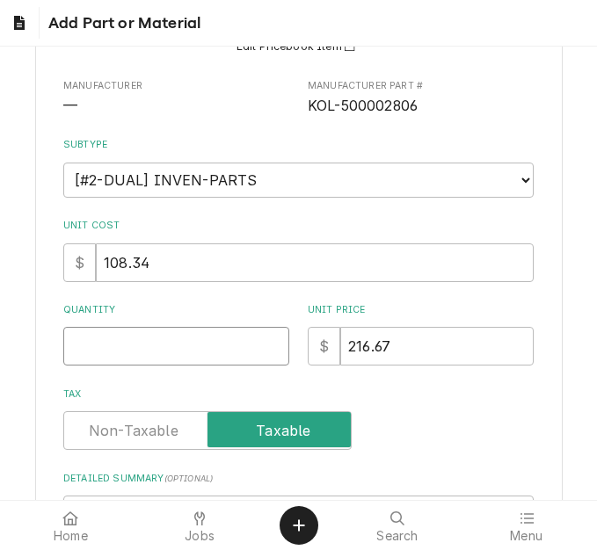
click at [136, 334] on input "Quantity" at bounding box center [176, 346] width 226 height 39
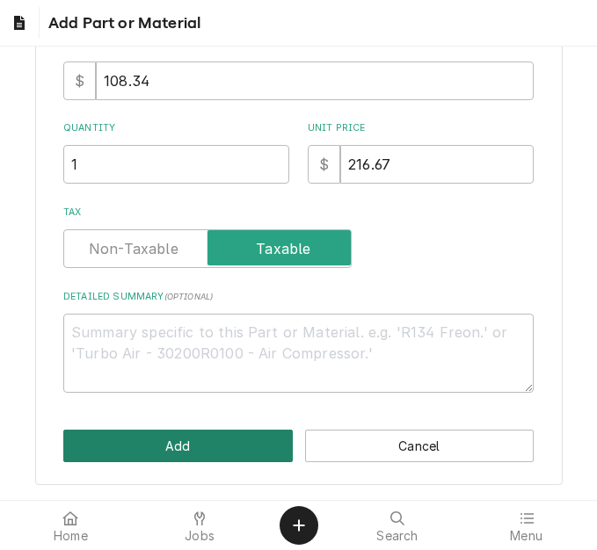
click at [146, 435] on button "Add" at bounding box center [177, 446] width 229 height 33
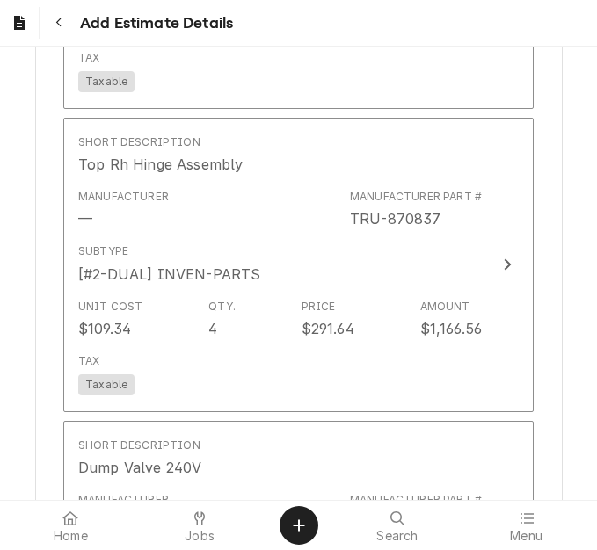
scroll to position [3289, 0]
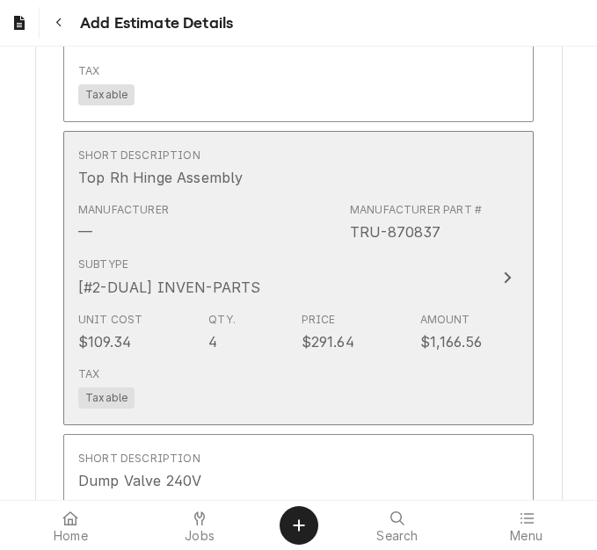
click at [365, 288] on div "Subtype [#2-DUAL] INVEN-PARTS" at bounding box center [280, 277] width 404 height 55
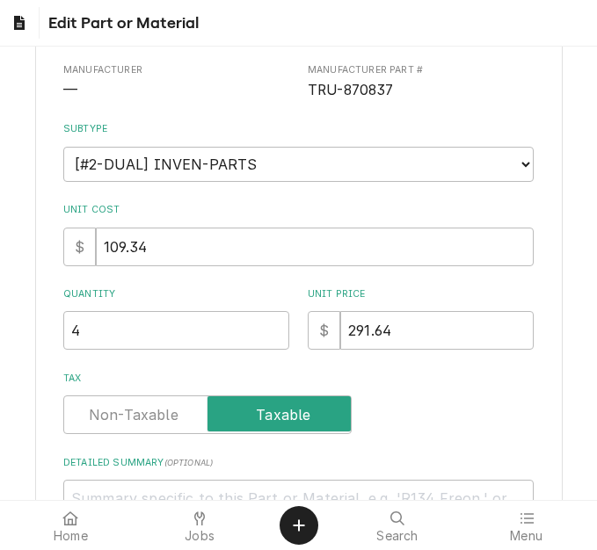
scroll to position [280, 0]
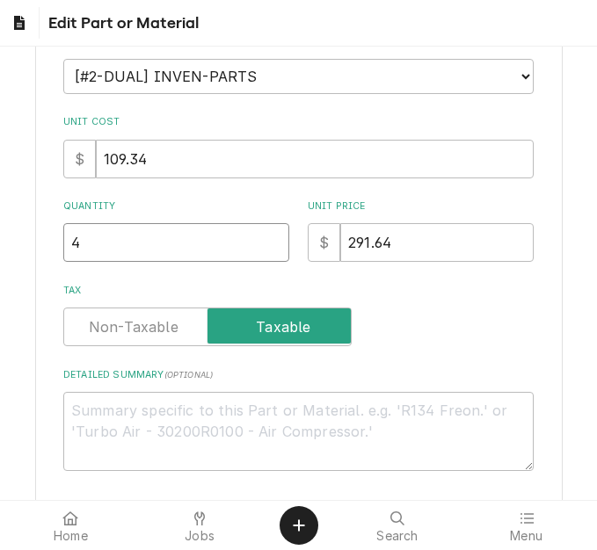
drag, startPoint x: 73, startPoint y: 246, endPoint x: 47, endPoint y: 245, distance: 26.4
click at [47, 245] on div "Use the fields below to edit this part or material: Short Description Top Rh Hi…" at bounding box center [299, 204] width 528 height 807
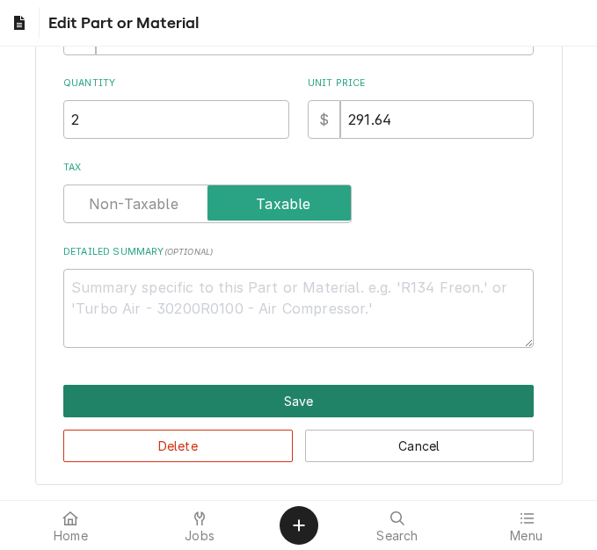
click at [212, 411] on button "Save" at bounding box center [298, 401] width 470 height 33
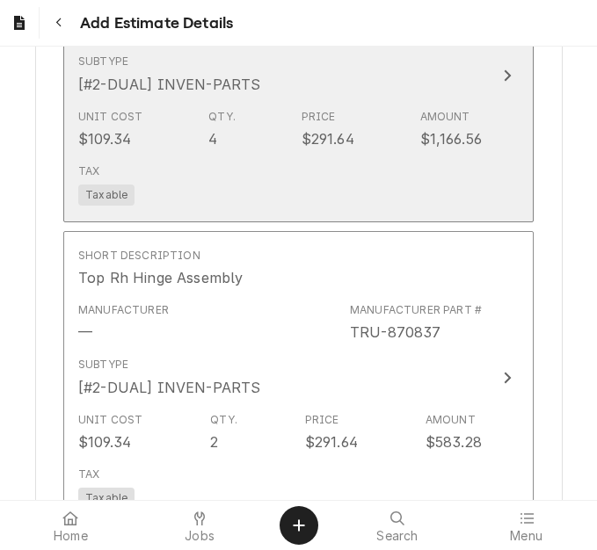
click at [298, 187] on div "Tax Taxable" at bounding box center [280, 185] width 404 height 56
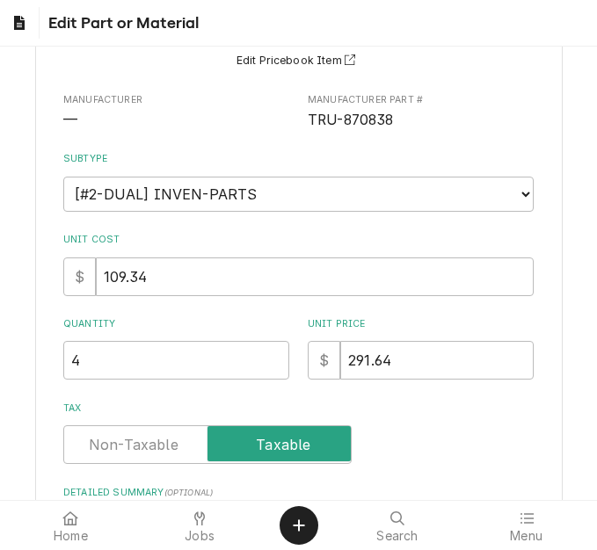
scroll to position [264, 0]
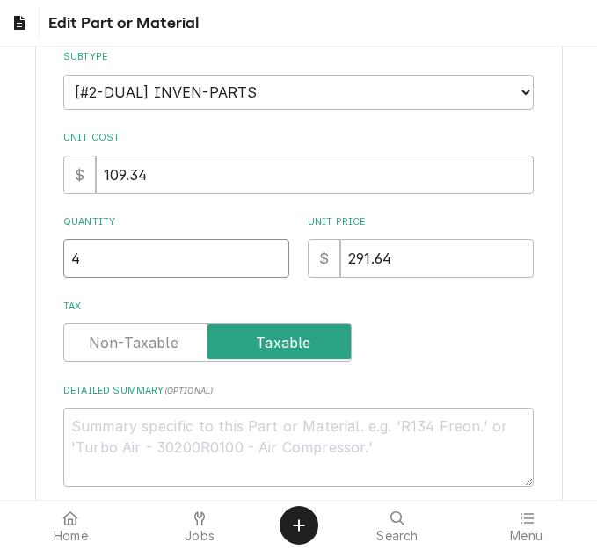
drag, startPoint x: 76, startPoint y: 259, endPoint x: 44, endPoint y: 258, distance: 31.7
click at [44, 258] on div "Use the fields below to edit this part or material: Short Description Hinge Kit…" at bounding box center [299, 220] width 528 height 807
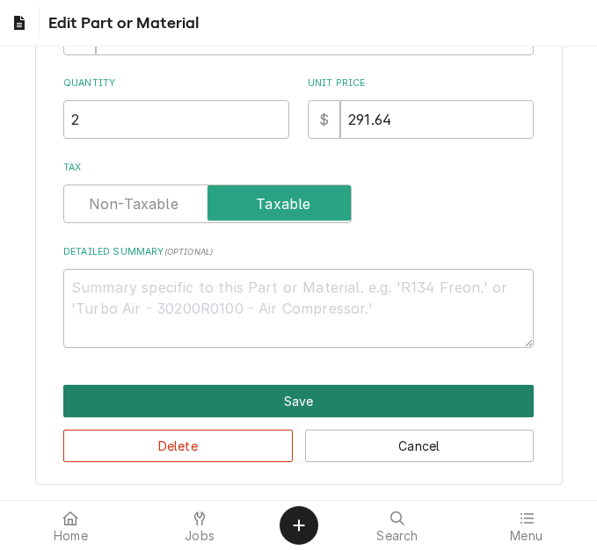
click at [227, 397] on button "Save" at bounding box center [298, 401] width 470 height 33
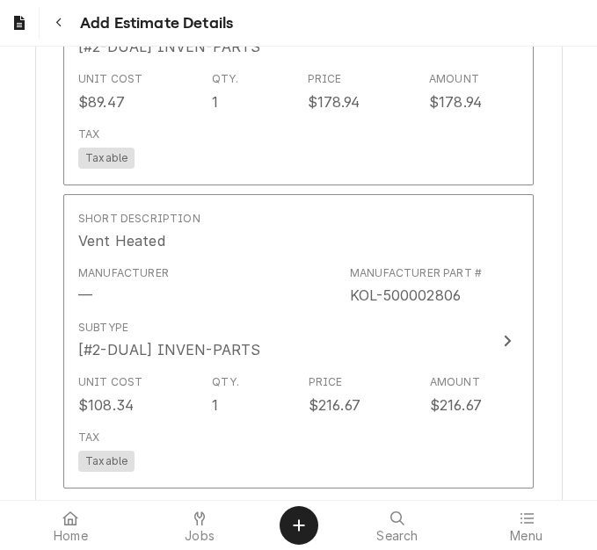
scroll to position [4673, 0]
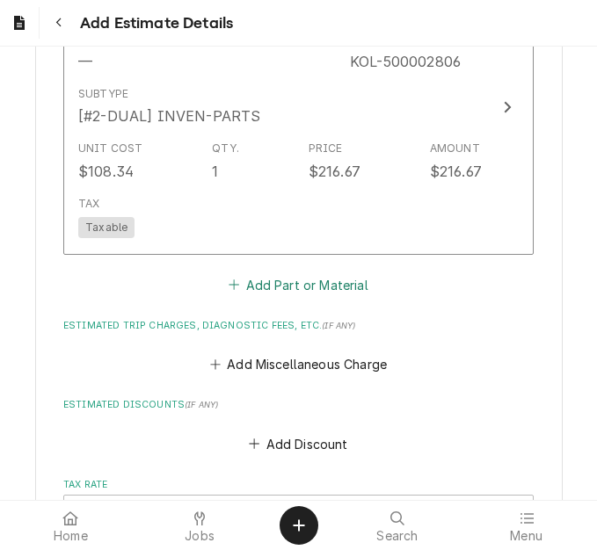
click at [307, 285] on button "Add Part or Material" at bounding box center [298, 285] width 145 height 25
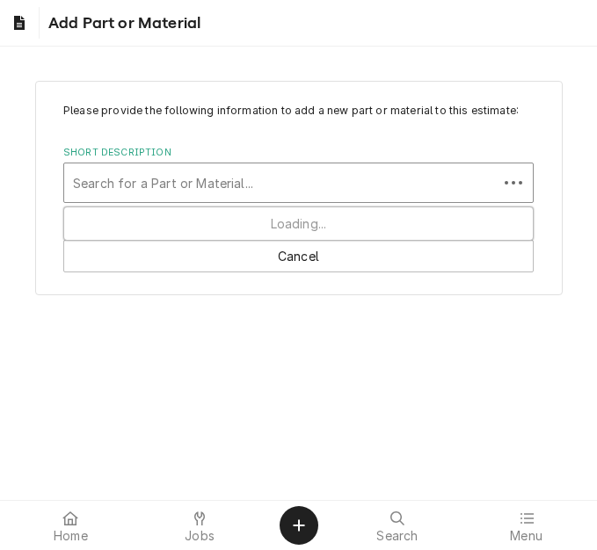
click at [277, 191] on div "Short Description" at bounding box center [281, 183] width 416 height 32
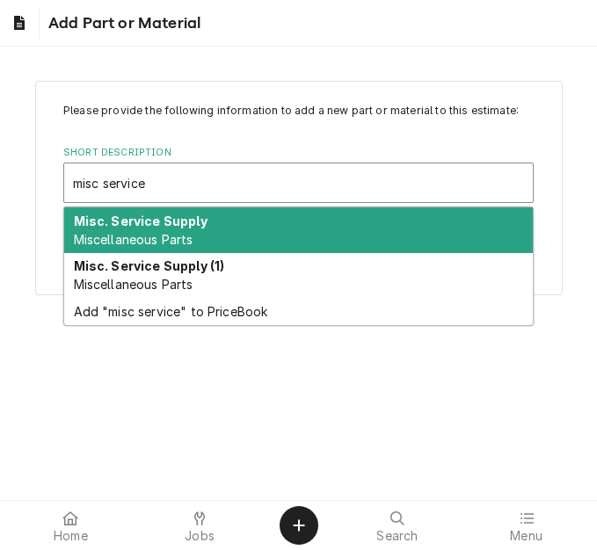
click at [246, 229] on div "Misc. Service Supply Miscellaneous Parts" at bounding box center [298, 231] width 469 height 46
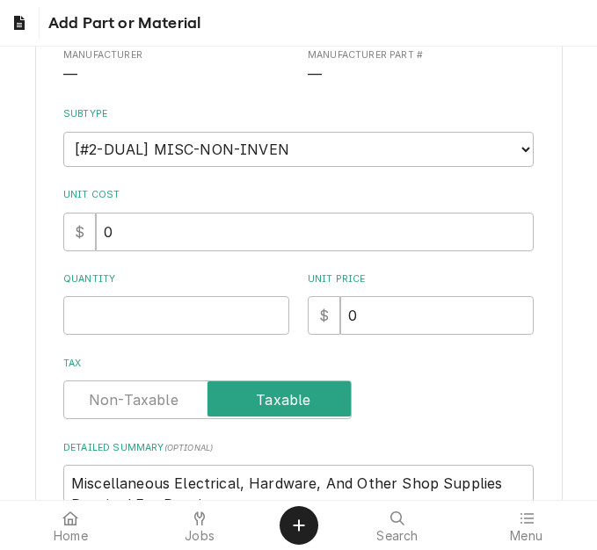
scroll to position [264, 0]
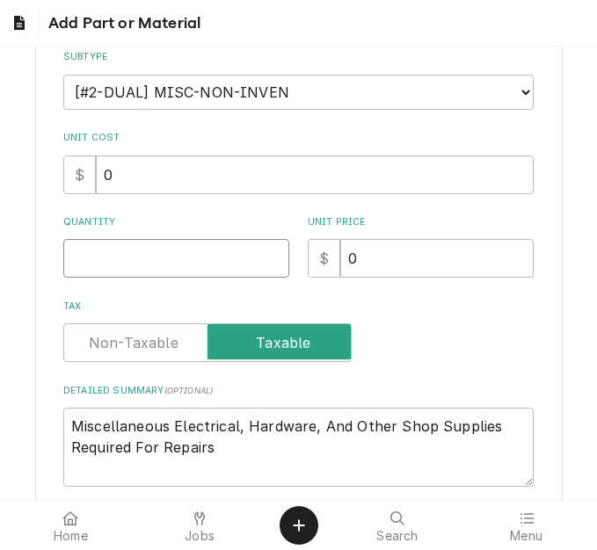
click at [104, 265] on input "Quantity" at bounding box center [176, 258] width 226 height 39
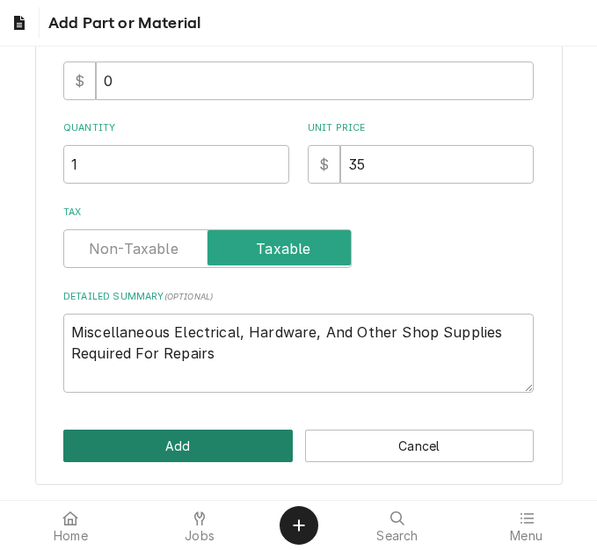
click at [222, 441] on button "Add" at bounding box center [177, 446] width 229 height 33
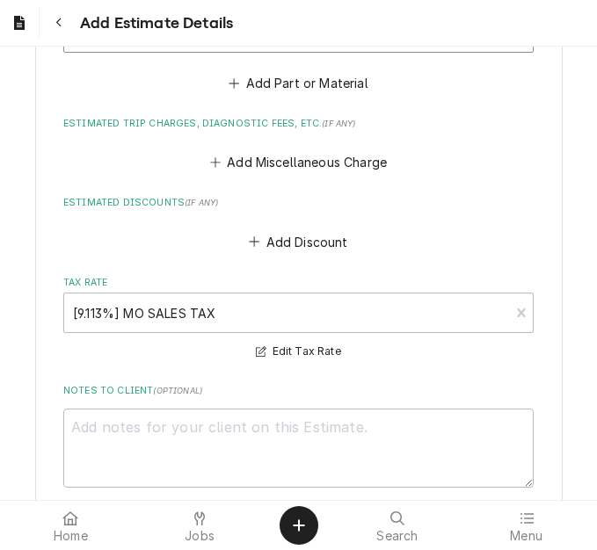
scroll to position [5253, 0]
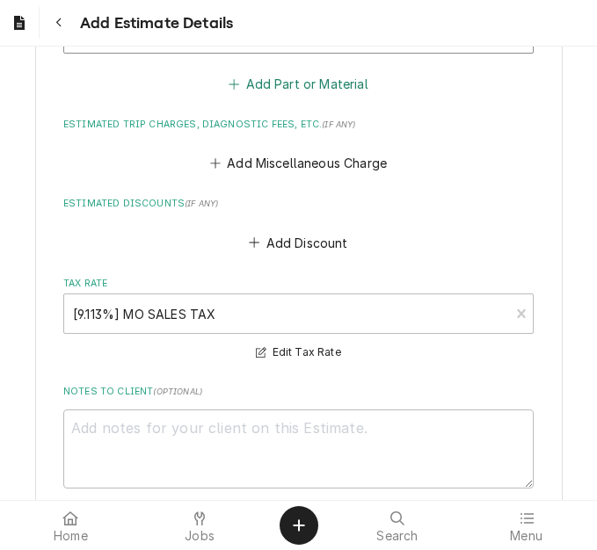
click at [287, 93] on button "Add Part or Material" at bounding box center [298, 83] width 145 height 25
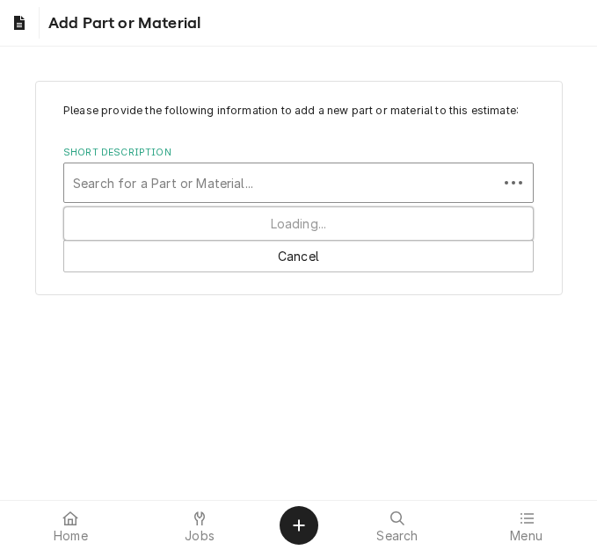
click at [199, 173] on div "Short Description" at bounding box center [281, 183] width 416 height 32
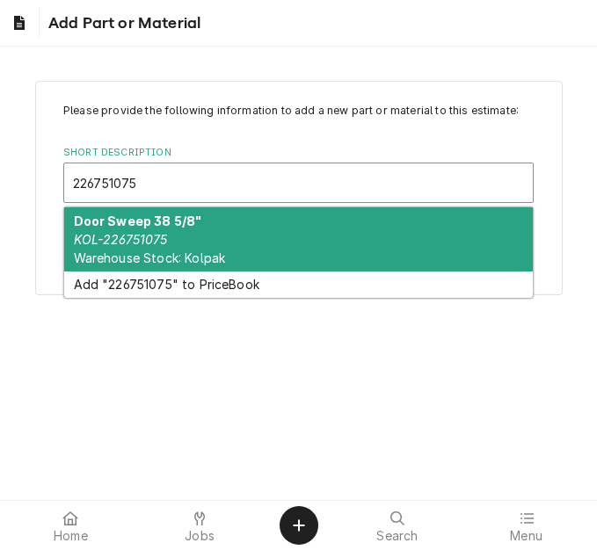
click at [195, 231] on div "Door Sweep 38 5/8" KOL-226751075 Warehouse Stock: Kolpak" at bounding box center [298, 240] width 469 height 64
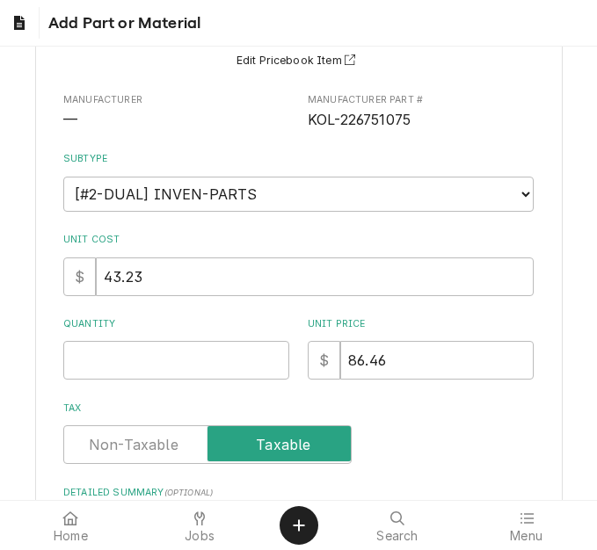
scroll to position [176, 0]
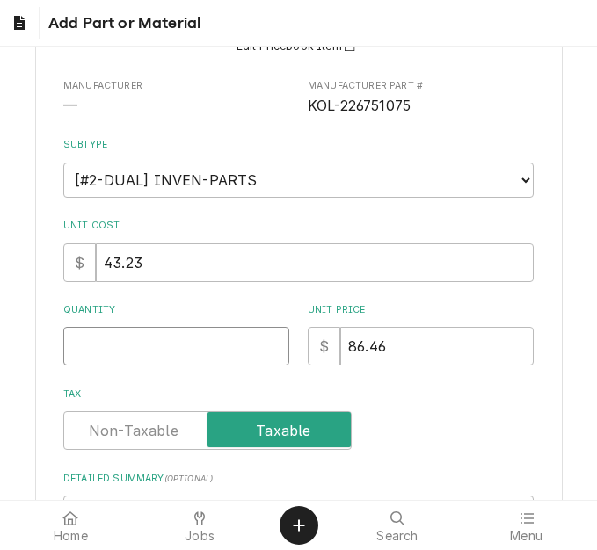
click at [127, 339] on input "Quantity" at bounding box center [176, 346] width 226 height 39
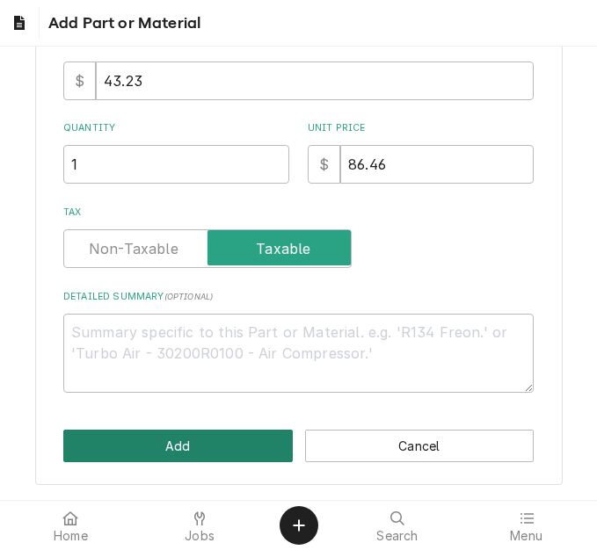
click at [193, 441] on button "Add" at bounding box center [177, 446] width 229 height 33
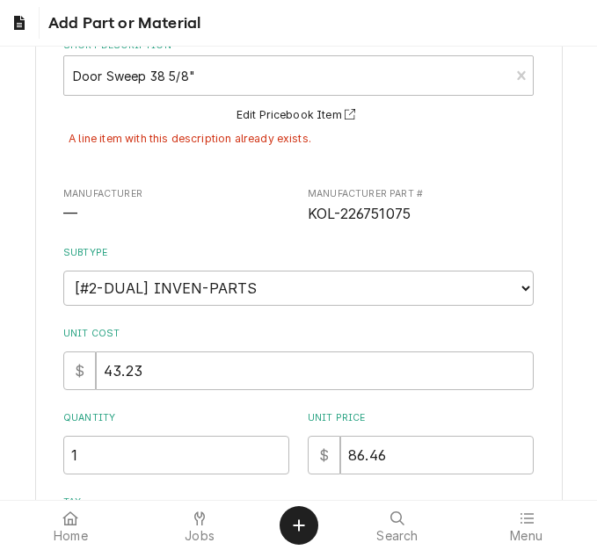
scroll to position [0, 0]
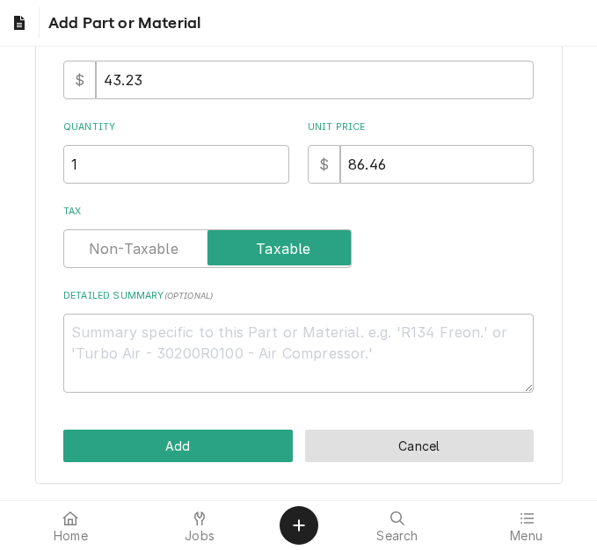
click at [388, 430] on button "Cancel" at bounding box center [419, 446] width 229 height 33
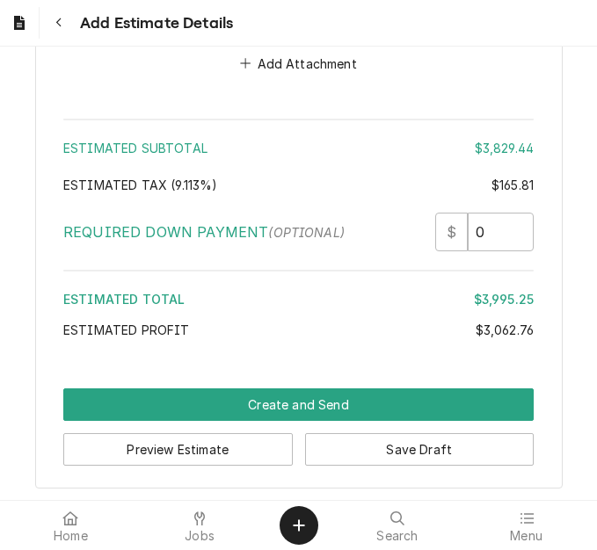
scroll to position [5306, 0]
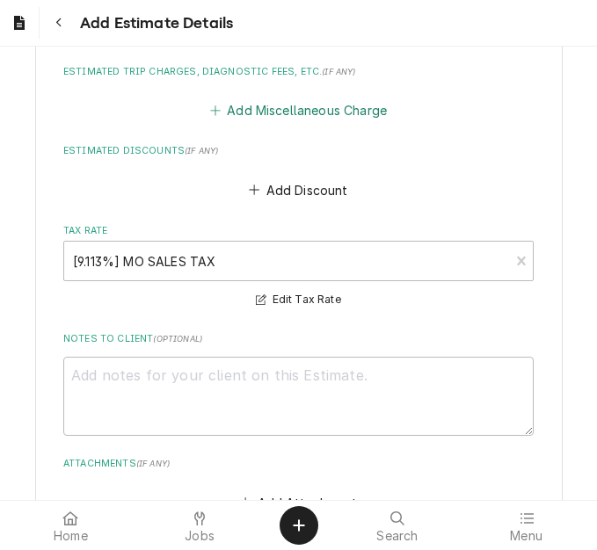
click at [284, 109] on button "Add Miscellaneous Charge" at bounding box center [298, 110] width 183 height 25
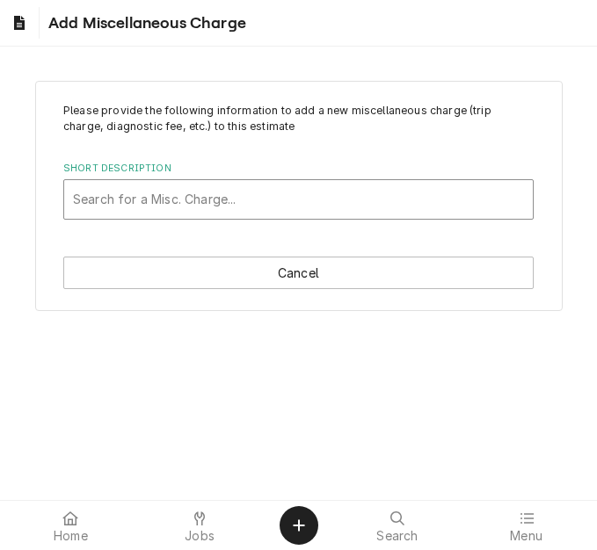
click at [209, 189] on div "Short Description" at bounding box center [298, 200] width 451 height 32
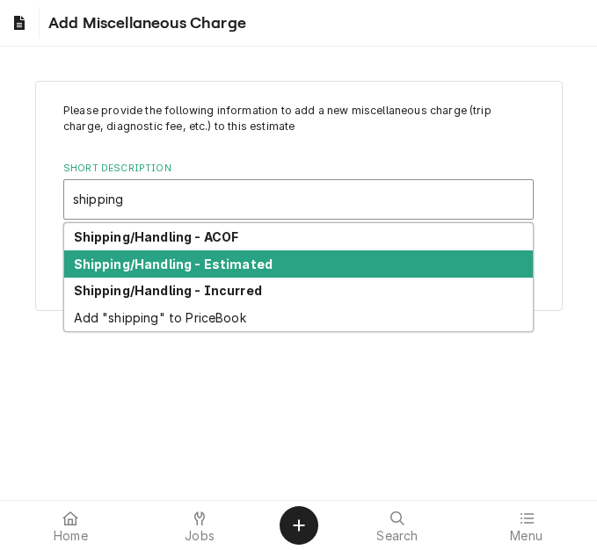
click at [213, 273] on div "Shipping/Handling - Estimated" at bounding box center [298, 264] width 469 height 27
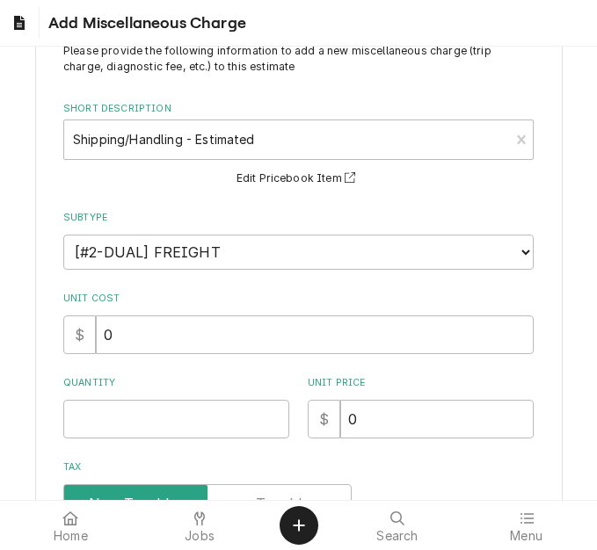
scroll to position [264, 0]
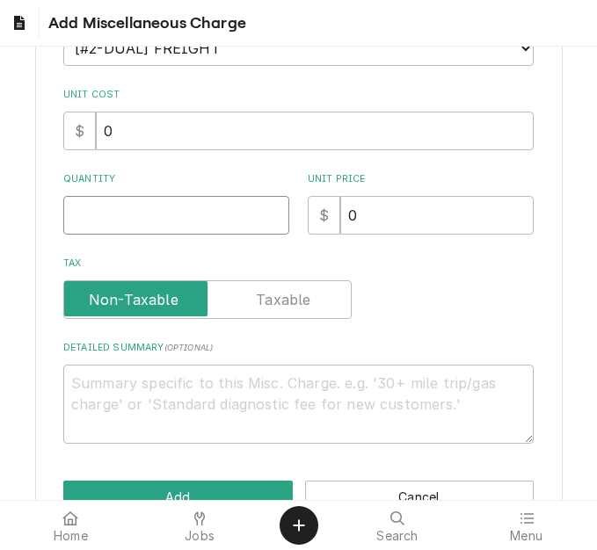
click at [123, 228] on input "Quantity" at bounding box center [176, 215] width 226 height 39
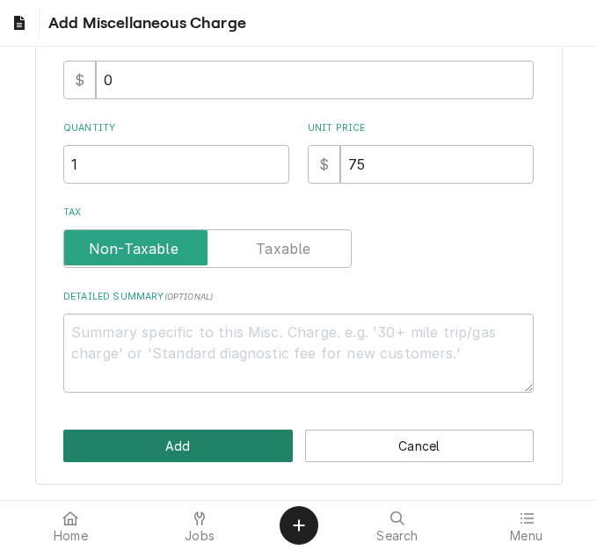
click at [162, 448] on button "Add" at bounding box center [177, 446] width 229 height 33
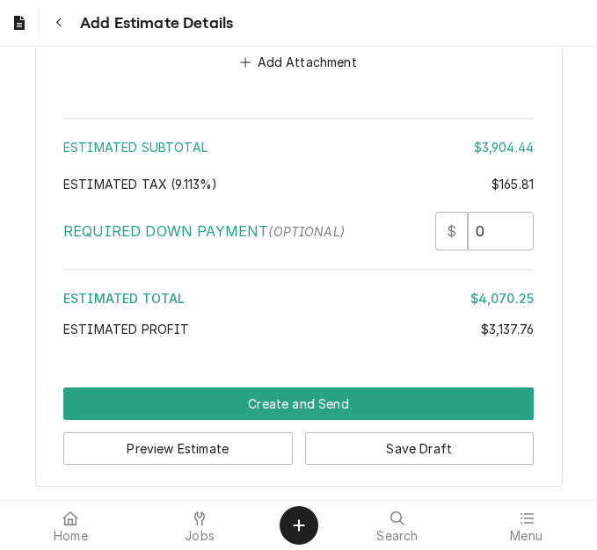
scroll to position [5998, 0]
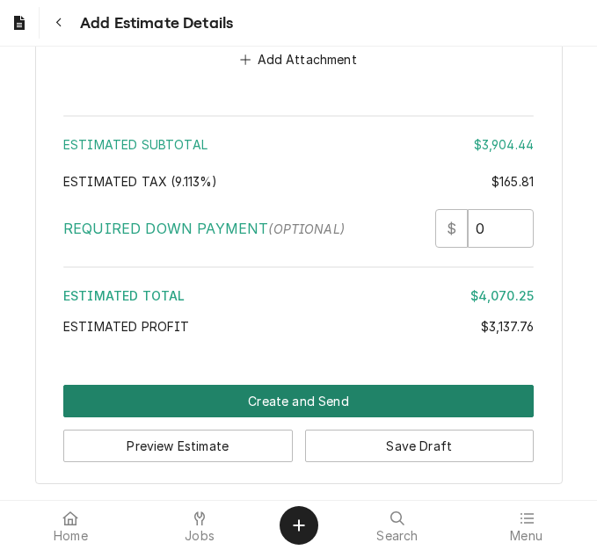
click at [321, 398] on button "Create and Send" at bounding box center [298, 401] width 470 height 33
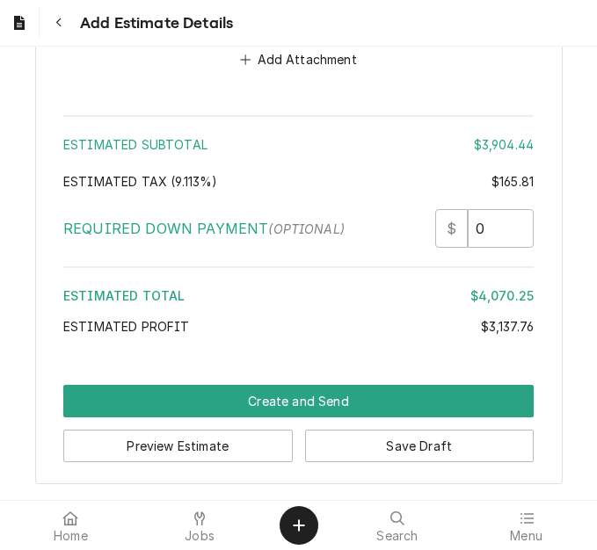
scroll to position [5988, 0]
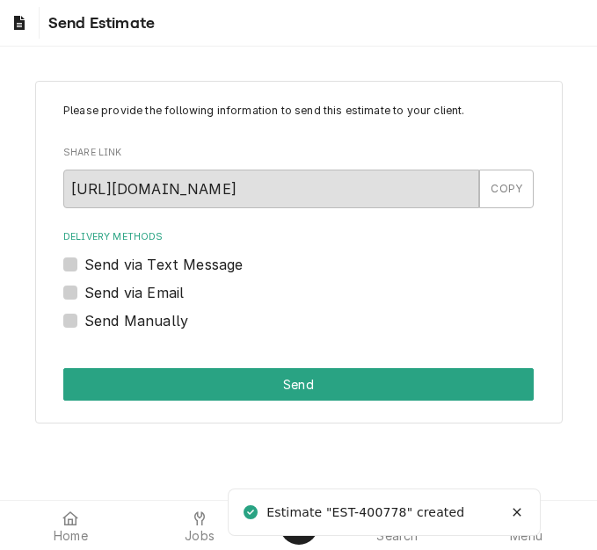
click at [157, 294] on label "Send via Email" at bounding box center [133, 292] width 99 height 21
click at [157, 294] on input "Send via Email" at bounding box center [319, 301] width 470 height 39
checkbox input "true"
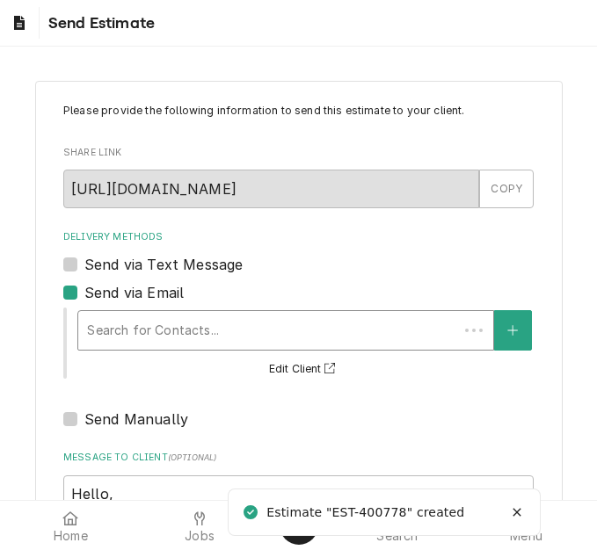
click at [200, 329] on div "Delivery Methods" at bounding box center [268, 331] width 362 height 32
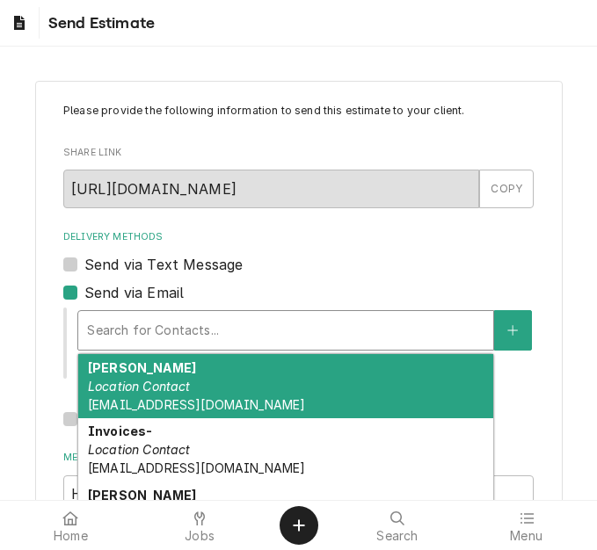
click at [206, 395] on div "Bill Clinton Location Contact wclinton@sunnystreetcafe.com" at bounding box center [285, 386] width 415 height 64
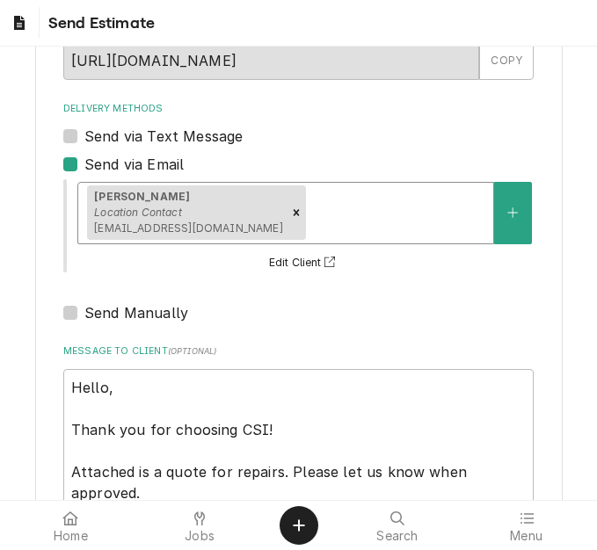
scroll to position [289, 0]
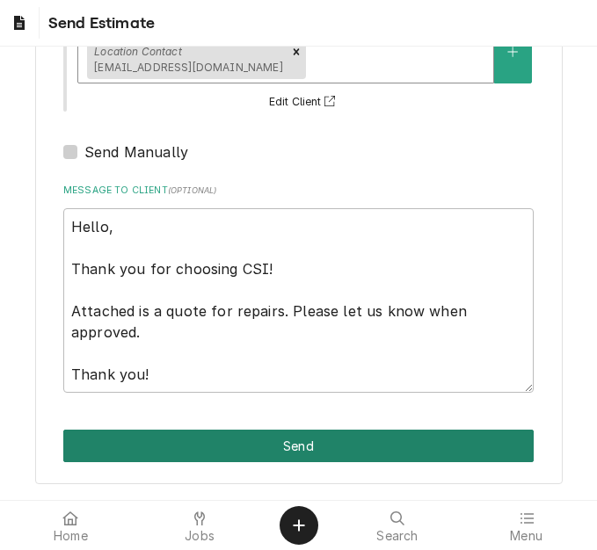
click at [319, 431] on button "Send" at bounding box center [298, 446] width 470 height 33
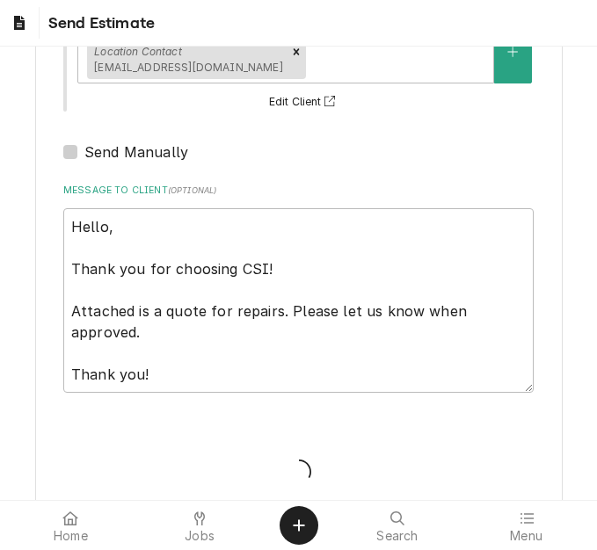
type textarea "x"
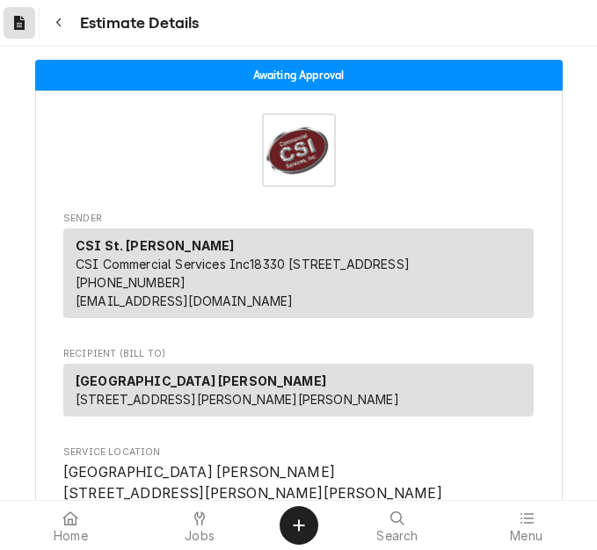
click at [23, 33] on div "Dynamic Content Wrapper" at bounding box center [19, 23] width 25 height 25
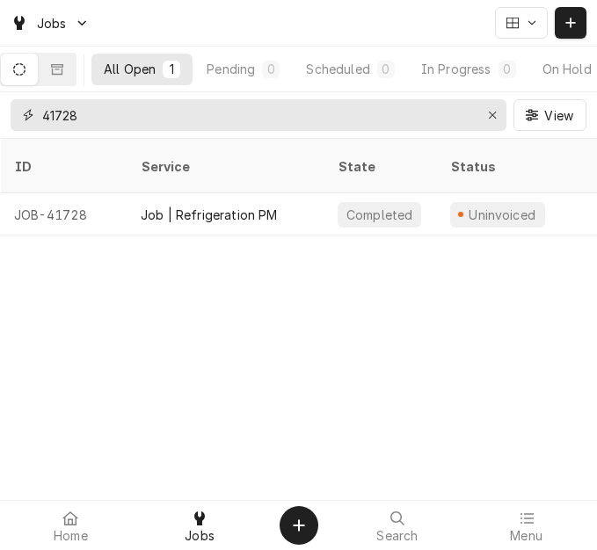
click at [4, 110] on div "41728 View" at bounding box center [298, 115] width 597 height 46
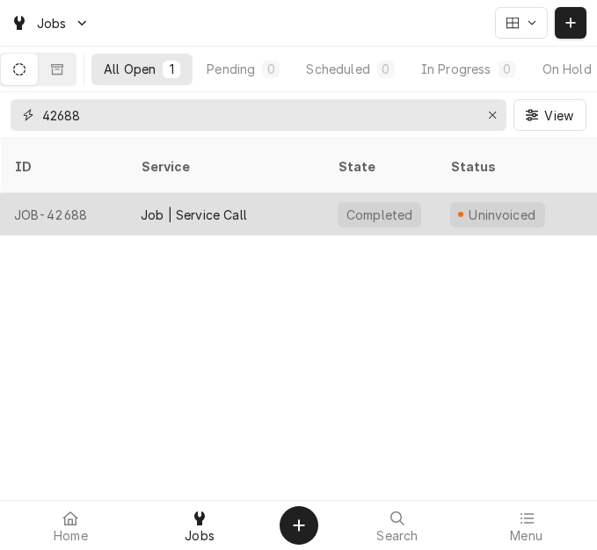
type input "42688"
click at [211, 206] on div "Job | Service Call" at bounding box center [194, 215] width 106 height 18
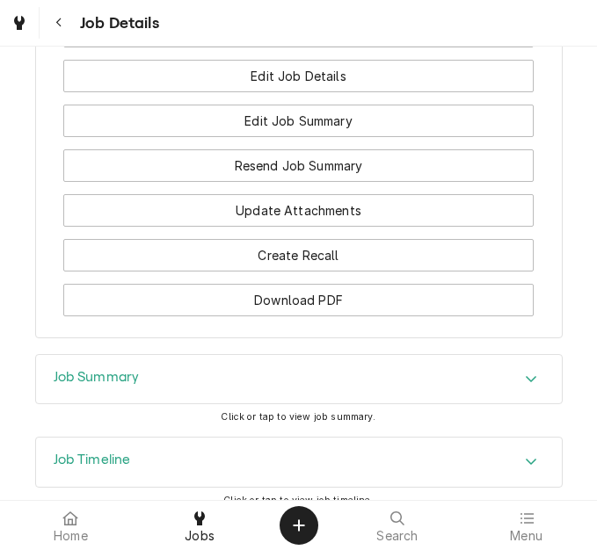
click at [118, 369] on h3 "Job Summary" at bounding box center [97, 377] width 86 height 17
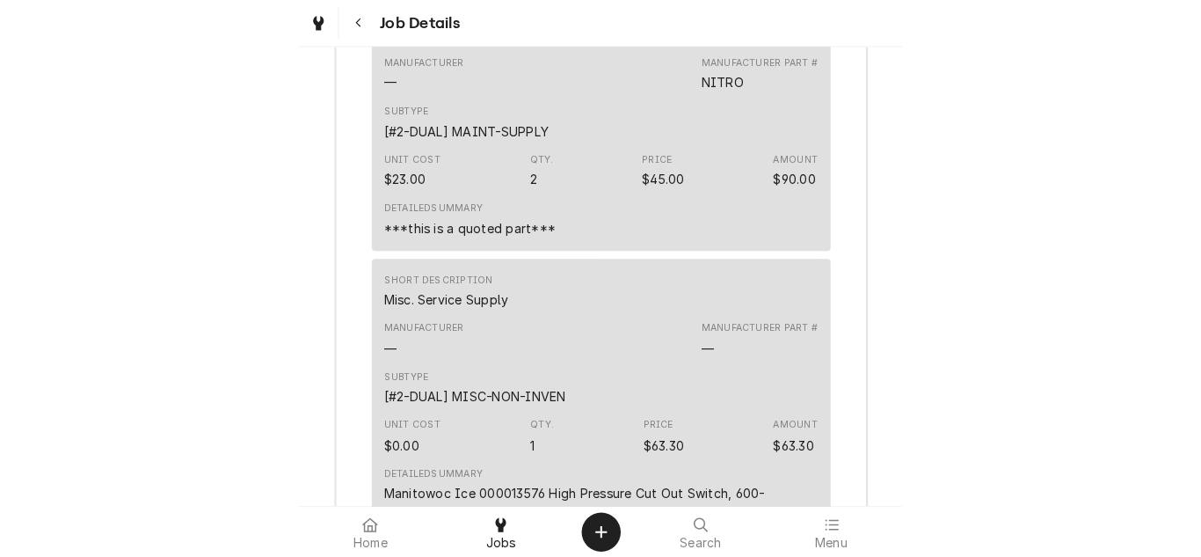
scroll to position [7331, 0]
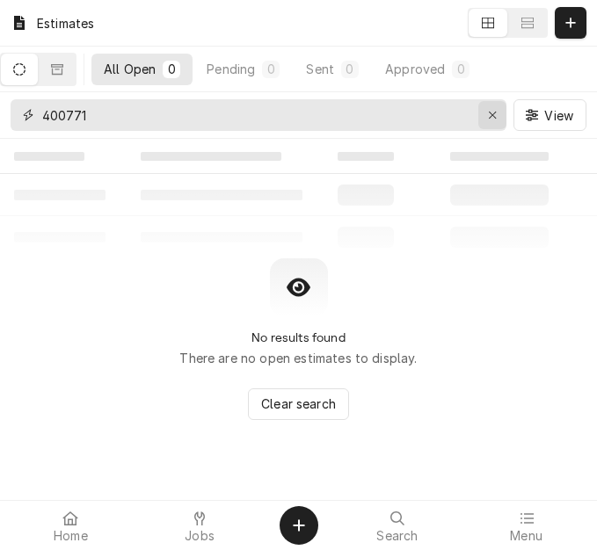
drag, startPoint x: 496, startPoint y: 110, endPoint x: 534, endPoint y: 40, distance: 79.9
click at [495, 110] on icon "Erase input" at bounding box center [493, 115] width 10 height 12
drag, startPoint x: 567, startPoint y: 23, endPoint x: 593, endPoint y: 35, distance: 28.3
click at [567, 22] on icon "Dynamic Content Wrapper" at bounding box center [570, 23] width 11 height 12
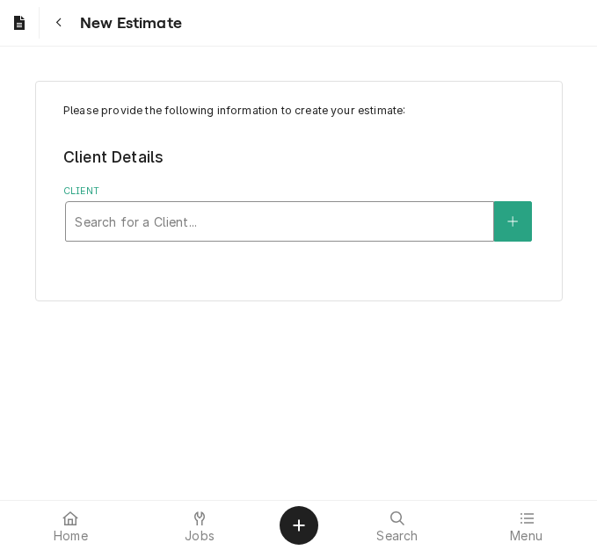
click at [174, 223] on div "Client" at bounding box center [280, 222] width 410 height 32
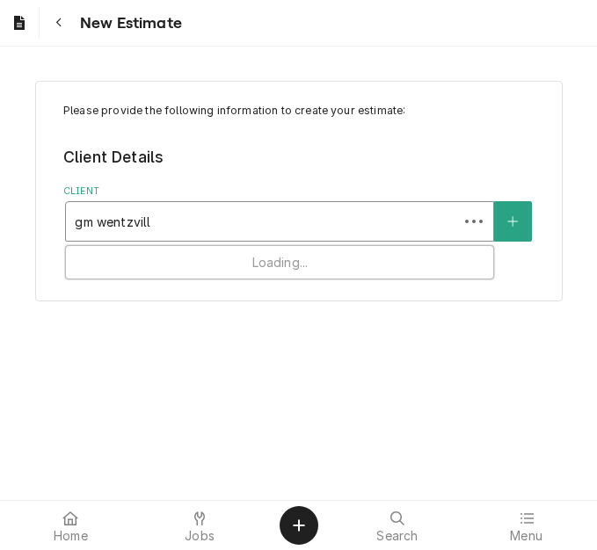
type input "gm wentzville"
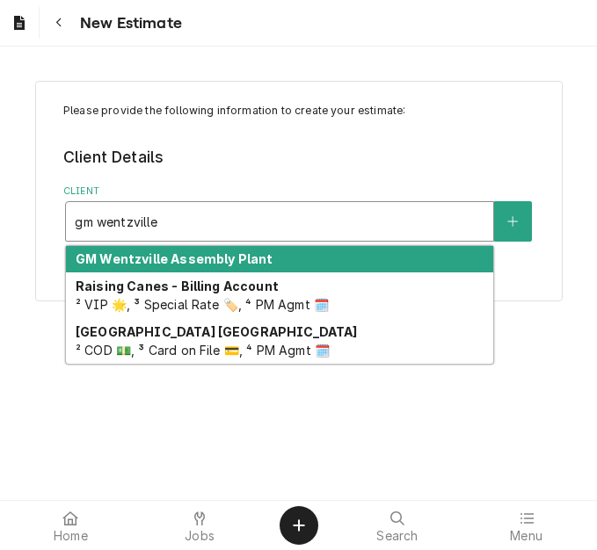
click at [216, 257] on strong "GM Wentzville Assembly Plant" at bounding box center [174, 258] width 197 height 15
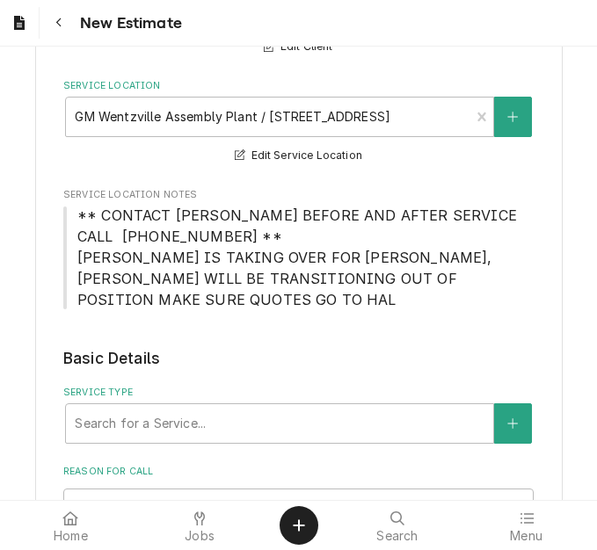
scroll to position [352, 0]
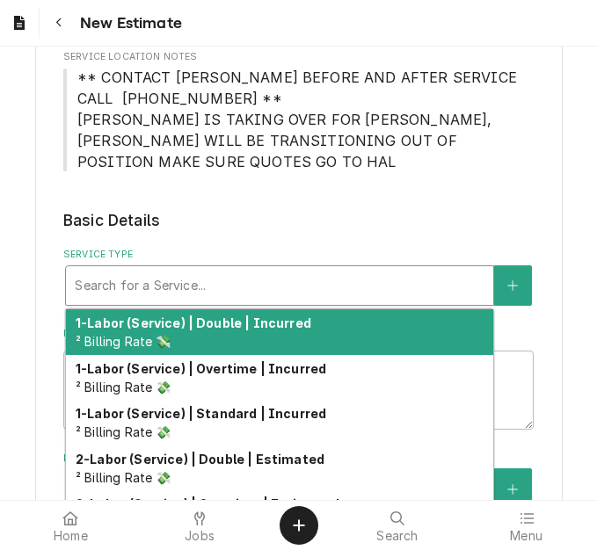
click at [240, 287] on div "Service Type" at bounding box center [280, 286] width 410 height 32
type textarea "x"
type input "s"
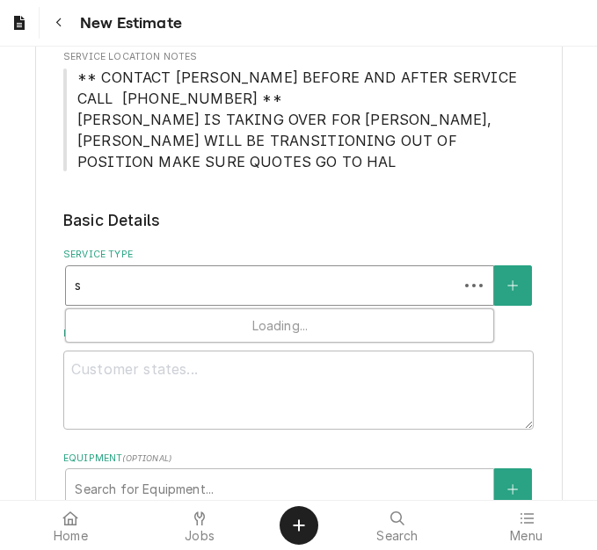
type textarea "x"
type input "se"
type textarea "x"
type input "ser"
type textarea "x"
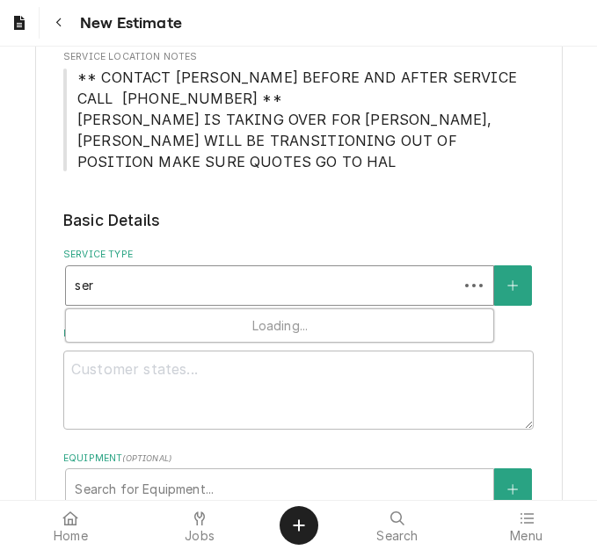
type input "serv"
type textarea "x"
type input "servic"
type textarea "x"
type input "service"
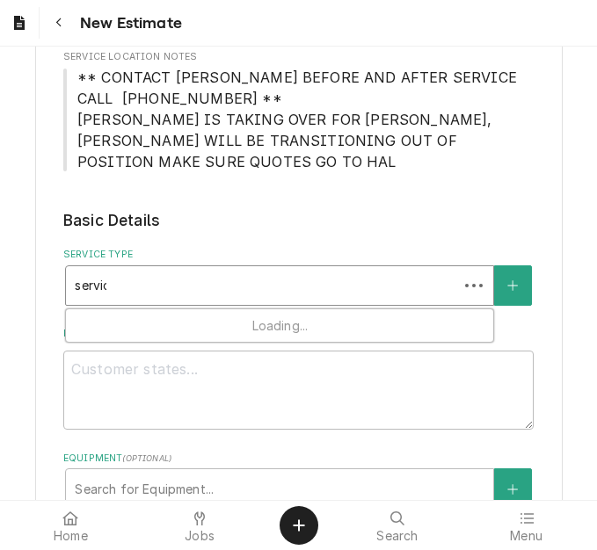
type textarea "x"
type input "service"
type textarea "x"
type input "service c"
type textarea "x"
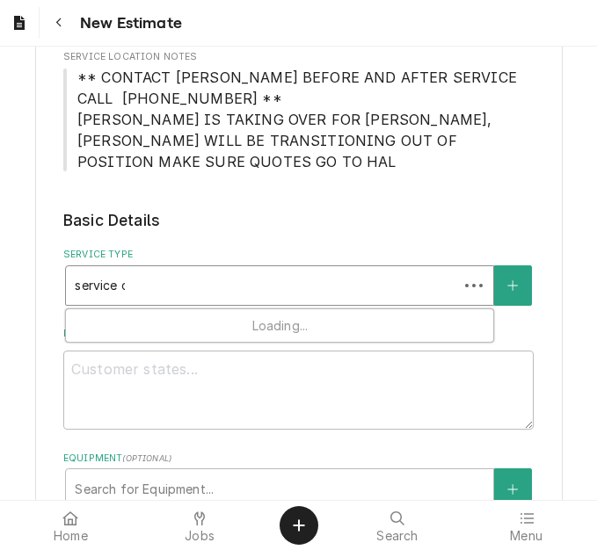
type input "service ca"
type textarea "x"
type input "service cal"
type textarea "x"
type input "service call"
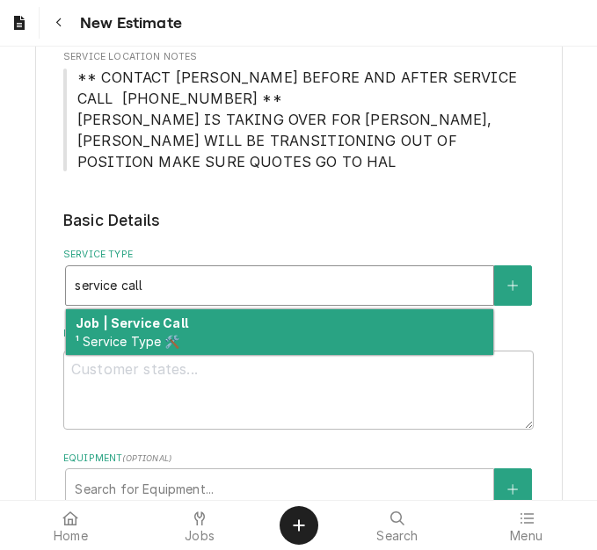
click at [215, 331] on div "Job | Service Call ¹ Service Type 🛠️" at bounding box center [279, 333] width 427 height 46
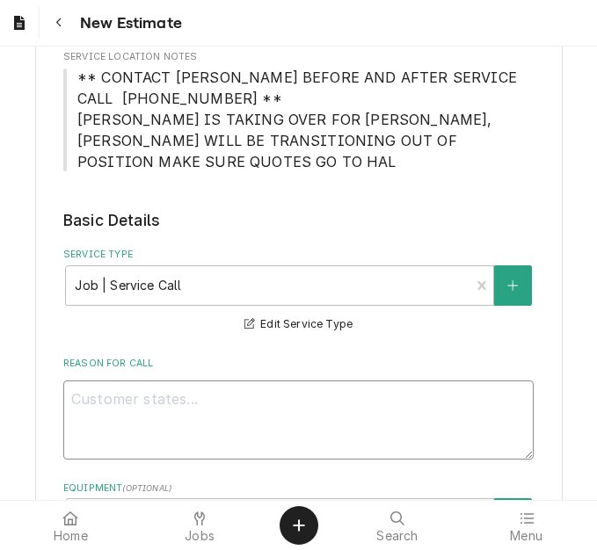
click at [208, 403] on textarea "Reason For Call" at bounding box center [298, 420] width 470 height 79
type textarea "x"
type textarea "Q"
type textarea "x"
type textarea "Qu"
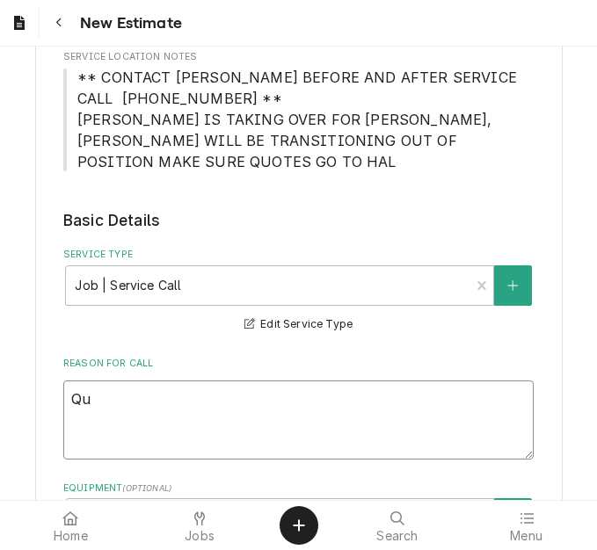
type textarea "x"
type textarea "Quo"
type textarea "x"
type textarea "Quot"
type textarea "x"
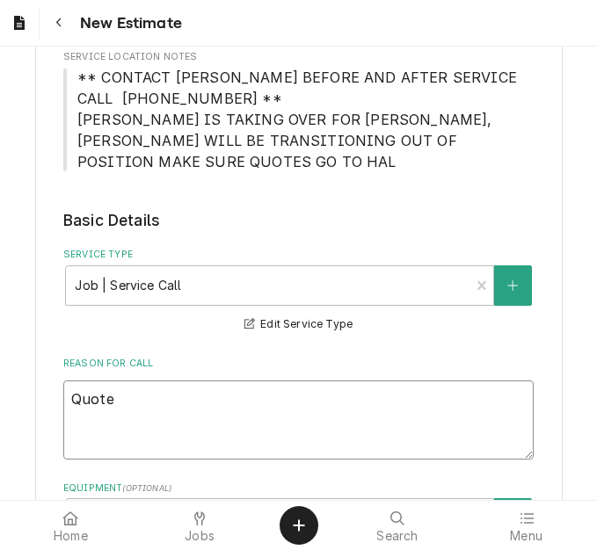
type textarea "Quote"
type textarea "x"
type textarea "Quote to"
type textarea "x"
type textarea "Quote to r"
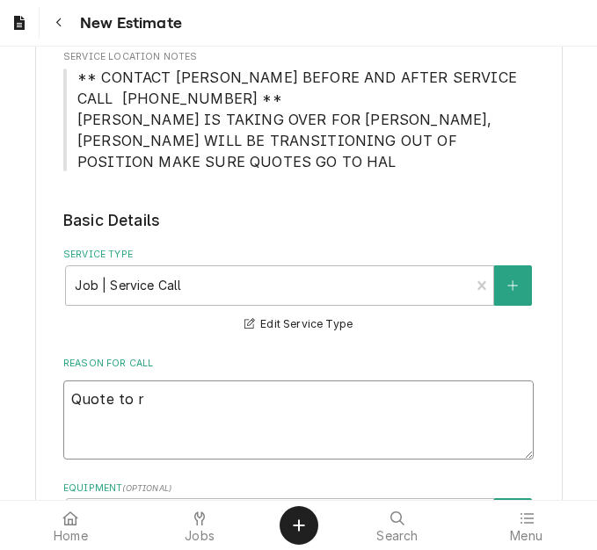
type textarea "x"
type textarea "Quote to re"
type textarea "x"
type textarea "Quote to repl"
type textarea "x"
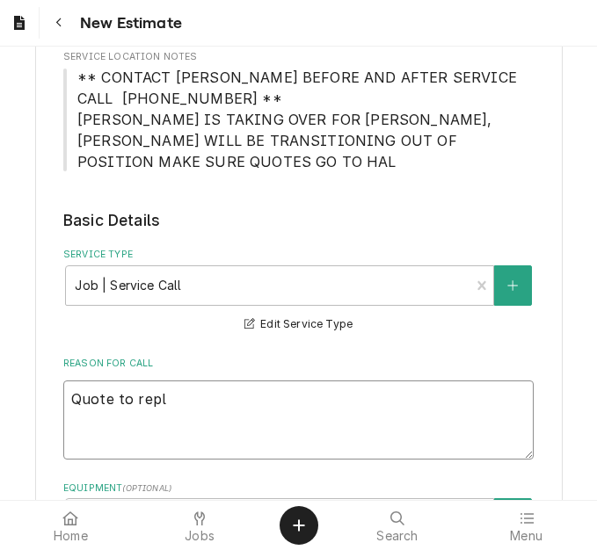
type textarea "Quote to repla"
type textarea "x"
type textarea "Quote to replac"
type textarea "x"
type textarea "Quote to replace"
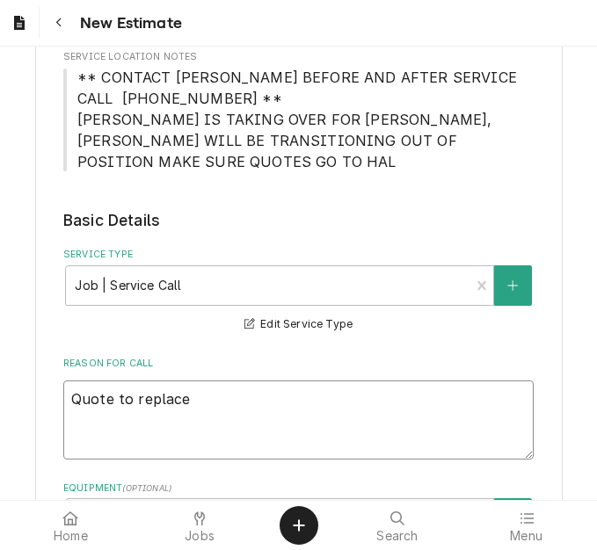
type textarea "x"
type textarea "Quote to replace"
type textarea "x"
type textarea "Quote to replace f"
type textarea "x"
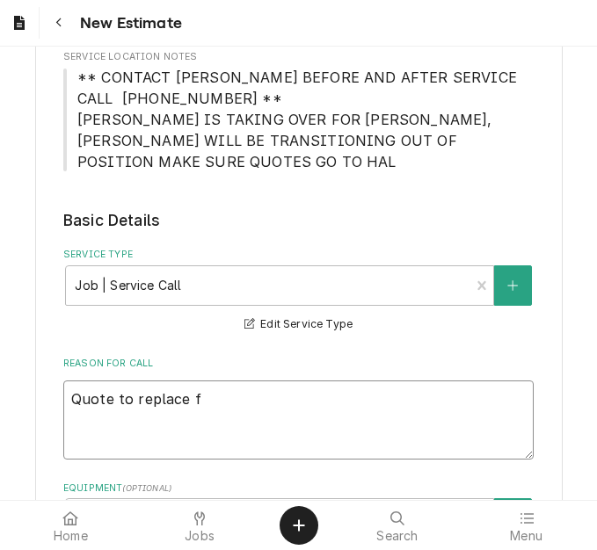
type textarea "Quote to replace fa"
type textarea "x"
type textarea "Quote to replace fan"
type textarea "x"
type textarea "Quote to replace fan"
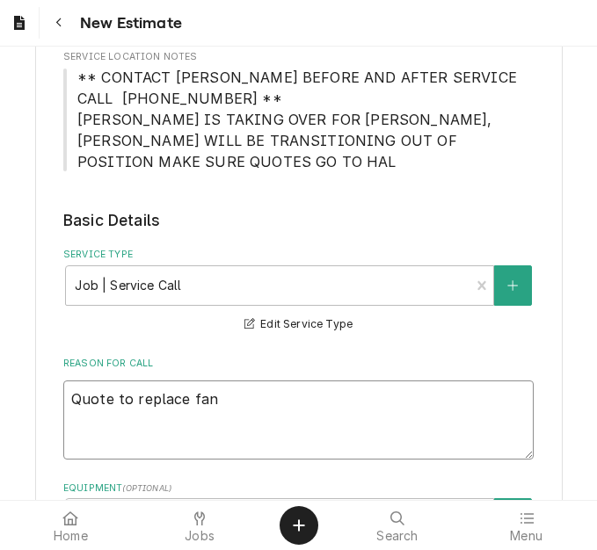
type textarea "x"
type textarea "Quote to replace fan c"
type textarea "x"
type textarea "Quote to replace fan cy"
type textarea "x"
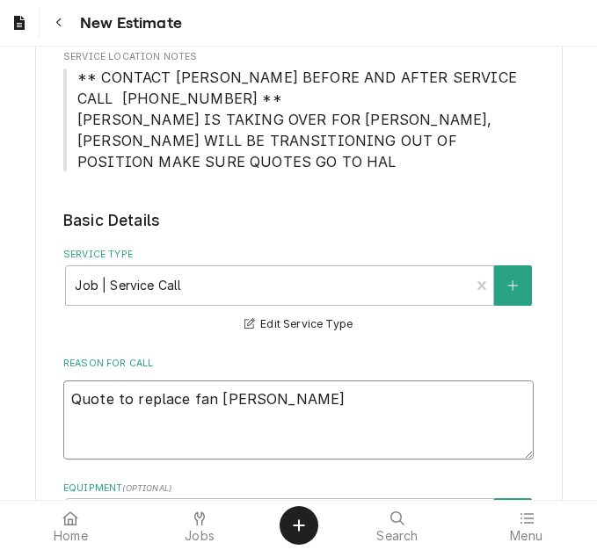
type textarea "Quote to replace fan cyc"
type textarea "x"
type textarea "Quote to replace fan cycl"
type textarea "x"
type textarea "Quote to replace fan cycle"
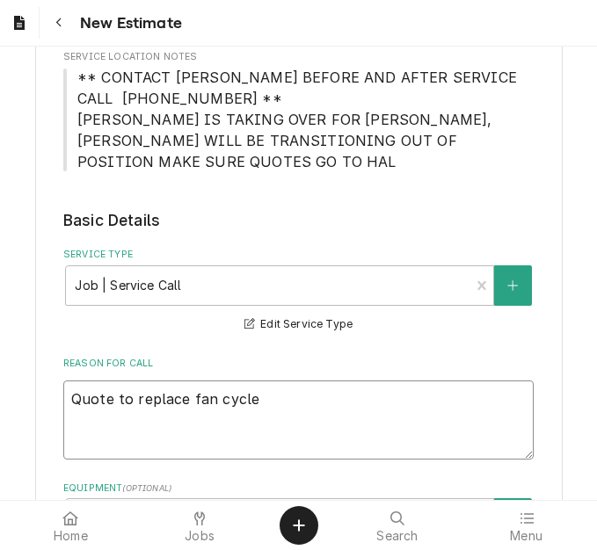
type textarea "x"
type textarea "Quote to replace fan cycle"
type textarea "x"
type textarea "Quote to replace fan cycle s"
type textarea "x"
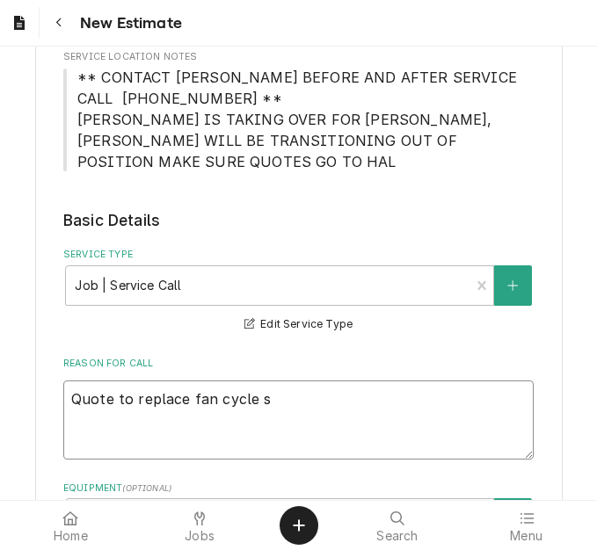
type textarea "Quote to replace fan cycle sw"
type textarea "x"
type textarea "Quote to replace fan cycle swi"
type textarea "x"
type textarea "Quote to replace fan cycle swit"
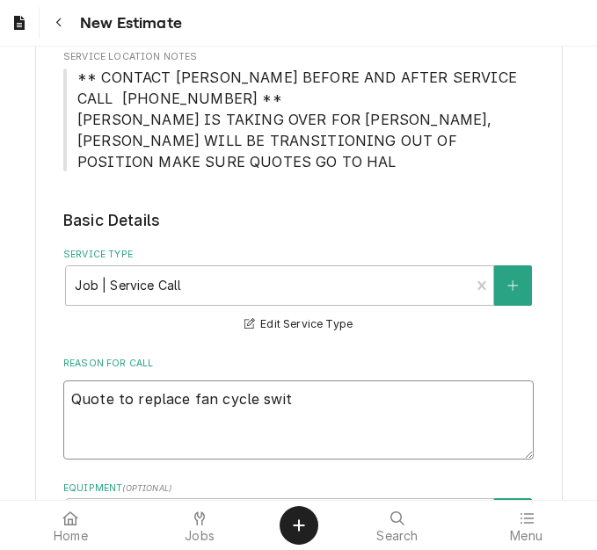
type textarea "x"
type textarea "Quote to replace fan cycle switc"
type textarea "x"
type textarea "Quote to replace fan cycle switch"
type textarea "x"
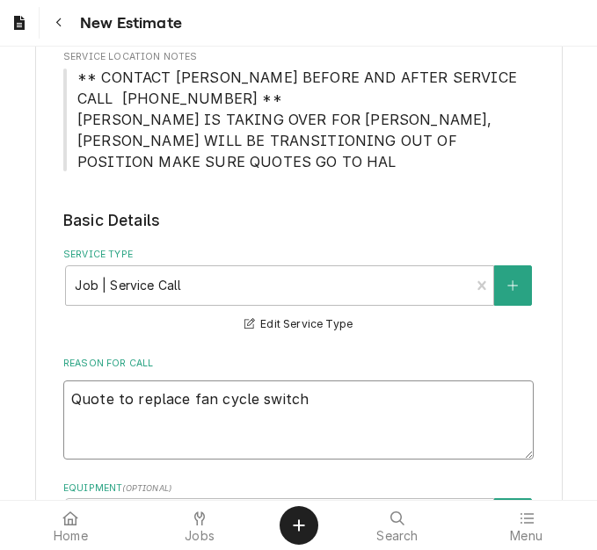
type textarea "Quote to replace fan cycle switch"
type textarea "x"
type textarea "Quote to replace fan cycle switch"
type textarea "x"
type textarea "Quote to replace fan cycle switch,"
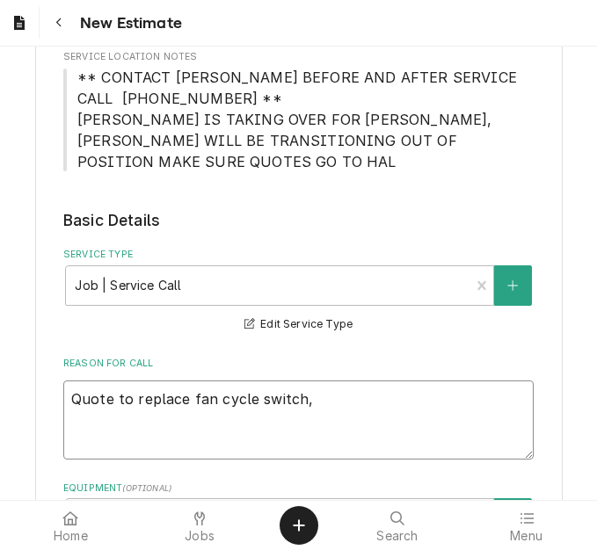
type textarea "x"
type textarea "Quote to replace fan cycle switch,"
type textarea "x"
type textarea "Quote to replace fan cycle switch, h"
type textarea "x"
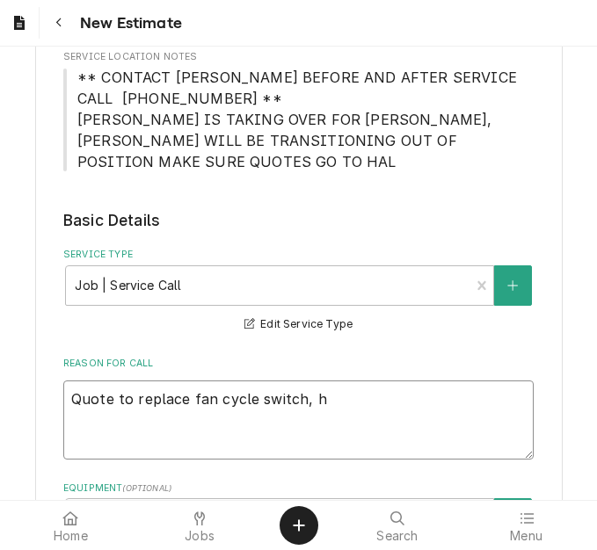
type textarea "Quote to replace fan cycle switch, hi"
type textarea "x"
type textarea "Quote to replace fan cycle switch, hig"
type textarea "x"
type textarea "Quote to replace fan cycle switch, high"
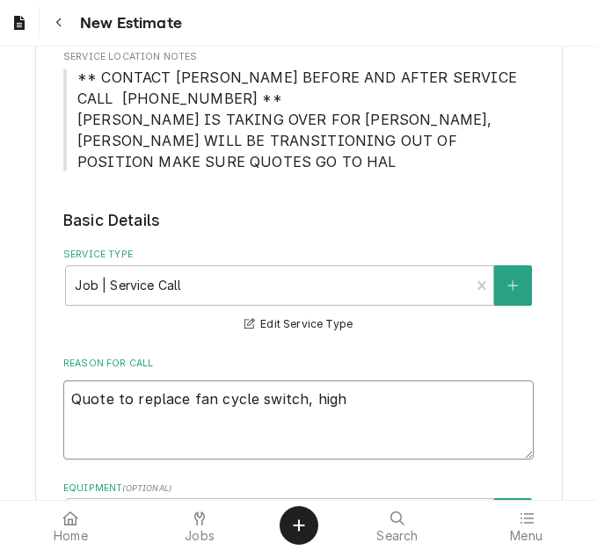
type textarea "x"
type textarea "Quote to replace fan cycle switch, high"
type textarea "x"
type textarea "Quote to replace fan cycle switch, high p"
type textarea "x"
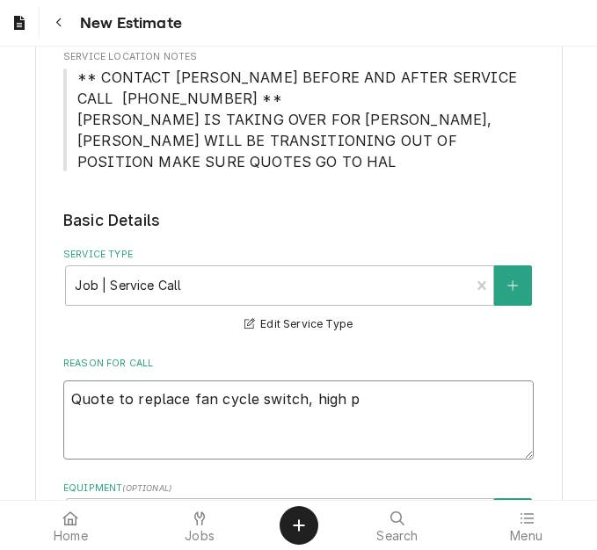
type textarea "Quote to replace fan cycle switch, high pr"
type textarea "x"
type textarea "Quote to replace fan cycle switch, high pre"
type textarea "x"
type textarea "Quote to replace fan cycle switch, high pres"
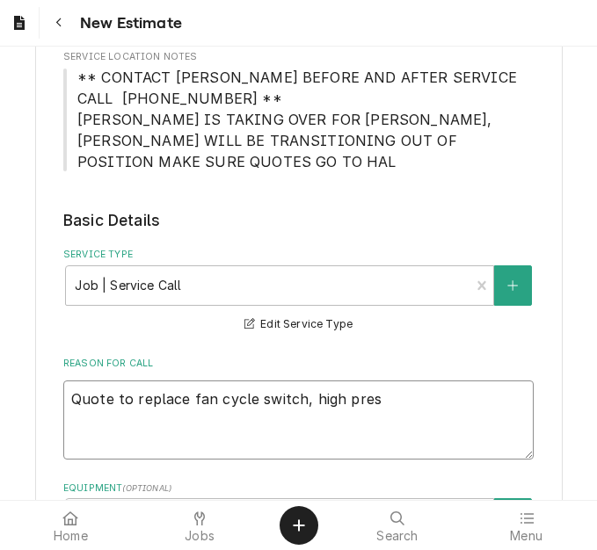
type textarea "x"
type textarea "Quote to replace fan cycle switch, high press"
type textarea "x"
type textarea "Quote to replace fan cycle switch, high pressu"
type textarea "x"
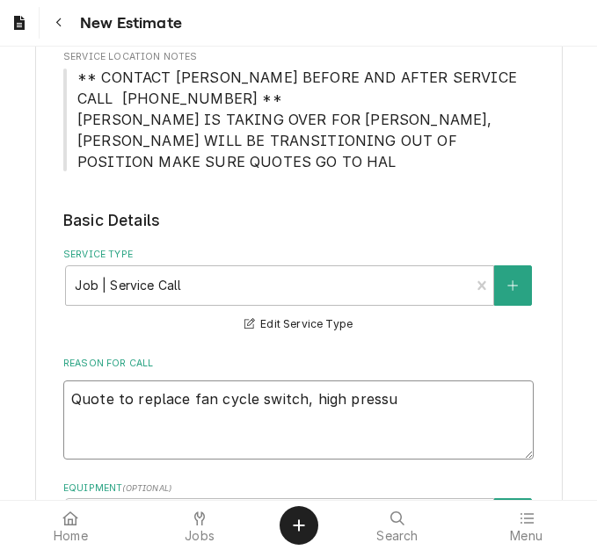
type textarea "Quote to replace fan cycle switch, high pressur"
type textarea "x"
type textarea "Quote to replace fan cycle switch, high pressure"
type textarea "x"
type textarea "Quote to replace fan cycle switch, high pressure s"
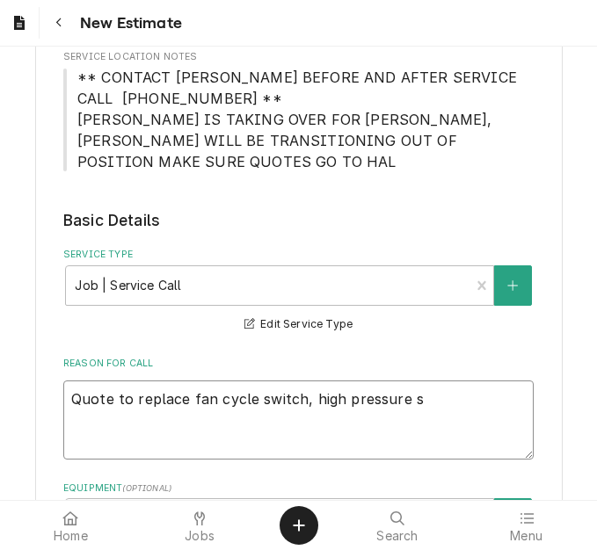
type textarea "x"
type textarea "Quote to replace fan cycle switch, high pressure sw"
type textarea "x"
type textarea "Quote to replace fan cycle switch, high pressure swi"
type textarea "x"
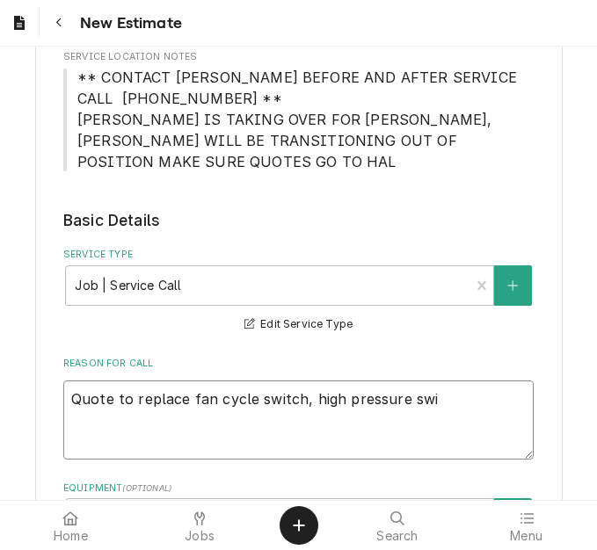
type textarea "Quote to replace fan cycle switch, high pressure swit"
type textarea "x"
type textarea "Quote to replace fan cycle switch, high pressure switc"
type textarea "x"
type textarea "Quote to replace fan cycle switch, high pressure switch"
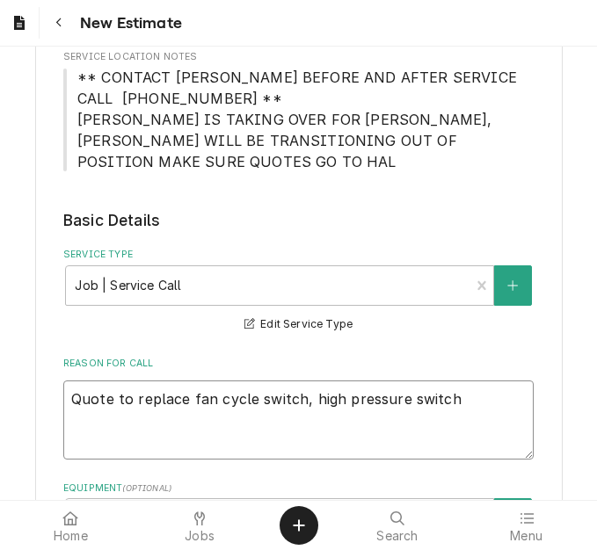
type textarea "x"
type textarea "Quote to replace fan cycle switch, high pressure switc"
type textarea "x"
type textarea "Quote to replace fan cycle switch, high pressure swit"
type textarea "x"
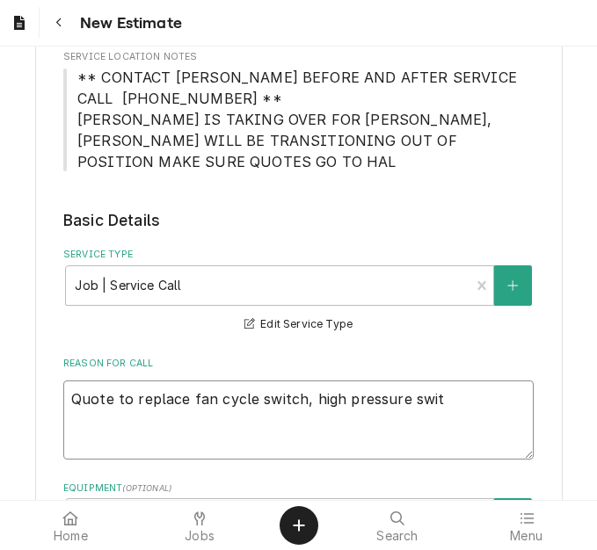
type textarea "Quote to replace fan cycle switch, high pressure swi"
type textarea "x"
type textarea "Quote to replace fan cycle switch, high pressure sw"
type textarea "x"
type textarea "Quote to replace fan cycle switch, high pressure s"
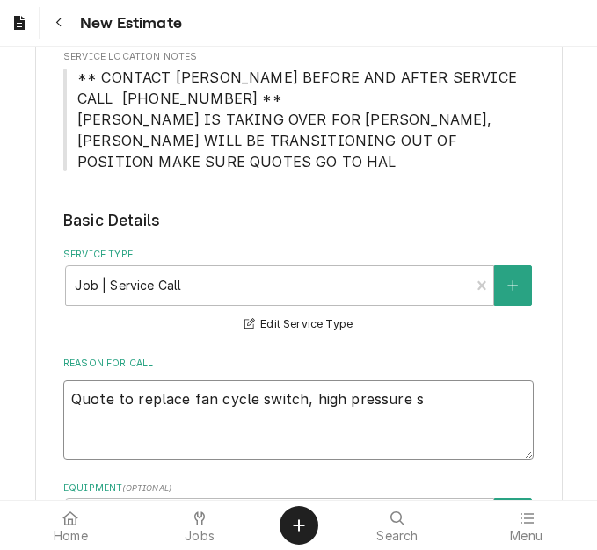
type textarea "x"
type textarea "Quote to replace fan cycle switch, high pressure"
type textarea "x"
type textarea "Quote to replace fan cycle switch, high pressure c"
type textarea "x"
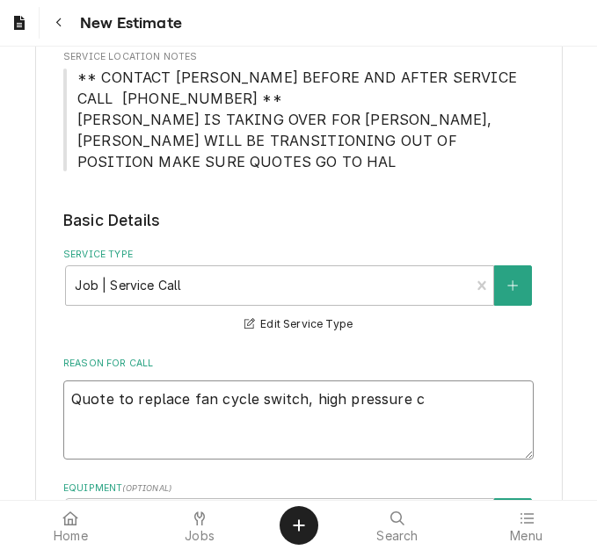
type textarea "Quote to replace fan cycle switch, high pressure cu"
type textarea "x"
type textarea "Quote to replace fan cycle switch, high pressure cut"
type textarea "x"
type textarea "Quote to replace fan cycle switch, high pressure cut-"
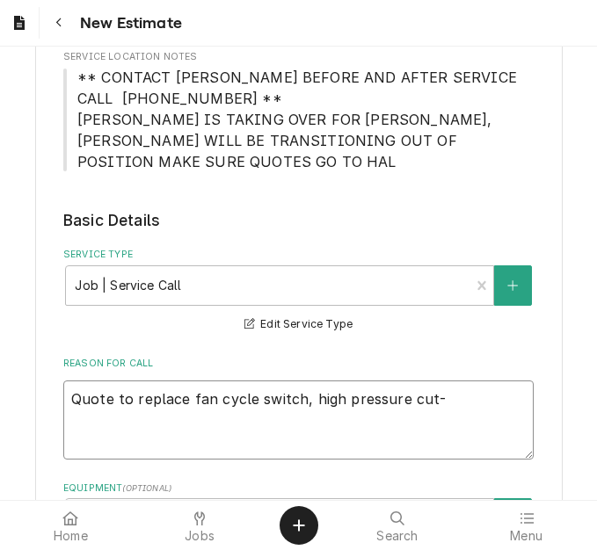
type textarea "x"
type textarea "Quote to replace fan cycle switch, high pressure cut-o"
type textarea "x"
type textarea "Quote to replace fan cycle switch, high pressure cut-ou"
type textarea "x"
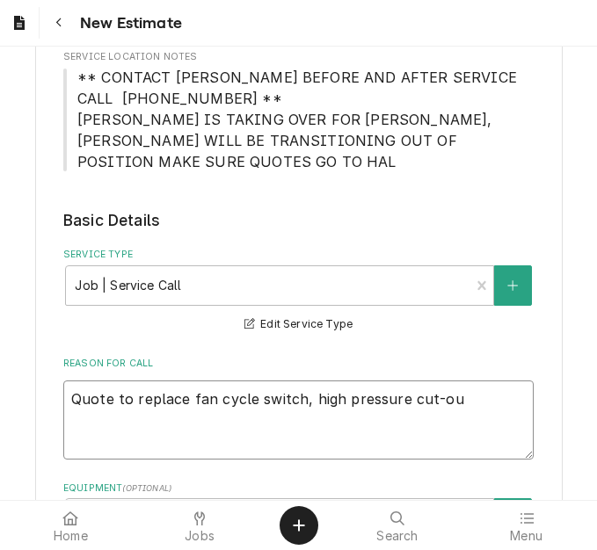
type textarea "Quote to replace fan cycle switch, high pressure cut-out"
type textarea "x"
type textarea "Quote to replace fan cycle switch, high pressure cut-out,"
type textarea "x"
type textarea "Quote to replace fan cycle switch, high pressure cut-out,"
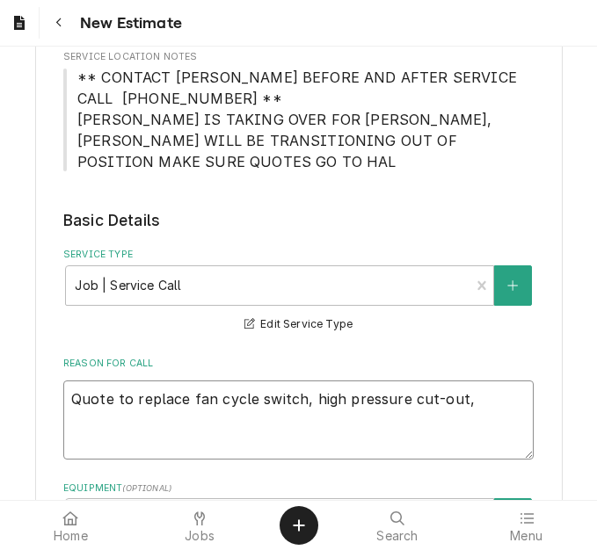
type textarea "x"
type textarea "Quote to replace fan cycle switch, high pressure cut-out, n"
type textarea "x"
type textarea "Quote to replace fan cycle switch, high pressure cut-out, ne"
type textarea "x"
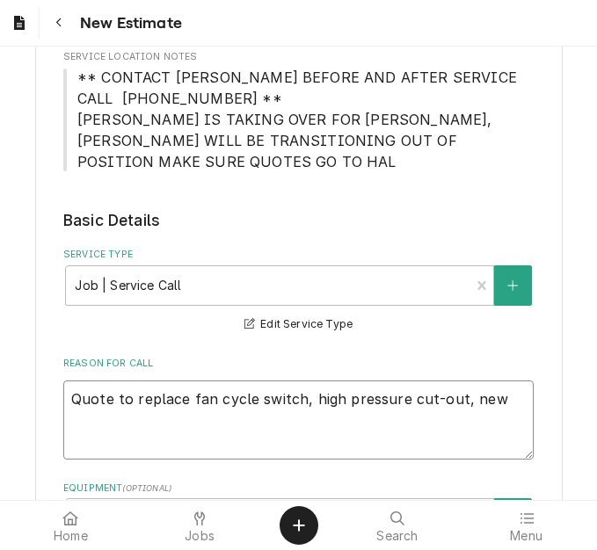
type textarea "Quote to replace fan cycle switch, high pressure cut-out, new"
type textarea "x"
type textarea "Quote to replace fan cycle switch, high pressure cut-out, new d"
type textarea "x"
type textarea "Quote to replace fan cycle switch, high pressure cut-out, new dr"
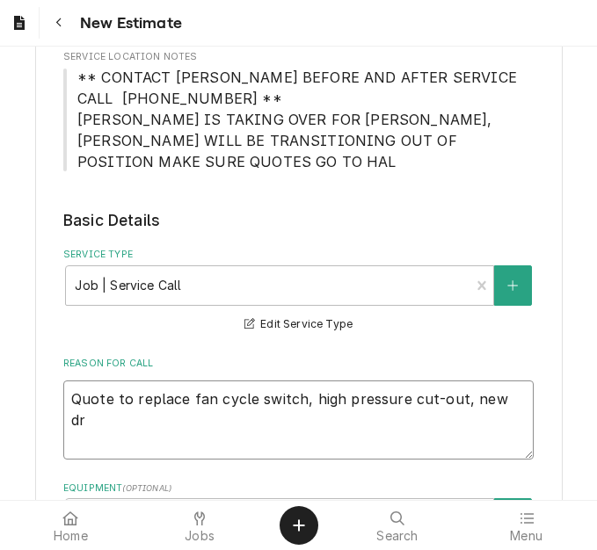
type textarea "x"
type textarea "Quote to replace fan cycle switch, high pressure cut-out, new drie"
type textarea "x"
type textarea "Quote to replace fan cycle switch, high pressure cut-out, new drier"
type textarea "x"
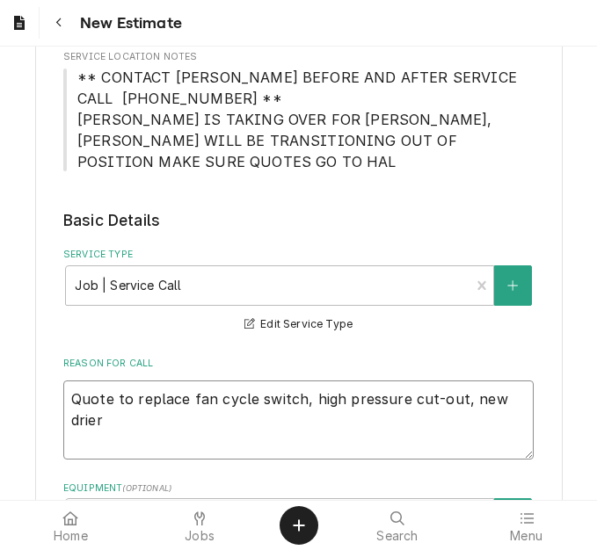
type textarea "Quote to replace fan cycle switch, high pressure cut-out, new drier"
type textarea "x"
type textarea "Quote to replace fan cycle switch, high pressure cut-out, new drier a"
type textarea "x"
type textarea "Quote to replace fan cycle switch, high pressure cut-out, new drier an"
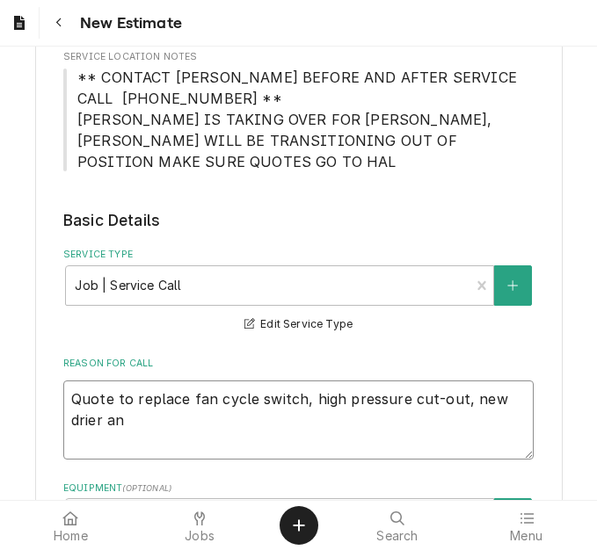
type textarea "x"
type textarea "Quote to replace fan cycle switch, high pressure cut-out, new drier and"
type textarea "x"
type textarea "Quote to replace fan cycle switch, high pressure cut-out, new drier and c"
type textarea "x"
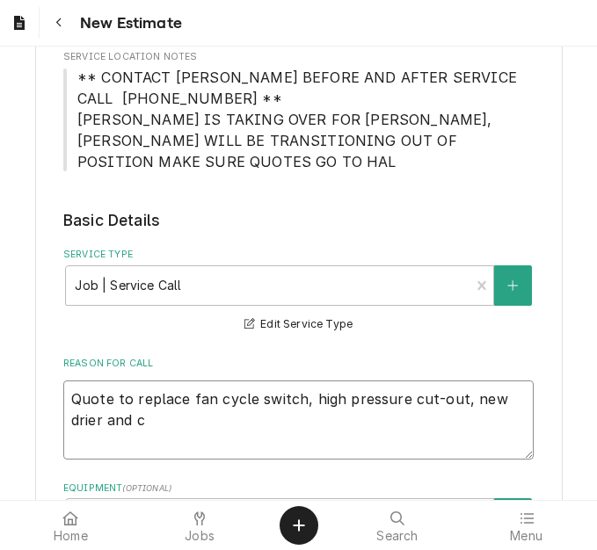
type textarea "Quote to replace fan cycle switch, high pressure cut-out, new drier and ch"
type textarea "x"
type textarea "Quote to replace fan cycle switch, high pressure cut-out, new drier and char"
type textarea "x"
type textarea "Quote to replace fan cycle switch, high pressure cut-out, new drier and charg"
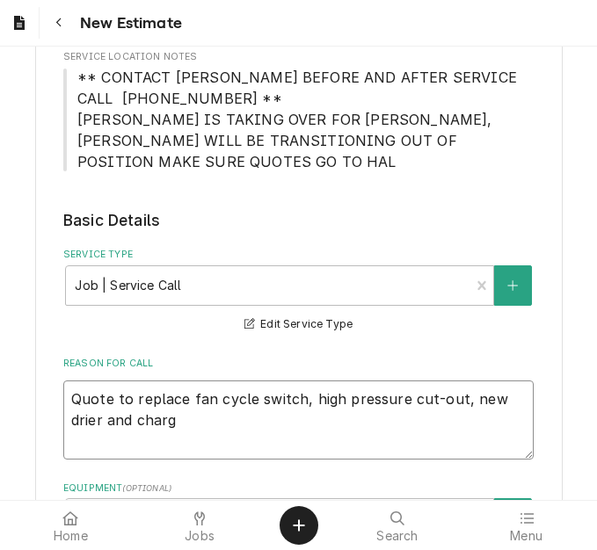
type textarea "x"
type textarea "Quote to replace fan cycle switch, high pressure cut-out, new drier and charge"
type textarea "x"
type textarea "Quote to replace fan cycle switch, high pressure cut-out, new drier and charge"
type textarea "x"
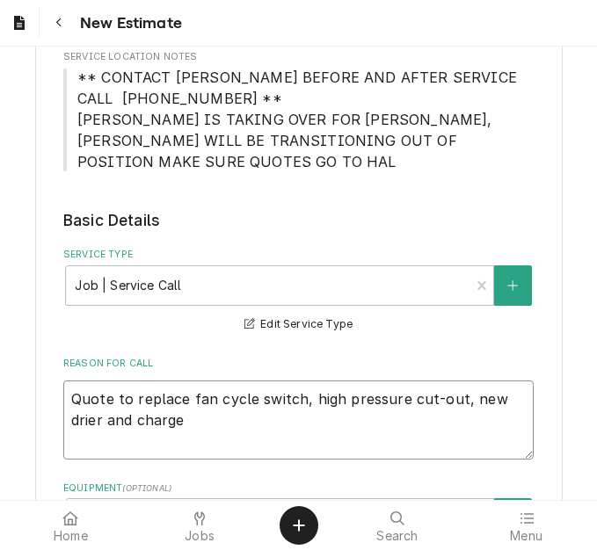
type textarea "Quote to replace fan cycle switch, high pressure cut-out, new drier and charge u"
type textarea "x"
type textarea "Quote to replace fan cycle switch, high pressure cut-out, new drier and charge …"
type textarea "x"
type textarea "Quote to replace fan cycle switch, high pressure cut-out, new drier and charge …"
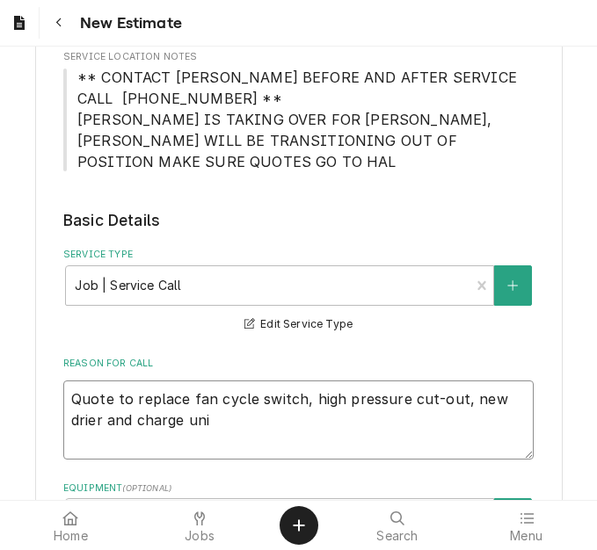
type textarea "x"
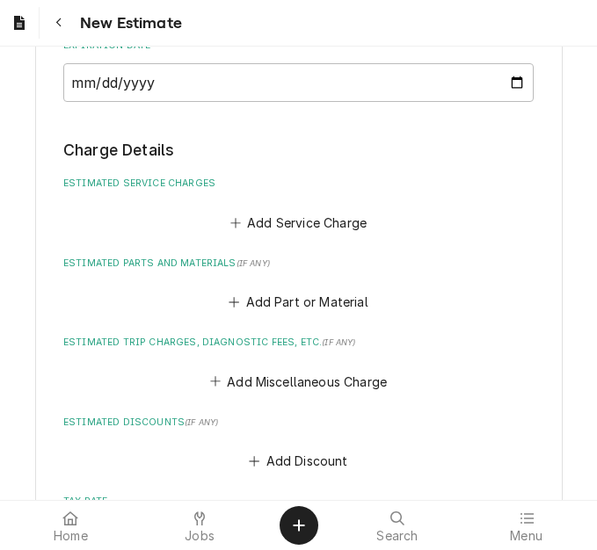
scroll to position [1727, 0]
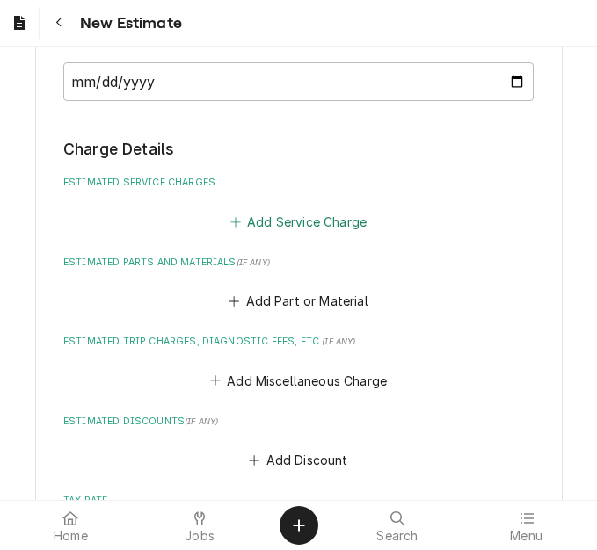
click at [305, 229] on button "Add Service Charge" at bounding box center [298, 221] width 142 height 25
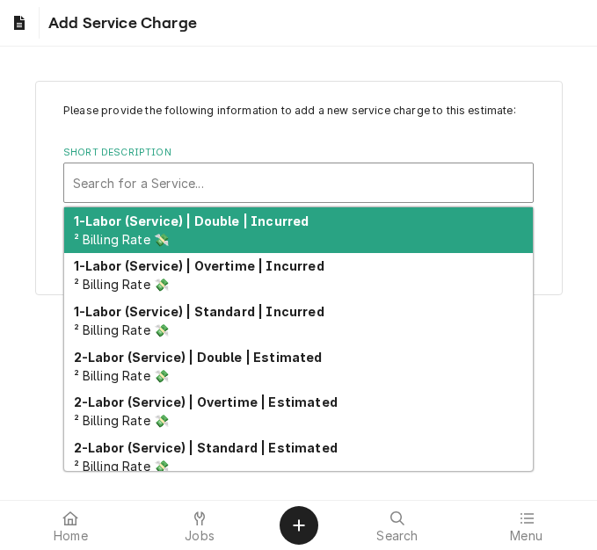
click at [206, 182] on div "Short Description" at bounding box center [298, 183] width 451 height 32
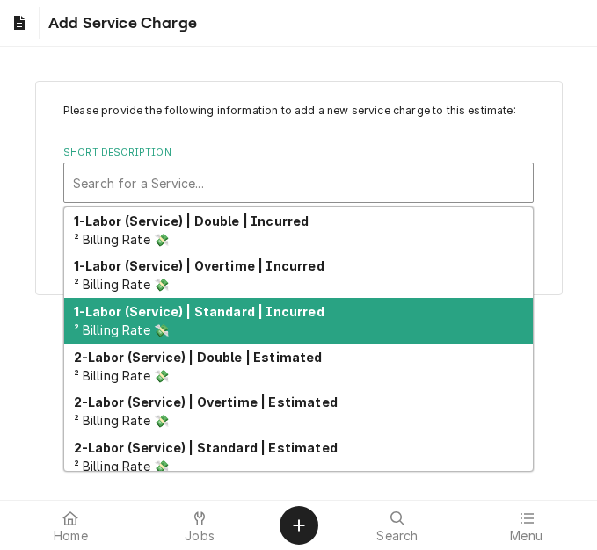
click at [234, 315] on strong "1-Labor (Service) | Standard | Incurred" at bounding box center [199, 311] width 251 height 15
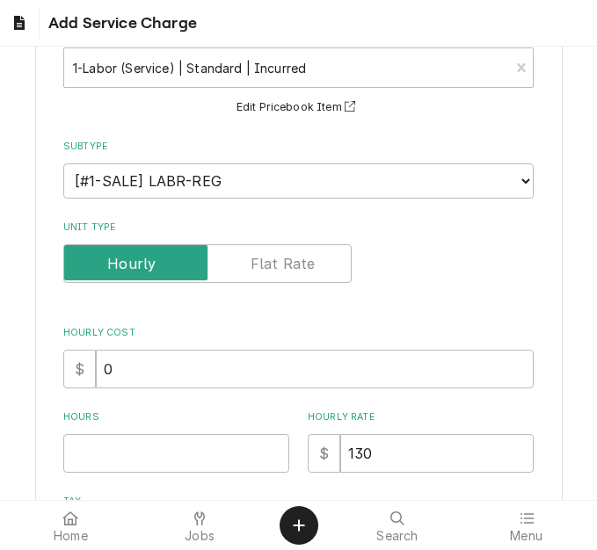
scroll to position [264, 0]
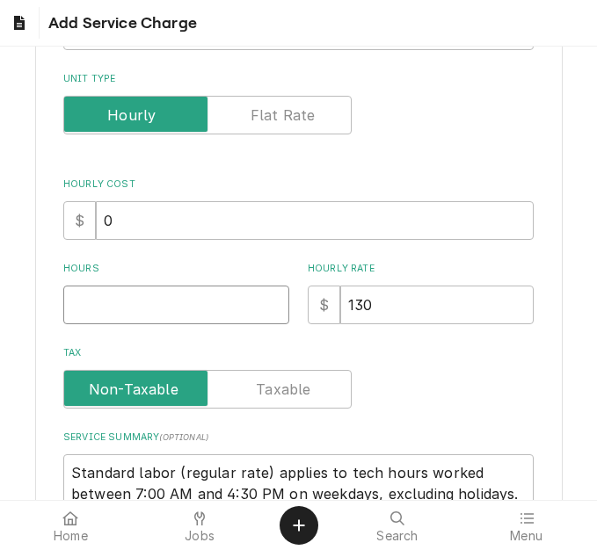
click at [113, 307] on input "Hours" at bounding box center [176, 305] width 226 height 39
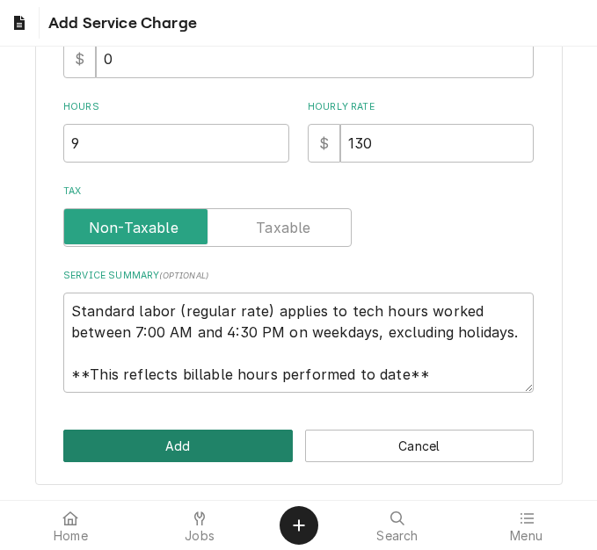
click at [160, 435] on button "Add" at bounding box center [177, 446] width 229 height 33
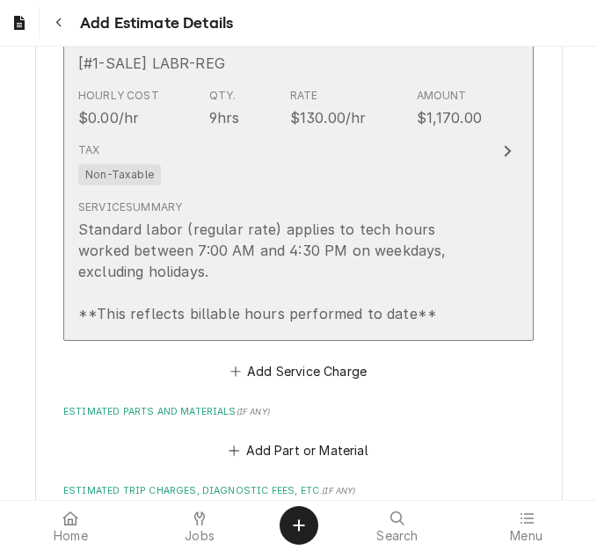
scroll to position [1970, 0]
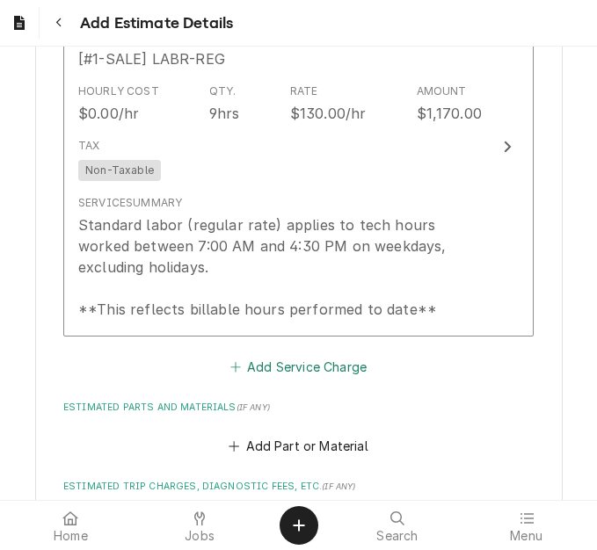
drag, startPoint x: 292, startPoint y: 368, endPoint x: 276, endPoint y: 310, distance: 61.0
click at [292, 368] on button "Add Service Charge" at bounding box center [298, 366] width 142 height 25
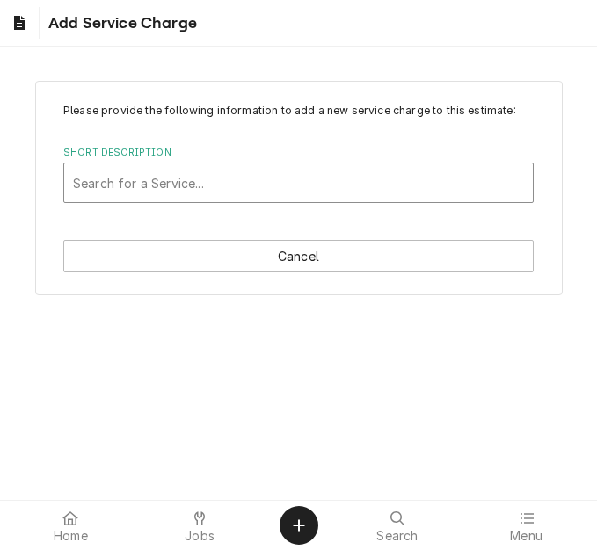
click at [254, 171] on div "Short Description" at bounding box center [298, 183] width 451 height 32
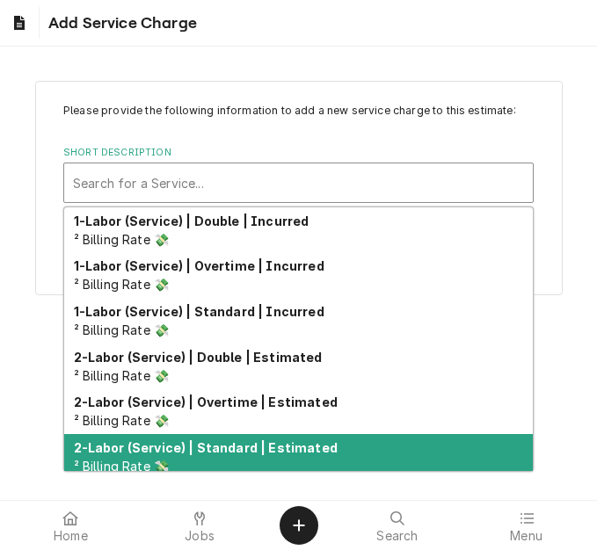
click at [246, 442] on strong "2-Labor (Service) | Standard | Estimated" at bounding box center [206, 448] width 264 height 15
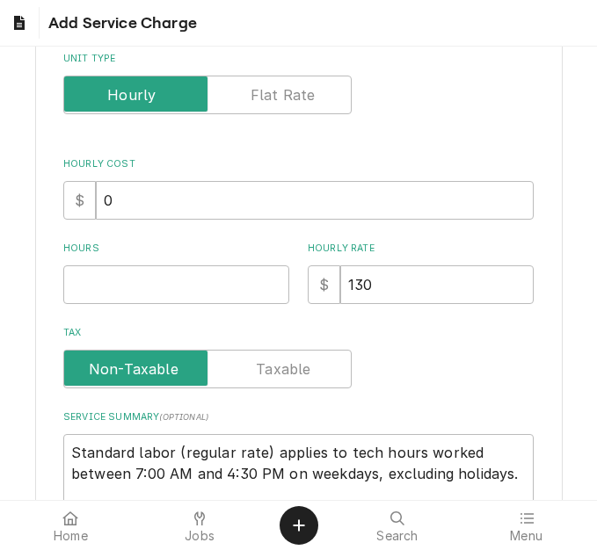
scroll to position [352, 0]
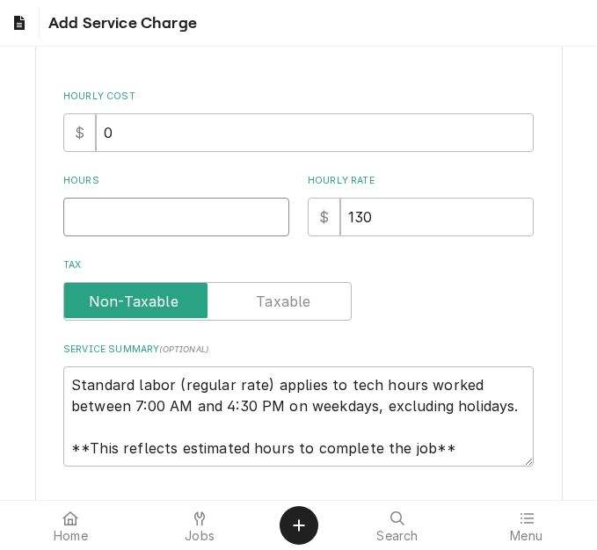
click at [118, 221] on input "Hours" at bounding box center [176, 217] width 226 height 39
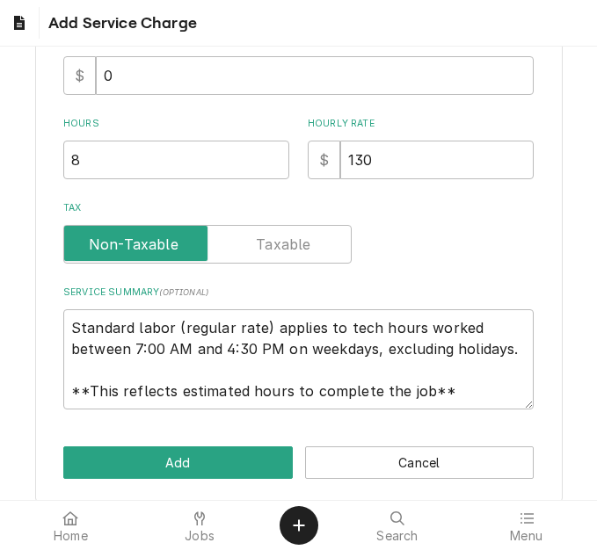
scroll to position [426, 0]
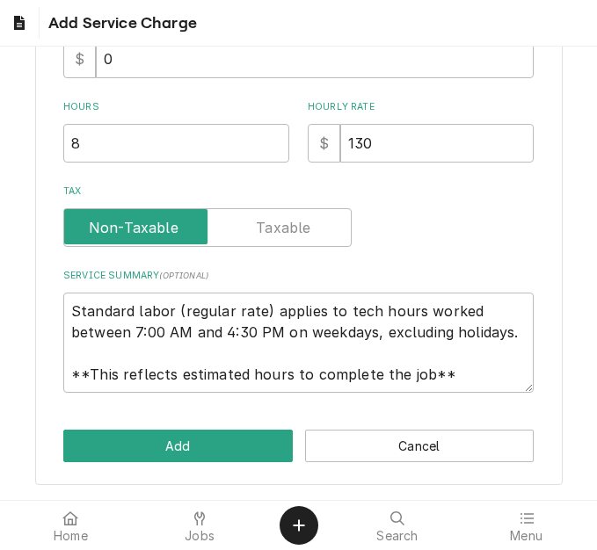
click at [157, 464] on div "Please provide the following information to add a new service charge to this es…" at bounding box center [299, 70] width 528 height 830
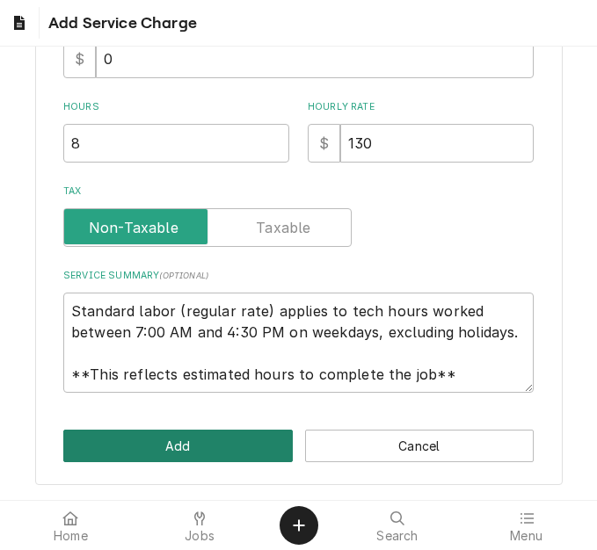
click at [163, 451] on button "Add" at bounding box center [177, 446] width 229 height 33
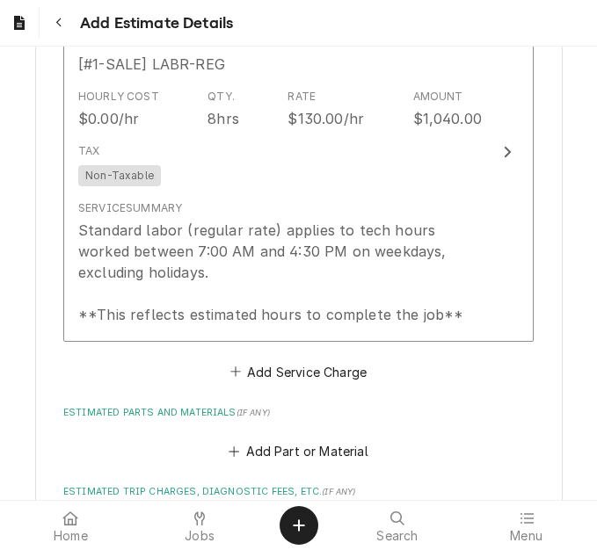
scroll to position [2355, 0]
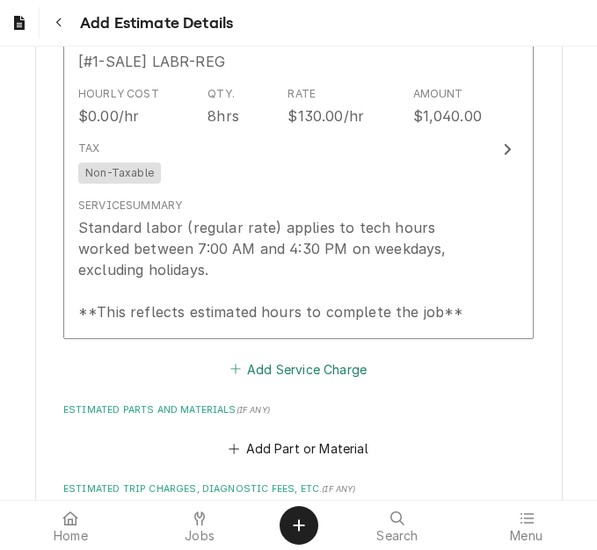
click at [270, 361] on button "Add Service Charge" at bounding box center [298, 369] width 142 height 25
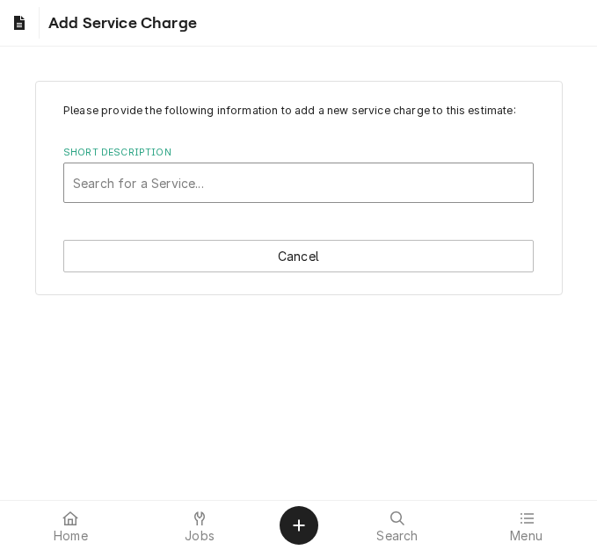
click at [242, 194] on div "Short Description" at bounding box center [298, 183] width 451 height 32
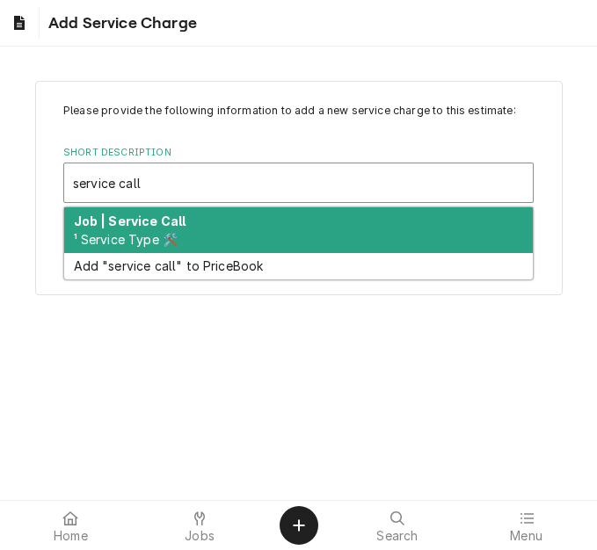
click at [210, 237] on div "Job | Service Call ¹ Service Type 🛠️" at bounding box center [298, 231] width 469 height 46
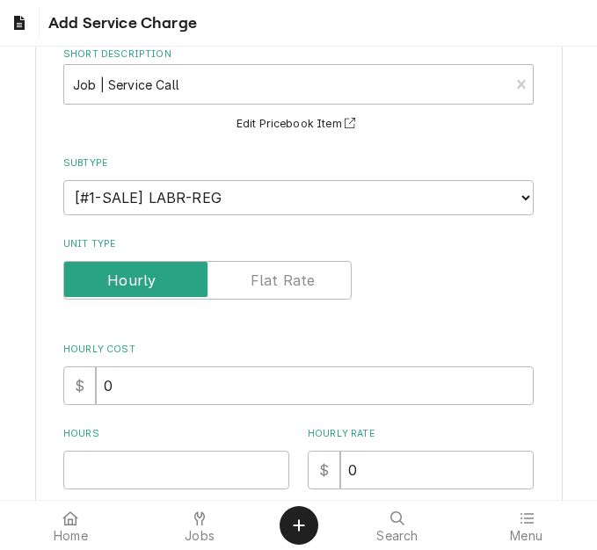
scroll to position [264, 0]
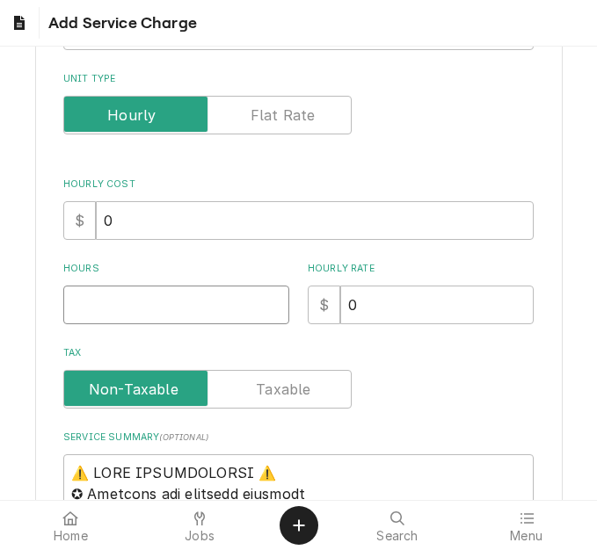
click at [135, 290] on input "Hours" at bounding box center [176, 305] width 226 height 39
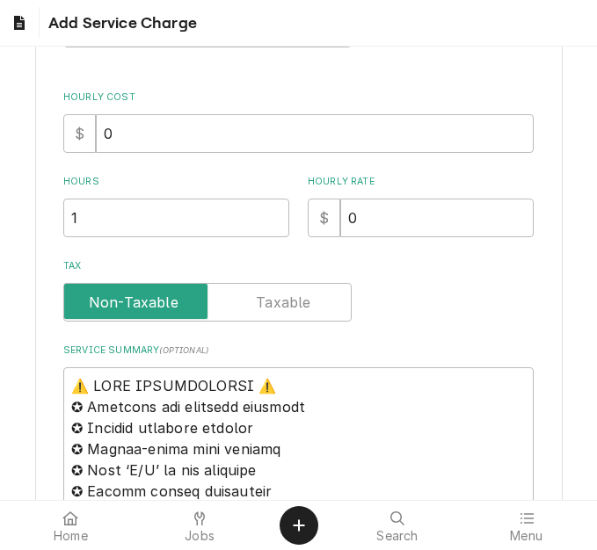
scroll to position [616, 0]
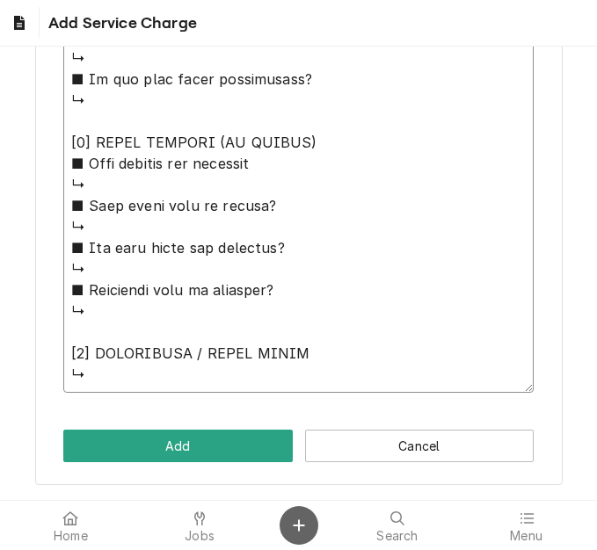
drag, startPoint x: 70, startPoint y: 120, endPoint x: 293, endPoint y: 526, distance: 462.4
click at [293, 526] on body "Add Service Charge Please provide the following information to add a new servic…" at bounding box center [298, 275] width 597 height 550
paste textarea "Quote on recommended repairs found during maintenance. To replace door sweep on…"
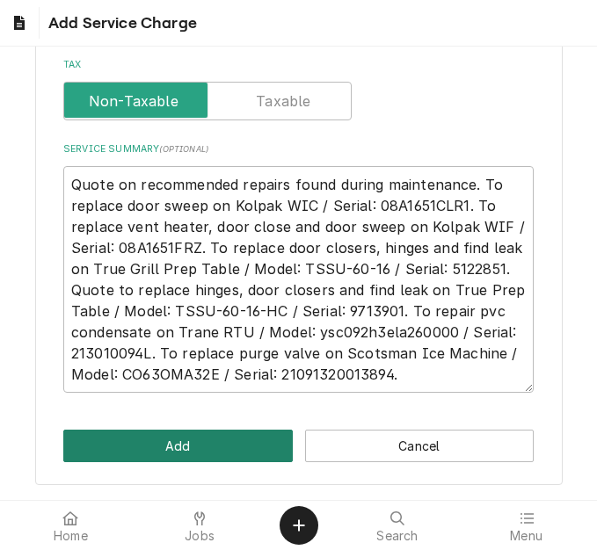
click at [187, 451] on button "Add" at bounding box center [177, 446] width 229 height 33
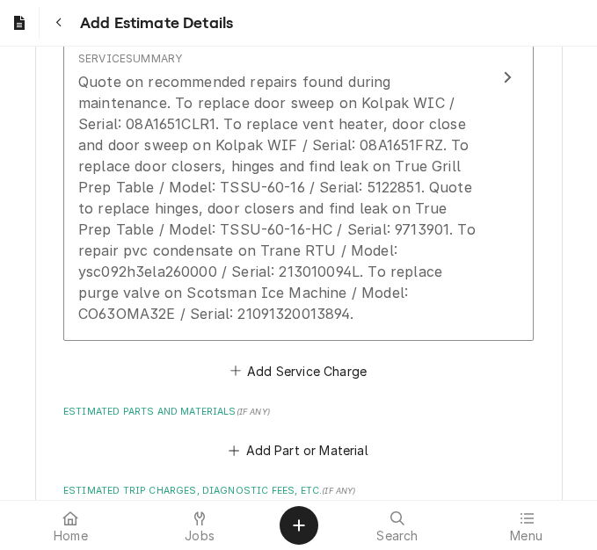
scroll to position [3058, 0]
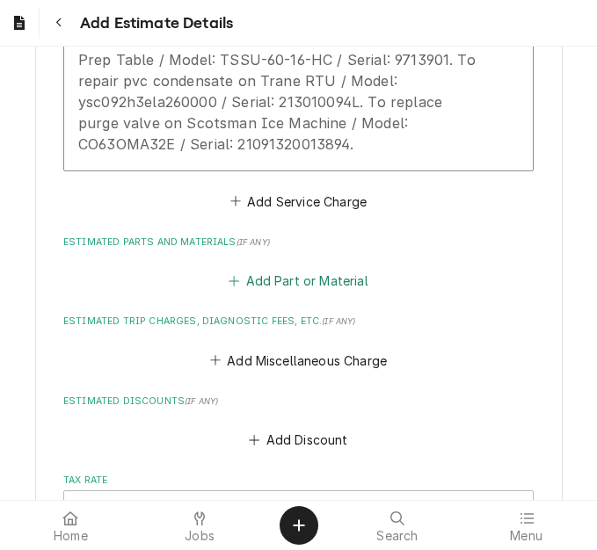
click at [277, 286] on button "Add Part or Material" at bounding box center [298, 281] width 145 height 25
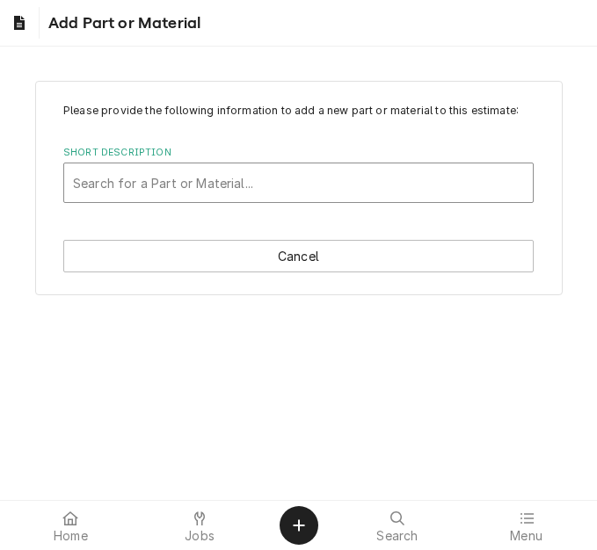
click at [239, 171] on div "Short Description" at bounding box center [298, 183] width 451 height 32
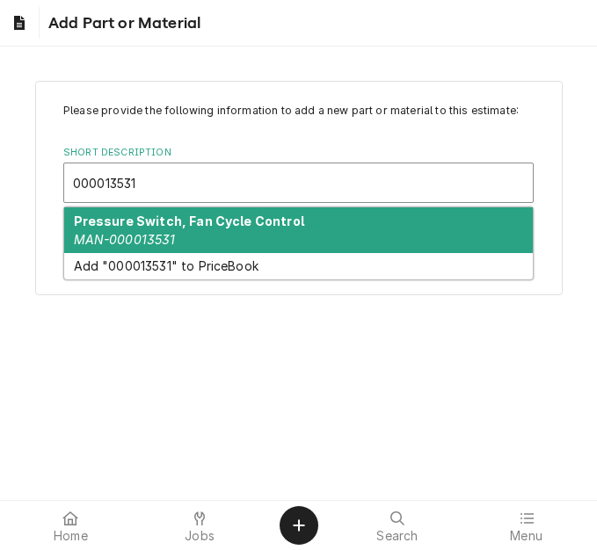
click at [216, 228] on strong "Pressure Switch, Fan Cycle Control" at bounding box center [189, 221] width 230 height 15
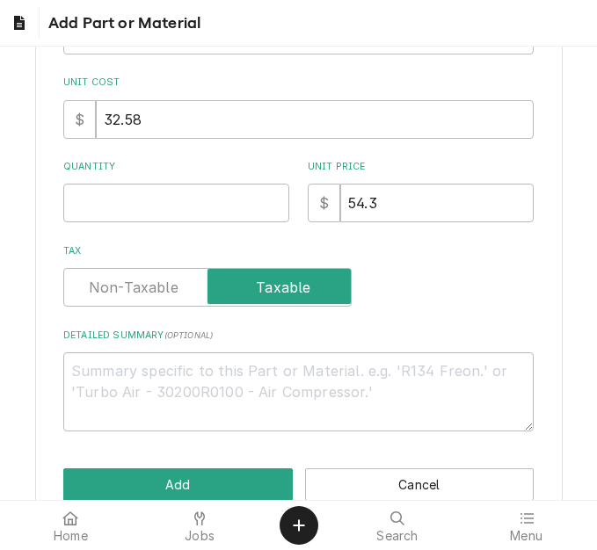
scroll to position [352, 0]
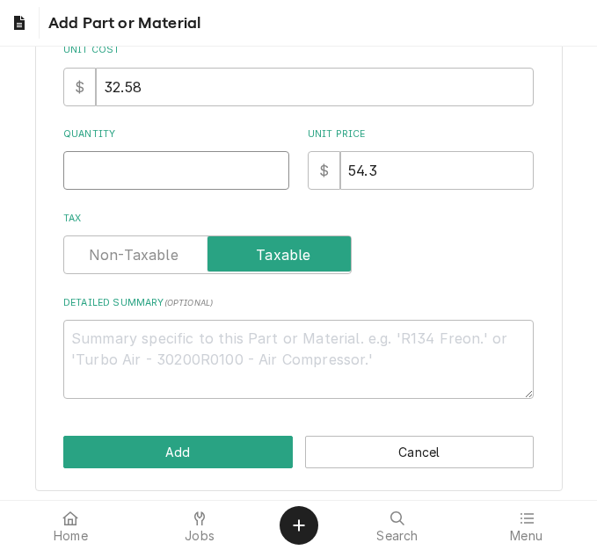
click at [105, 172] on input "Quantity" at bounding box center [176, 170] width 226 height 39
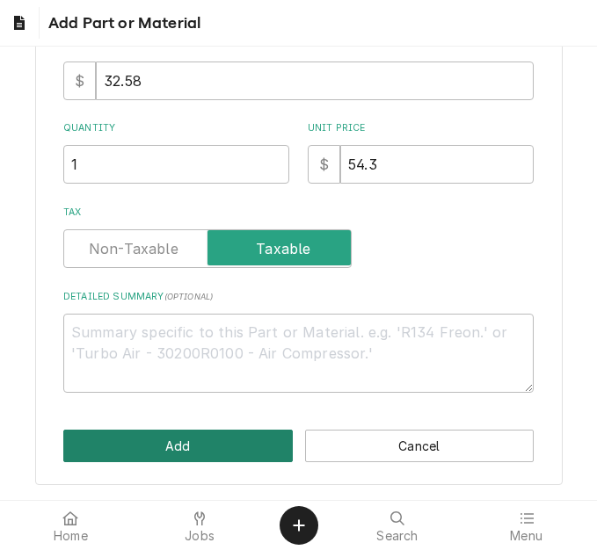
click at [193, 440] on button "Add" at bounding box center [177, 446] width 229 height 33
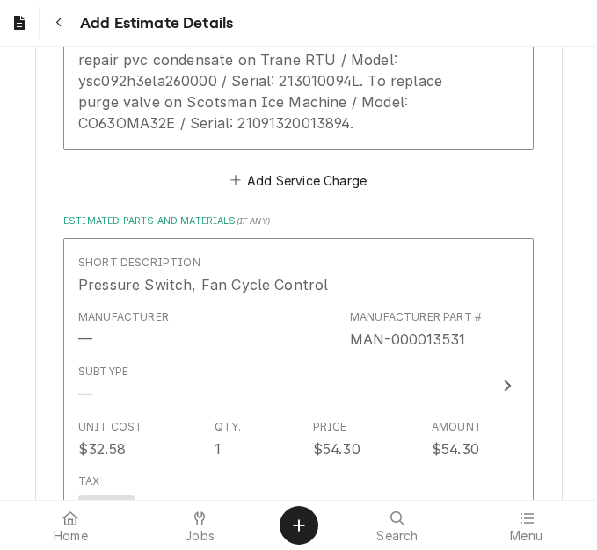
scroll to position [3222, 0]
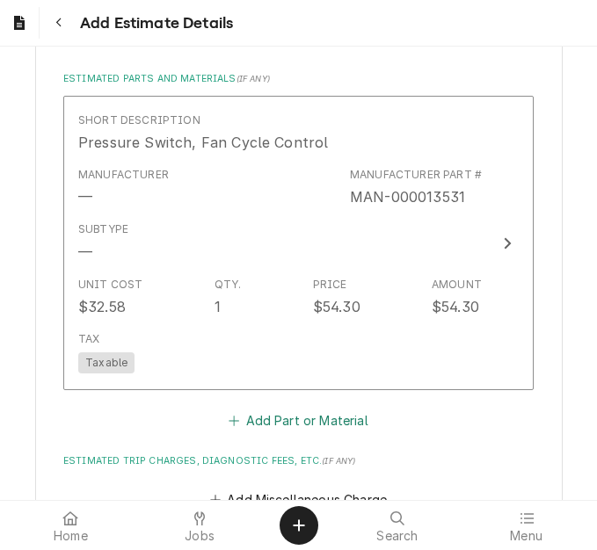
click at [253, 419] on button "Add Part or Material" at bounding box center [298, 421] width 145 height 25
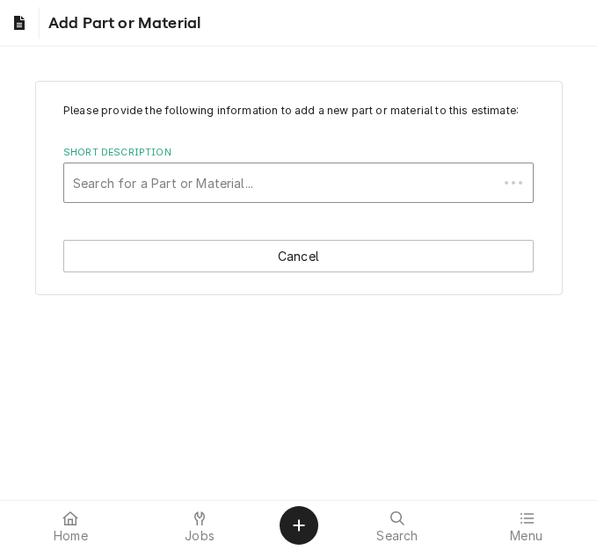
click at [249, 178] on div "Short Description" at bounding box center [281, 183] width 416 height 32
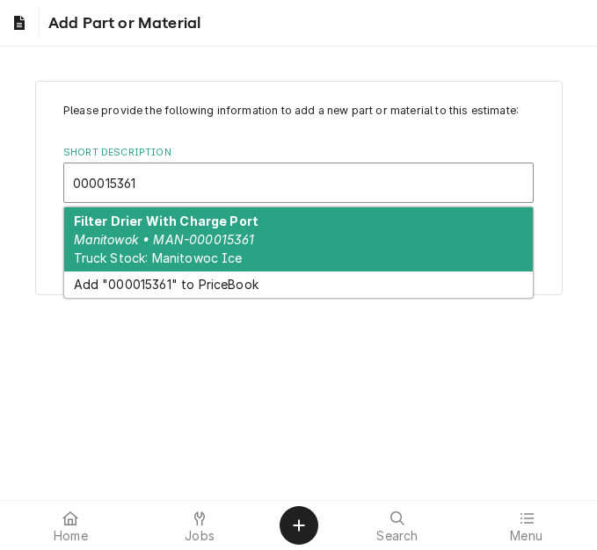
click at [220, 235] on em "Manitowok • MAN-000015361" at bounding box center [164, 239] width 181 height 15
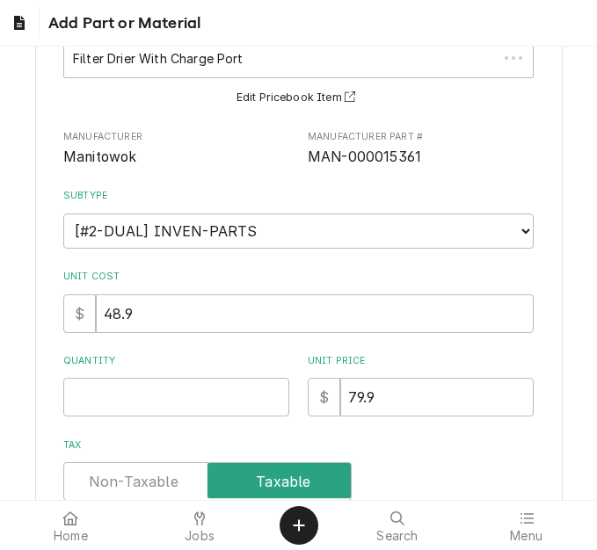
scroll to position [352, 0]
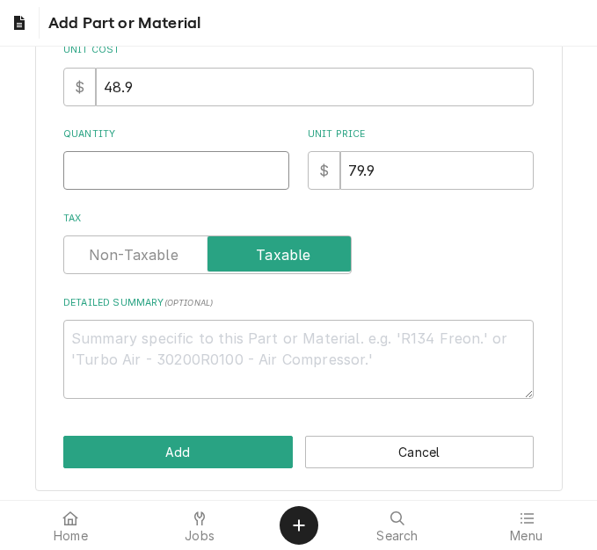
click at [113, 181] on input "Quantity" at bounding box center [176, 170] width 226 height 39
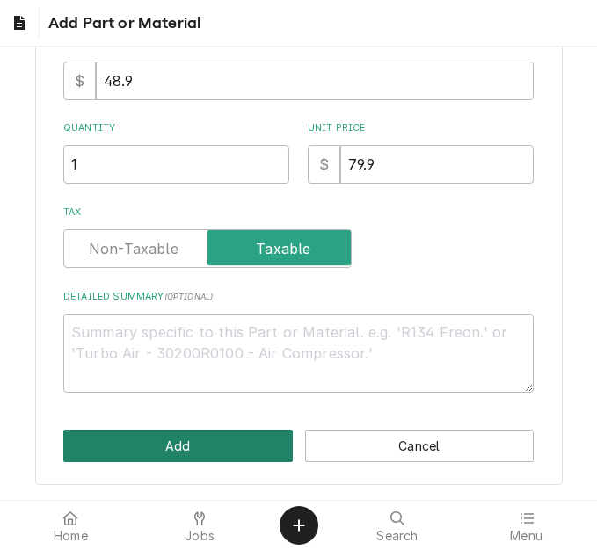
click at [142, 453] on button "Add" at bounding box center [177, 446] width 229 height 33
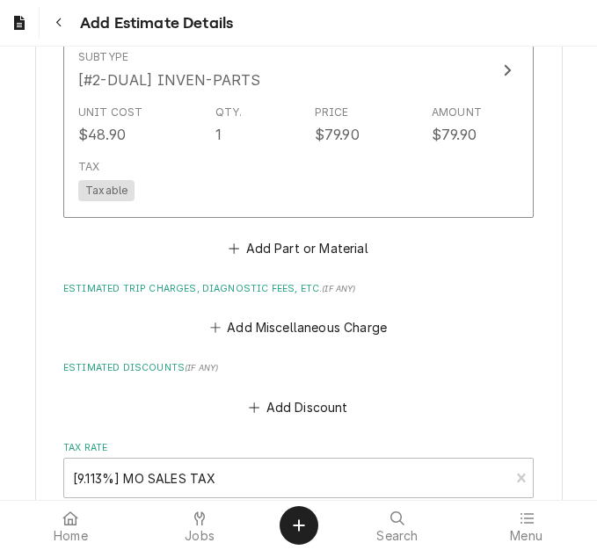
scroll to position [3737, 0]
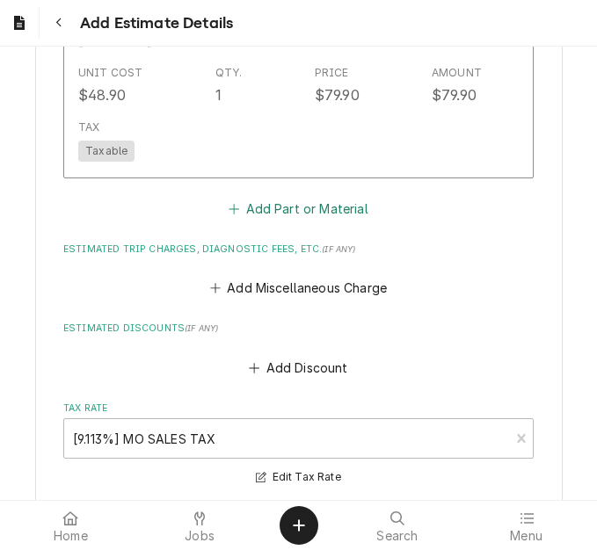
click at [294, 213] on button "Add Part or Material" at bounding box center [298, 208] width 145 height 25
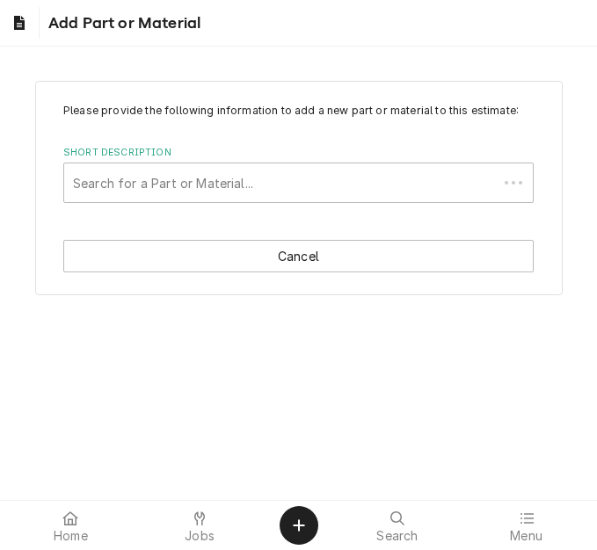
click at [251, 178] on div "Short Description" at bounding box center [281, 183] width 416 height 32
click at [201, 179] on div "Short Description" at bounding box center [298, 183] width 451 height 32
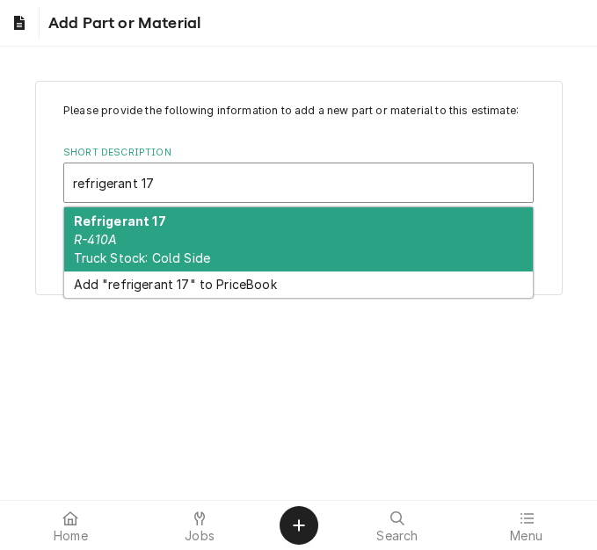
click at [182, 227] on div "Refrigerant 17 R-410A Truck Stock: Cold Side" at bounding box center [298, 240] width 469 height 64
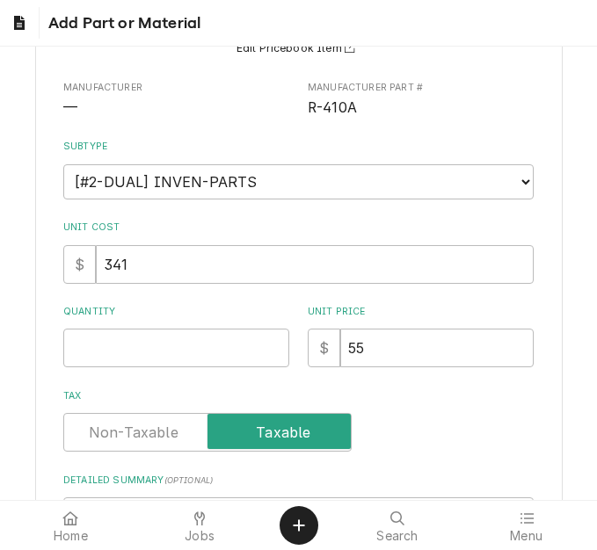
scroll to position [176, 0]
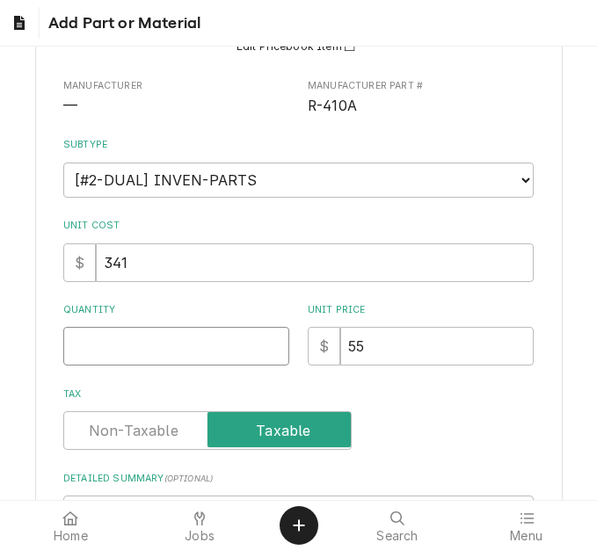
click at [105, 352] on input "Quantity" at bounding box center [176, 346] width 226 height 39
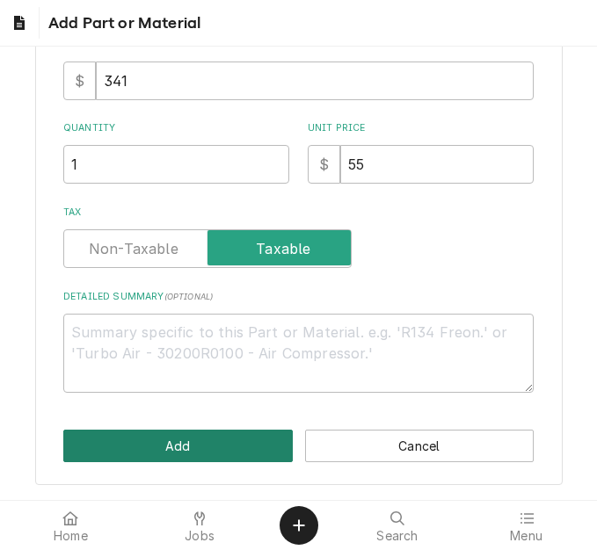
click at [193, 440] on button "Add" at bounding box center [177, 446] width 229 height 33
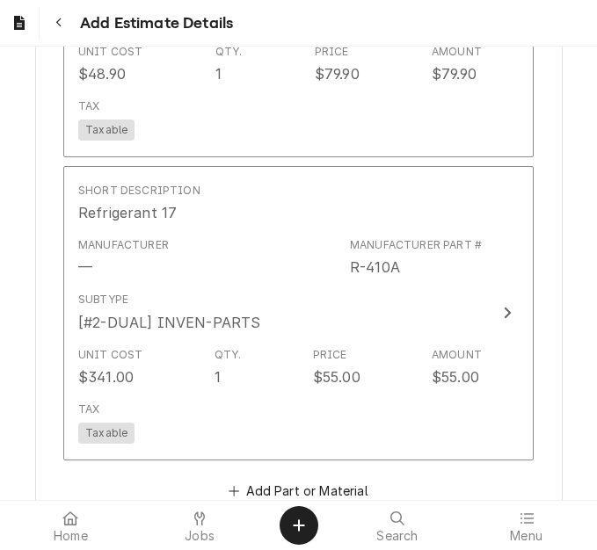
scroll to position [4066, 0]
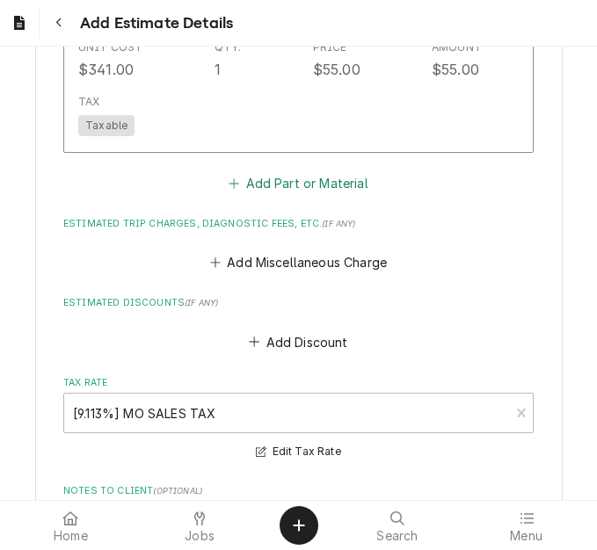
click at [302, 193] on button "Add Part or Material" at bounding box center [298, 183] width 145 height 25
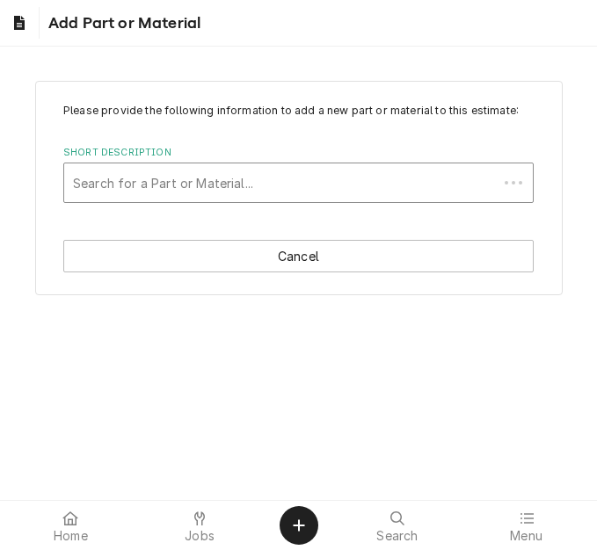
click at [210, 171] on div "Short Description" at bounding box center [281, 183] width 416 height 32
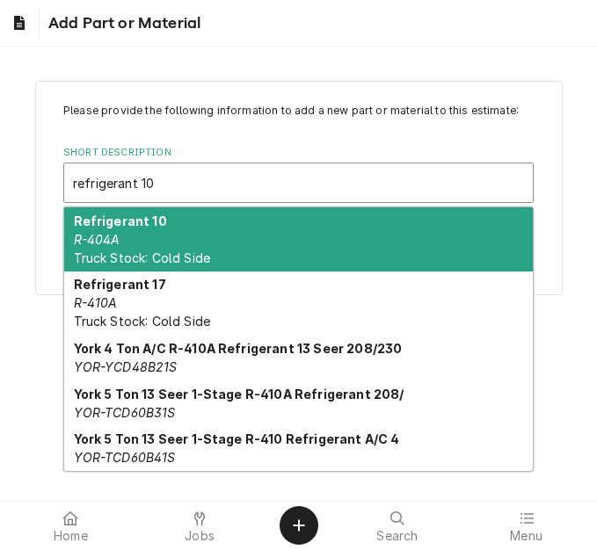
click at [190, 234] on div "Refrigerant 10 R-404A Truck Stock: Cold Side" at bounding box center [298, 240] width 469 height 64
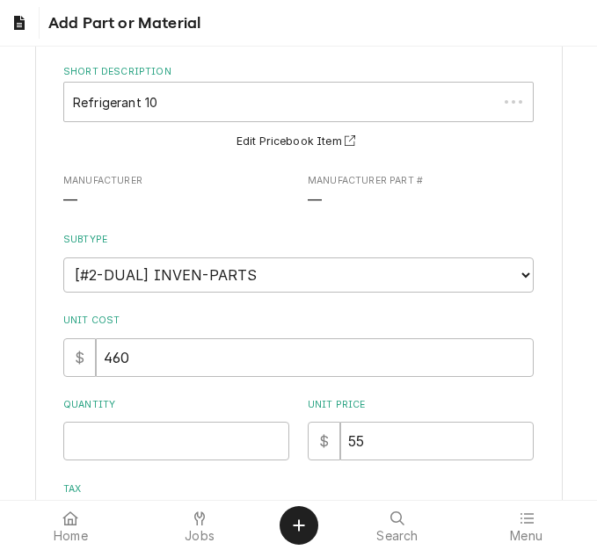
scroll to position [264, 0]
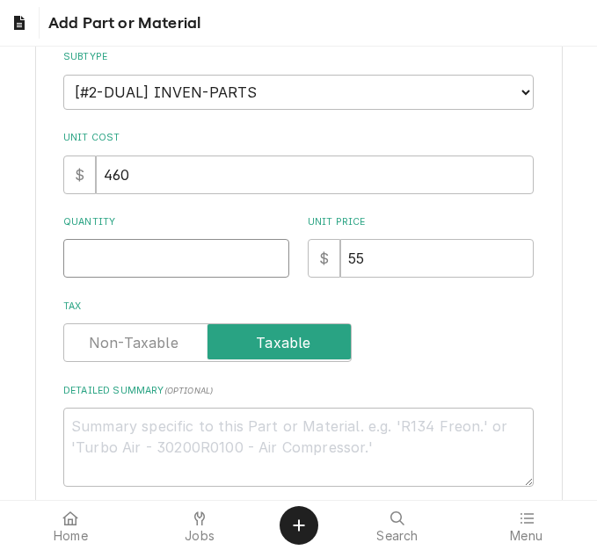
click at [101, 259] on input "Quantity" at bounding box center [176, 258] width 226 height 39
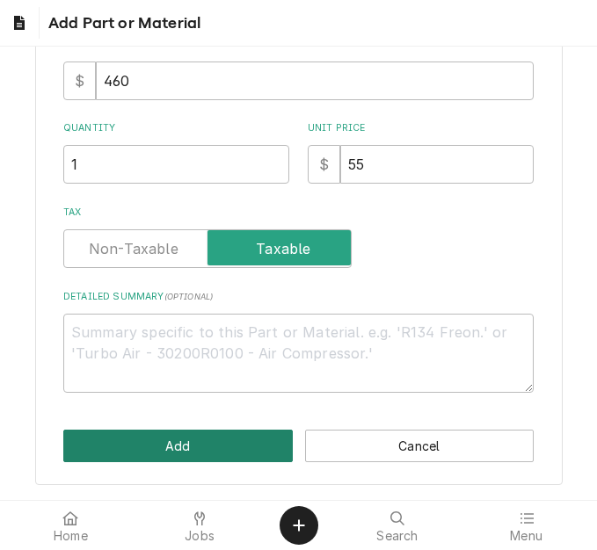
click at [211, 443] on button "Add" at bounding box center [177, 446] width 229 height 33
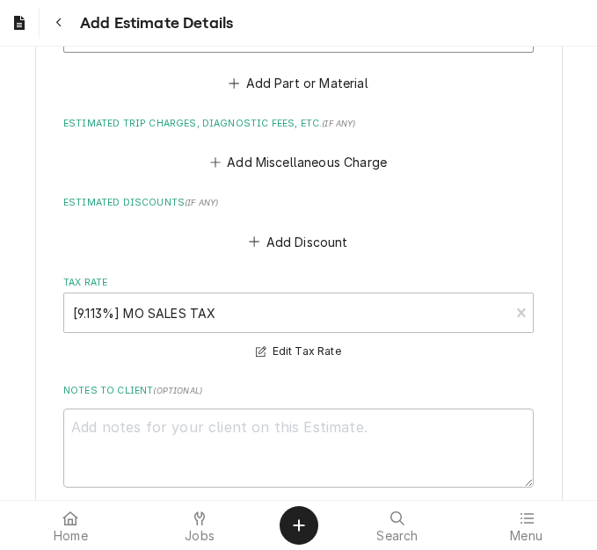
scroll to position [4448, 0]
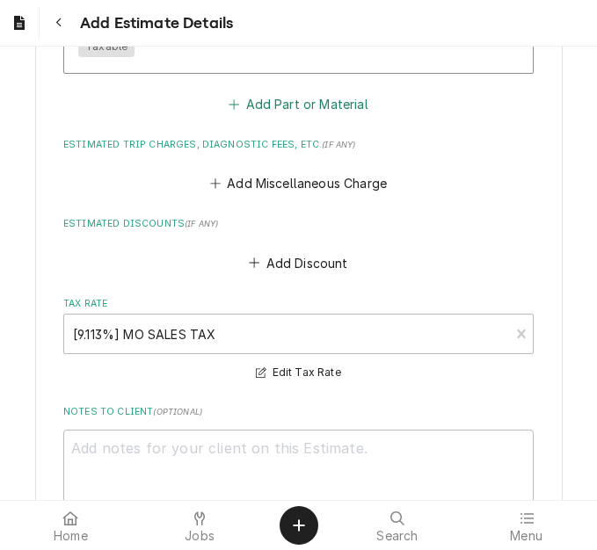
click at [282, 103] on button "Add Part or Material" at bounding box center [298, 103] width 145 height 25
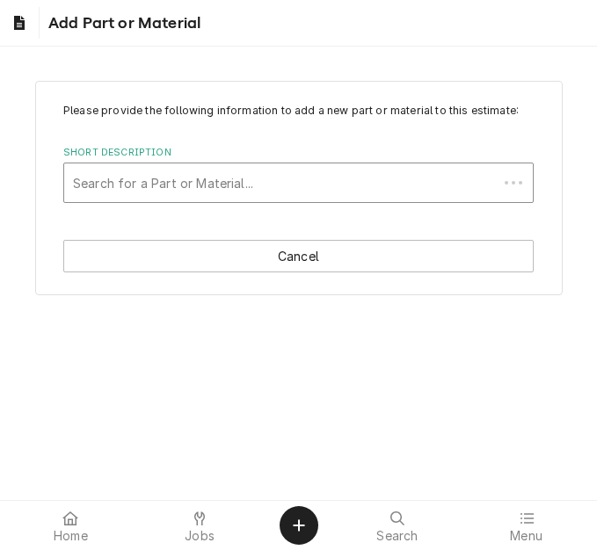
click at [204, 170] on div "Short Description" at bounding box center [281, 183] width 416 height 32
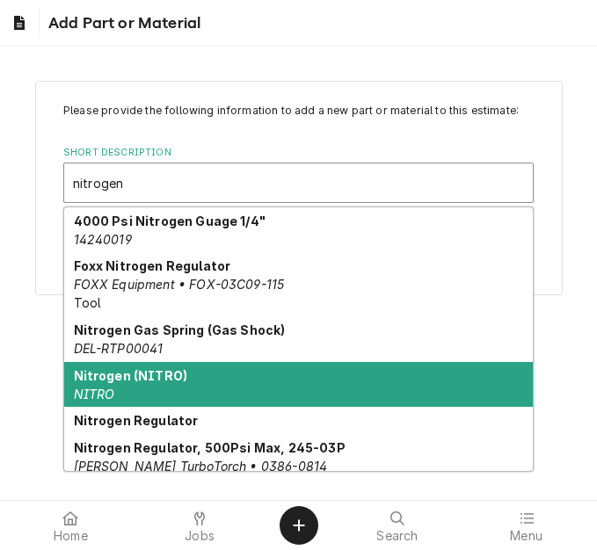
click at [155, 378] on strong "Nitrogen (NITRO)" at bounding box center [131, 375] width 114 height 15
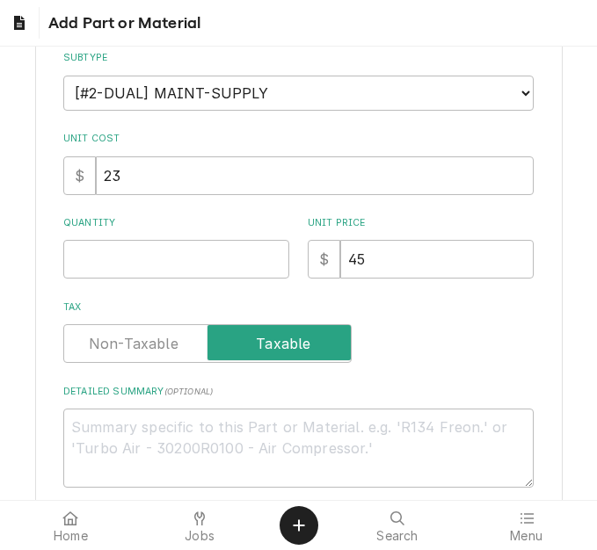
scroll to position [264, 0]
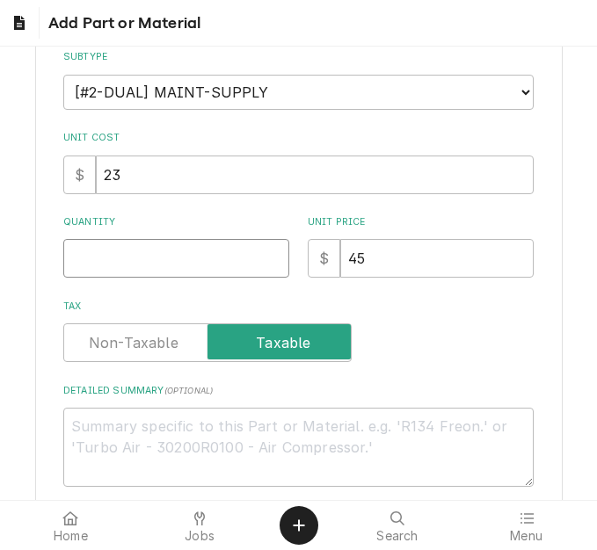
click at [151, 249] on input "Quantity" at bounding box center [176, 258] width 226 height 39
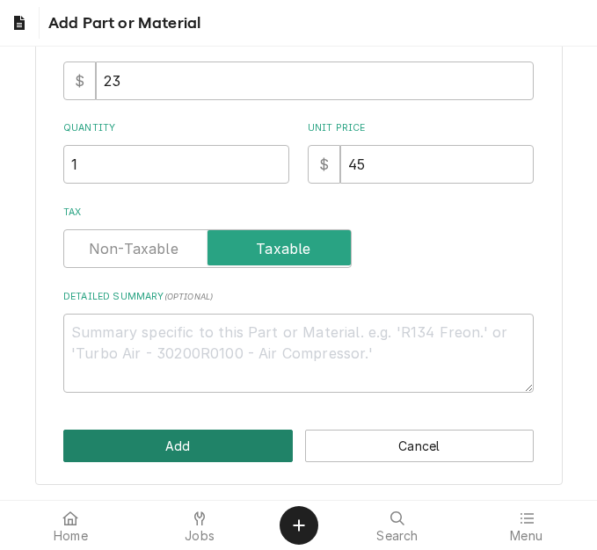
click at [167, 448] on button "Add" at bounding box center [177, 446] width 229 height 33
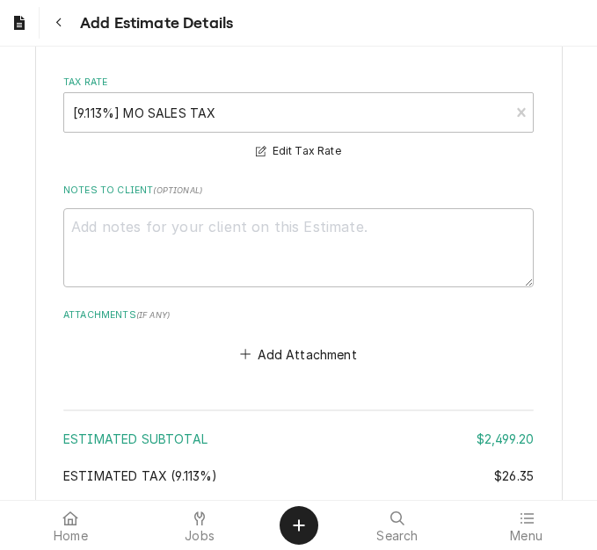
scroll to position [4797, 0]
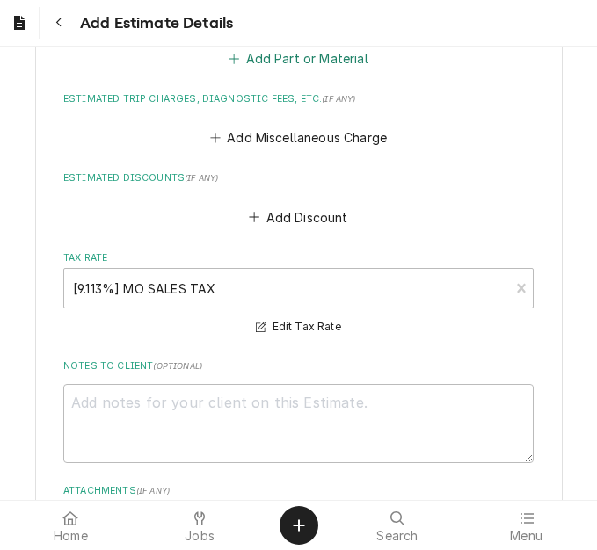
click at [285, 60] on button "Add Part or Material" at bounding box center [298, 58] width 145 height 25
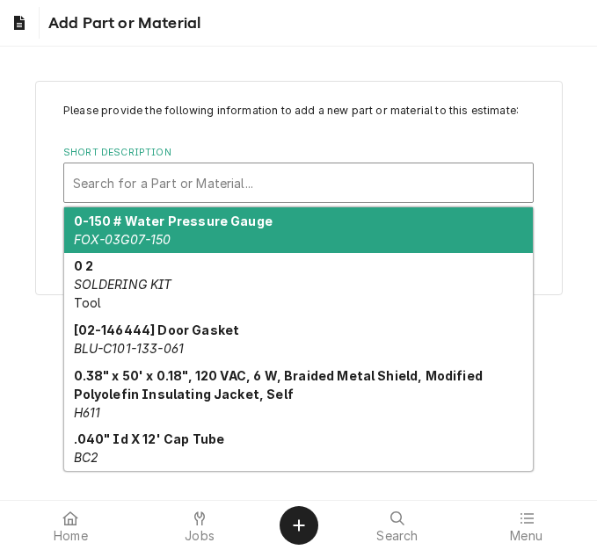
click at [222, 185] on div "Short Description" at bounding box center [298, 183] width 451 height 32
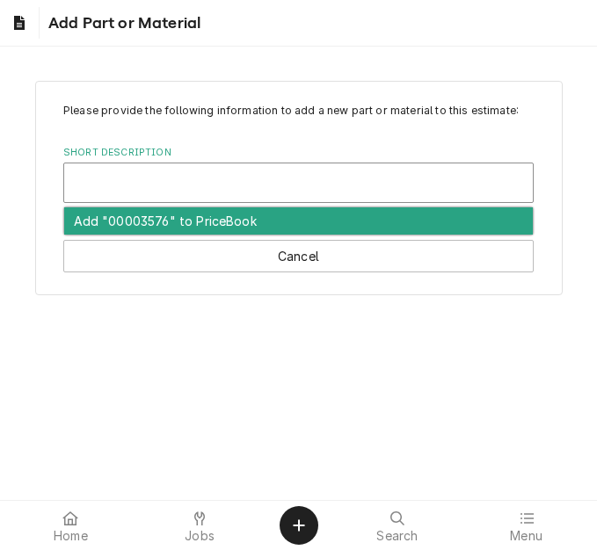
click at [210, 181] on div "Short Description" at bounding box center [298, 183] width 451 height 32
click at [181, 178] on div "Short Description" at bounding box center [298, 183] width 451 height 32
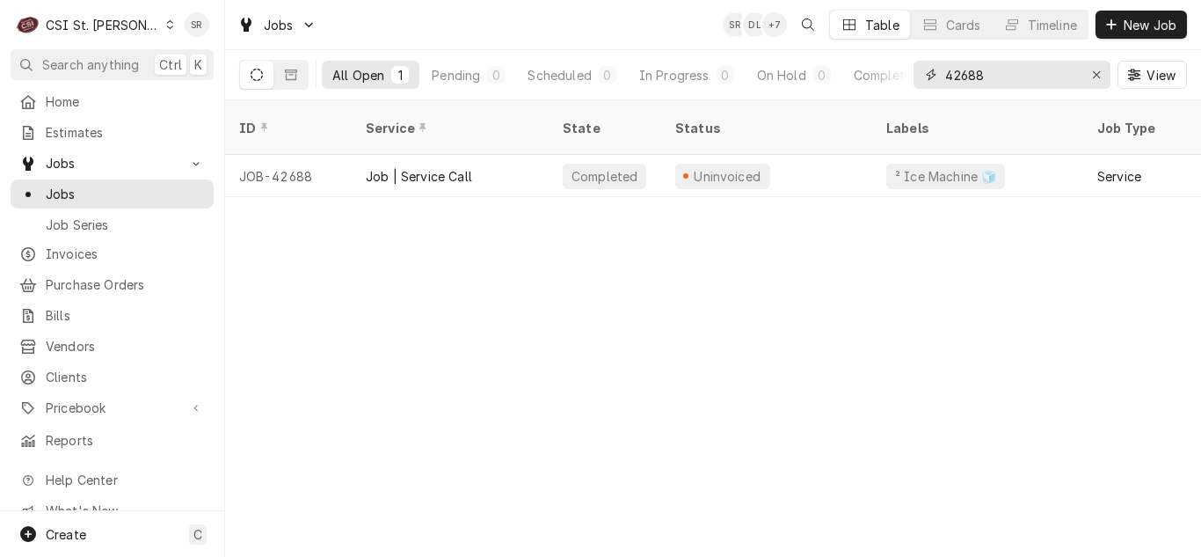
drag, startPoint x: 994, startPoint y: 84, endPoint x: 929, endPoint y: 70, distance: 66.4
click at [929, 70] on div "42688" at bounding box center [1012, 75] width 197 height 28
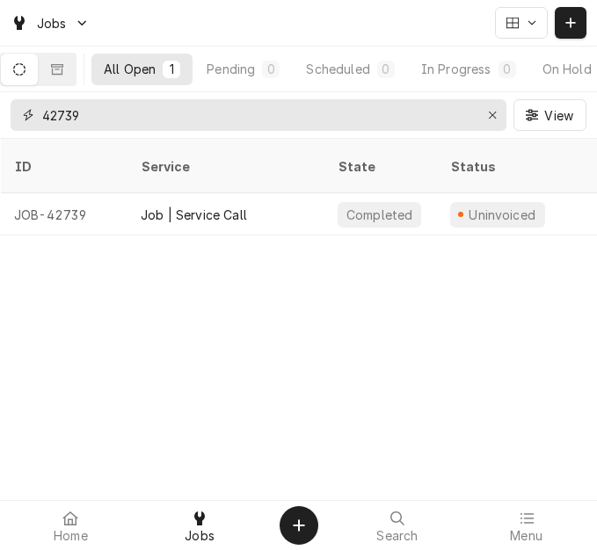
type input "42739"
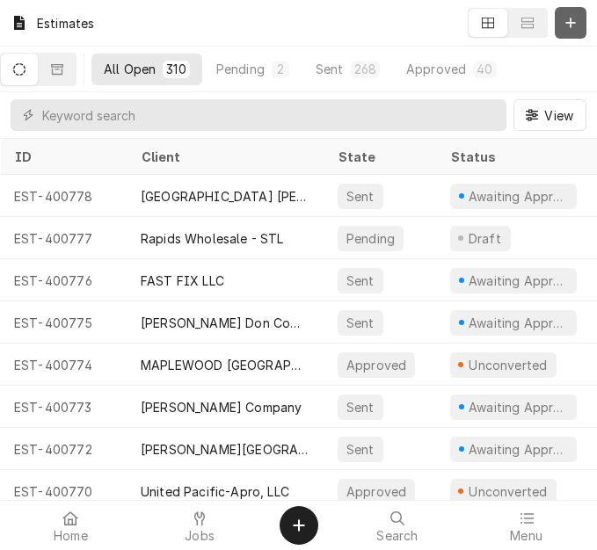
click at [579, 22] on div "Dynamic Content Wrapper" at bounding box center [571, 23] width 18 height 18
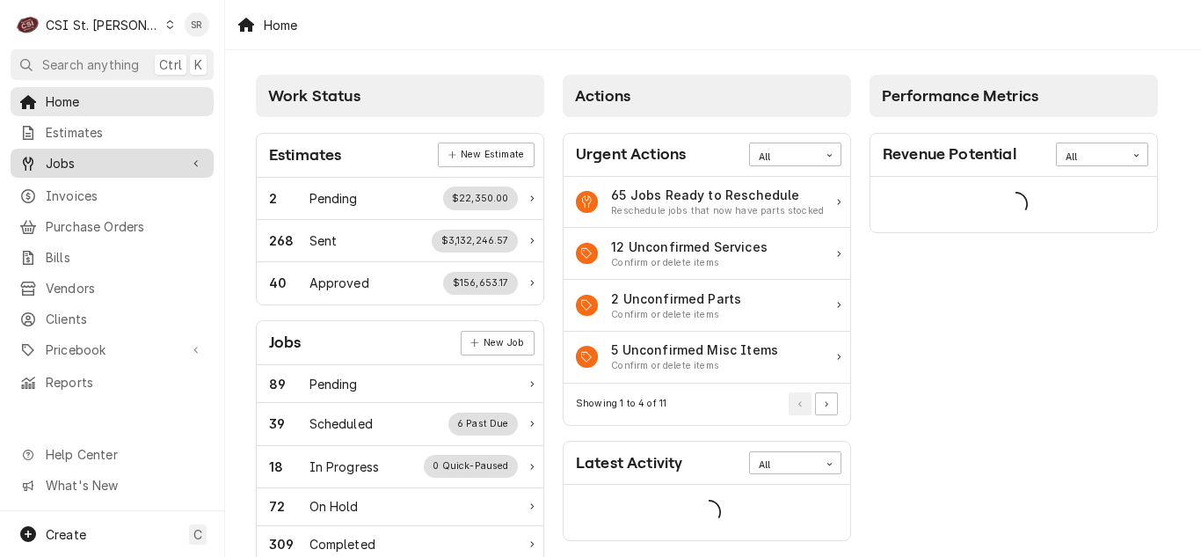
click at [75, 163] on span "Jobs" at bounding box center [112, 163] width 133 height 18
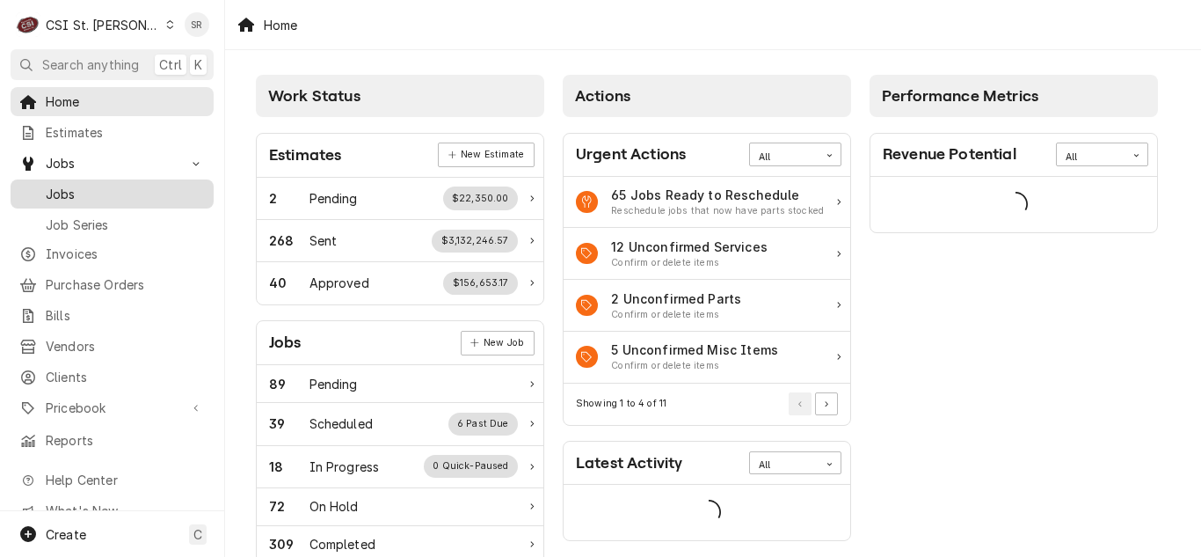
click at [85, 185] on span "Jobs" at bounding box center [125, 194] width 159 height 18
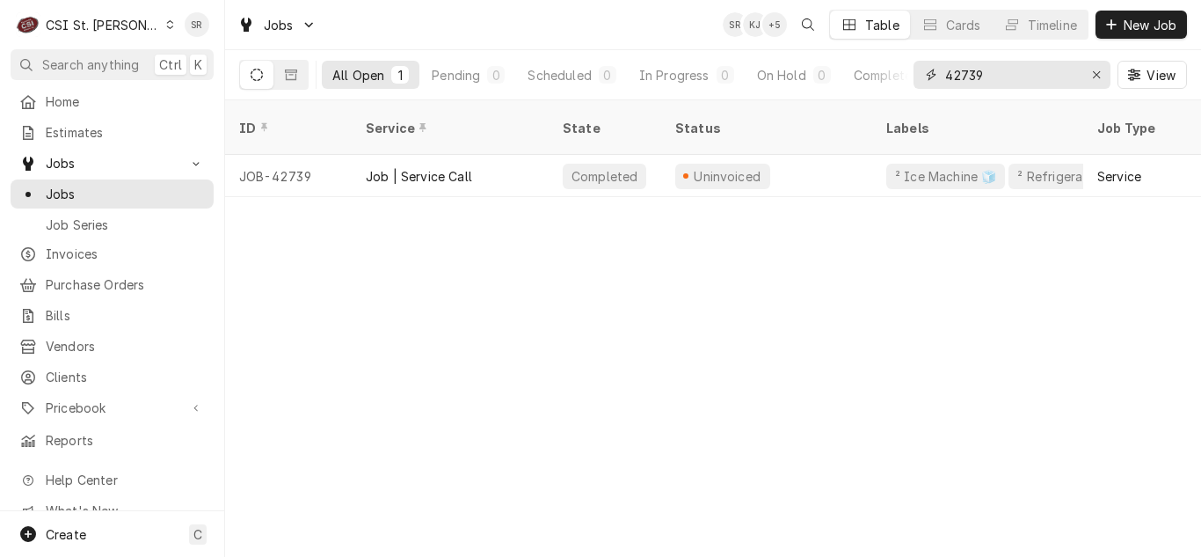
drag, startPoint x: 981, startPoint y: 80, endPoint x: 934, endPoint y: 80, distance: 47.5
click at [934, 80] on div "42739" at bounding box center [1012, 75] width 197 height 28
type input "42385"
click at [430, 167] on div "Job | Cooking PM" at bounding box center [419, 176] width 107 height 18
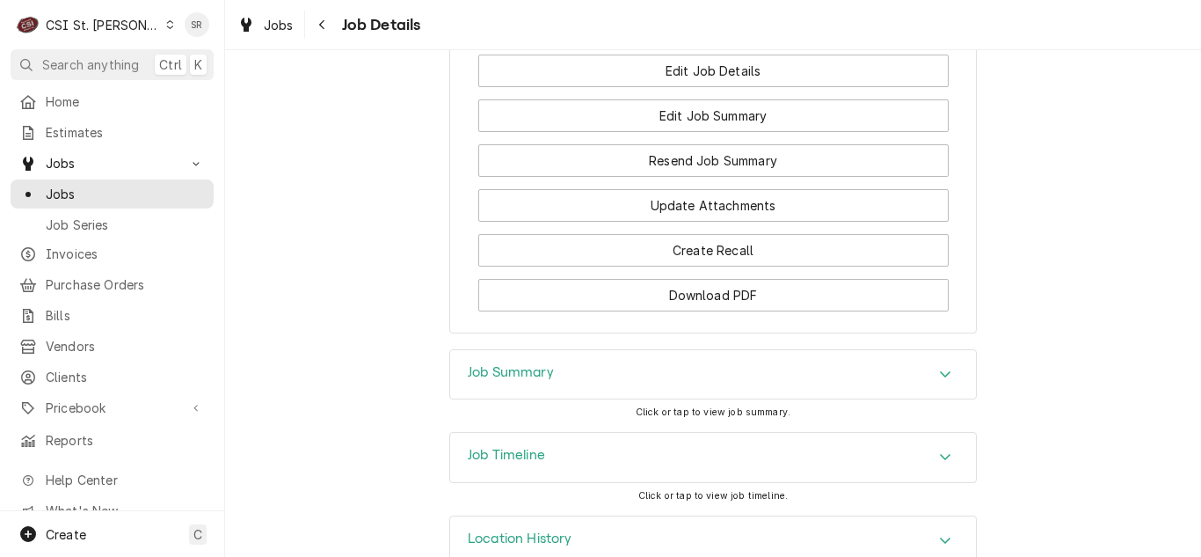
click at [506, 350] on div "Job Summary" at bounding box center [713, 374] width 526 height 49
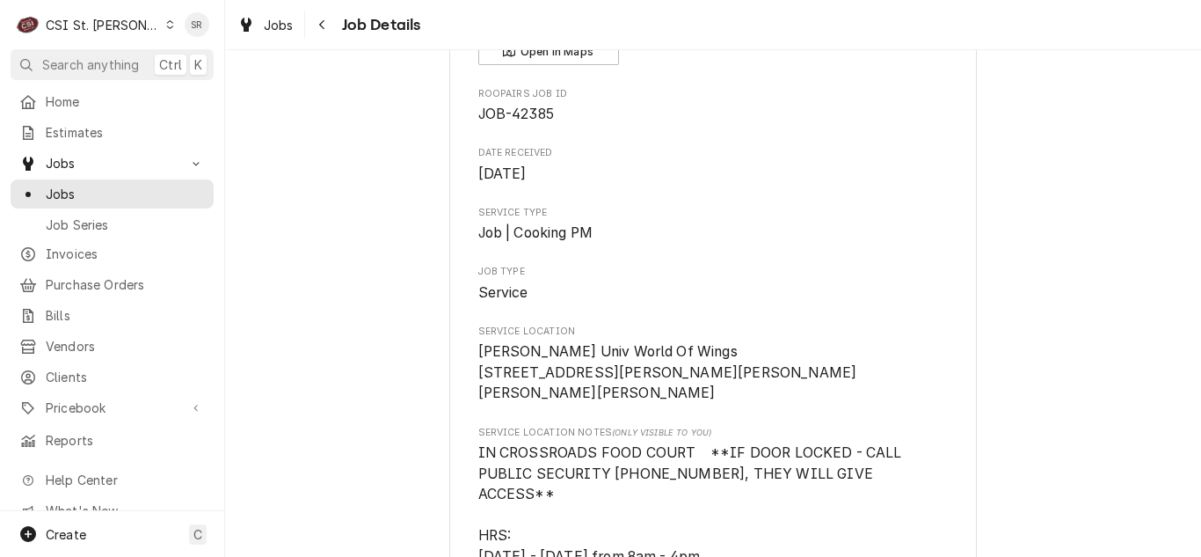
scroll to position [176, 0]
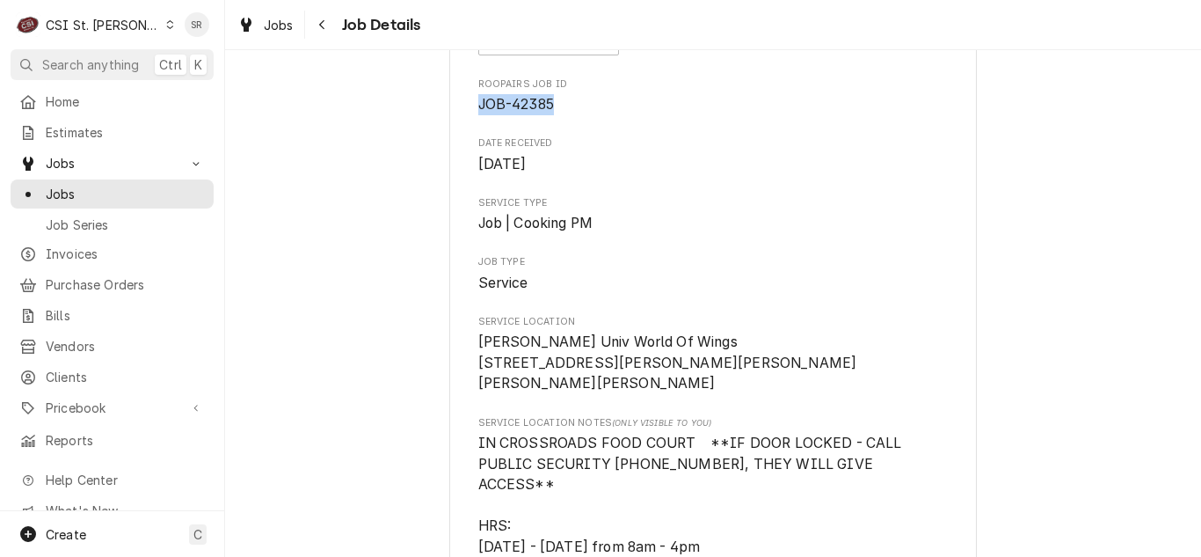
drag, startPoint x: 555, startPoint y: 106, endPoint x: 471, endPoint y: 106, distance: 83.5
click at [478, 106] on span "JOB-42385" at bounding box center [713, 104] width 470 height 21
copy span "JOB-42385"
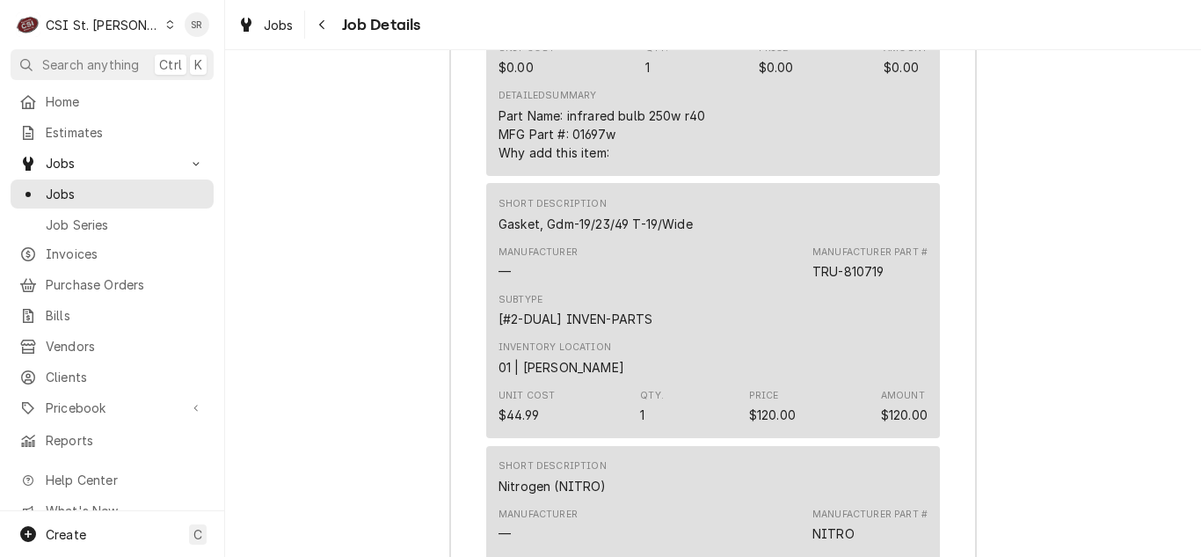
scroll to position [6419, 0]
